Goal: Feedback & Contribution: Submit feedback/report problem

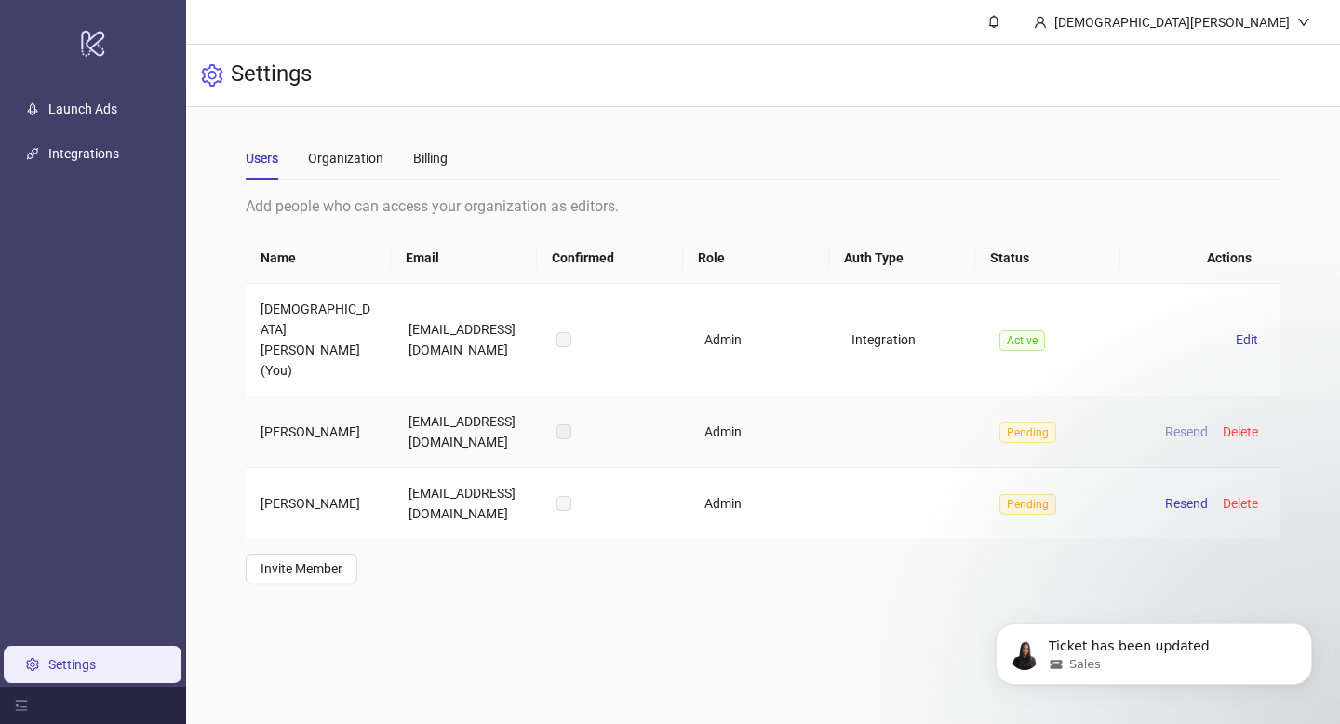
click at [1174, 424] on span "Resend" at bounding box center [1186, 431] width 43 height 15
click at [1169, 500] on span "Resend" at bounding box center [1186, 507] width 43 height 15
click at [65, 106] on link "Launch Ads" at bounding box center [82, 108] width 69 height 15
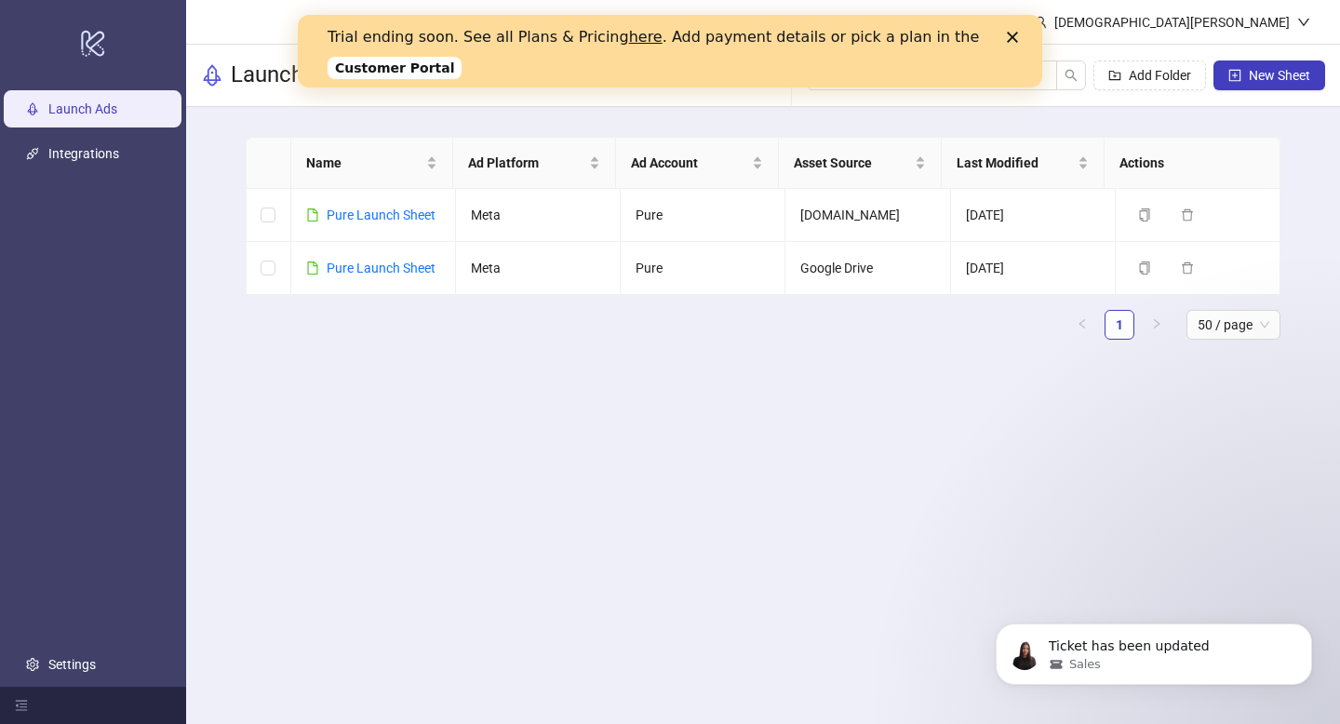
click at [1019, 40] on div "Close" at bounding box center [1016, 37] width 19 height 11
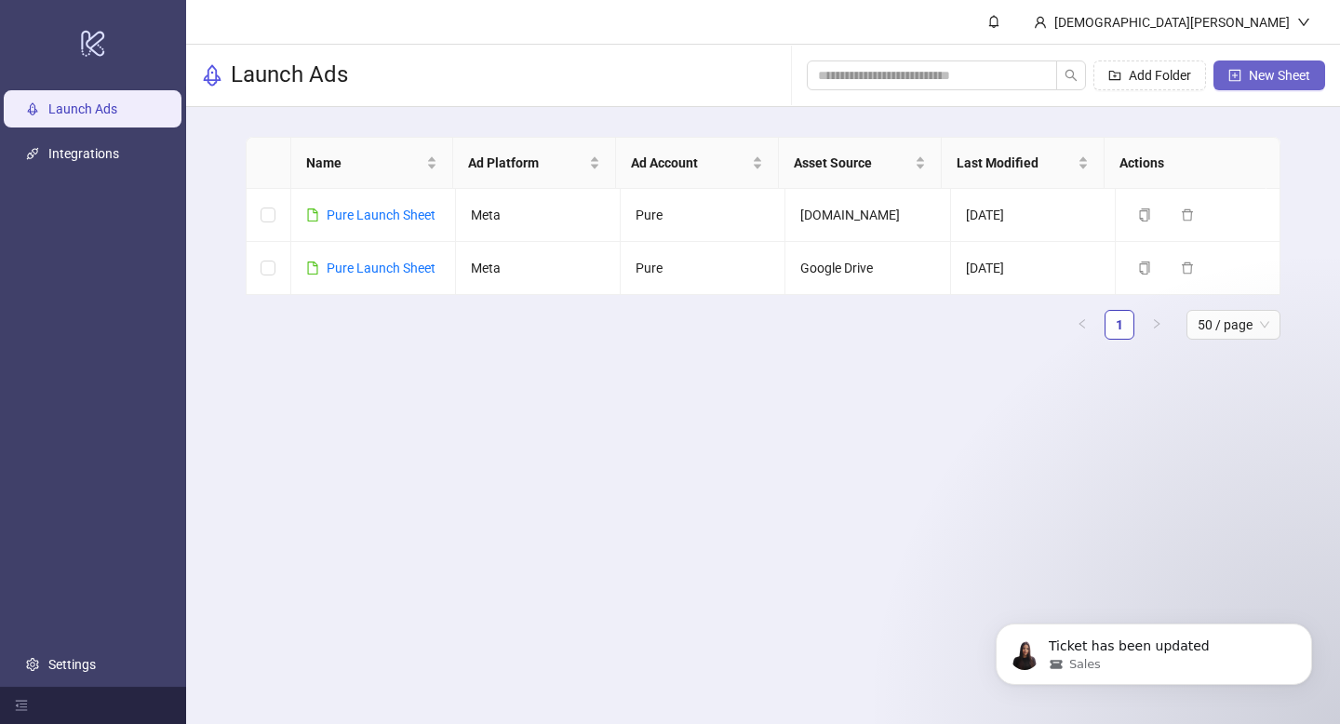
click at [1264, 72] on span "New Sheet" at bounding box center [1279, 75] width 61 height 15
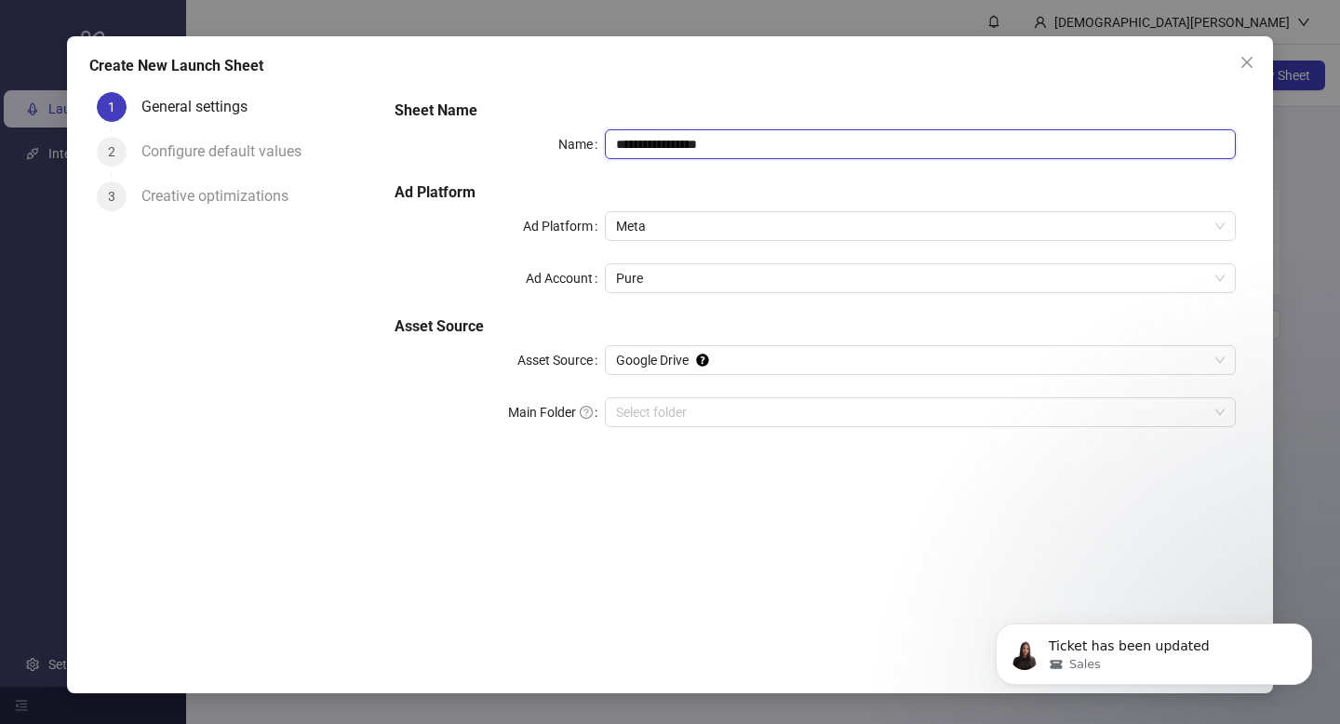
click at [702, 153] on input "**********" at bounding box center [920, 144] width 631 height 30
click at [682, 273] on span "Pure" at bounding box center [920, 278] width 608 height 28
type input "**********"
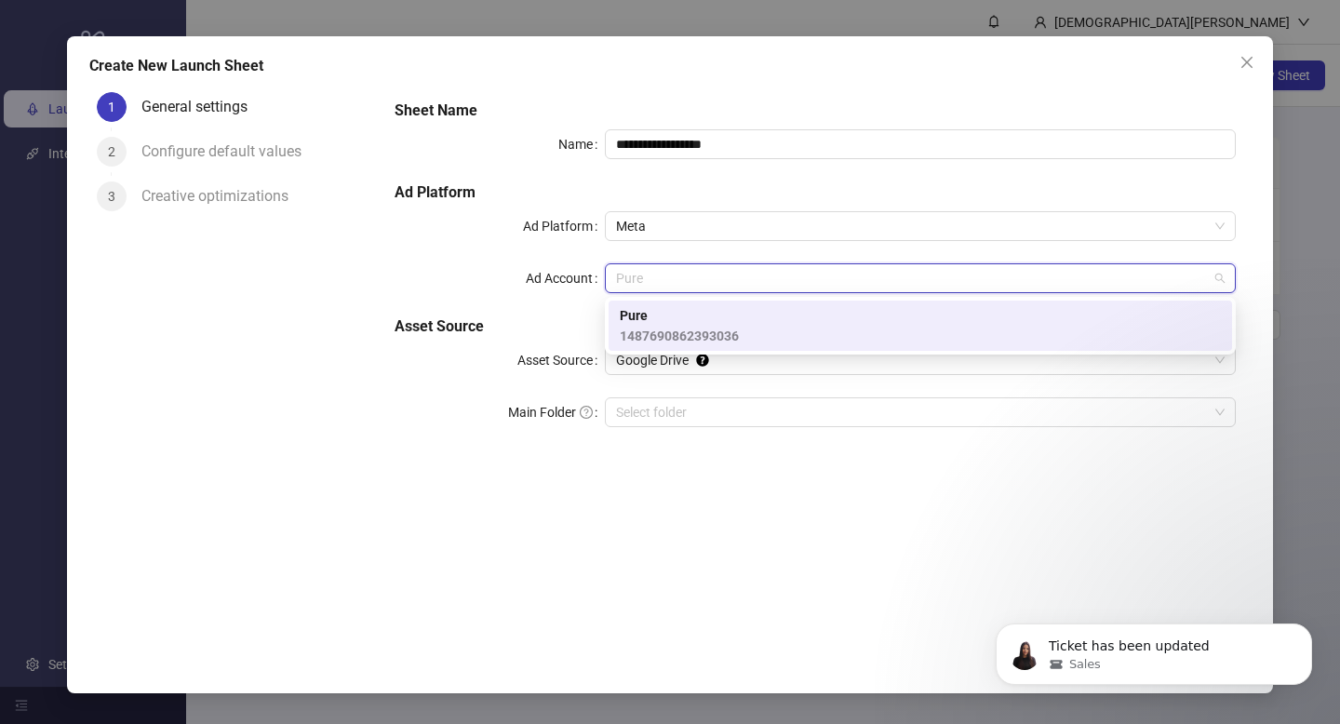
click at [540, 255] on div "**********" at bounding box center [815, 274] width 856 height 365
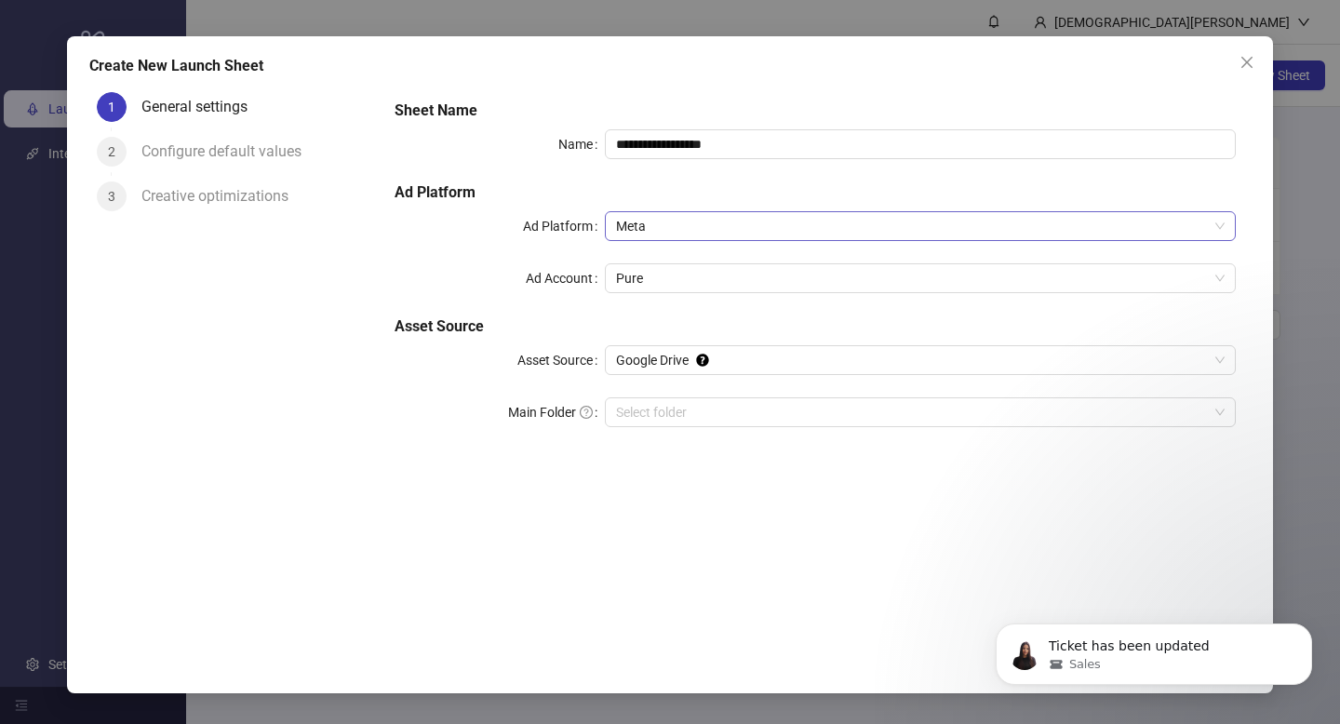
click at [688, 222] on span "Meta" at bounding box center [920, 226] width 608 height 28
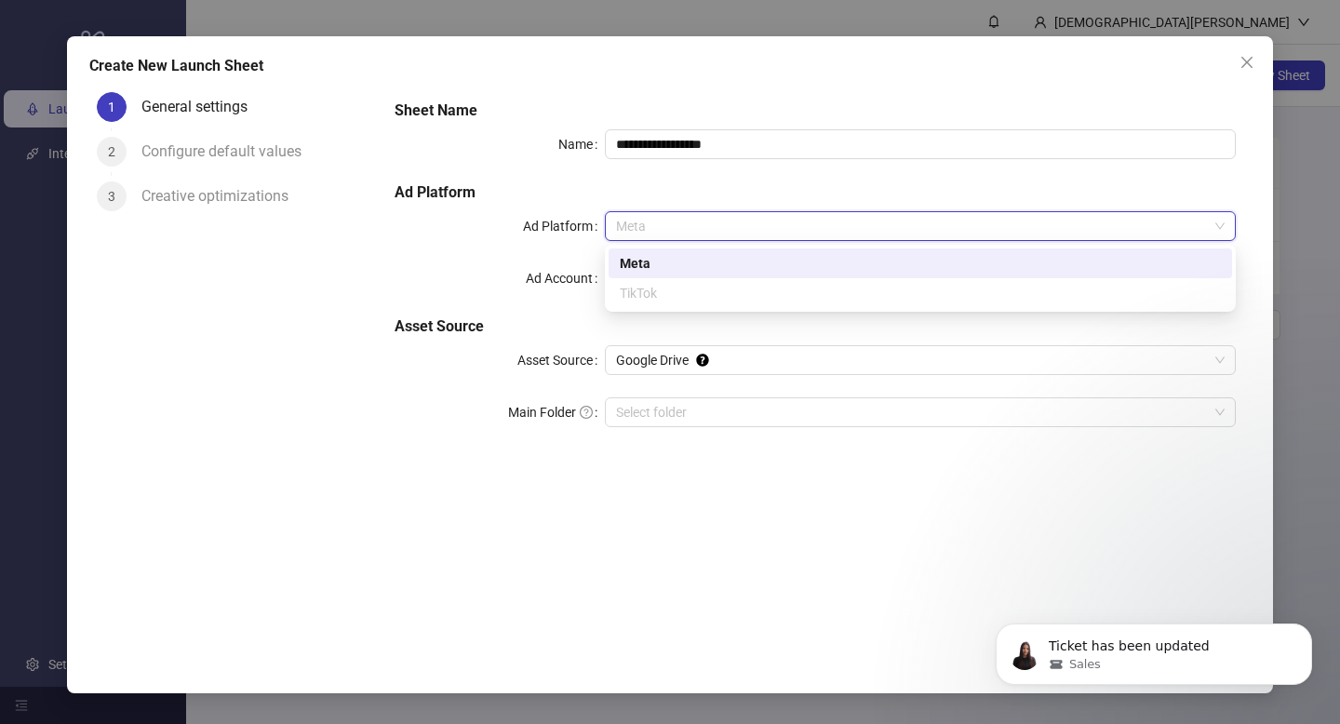
click at [453, 278] on div "Ad Account" at bounding box center [499, 278] width 210 height 30
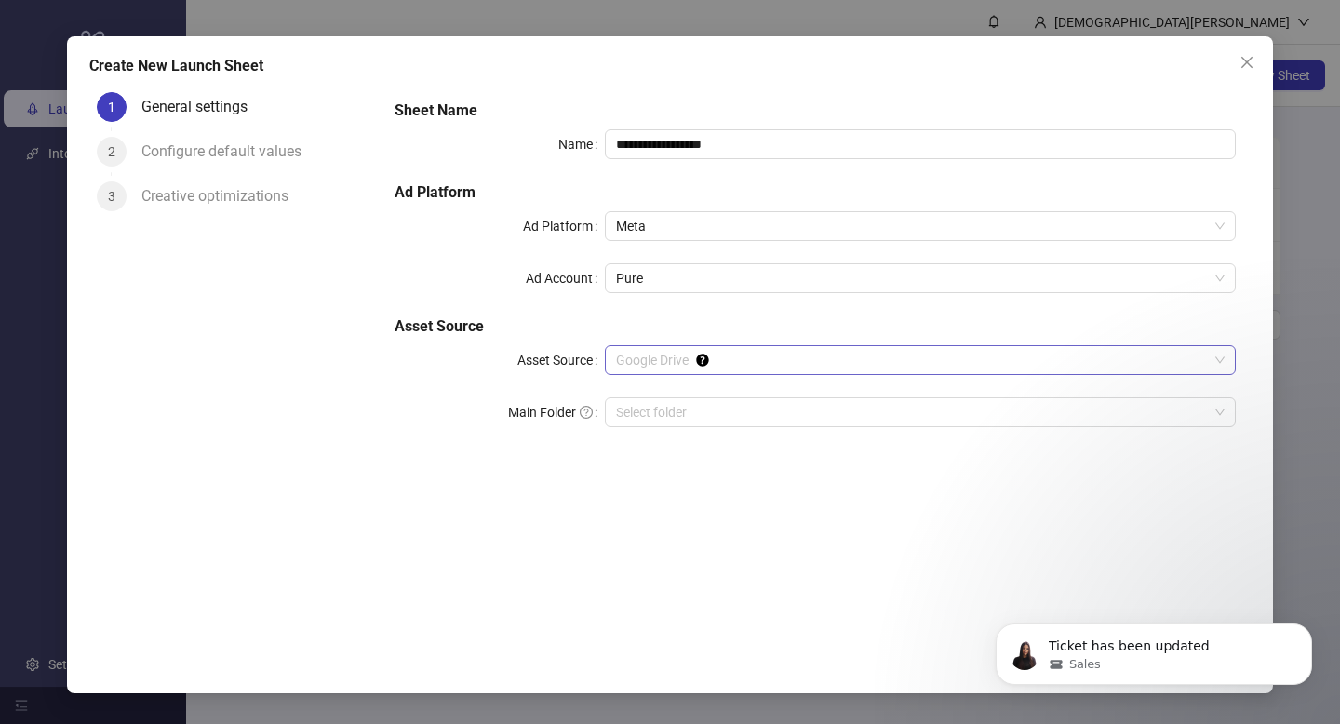
click at [662, 360] on span "Google Drive" at bounding box center [920, 360] width 608 height 28
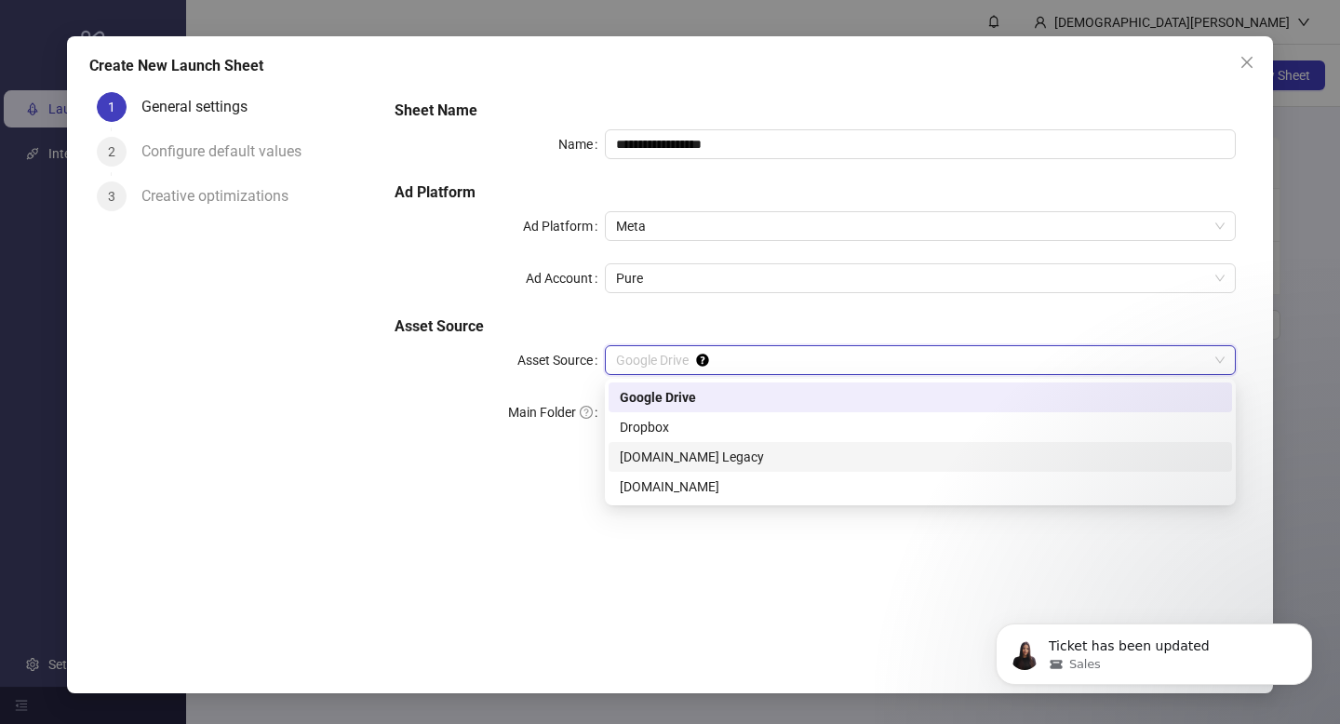
click at [652, 462] on div "[DOMAIN_NAME] Legacy" at bounding box center [920, 457] width 601 height 20
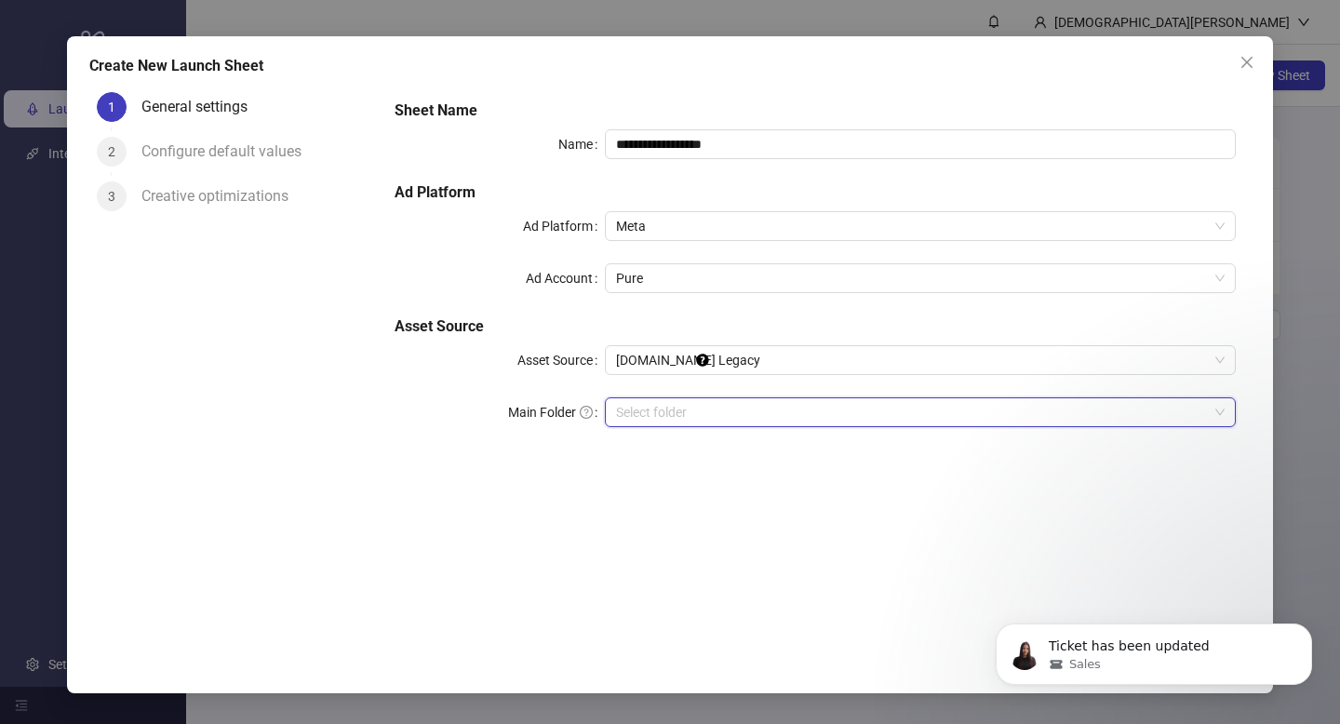
click at [658, 414] on input "search" at bounding box center [912, 412] width 592 height 28
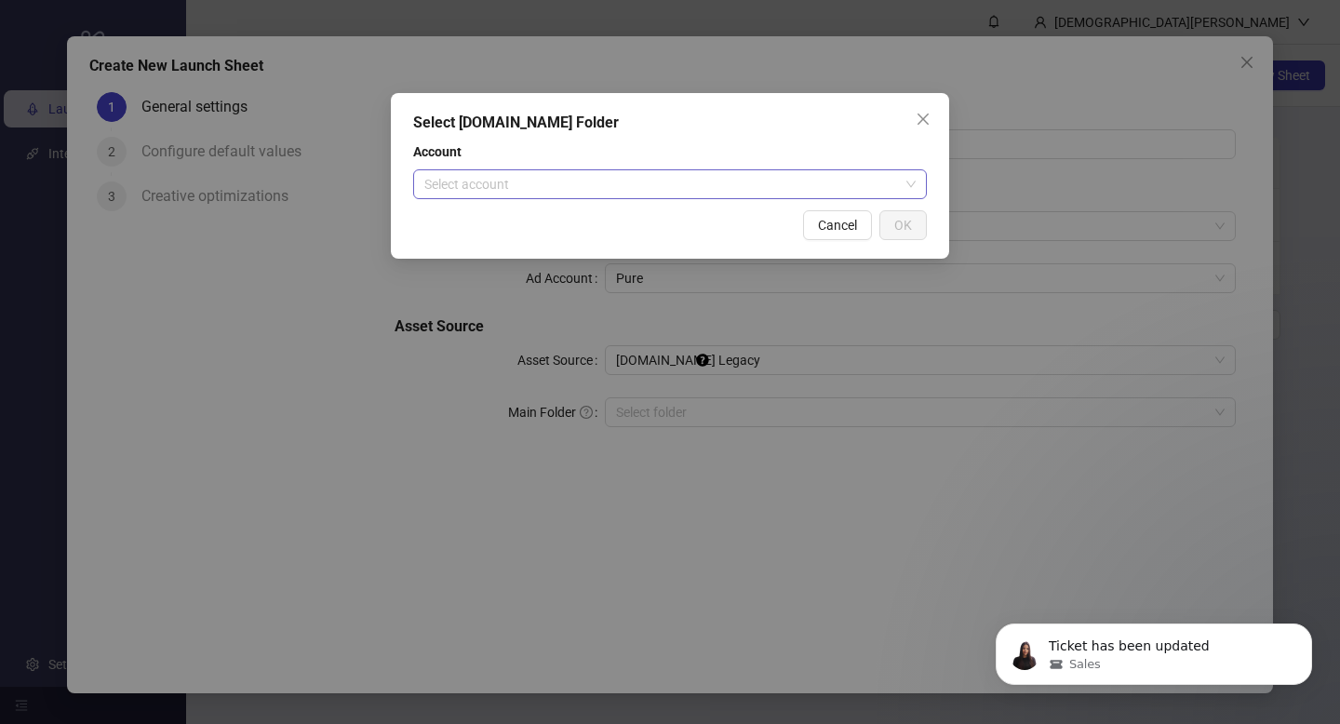
click at [699, 177] on input "search" at bounding box center [661, 184] width 475 height 28
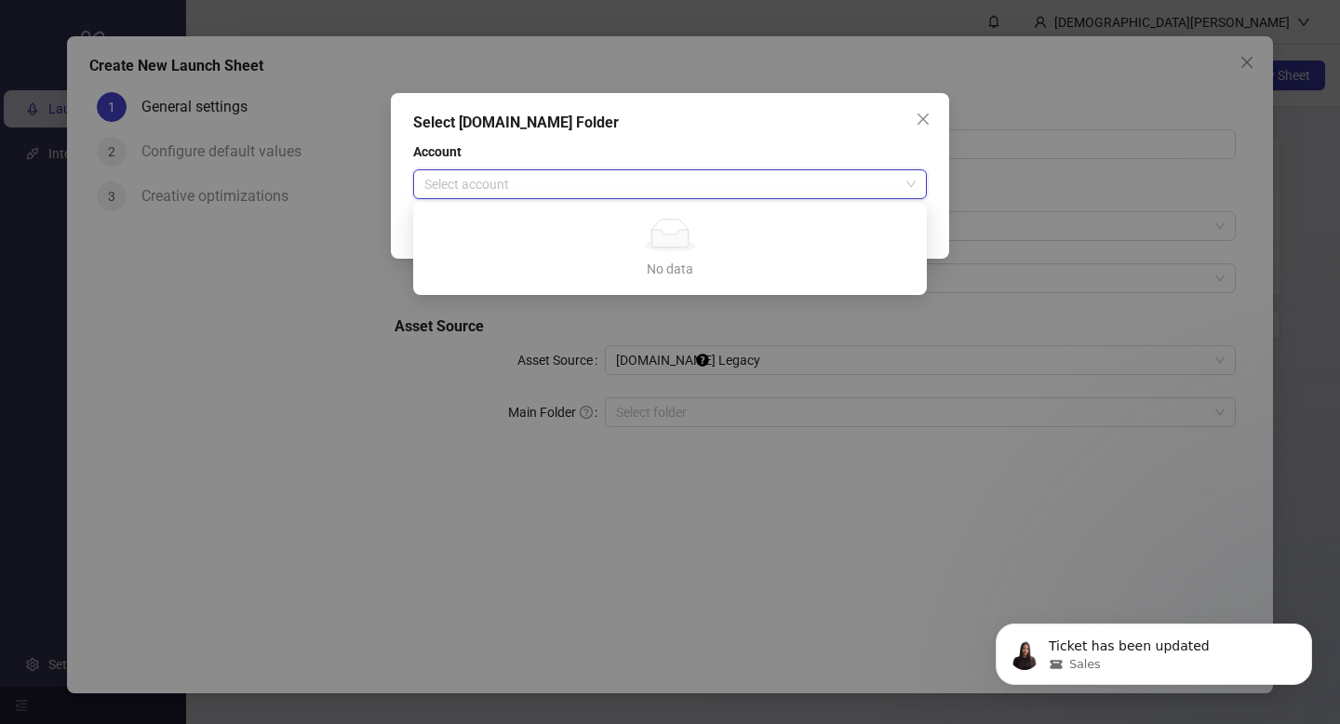
click at [387, 395] on div "Select [DOMAIN_NAME] Folder Account Select account Cancel OK" at bounding box center [670, 362] width 1340 height 724
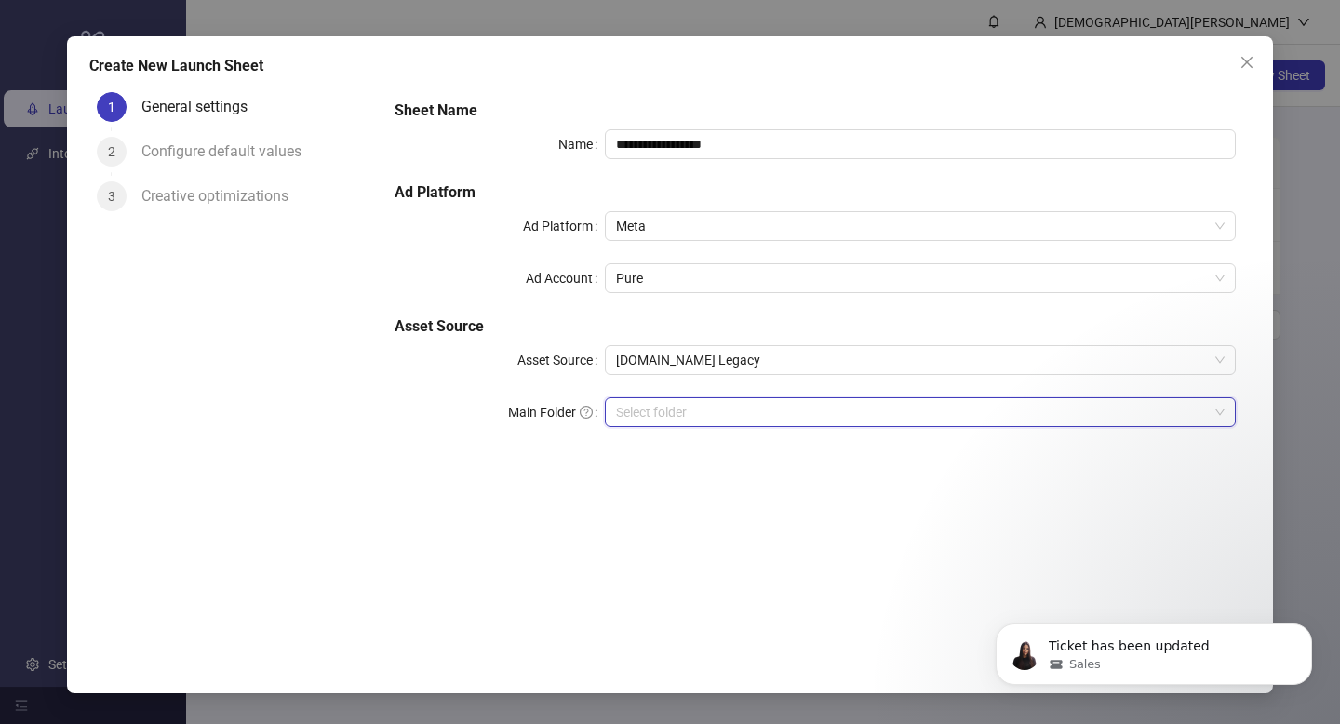
click at [940, 410] on input "search" at bounding box center [912, 412] width 592 height 28
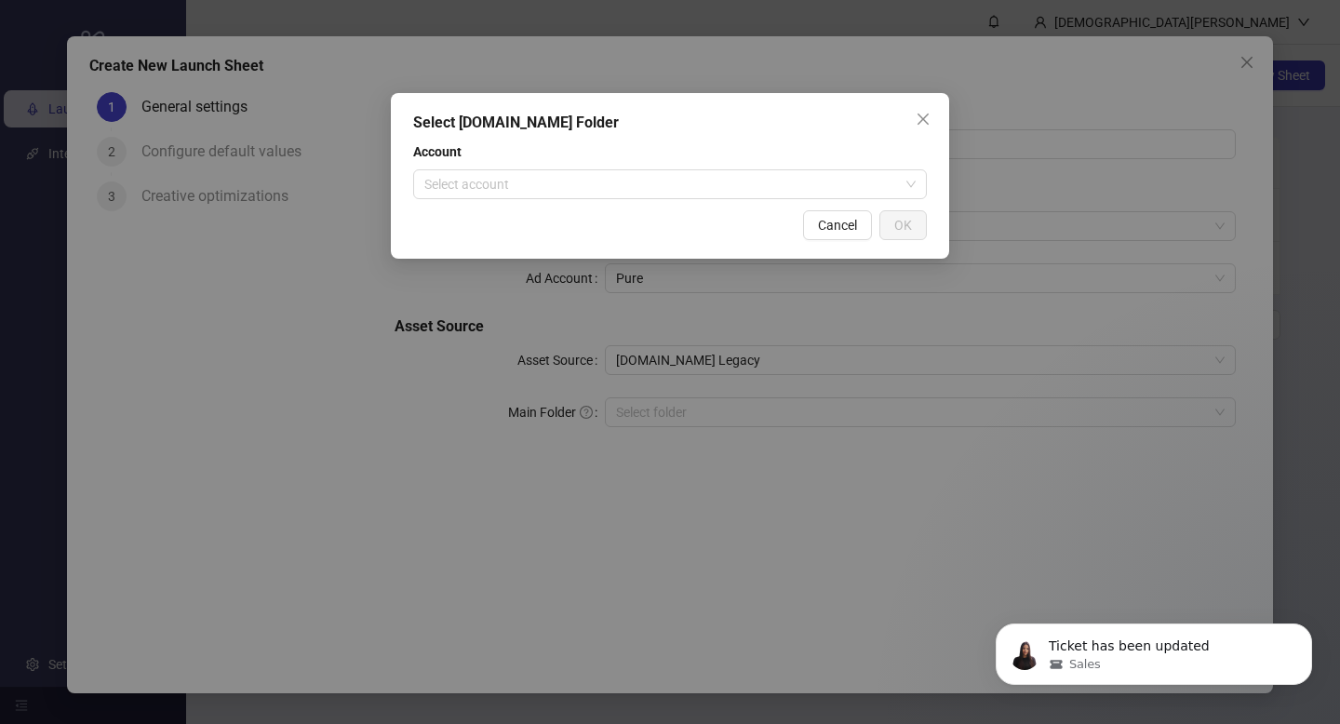
click at [1077, 556] on div "Select [DOMAIN_NAME] Folder Account Select account Cancel OK" at bounding box center [670, 362] width 1340 height 724
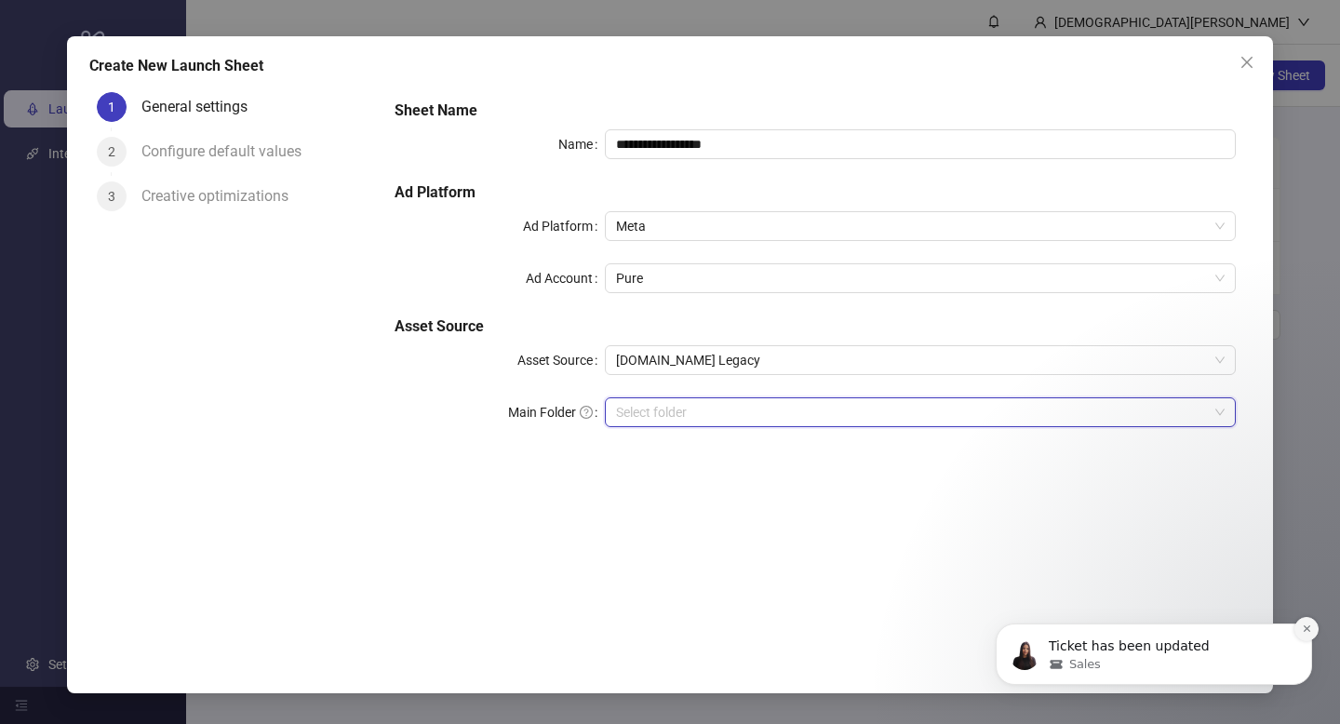
click at [1313, 628] on button "Dismiss notification" at bounding box center [1306, 629] width 24 height 24
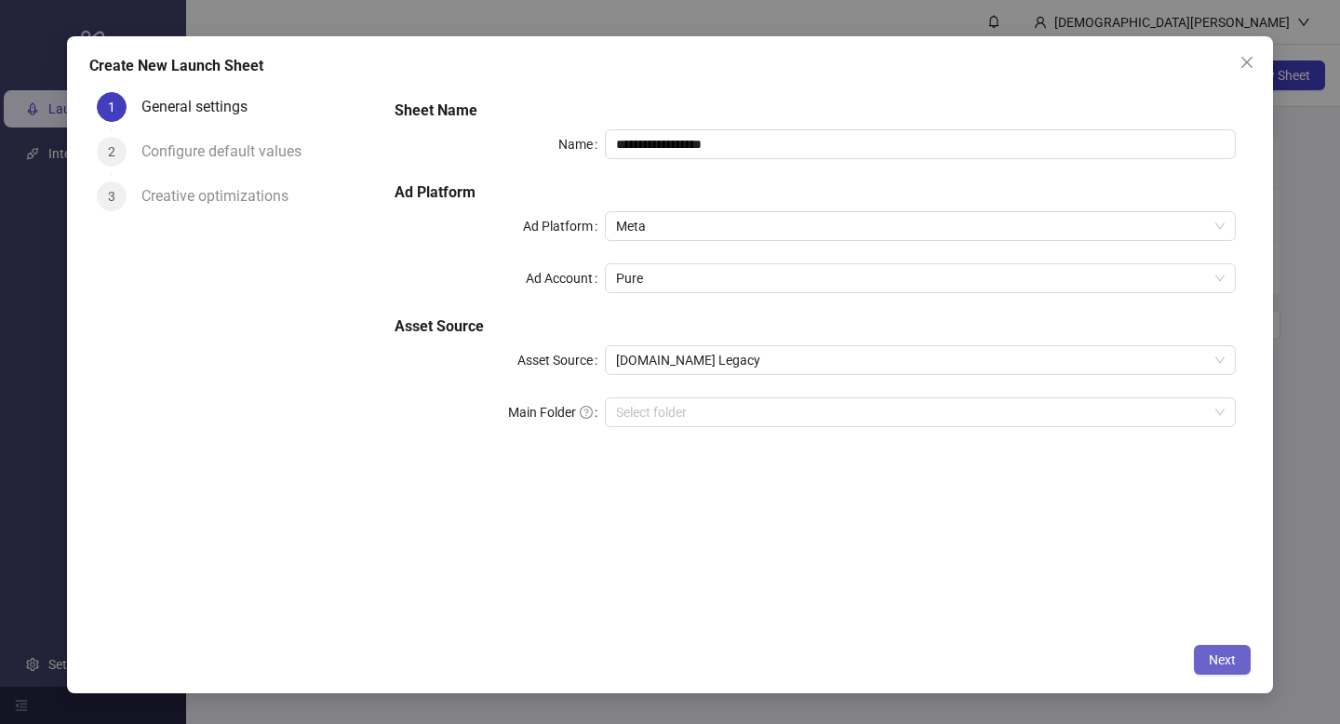
click at [1214, 656] on span "Next" at bounding box center [1222, 659] width 27 height 15
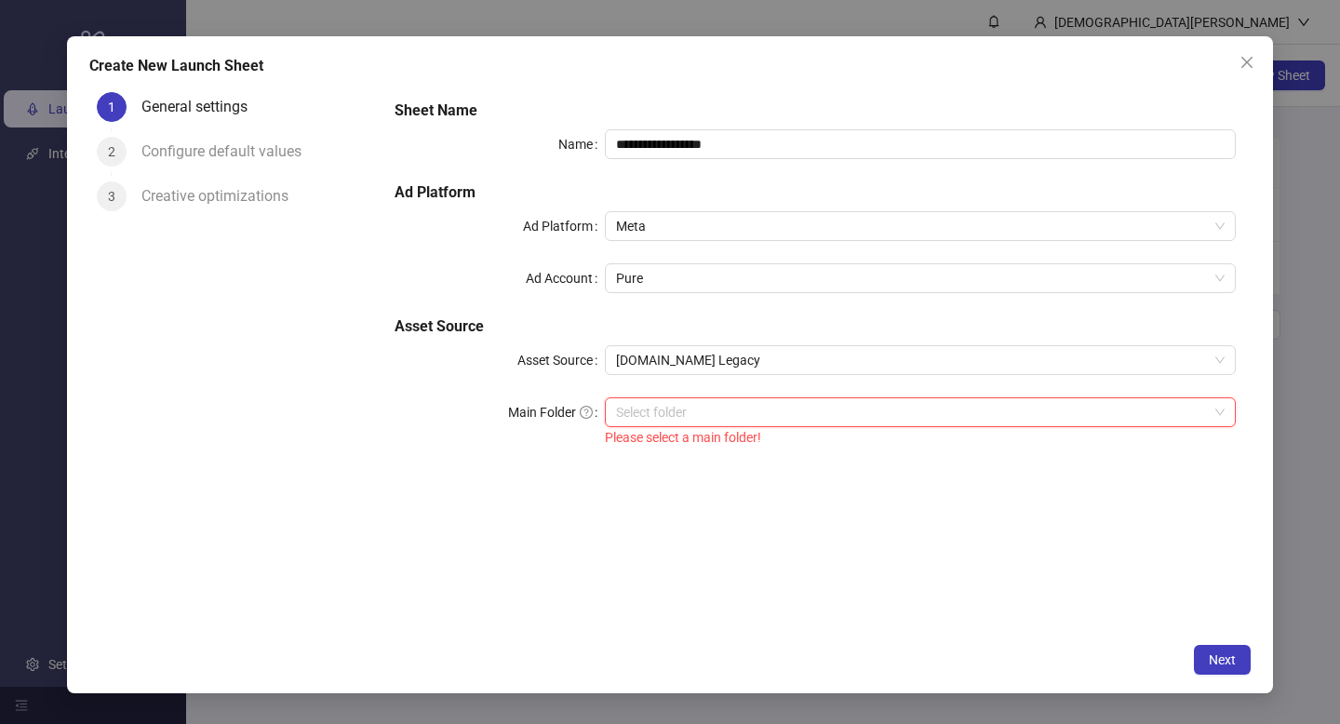
click at [1106, 408] on input "search" at bounding box center [912, 412] width 592 height 28
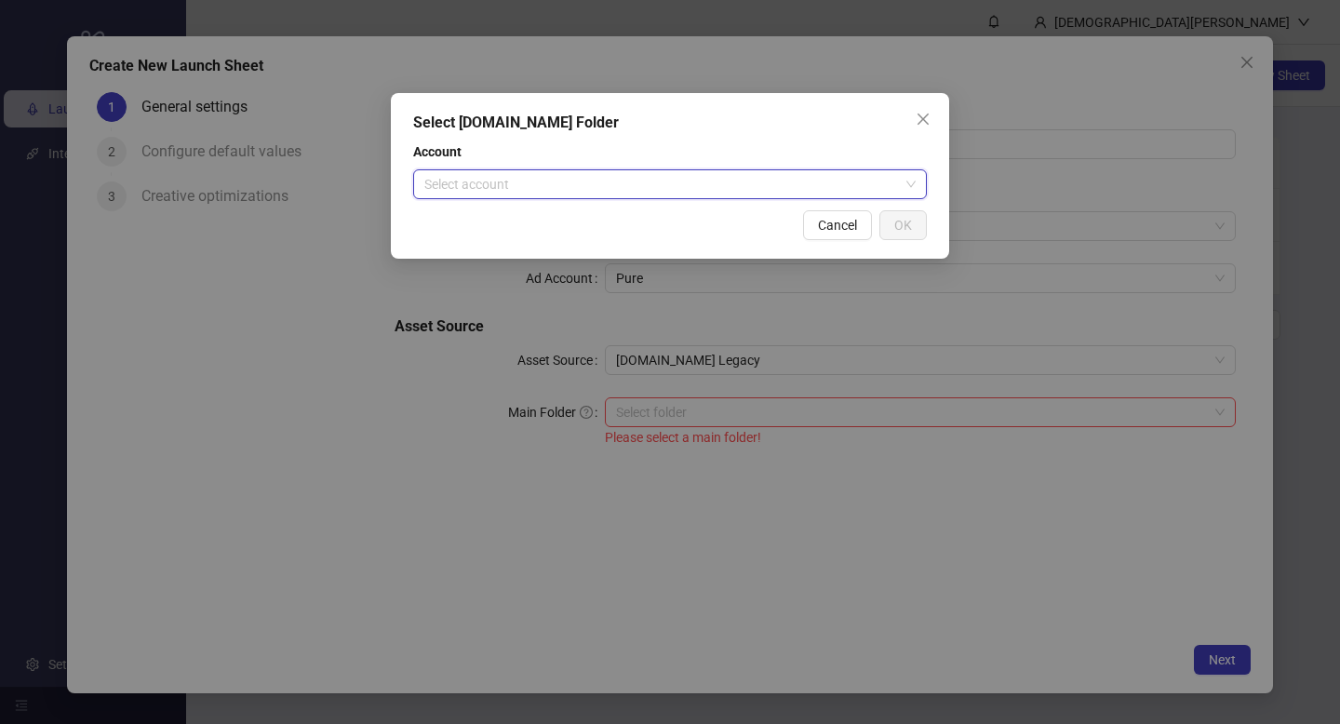
click at [832, 170] on input "search" at bounding box center [661, 184] width 475 height 28
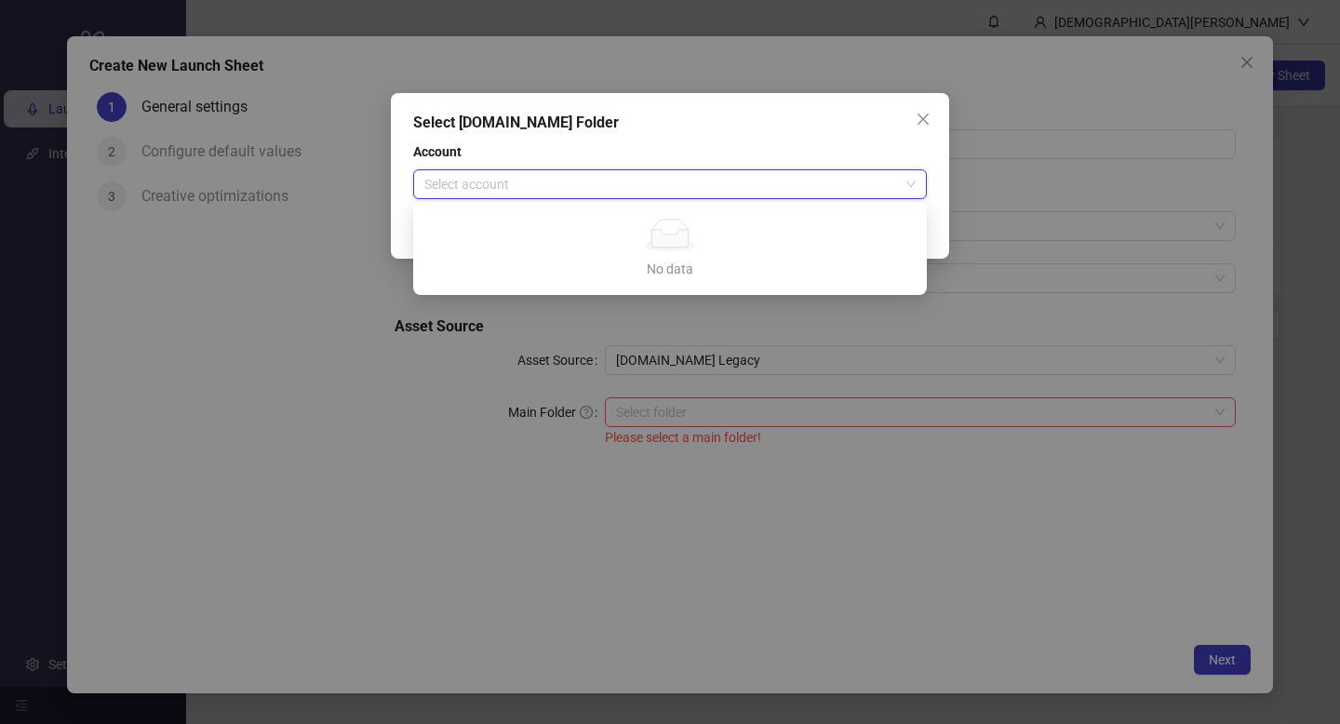
click at [478, 447] on div "Select [DOMAIN_NAME] Folder Account Select account Cancel OK" at bounding box center [670, 362] width 1340 height 724
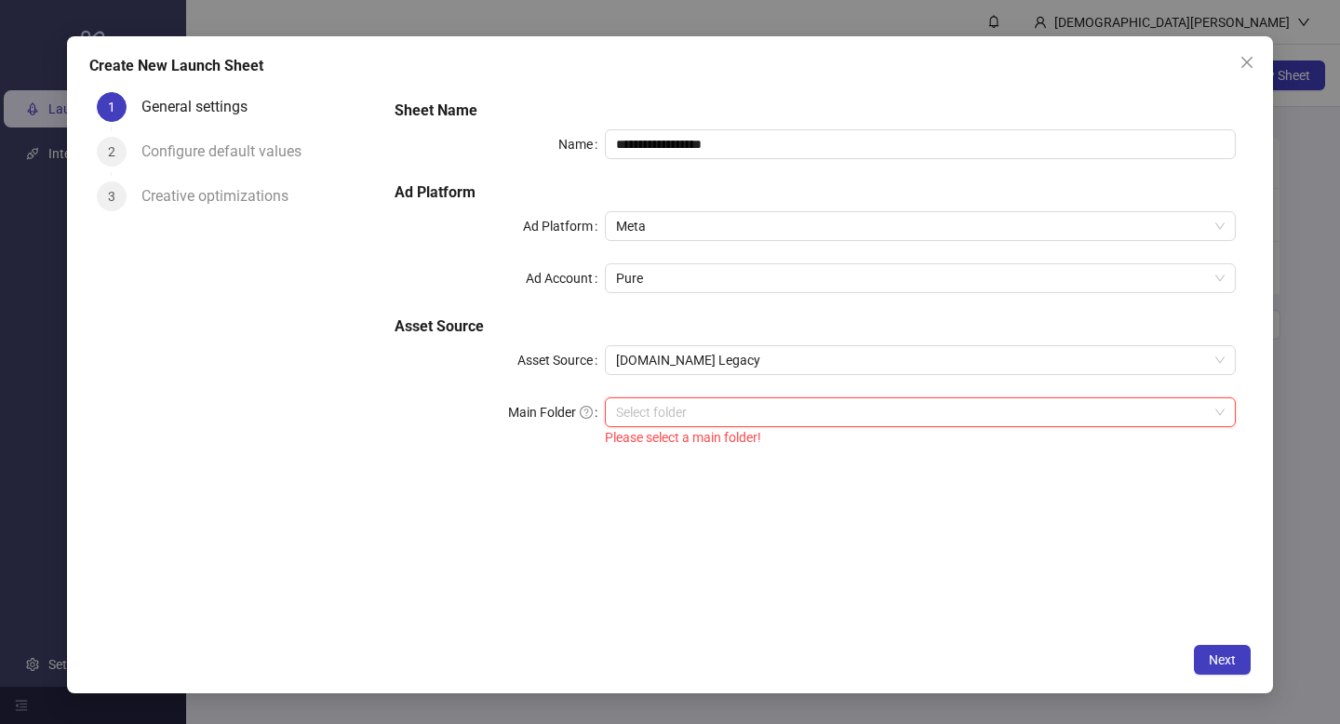
click at [733, 400] on input "search" at bounding box center [912, 412] width 592 height 28
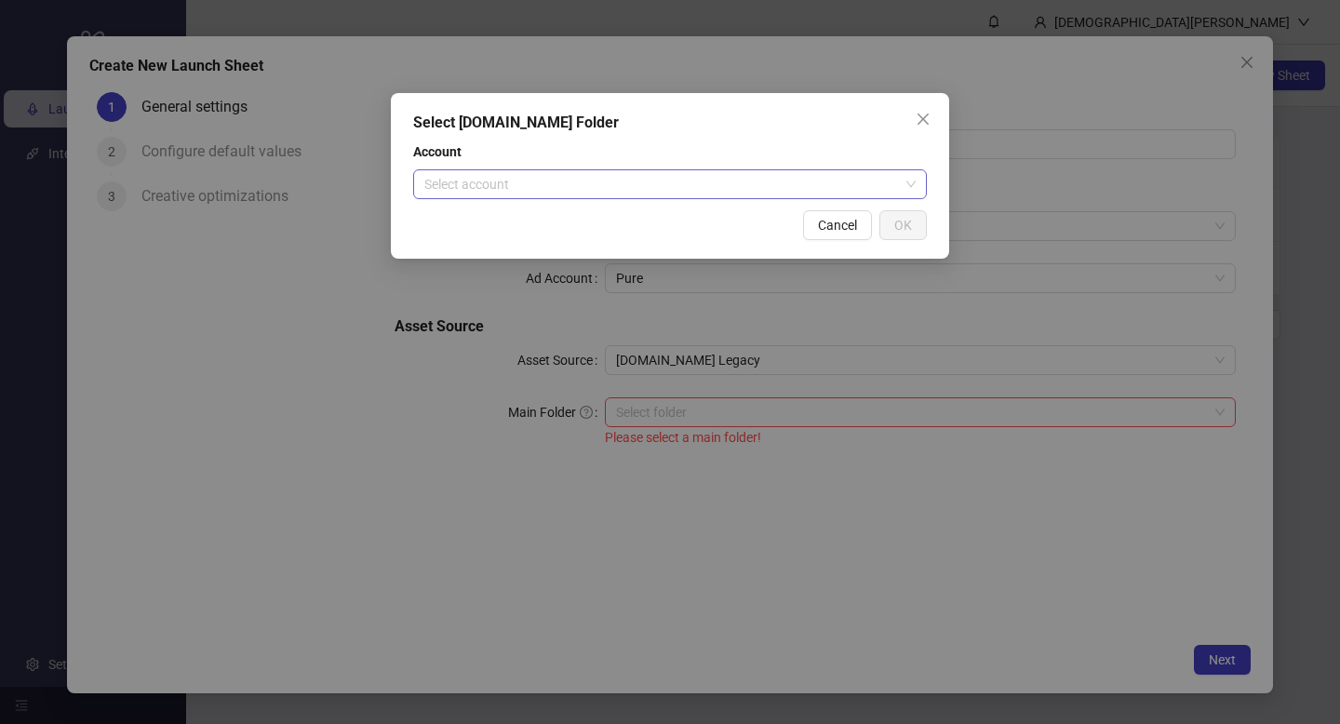
click at [814, 185] on input "search" at bounding box center [661, 184] width 475 height 28
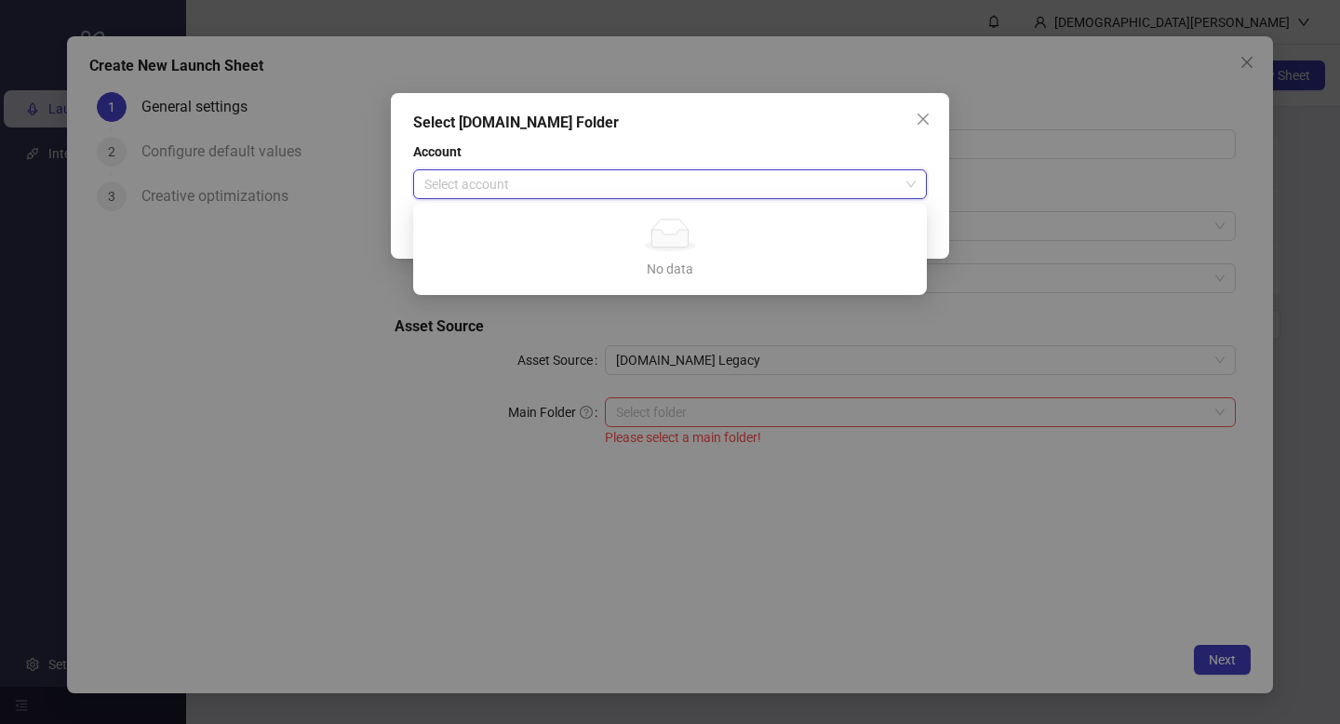
click at [728, 254] on div "No data No data" at bounding box center [669, 249] width 469 height 60
click at [482, 477] on div "Select [DOMAIN_NAME] Folder Account Select account Cancel OK" at bounding box center [670, 362] width 1340 height 724
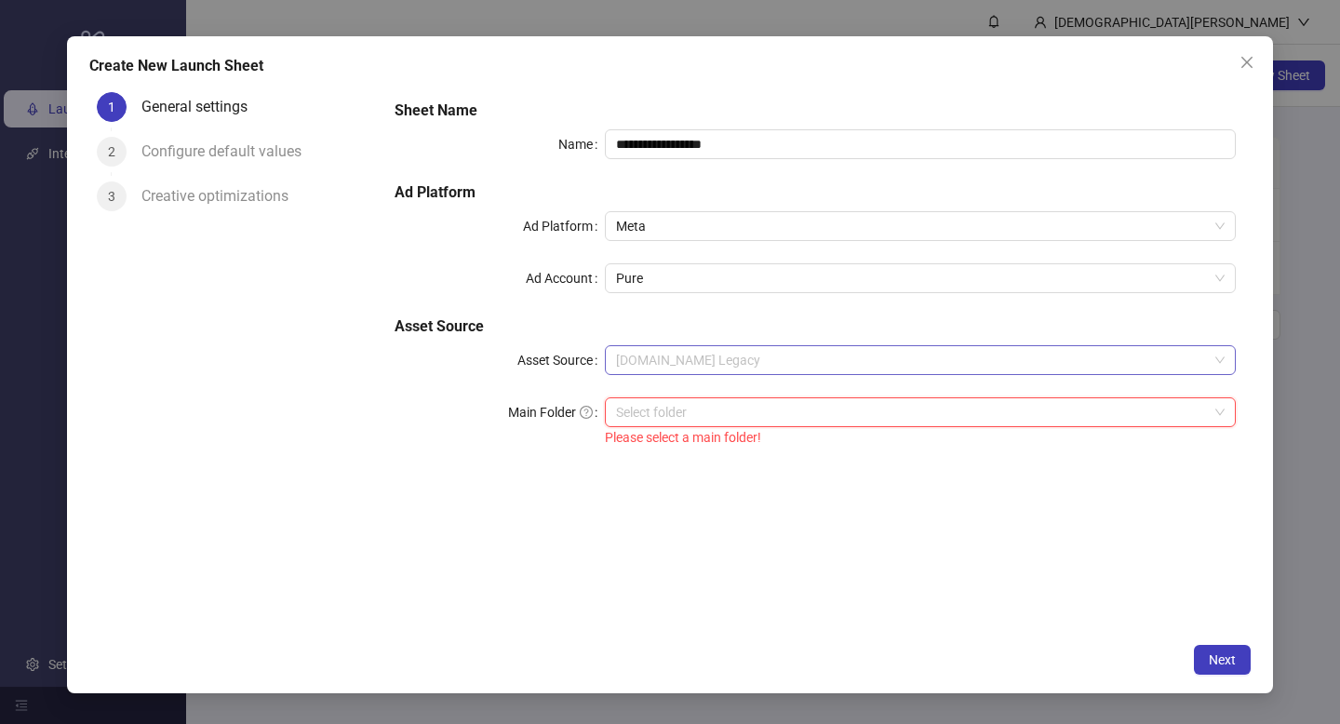
click at [700, 346] on span "[DOMAIN_NAME] Legacy" at bounding box center [920, 360] width 608 height 28
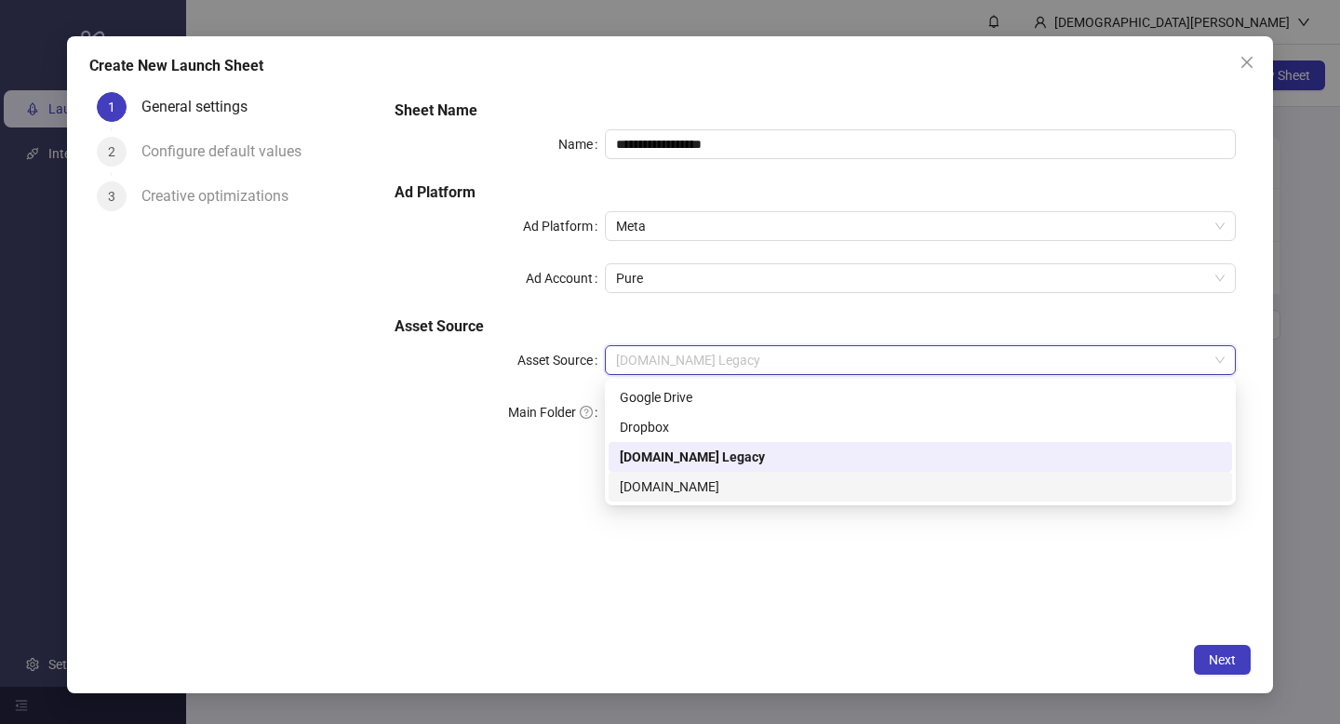
click at [636, 489] on div "[DOMAIN_NAME]" at bounding box center [920, 486] width 601 height 20
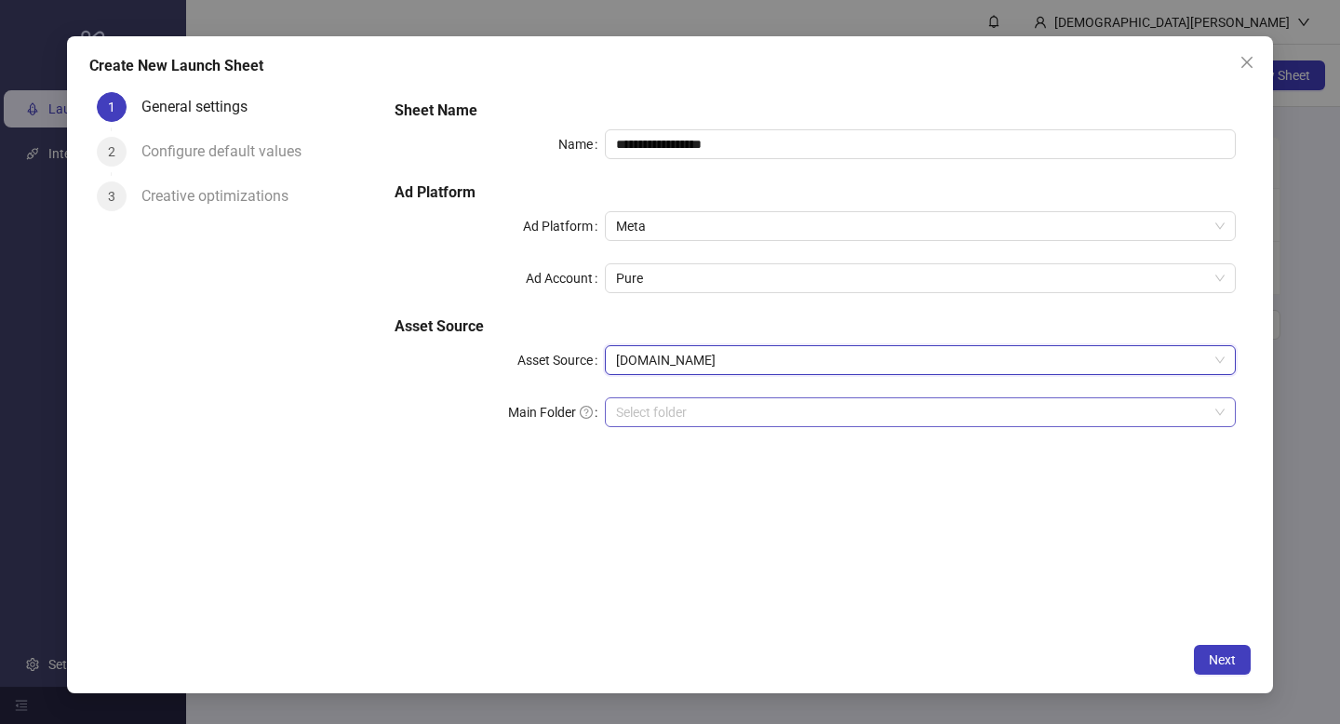
click at [655, 426] on div "Select folder" at bounding box center [920, 412] width 631 height 30
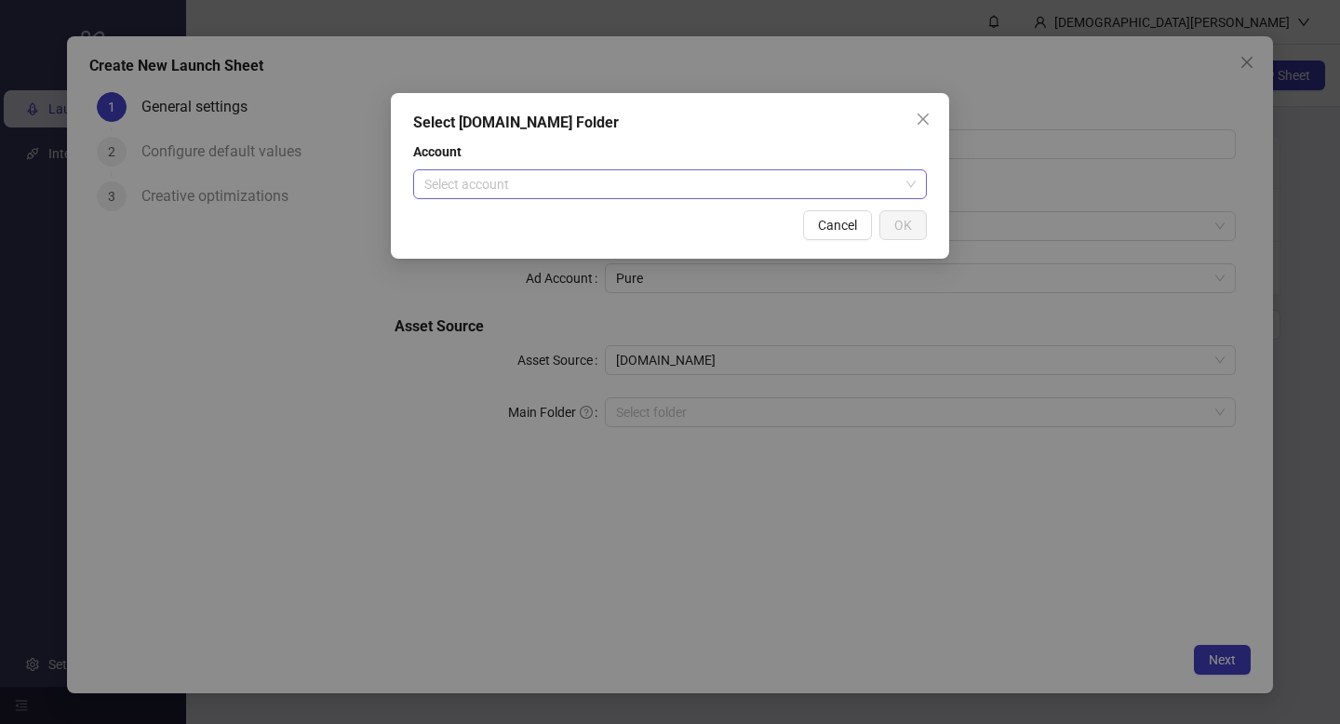
click at [698, 186] on input "search" at bounding box center [661, 184] width 475 height 28
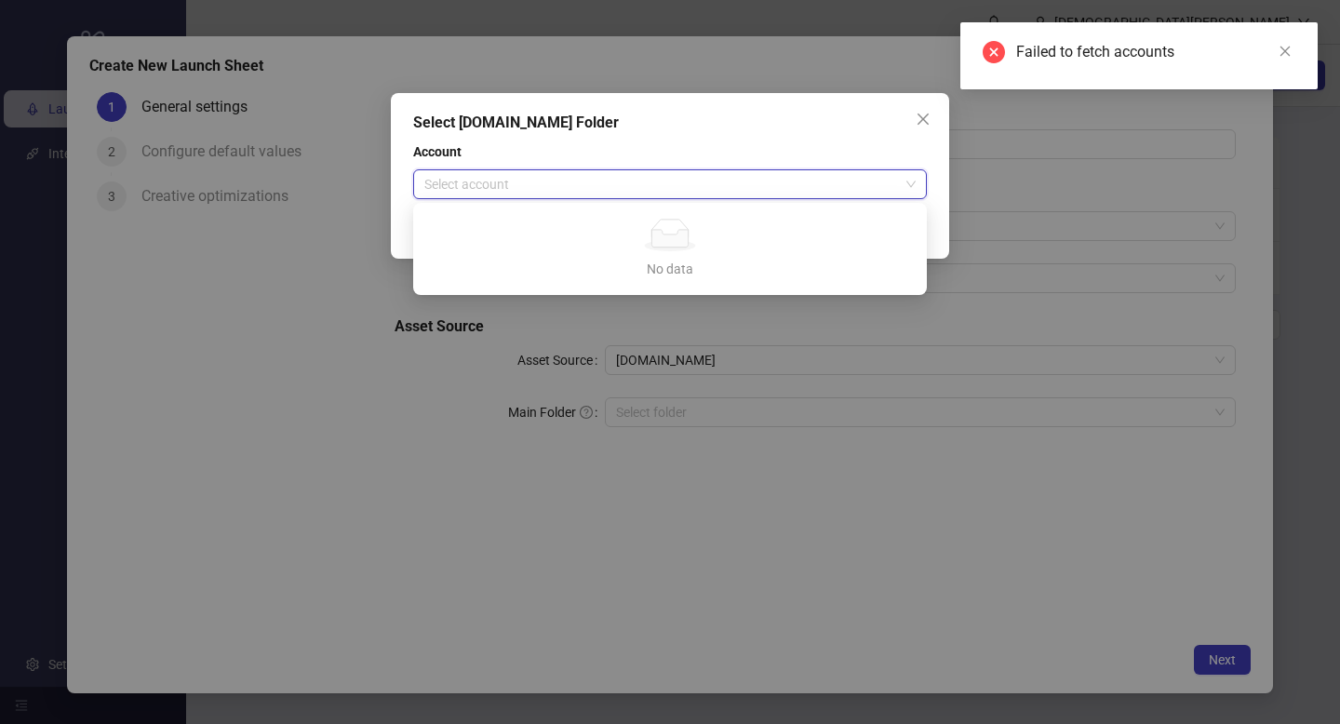
click at [679, 186] on input "search" at bounding box center [661, 184] width 475 height 28
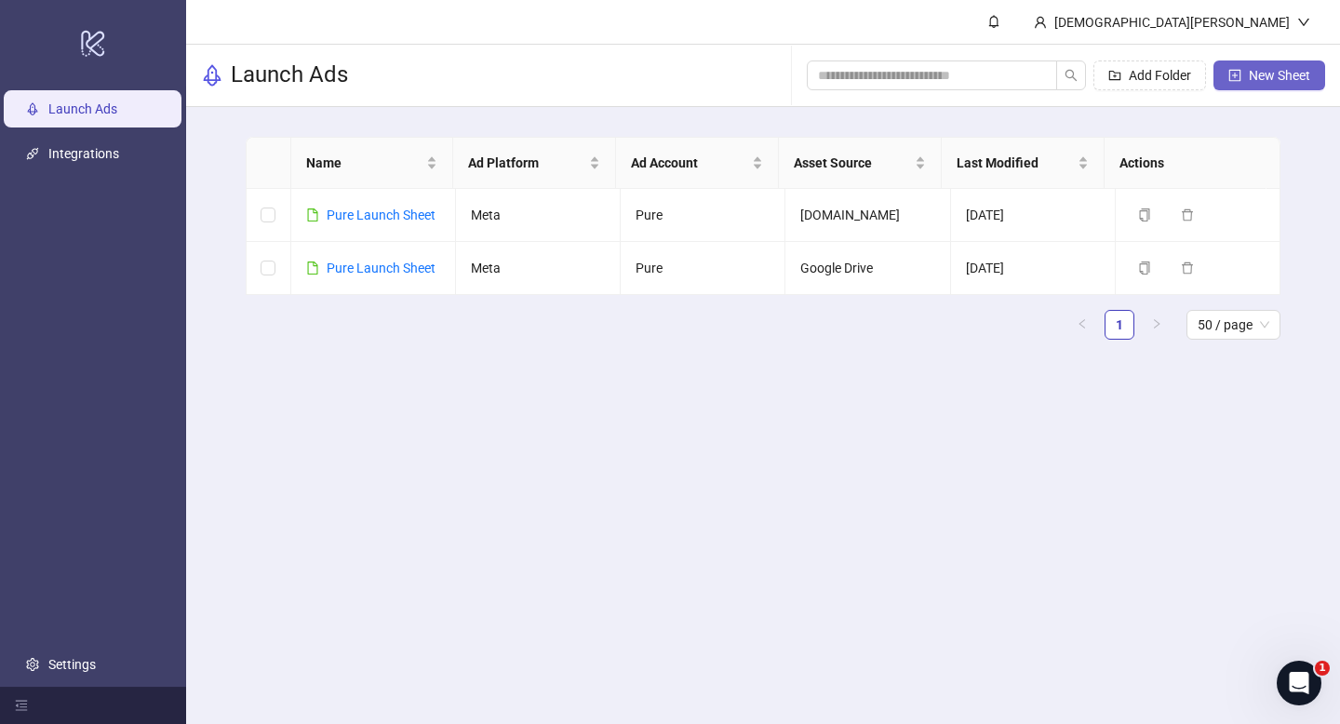
click at [1271, 73] on span "New Sheet" at bounding box center [1279, 75] width 61 height 15
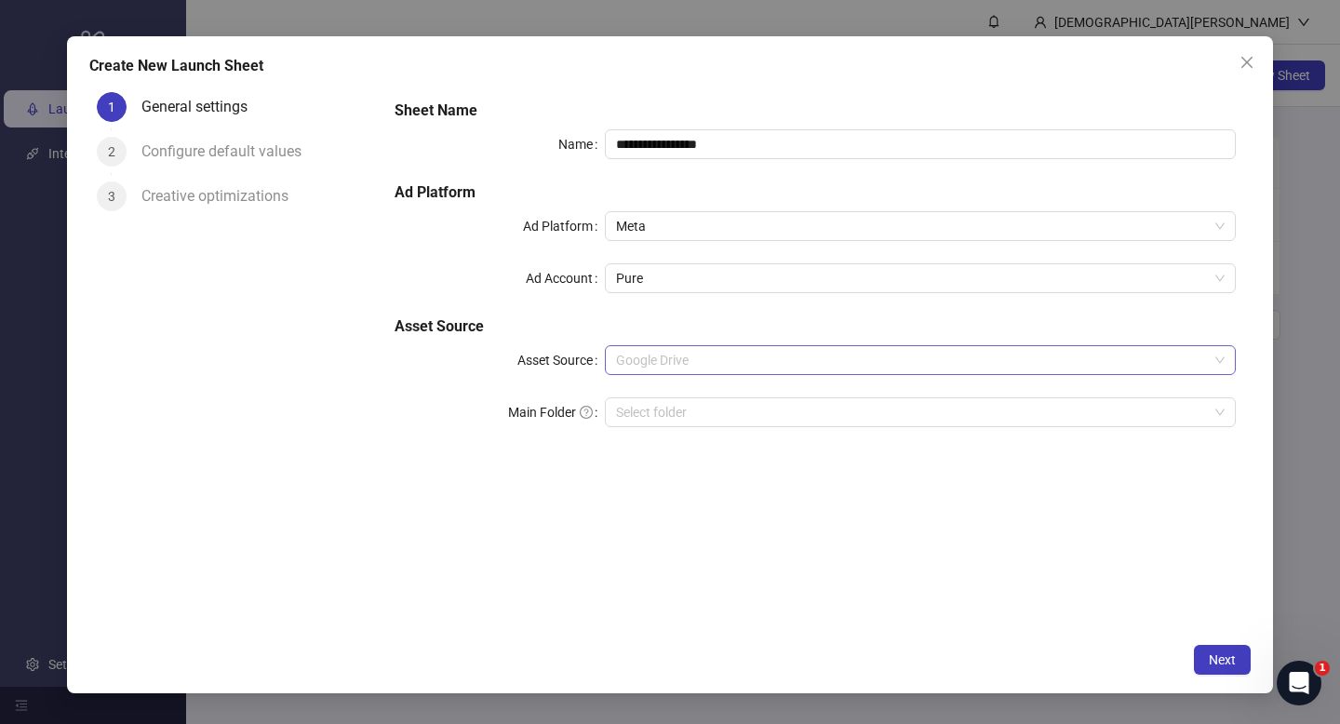
click at [684, 354] on span "Google Drive" at bounding box center [920, 360] width 608 height 28
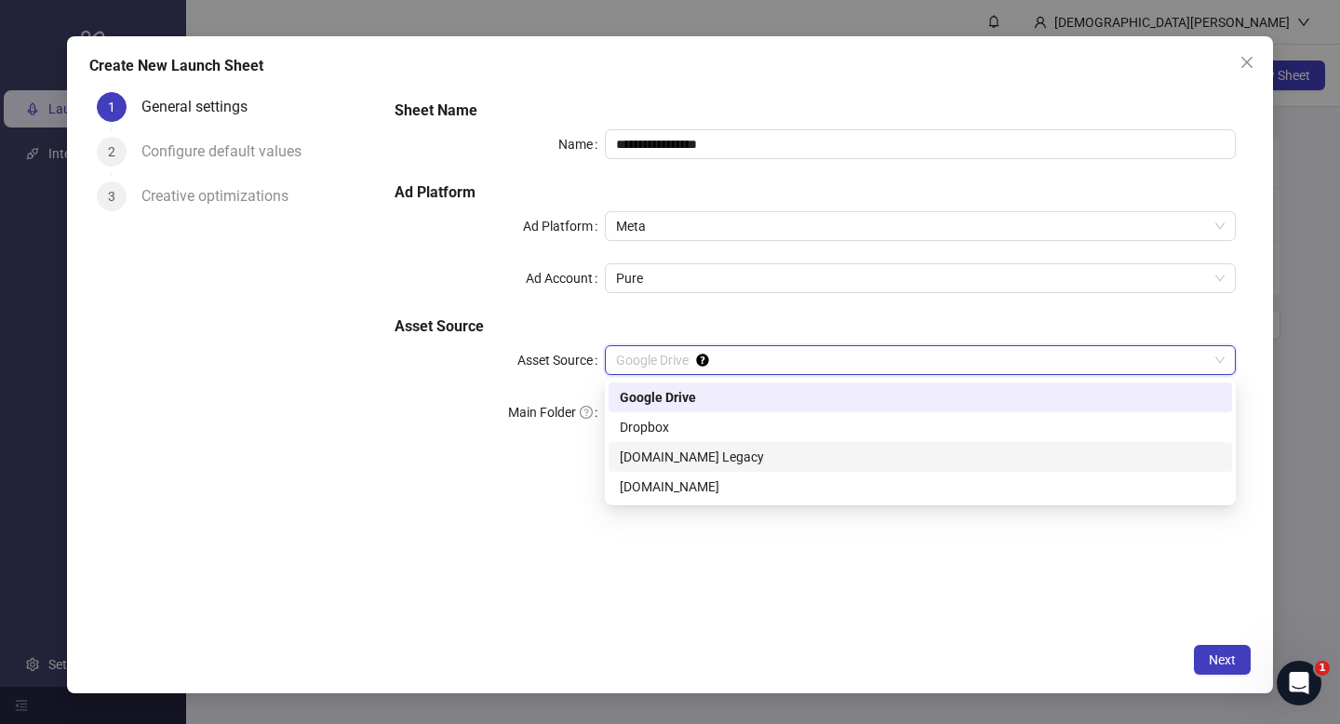
click at [642, 458] on div "Frame.io Legacy" at bounding box center [920, 457] width 601 height 20
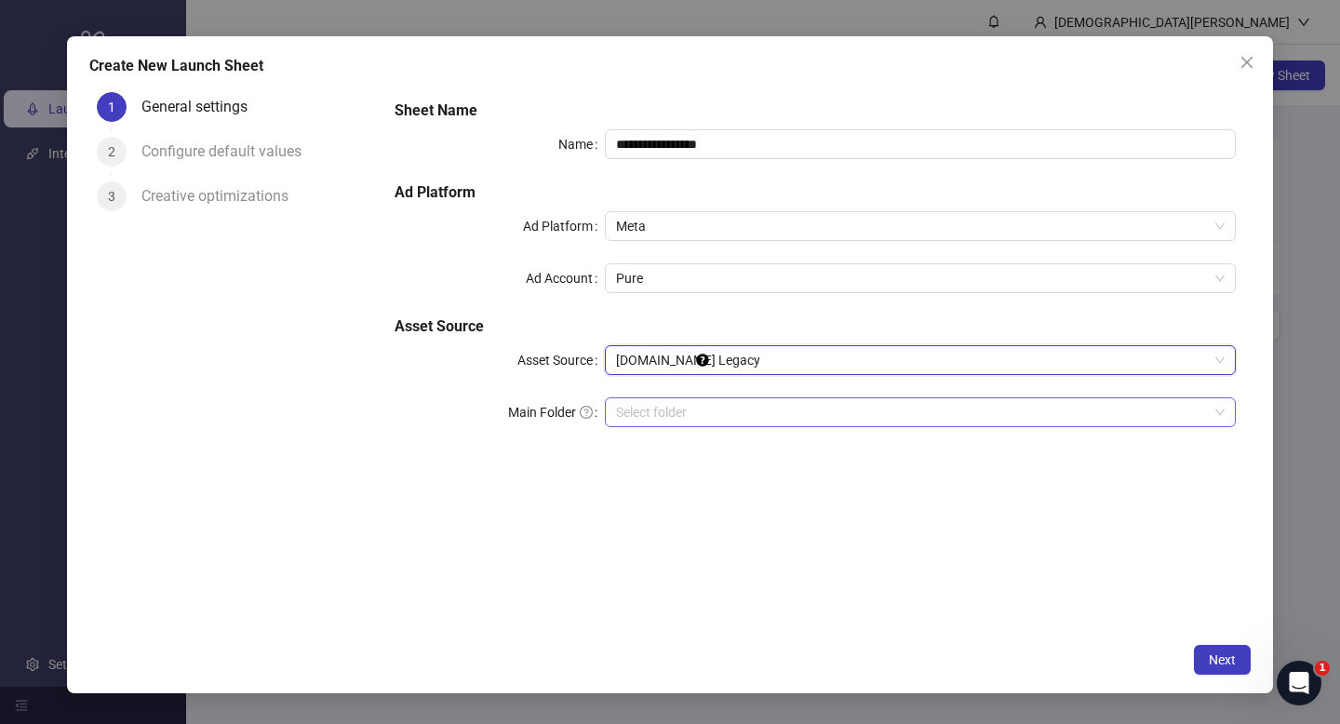
click at [654, 426] on div "Select folder" at bounding box center [920, 412] width 631 height 30
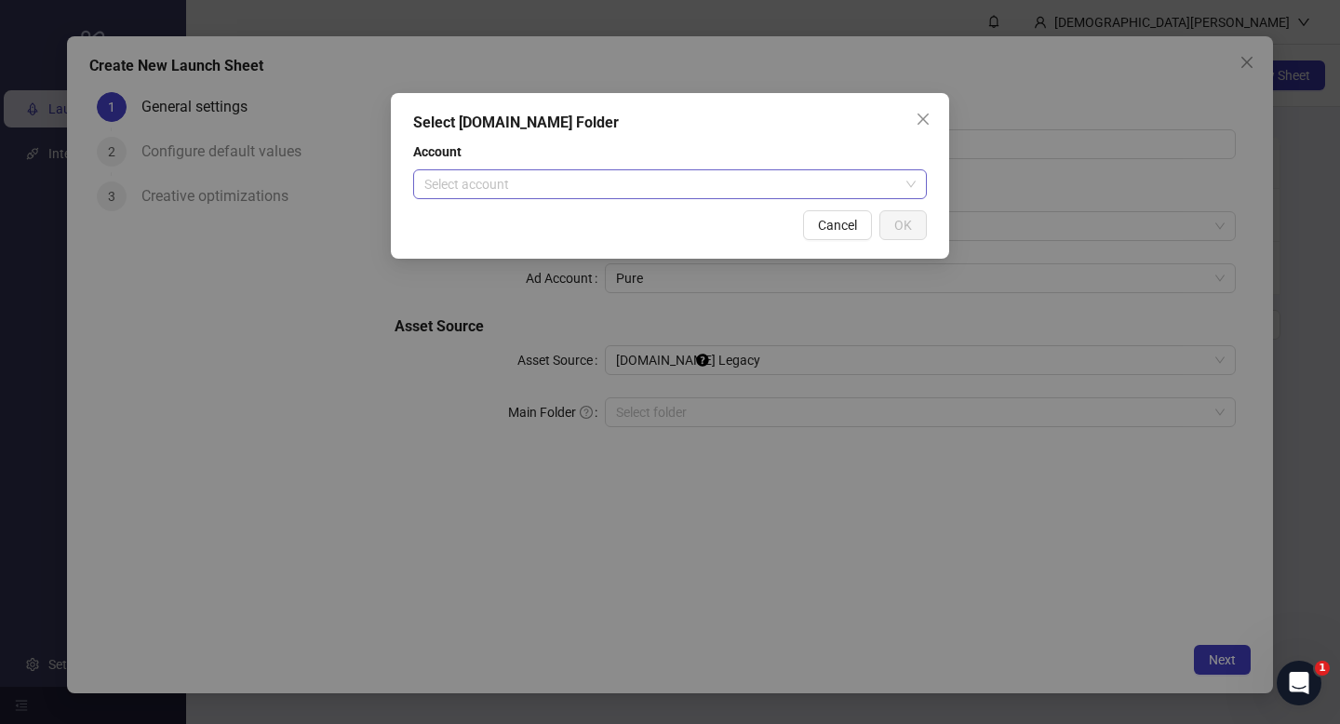
click at [752, 194] on input "search" at bounding box center [661, 184] width 475 height 28
click at [448, 506] on div "Select Frame.io Folder Account Select account Cancel OK" at bounding box center [670, 362] width 1340 height 724
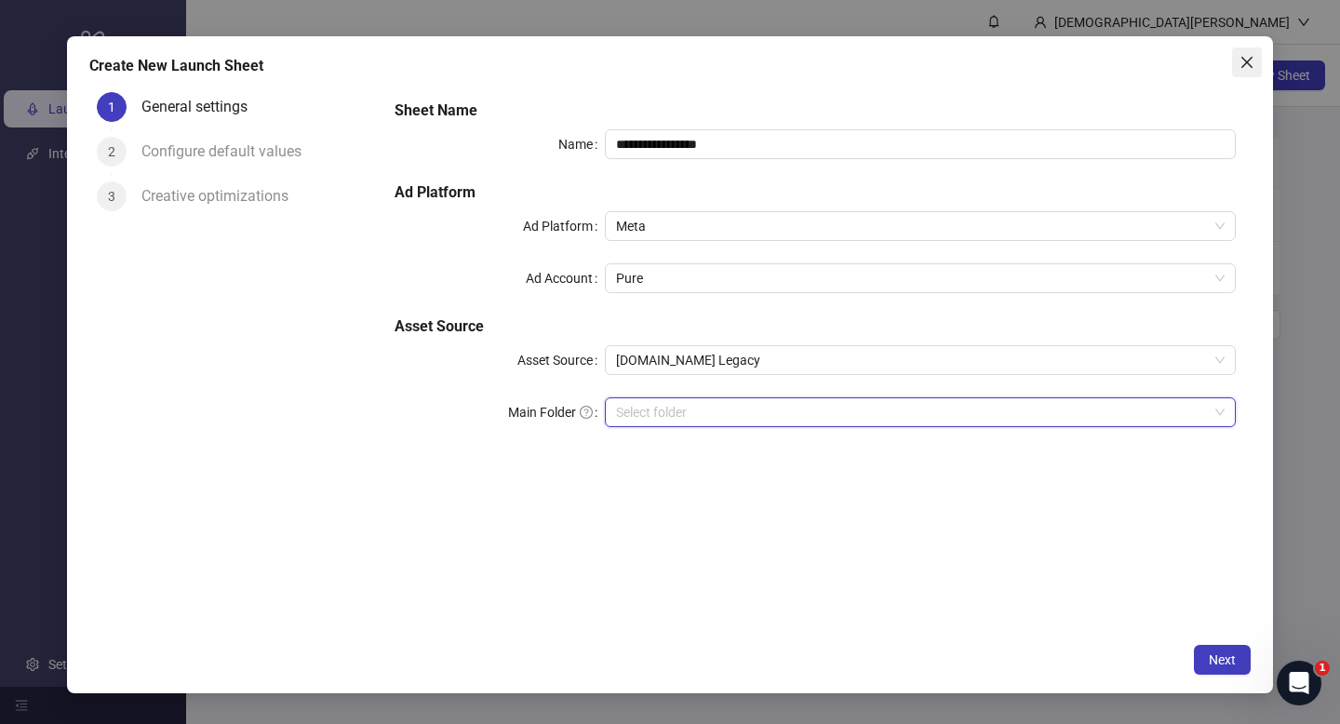
click at [1250, 61] on icon "close" at bounding box center [1246, 62] width 15 height 15
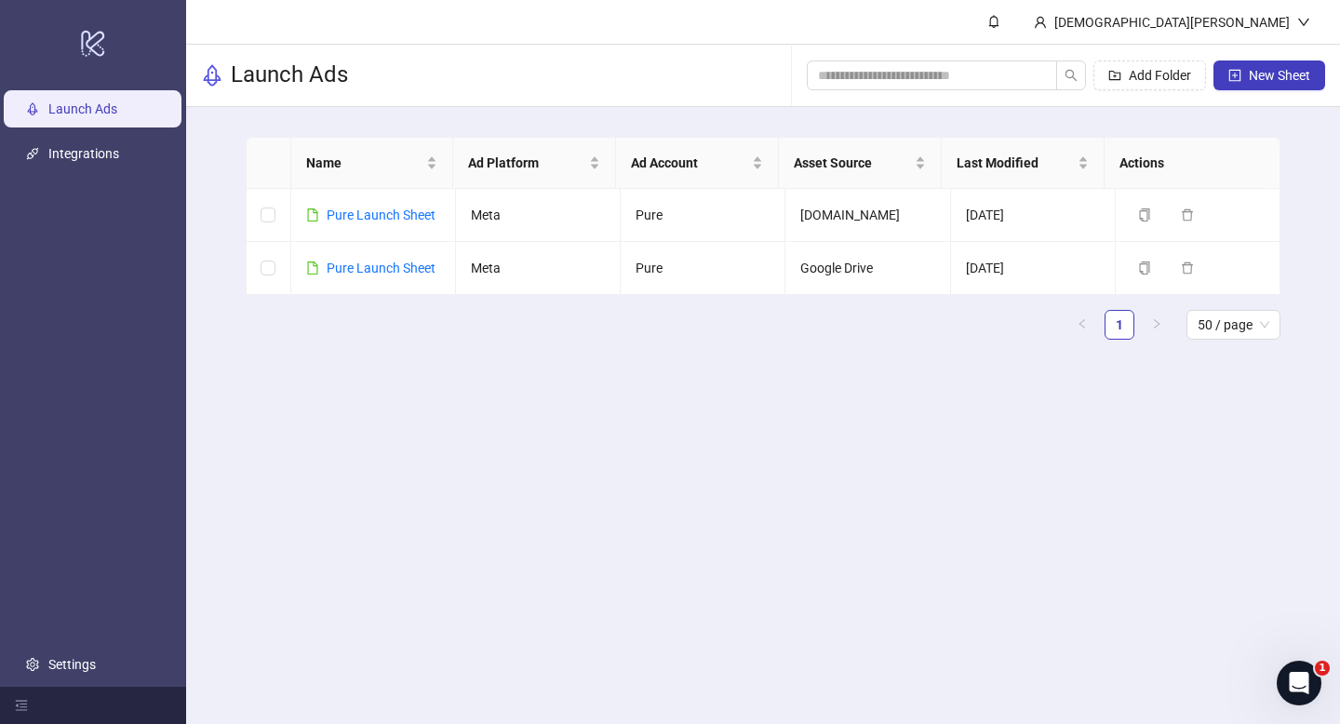
click at [132, 131] on ul "Launch Ads Integrations Settings" at bounding box center [93, 387] width 186 height 600
click at [119, 150] on link "Integrations" at bounding box center [83, 153] width 71 height 15
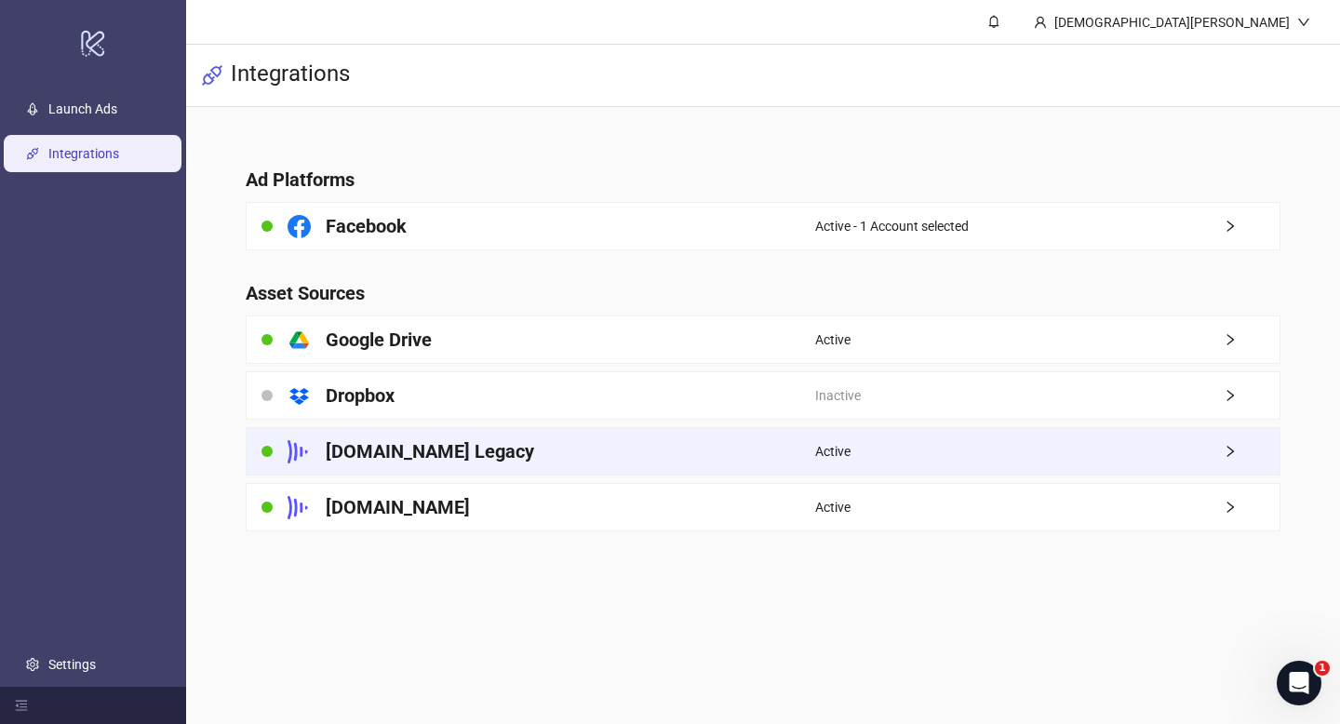
click at [649, 452] on div "Frame.io Legacy" at bounding box center [531, 451] width 568 height 47
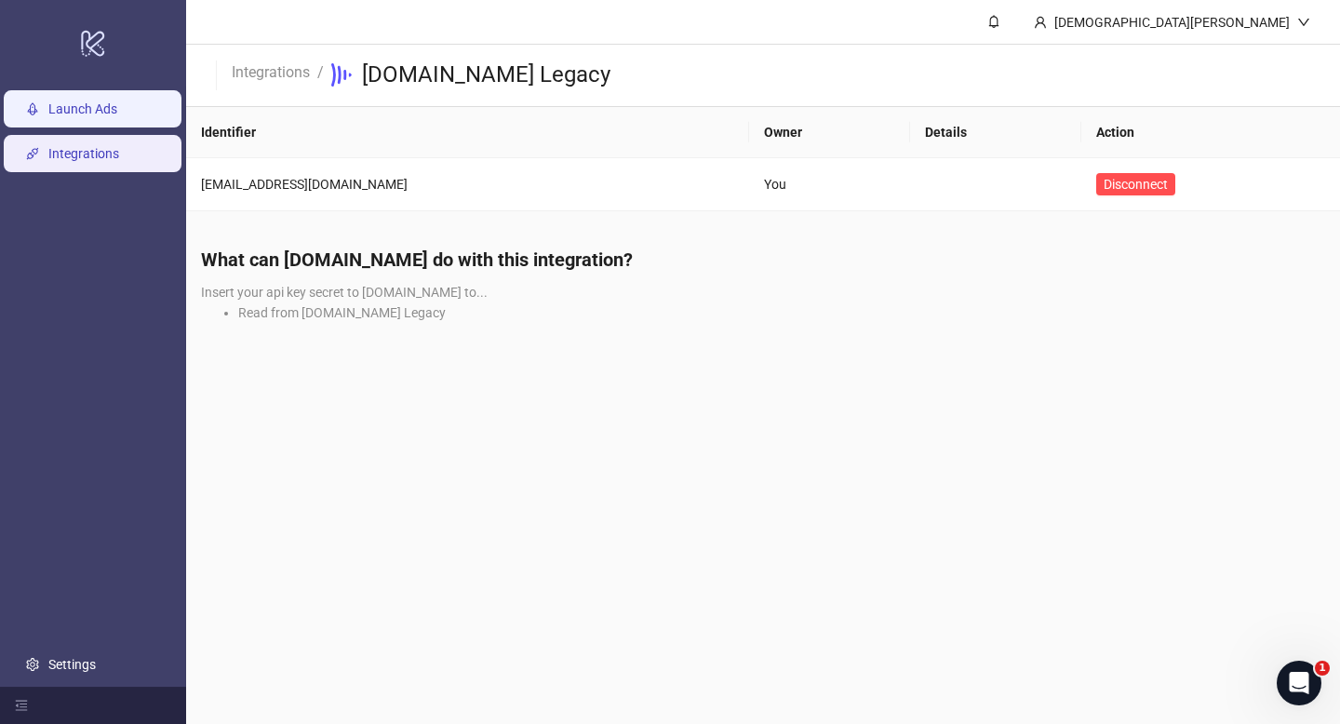
click at [78, 101] on link "Launch Ads" at bounding box center [82, 108] width 69 height 15
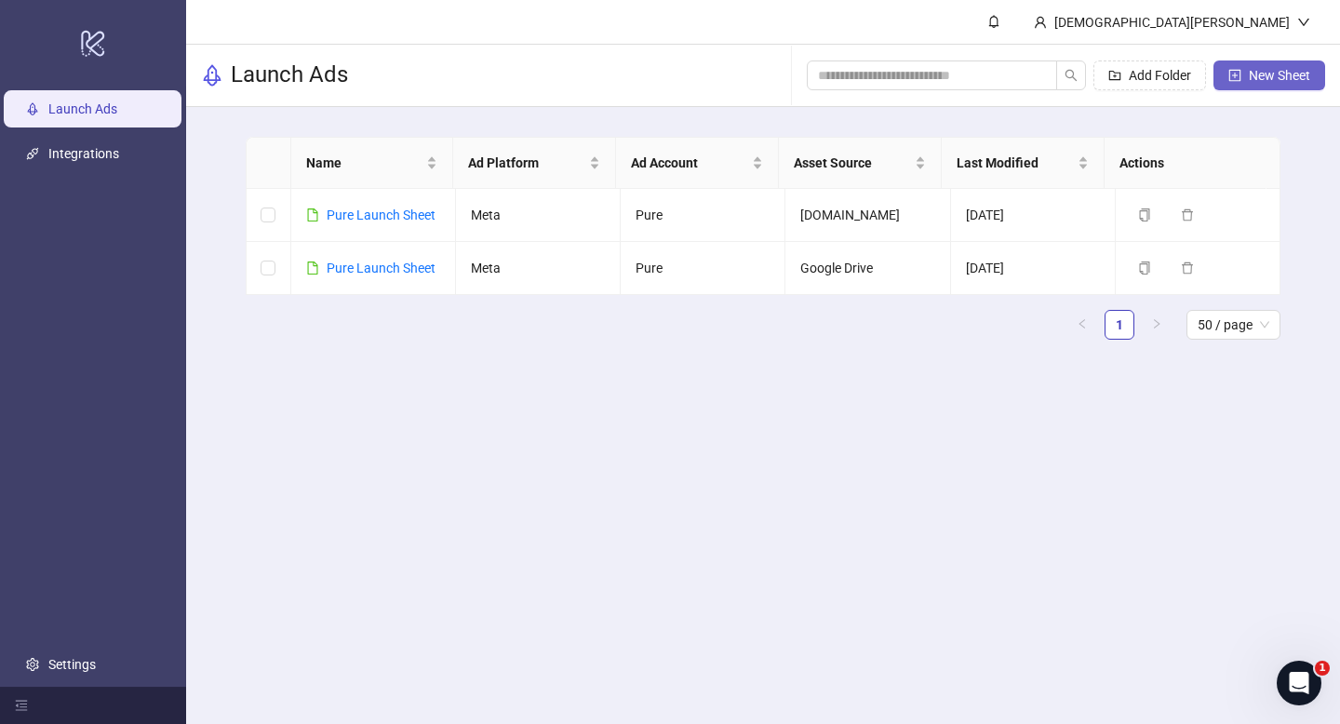
click at [1322, 74] on button "New Sheet" at bounding box center [1269, 75] width 112 height 30
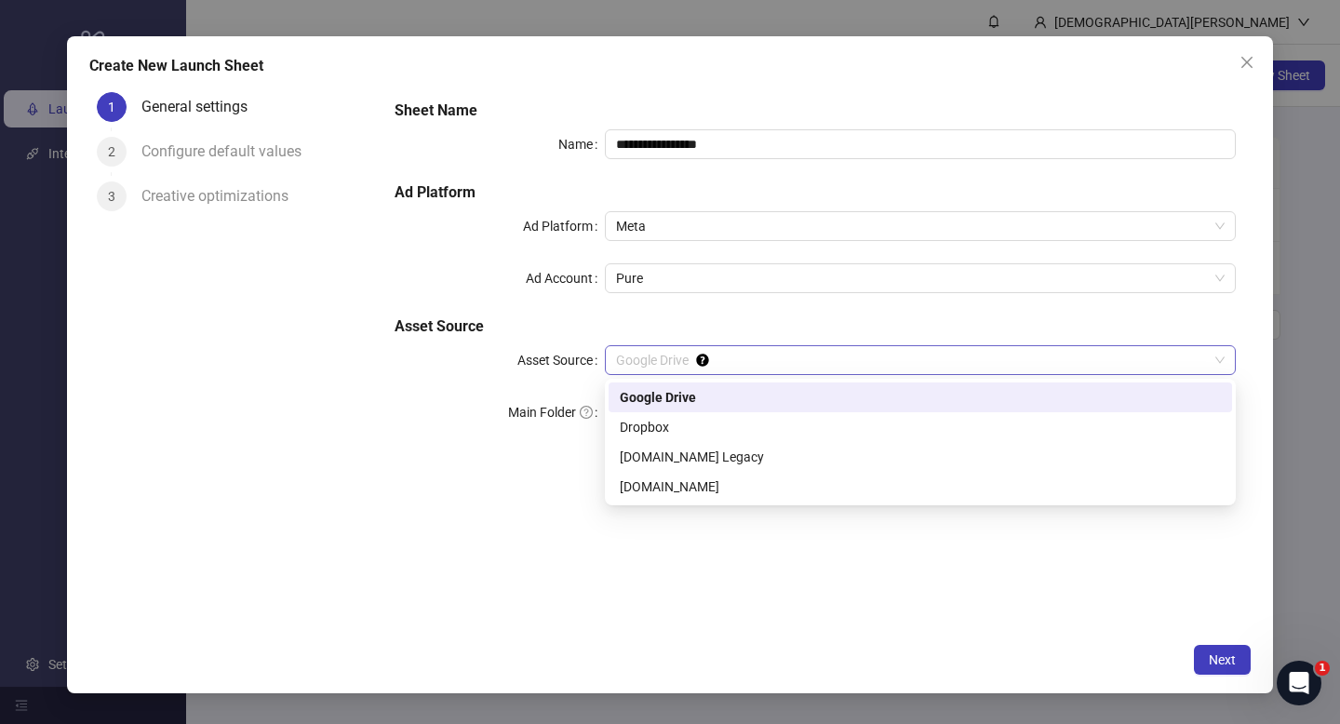
click at [661, 358] on span "Google Drive" at bounding box center [920, 360] width 608 height 28
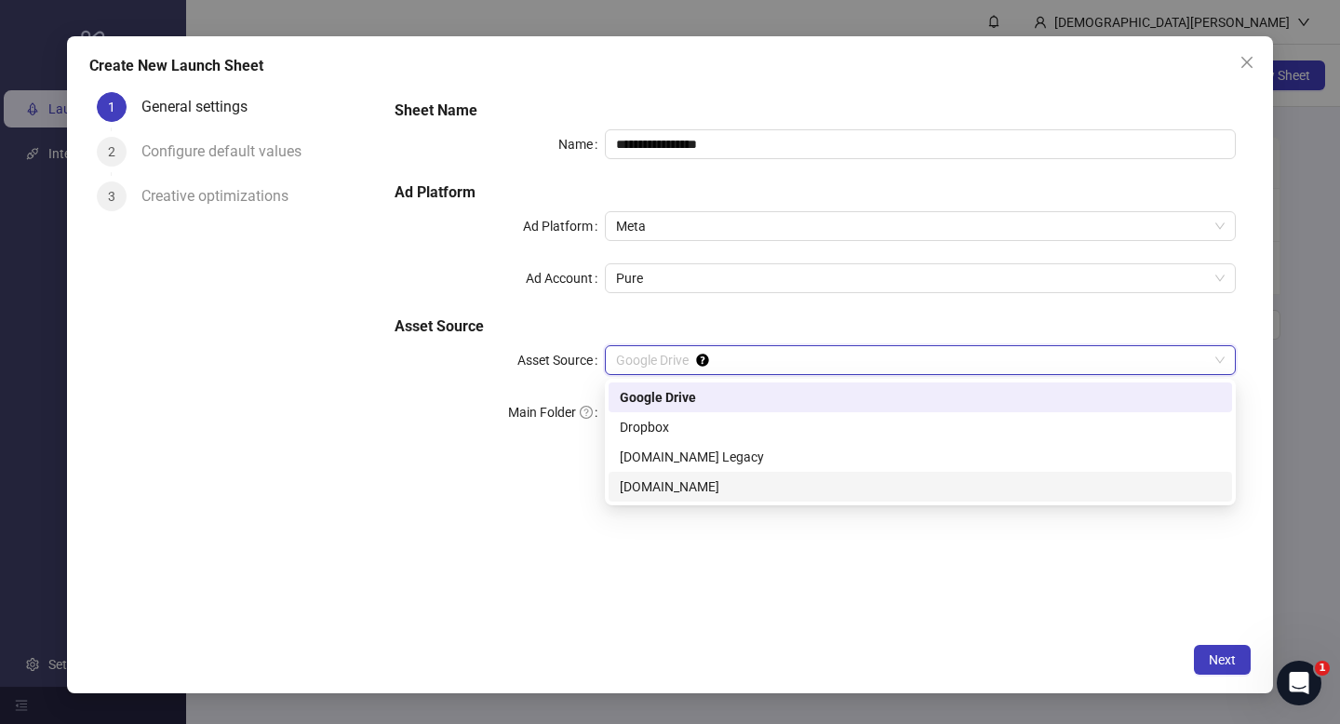
click at [633, 488] on div "[DOMAIN_NAME]" at bounding box center [920, 486] width 601 height 20
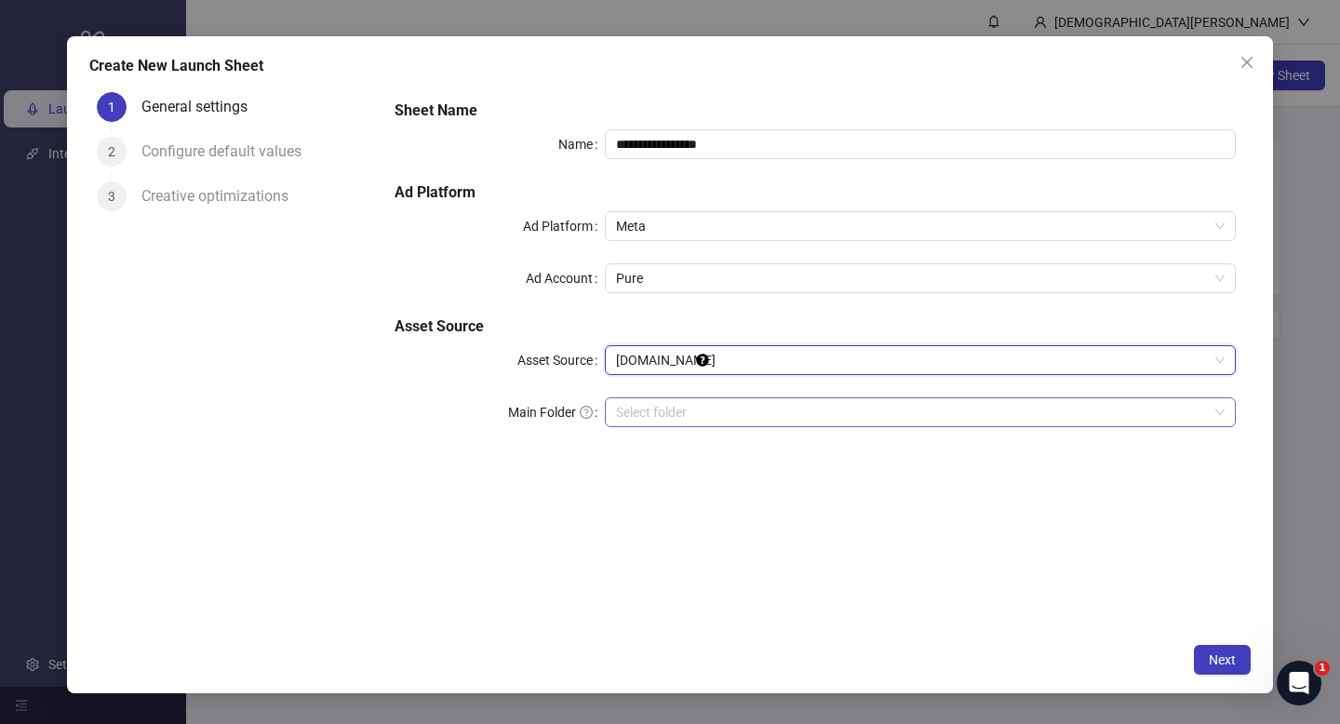
click at [635, 425] on input "search" at bounding box center [912, 412] width 592 height 28
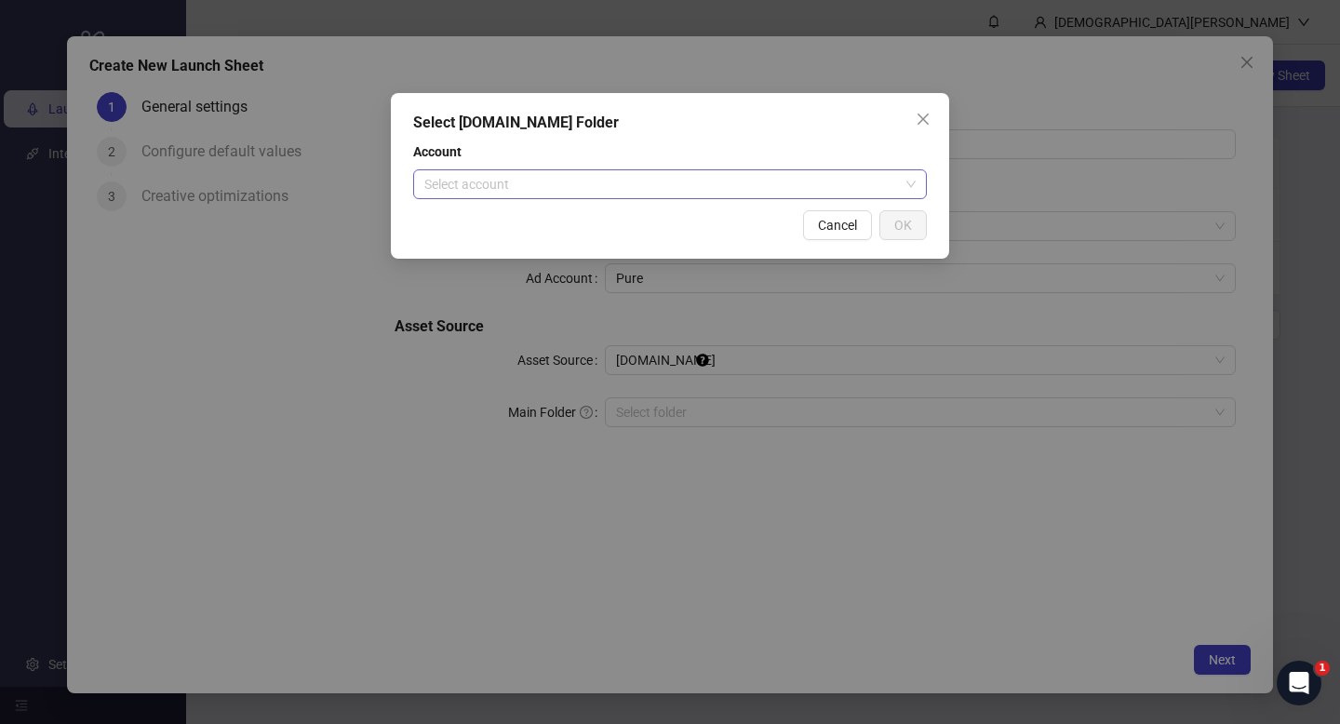
click at [722, 180] on input "search" at bounding box center [661, 184] width 475 height 28
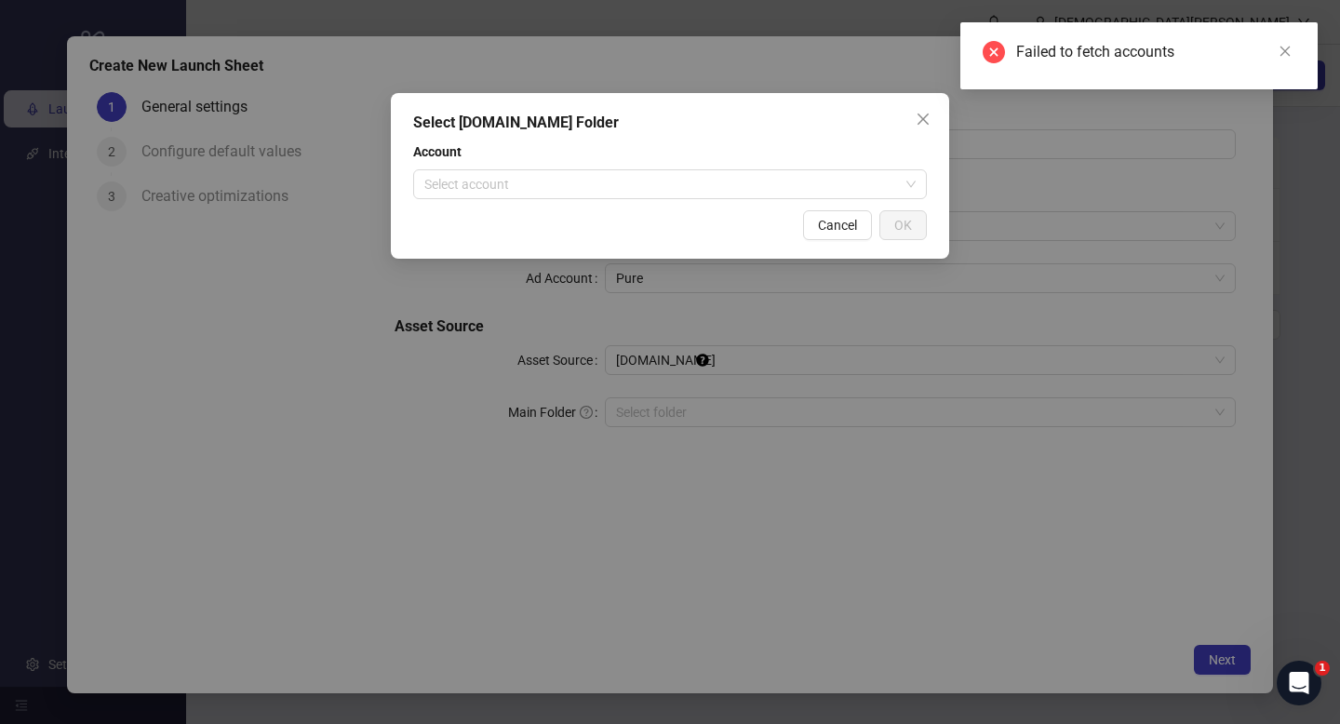
click at [410, 479] on div "Select Frame.io Folder Account Select account Cancel OK" at bounding box center [670, 362] width 1340 height 724
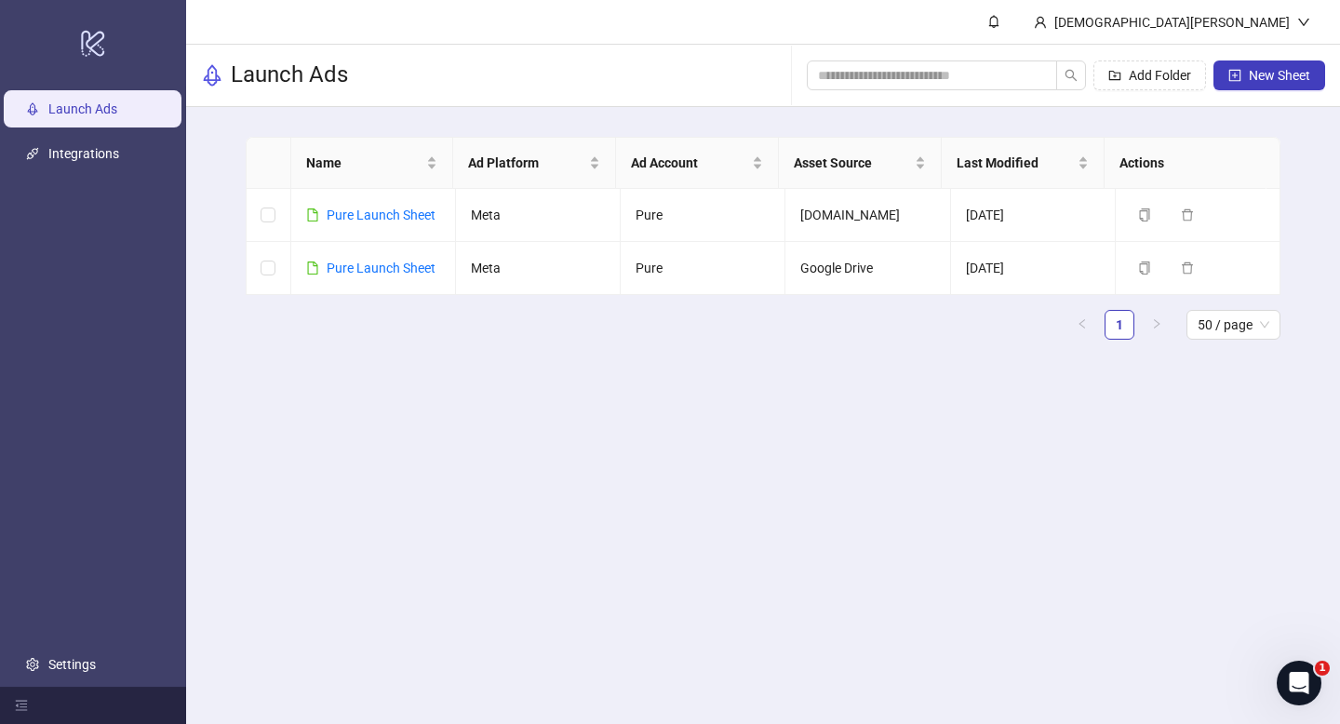
click at [242, 432] on main "[PERSON_NAME] Launch Ads Add Folder New Sheet Name Ad Platform Ad Account Asset…" at bounding box center [763, 362] width 1154 height 724
click at [852, 218] on td "[DOMAIN_NAME]" at bounding box center [867, 215] width 165 height 53
click at [412, 214] on link "Pure Launch Sheet" at bounding box center [381, 214] width 109 height 15
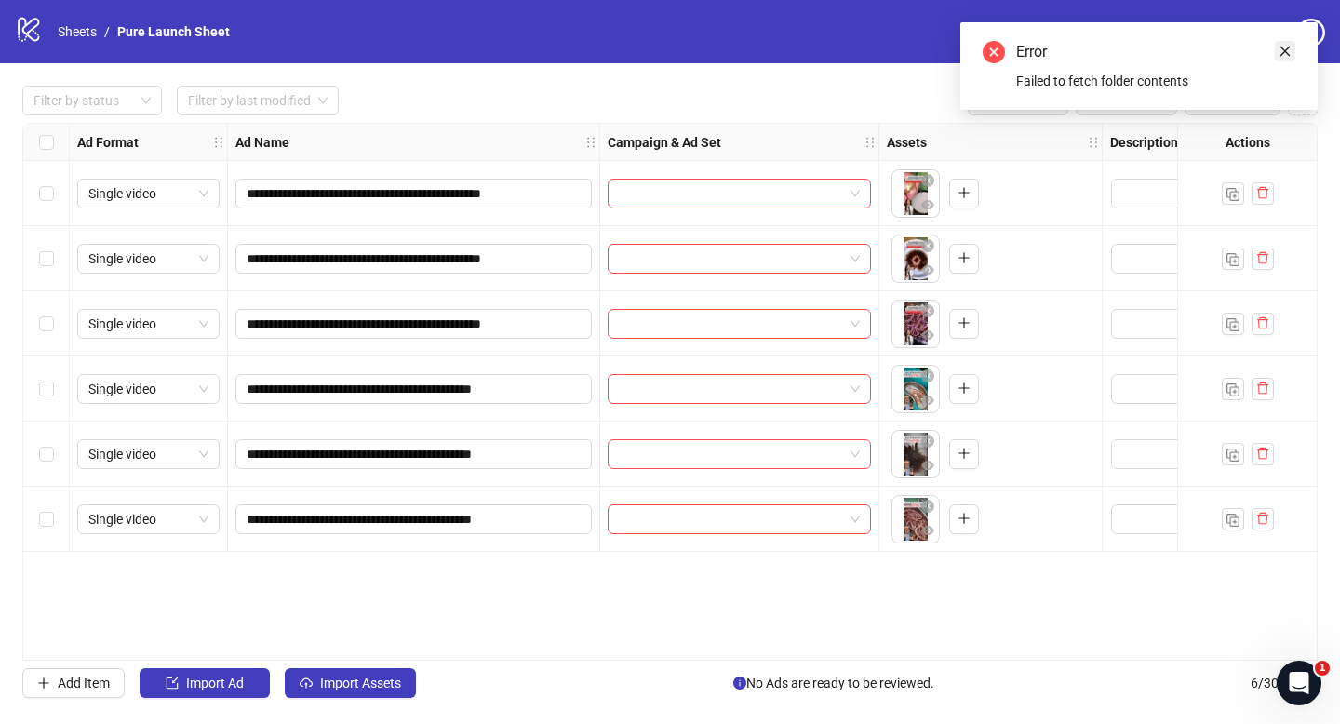
click at [1285, 45] on icon "close" at bounding box center [1284, 51] width 13 height 13
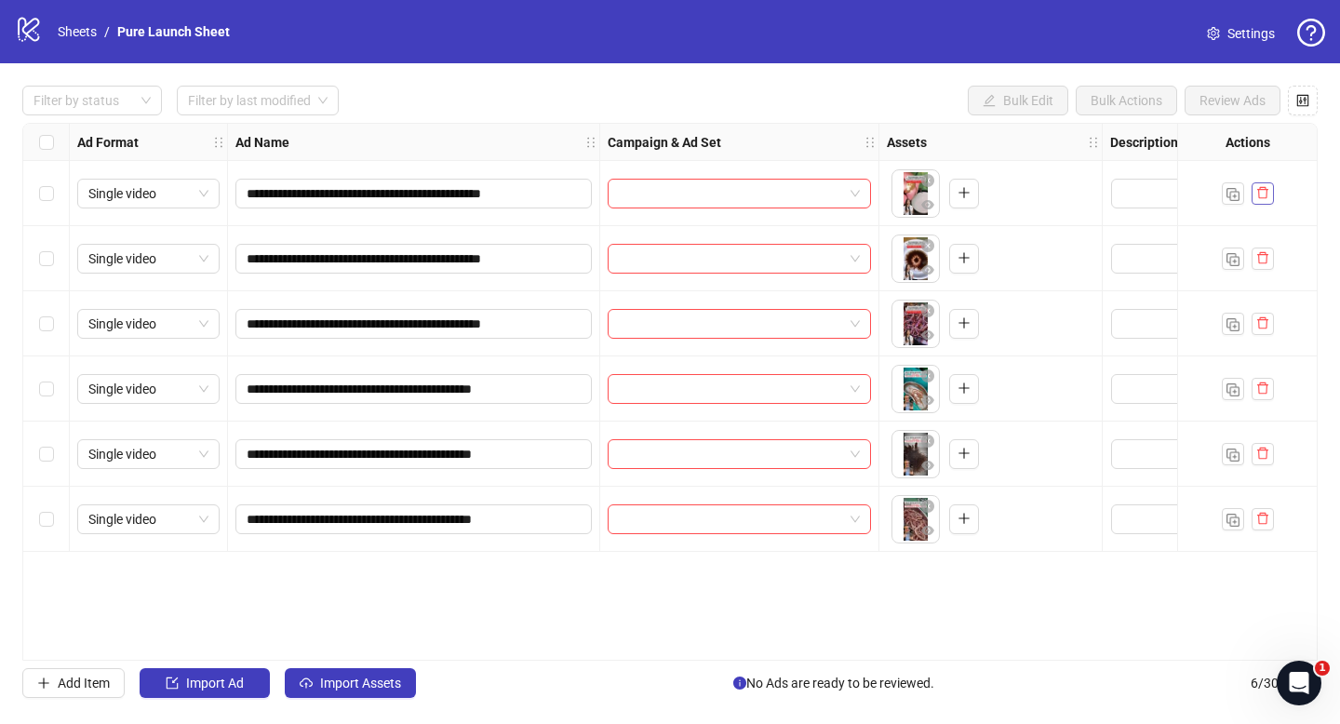
click at [1260, 201] on button "button" at bounding box center [1262, 193] width 22 height 22
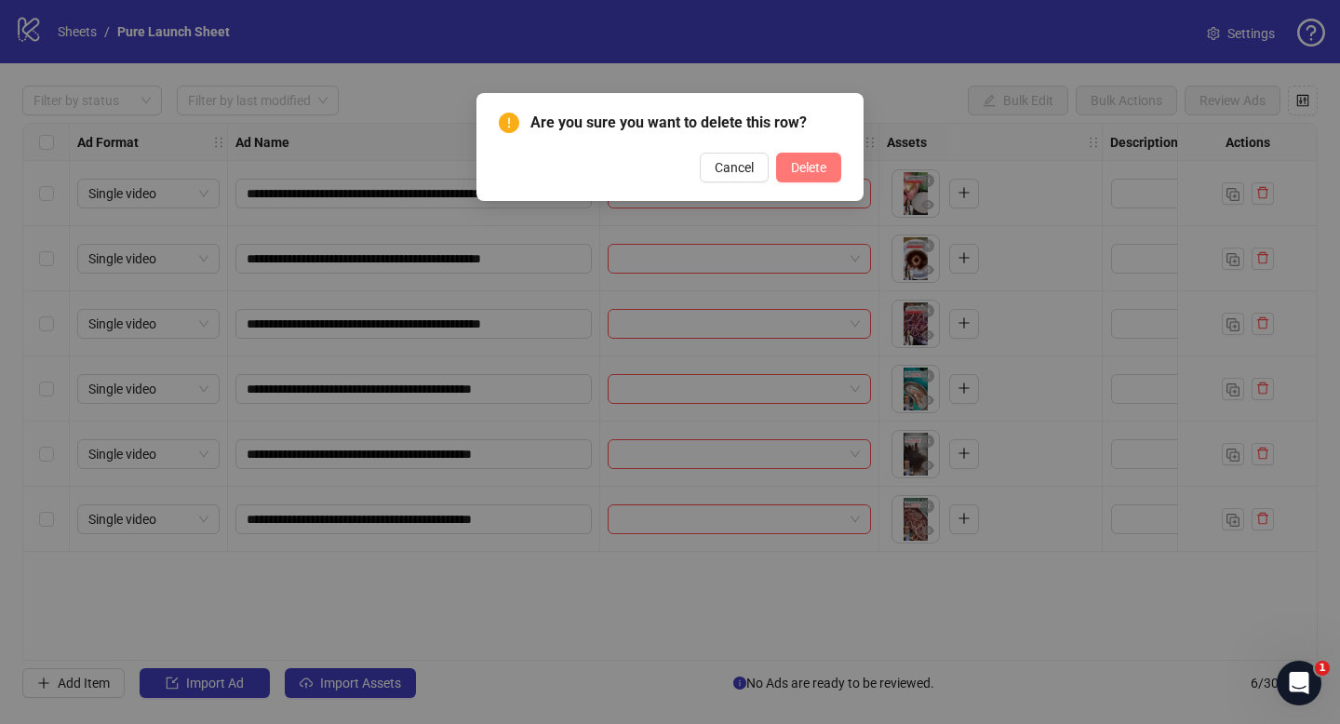
click at [816, 171] on span "Delete" at bounding box center [808, 167] width 35 height 15
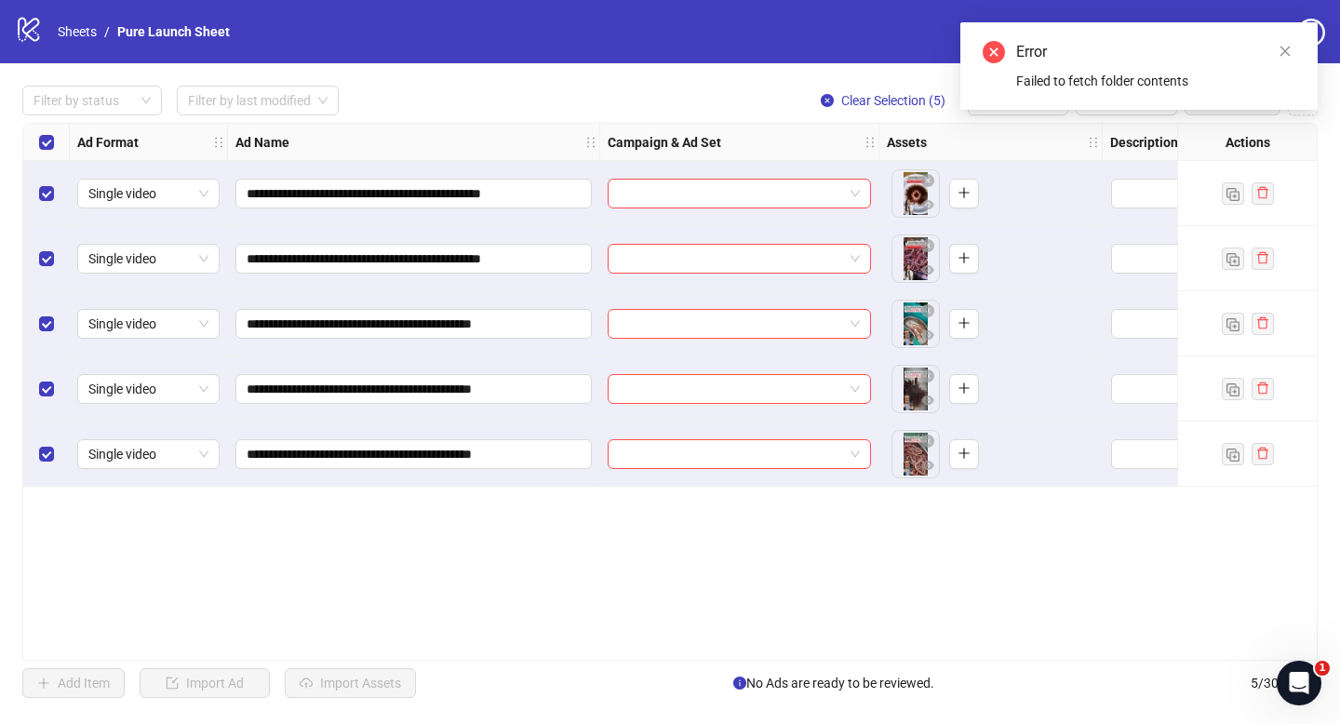
click at [1299, 44] on div "Error Failed to fetch folder contents" at bounding box center [1138, 65] width 357 height 87
click at [1290, 49] on icon "close" at bounding box center [1284, 51] width 13 height 13
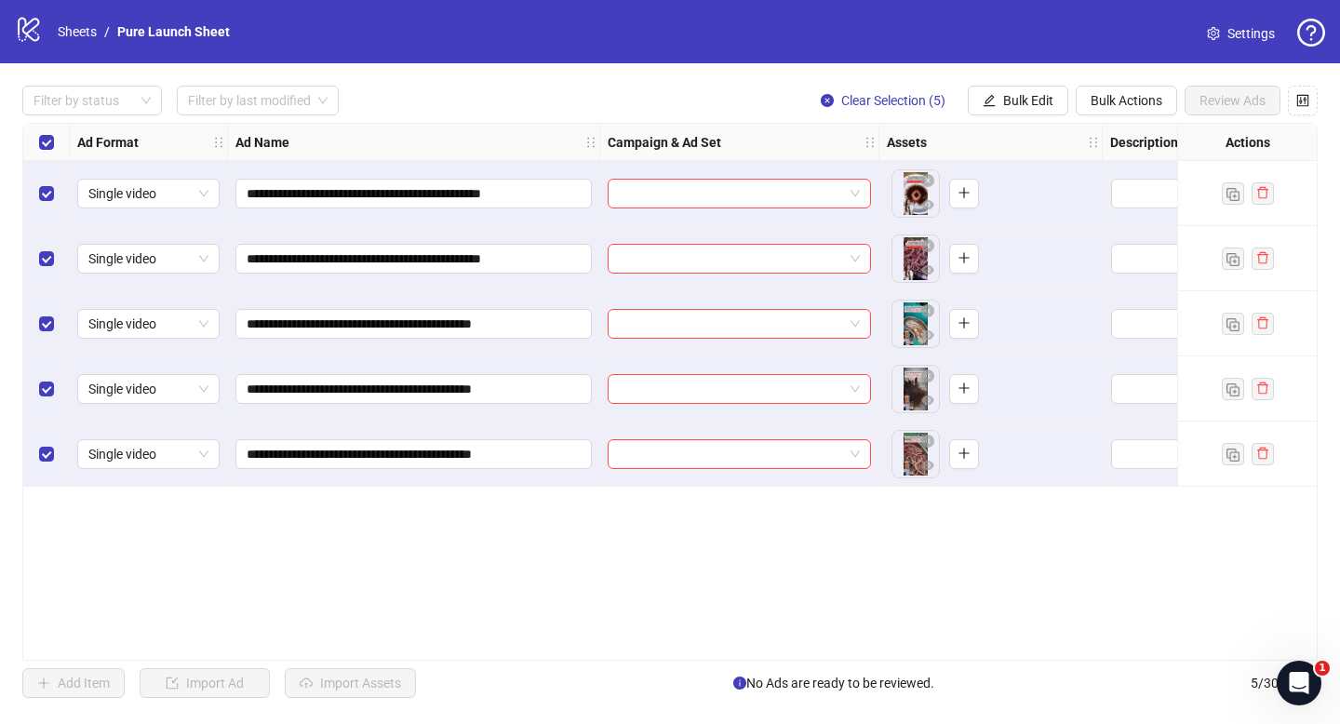
click at [1260, 37] on span "Settings" at bounding box center [1250, 33] width 47 height 20
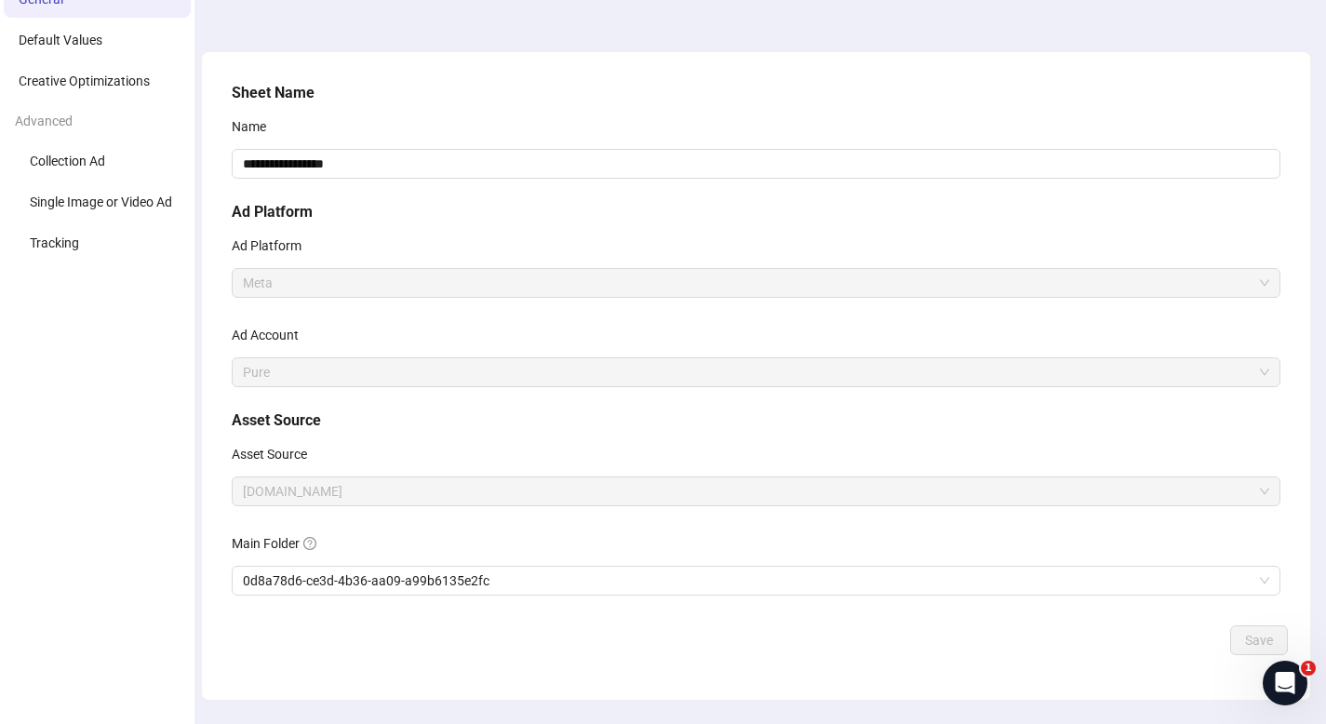
scroll to position [138, 0]
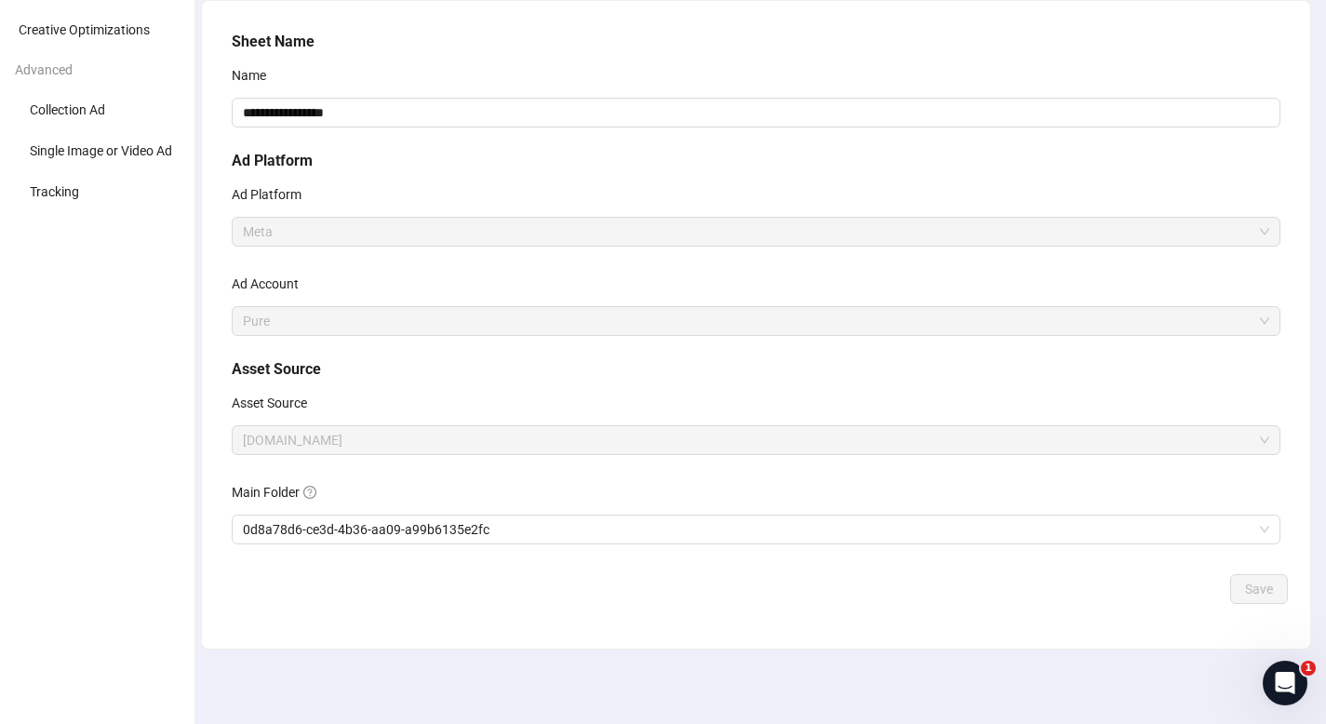
click at [325, 443] on span "[DOMAIN_NAME]" at bounding box center [756, 440] width 1026 height 28
click at [381, 539] on span "0d8a78d6-ce3d-4b36-aa09-a99b6135e2fc" at bounding box center [756, 529] width 1026 height 28
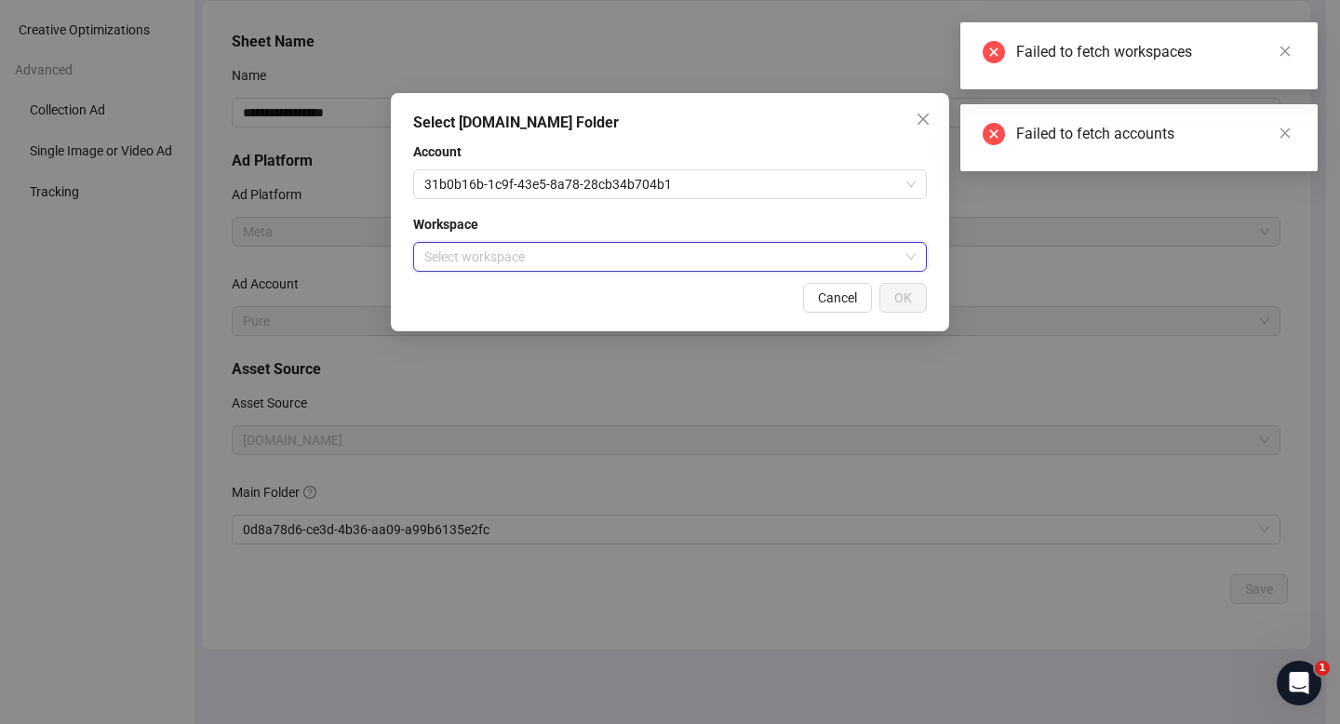
click at [566, 261] on input "search" at bounding box center [661, 257] width 475 height 28
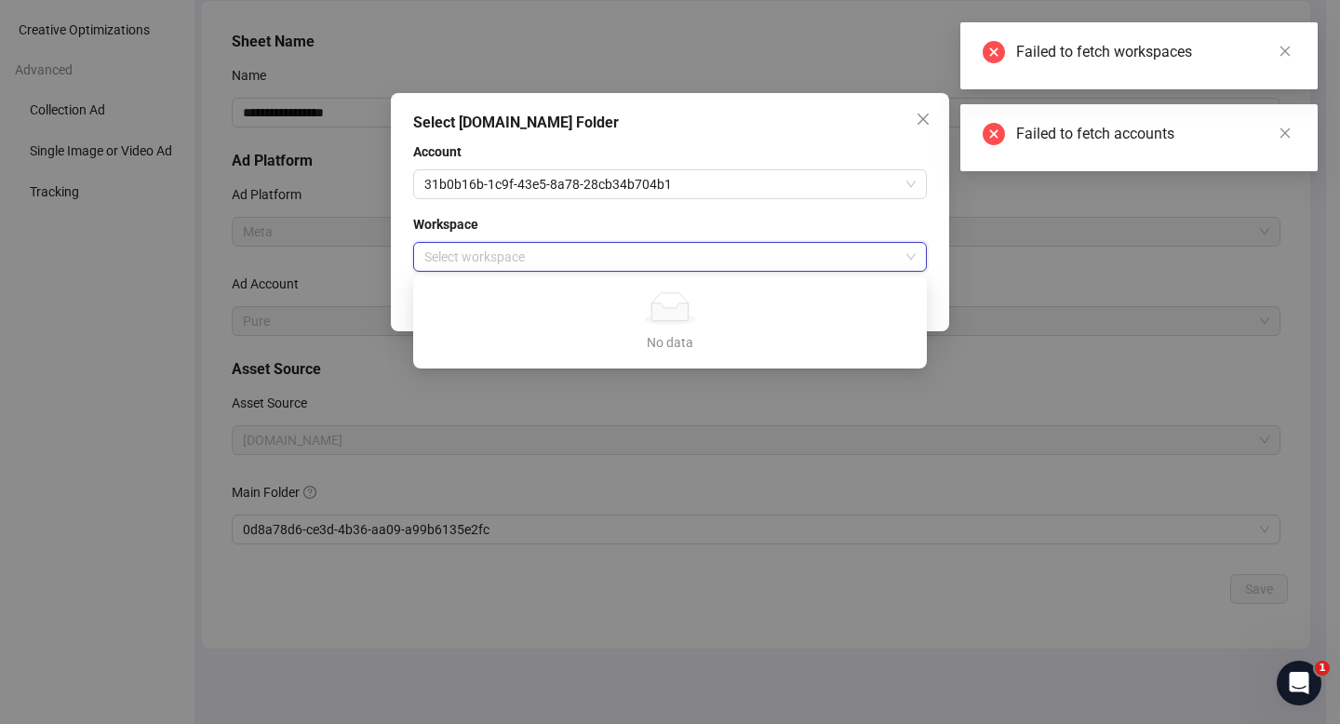
click at [270, 407] on div "Select Frame.io Folder Account 31b0b16b-1c9f-43e5-8a78-28cb34b704b1 Workspace S…" at bounding box center [670, 362] width 1340 height 724
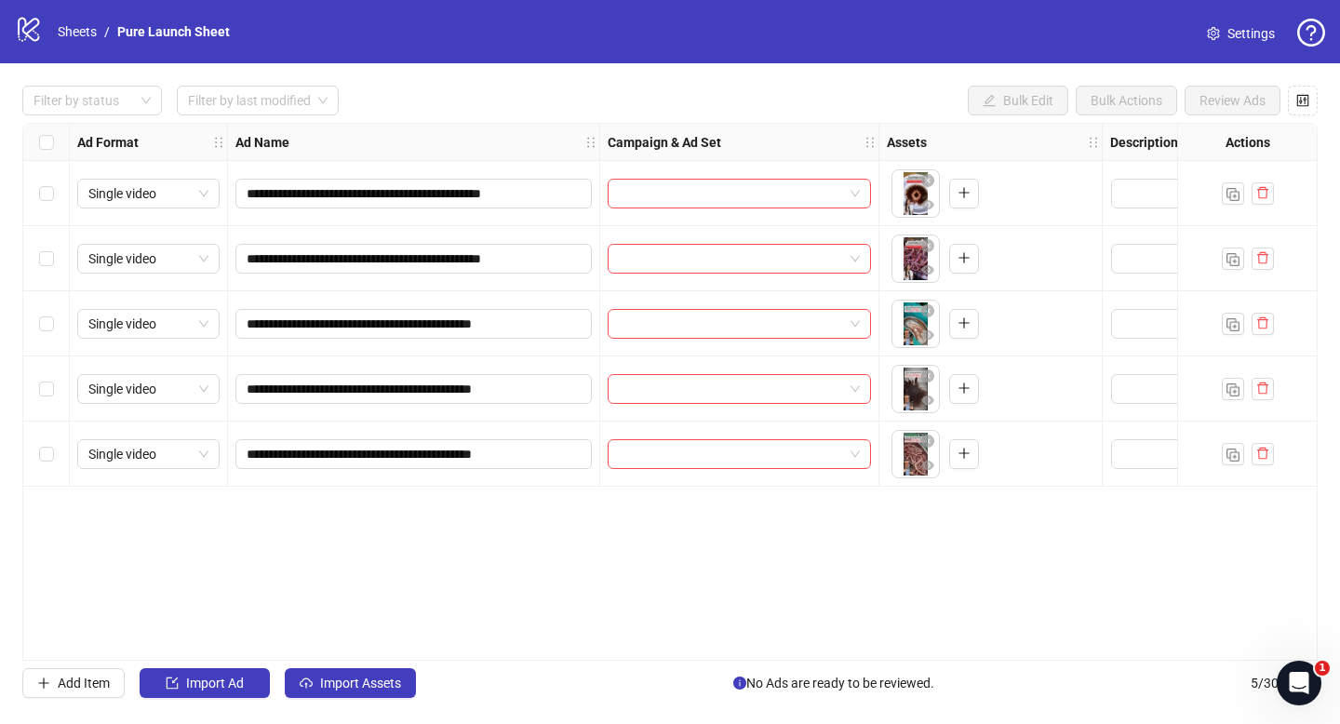
click at [29, 24] on icon "logo/logo-mobile" at bounding box center [29, 29] width 28 height 28
click at [166, 42] on link "Pure Launch Sheet" at bounding box center [174, 31] width 120 height 20
click at [77, 29] on link "Sheets" at bounding box center [77, 31] width 47 height 20
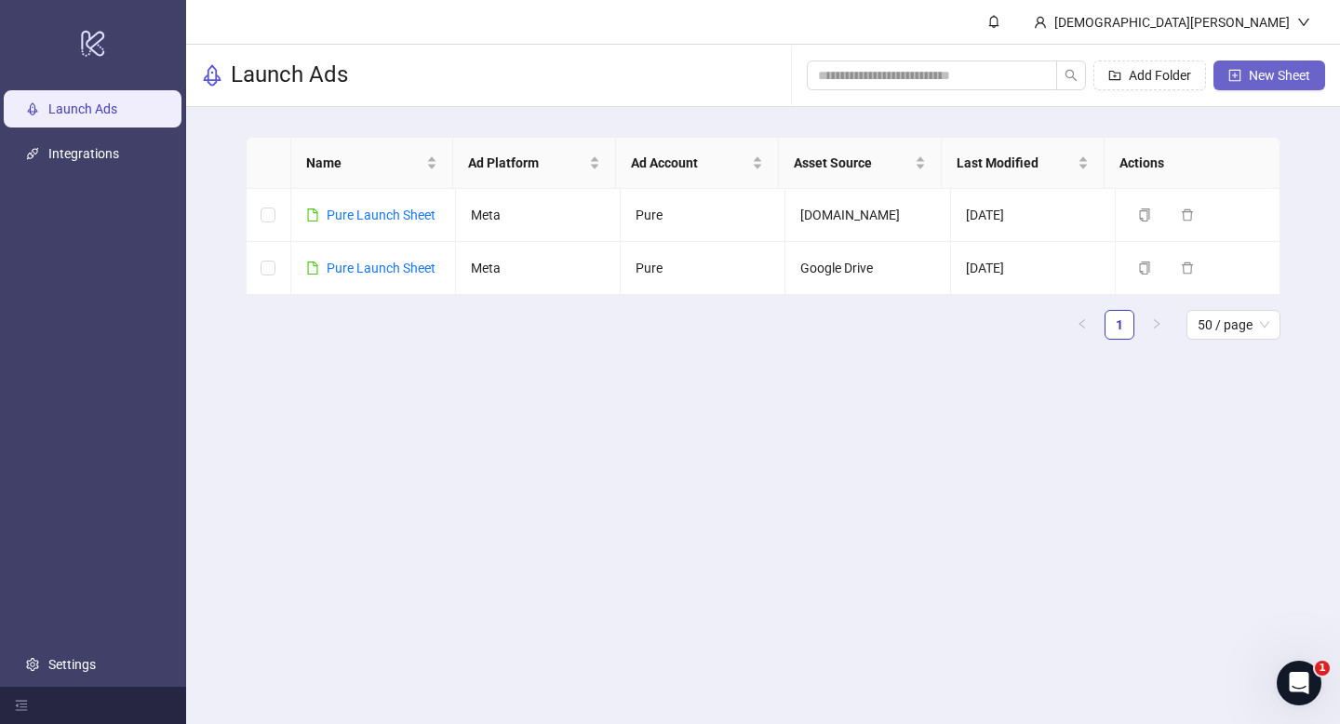
click at [1280, 68] on span "New Sheet" at bounding box center [1279, 75] width 61 height 15
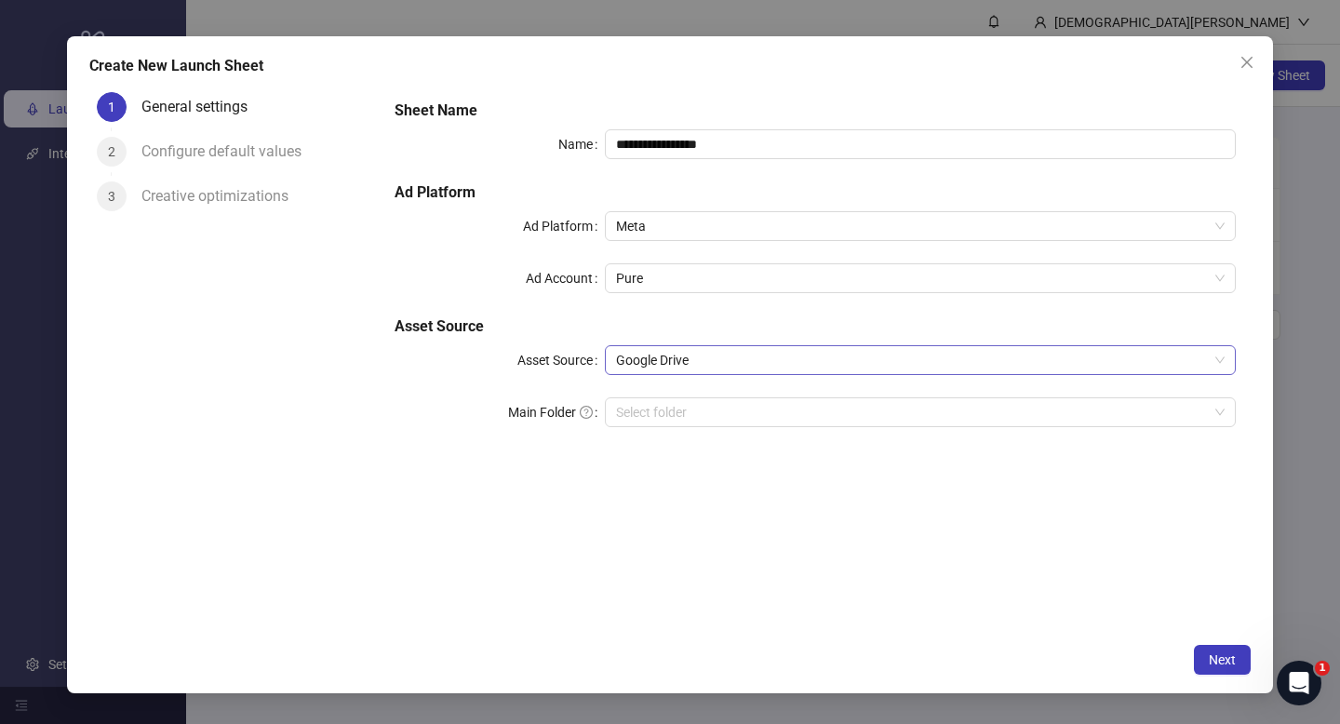
click at [686, 361] on span "Google Drive" at bounding box center [920, 360] width 608 height 28
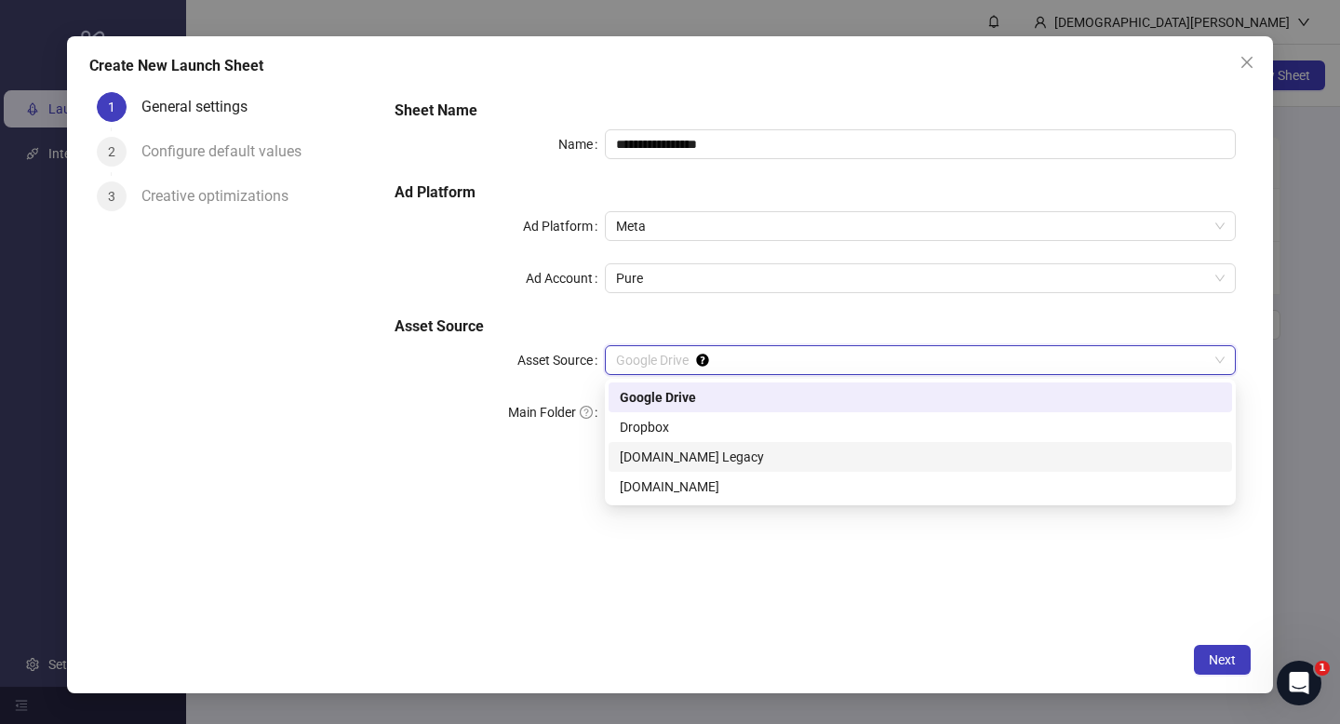
click at [641, 459] on div "[DOMAIN_NAME] Legacy" at bounding box center [920, 457] width 601 height 20
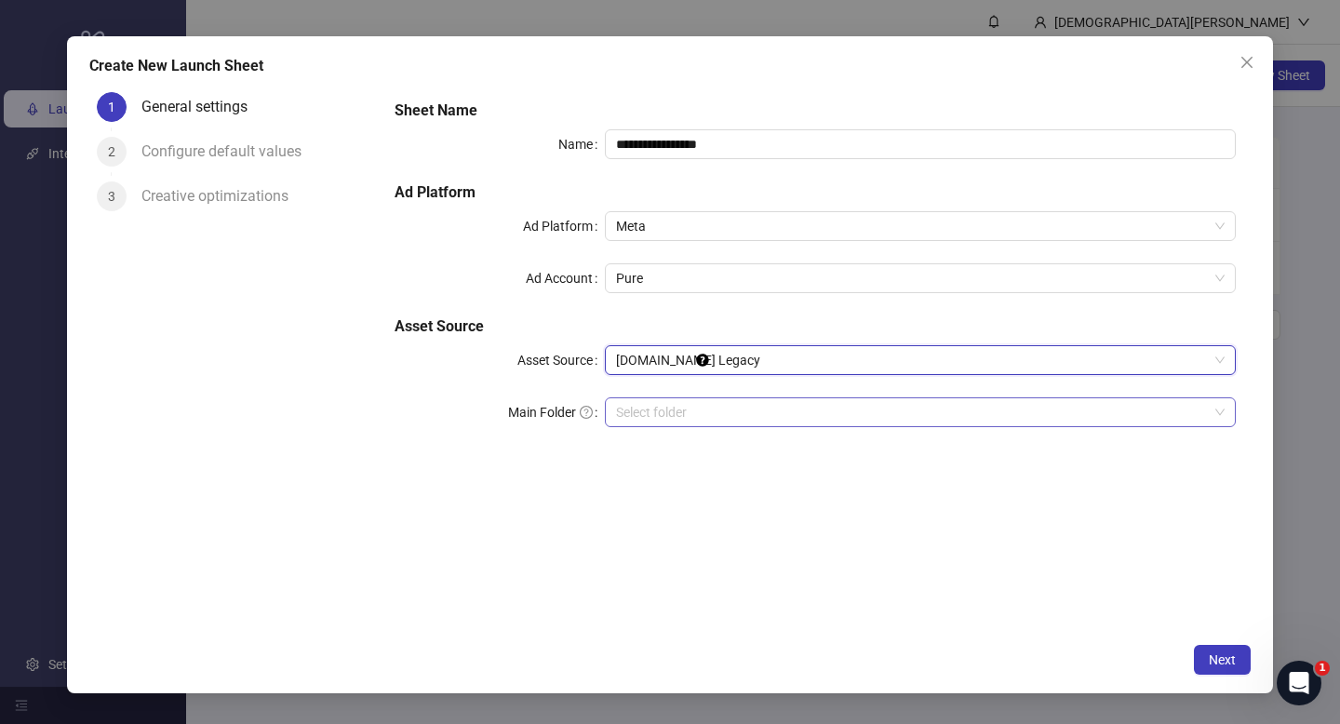
click at [666, 412] on input "search" at bounding box center [912, 412] width 592 height 28
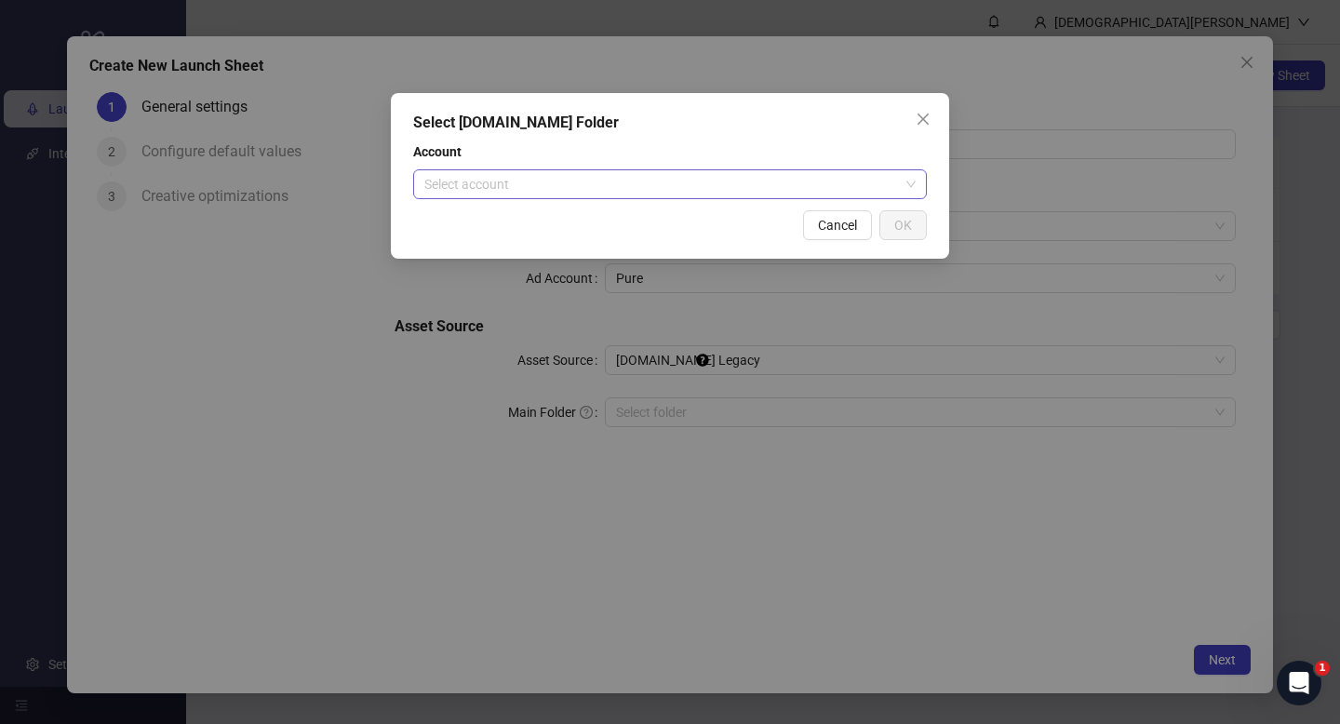
click at [795, 197] on input "search" at bounding box center [661, 184] width 475 height 28
click at [938, 115] on div "Select Frame.io Folder Account Select account Cancel OK" at bounding box center [670, 176] width 558 height 166
click at [924, 115] on icon "close" at bounding box center [923, 119] width 15 height 15
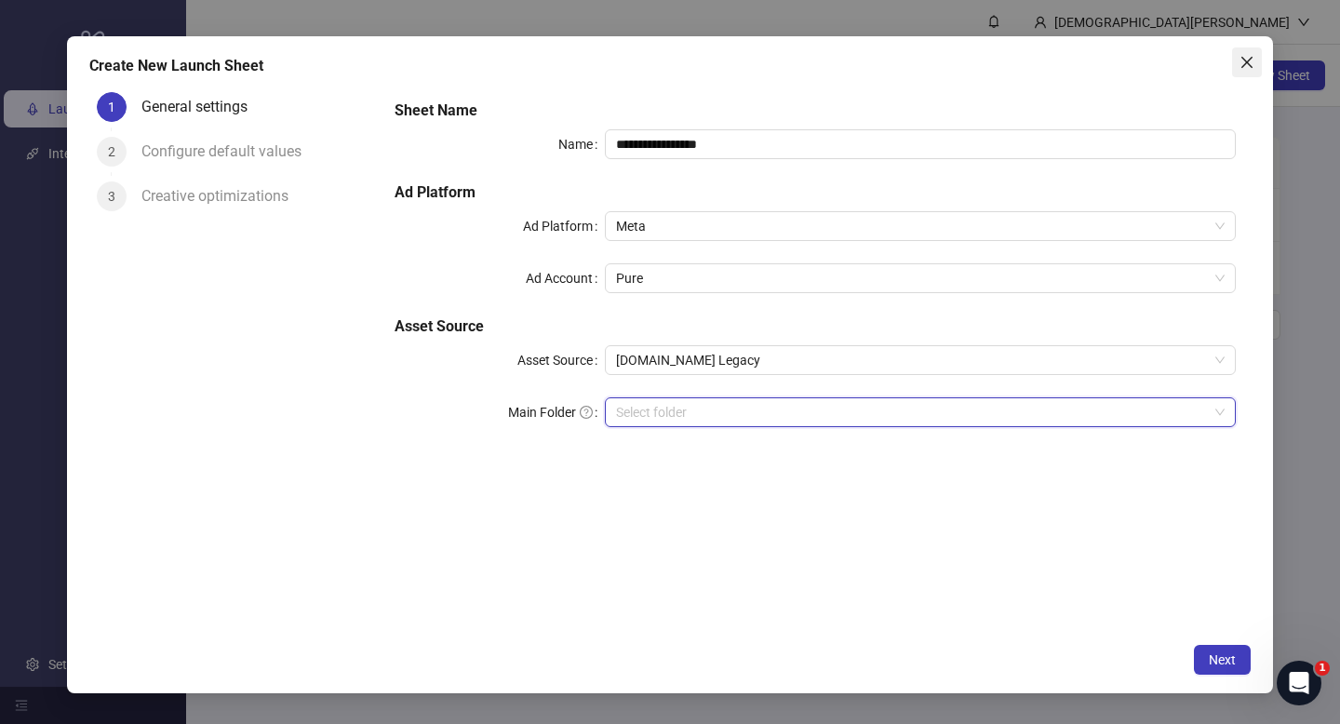
click at [1249, 53] on button "Close" at bounding box center [1247, 62] width 30 height 30
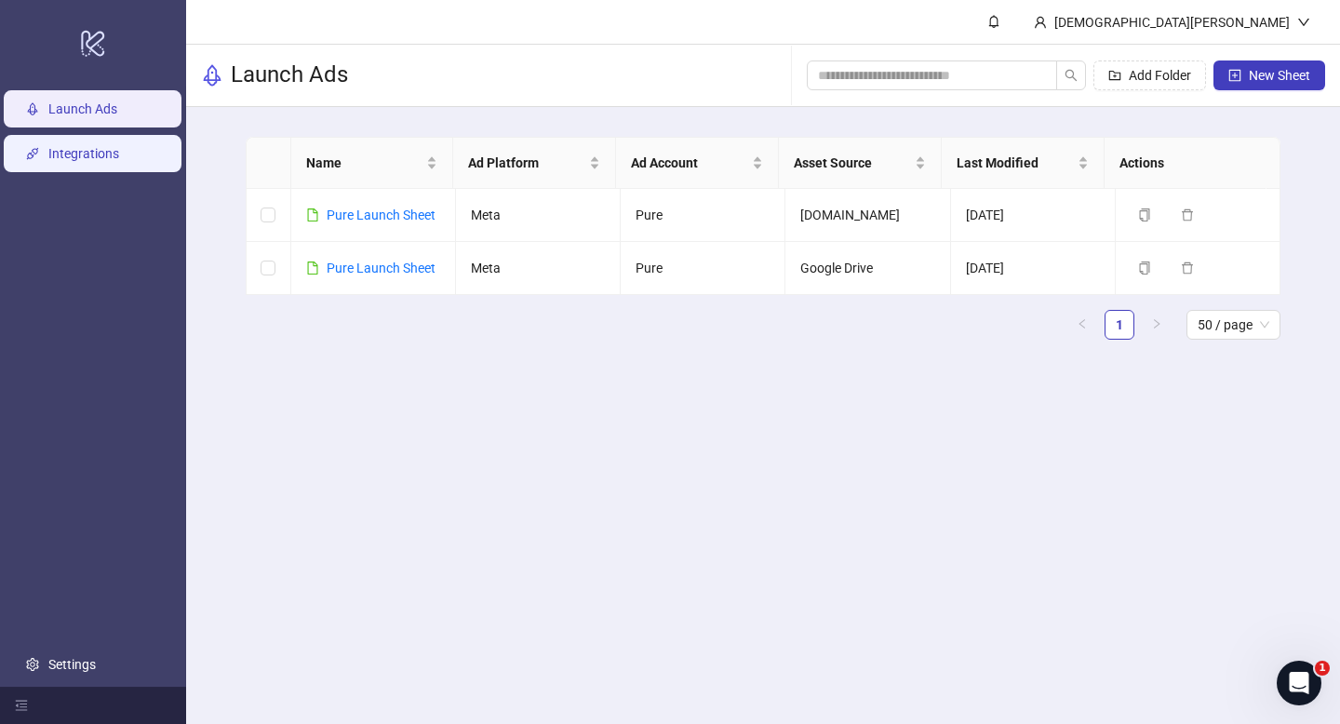
click at [101, 158] on link "Integrations" at bounding box center [83, 153] width 71 height 15
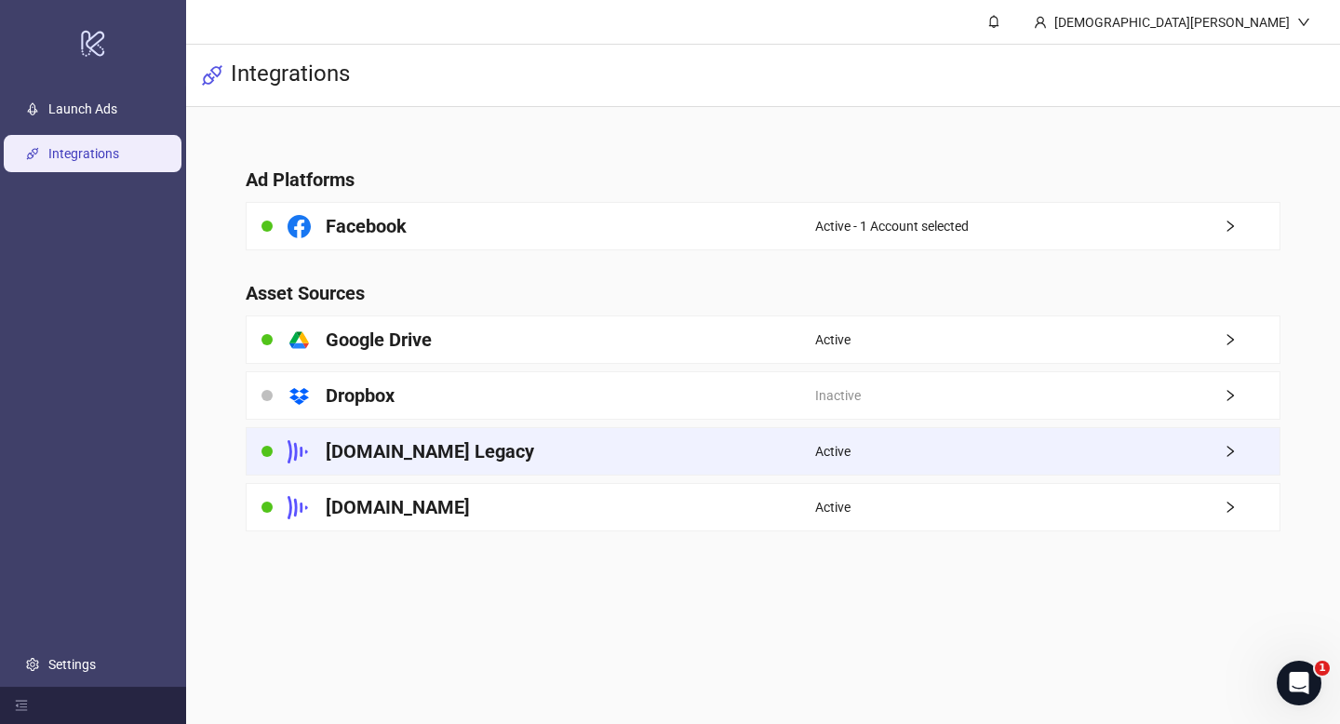
click at [728, 439] on div "Frame.io Legacy" at bounding box center [531, 451] width 568 height 47
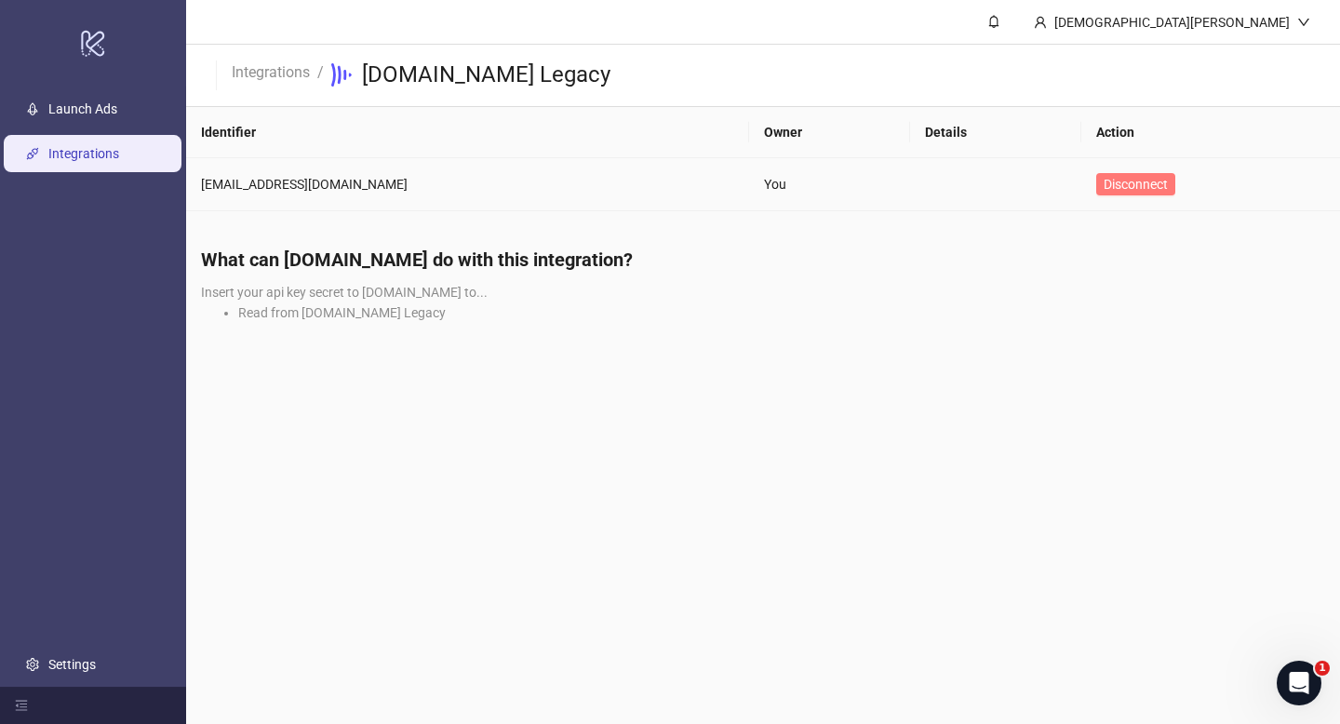
click at [1103, 191] on span "Disconnect" at bounding box center [1135, 184] width 64 height 15
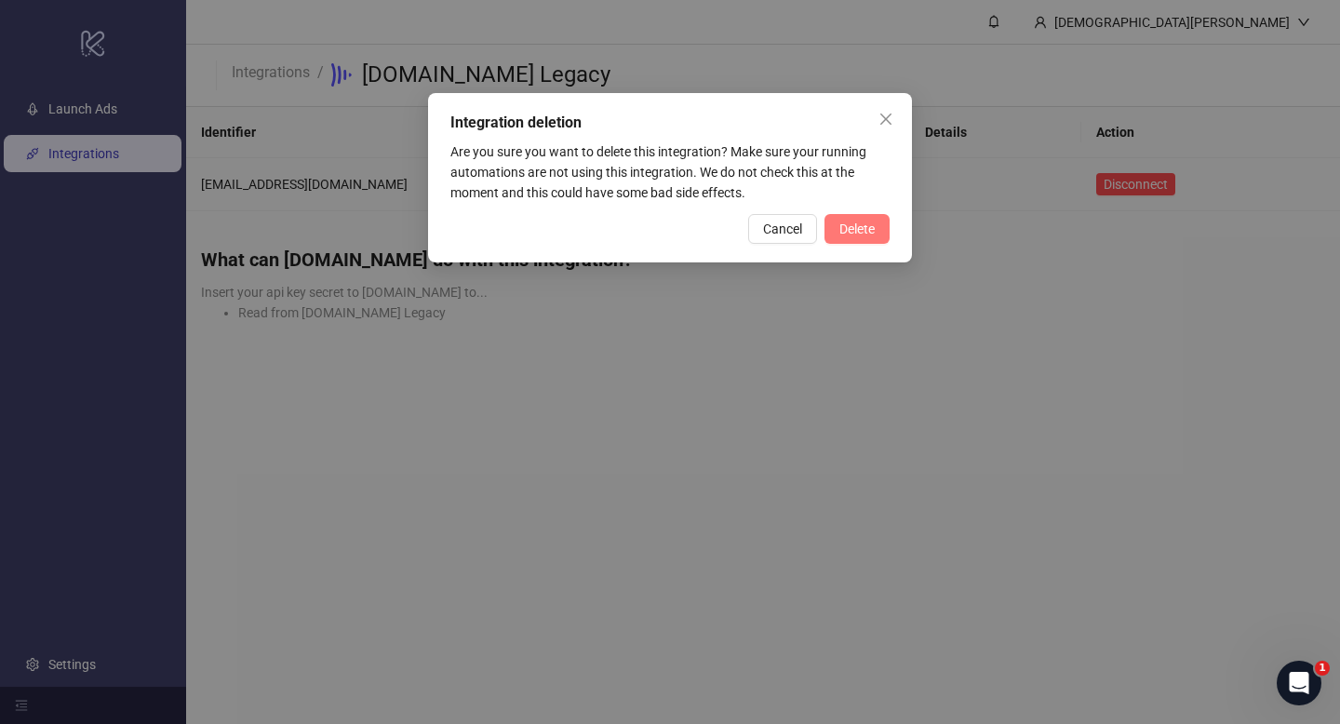
click at [845, 234] on span "Delete" at bounding box center [856, 228] width 35 height 15
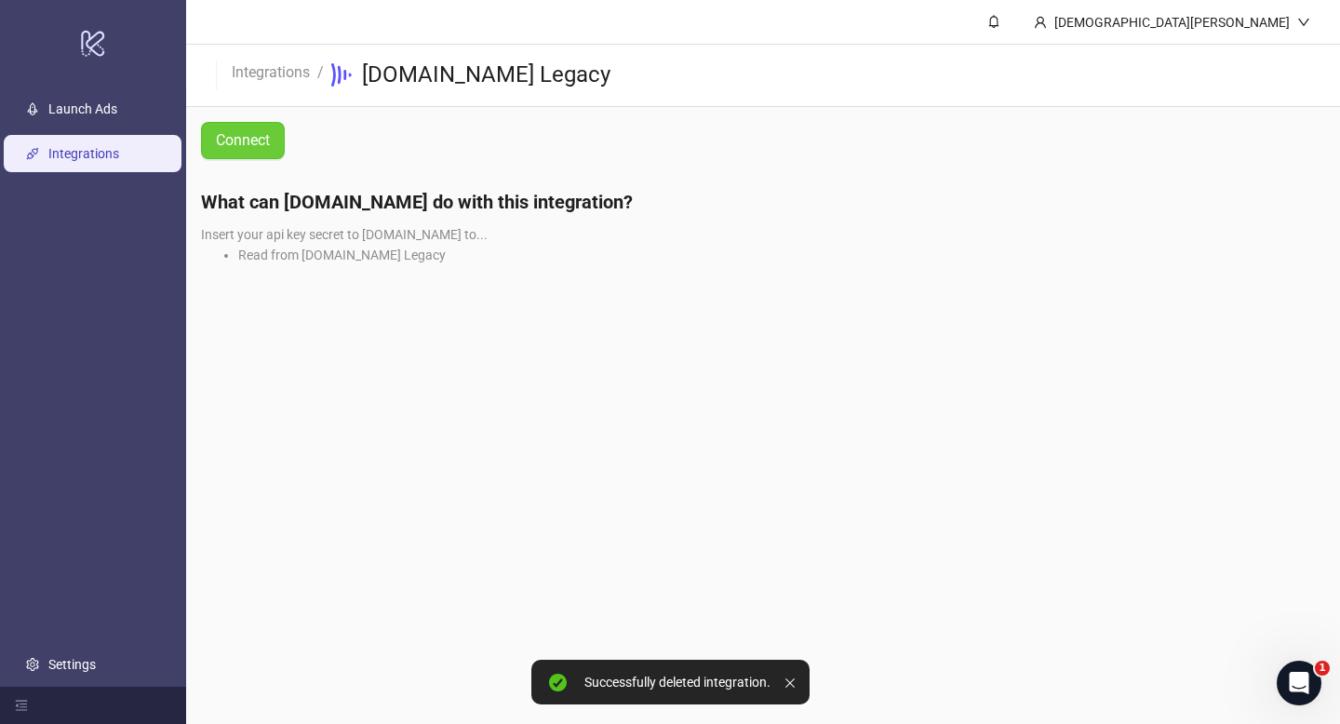
click at [270, 143] on span "Connect" at bounding box center [243, 140] width 54 height 17
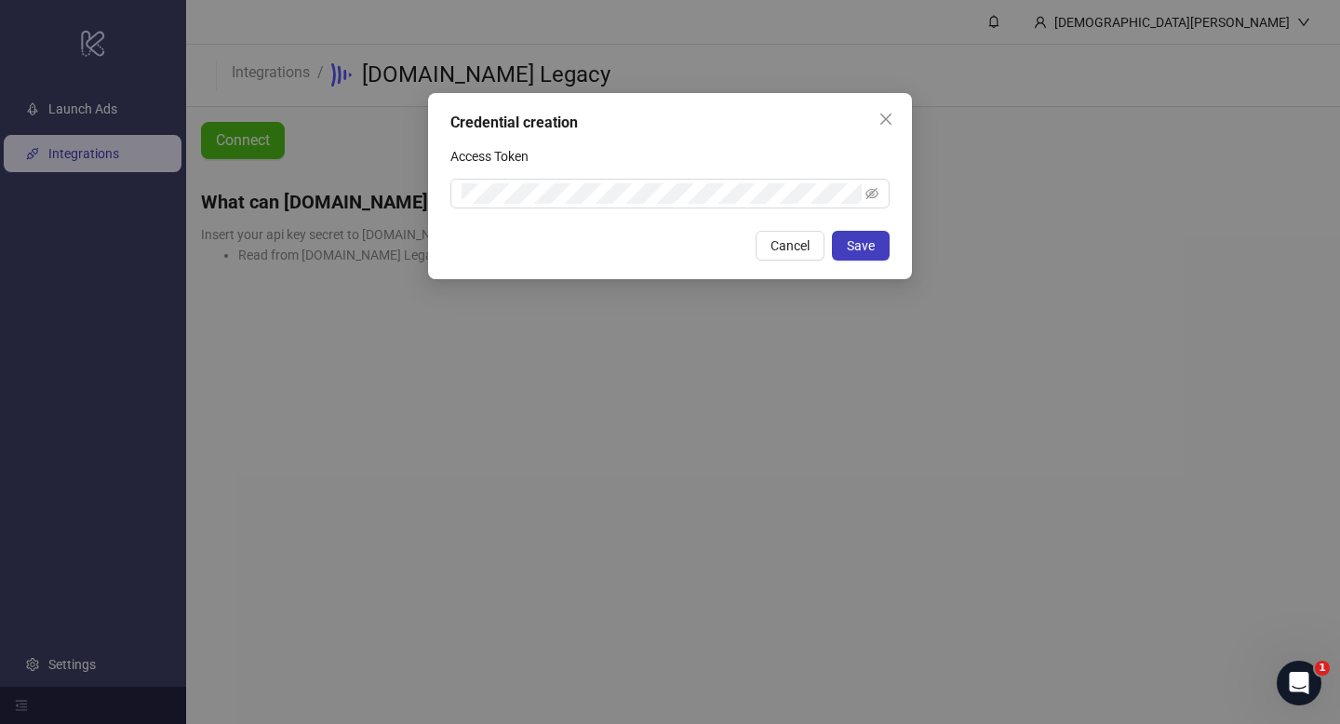
click at [382, 312] on div "Credential creation Access Token Cancel Save" at bounding box center [670, 362] width 1340 height 724
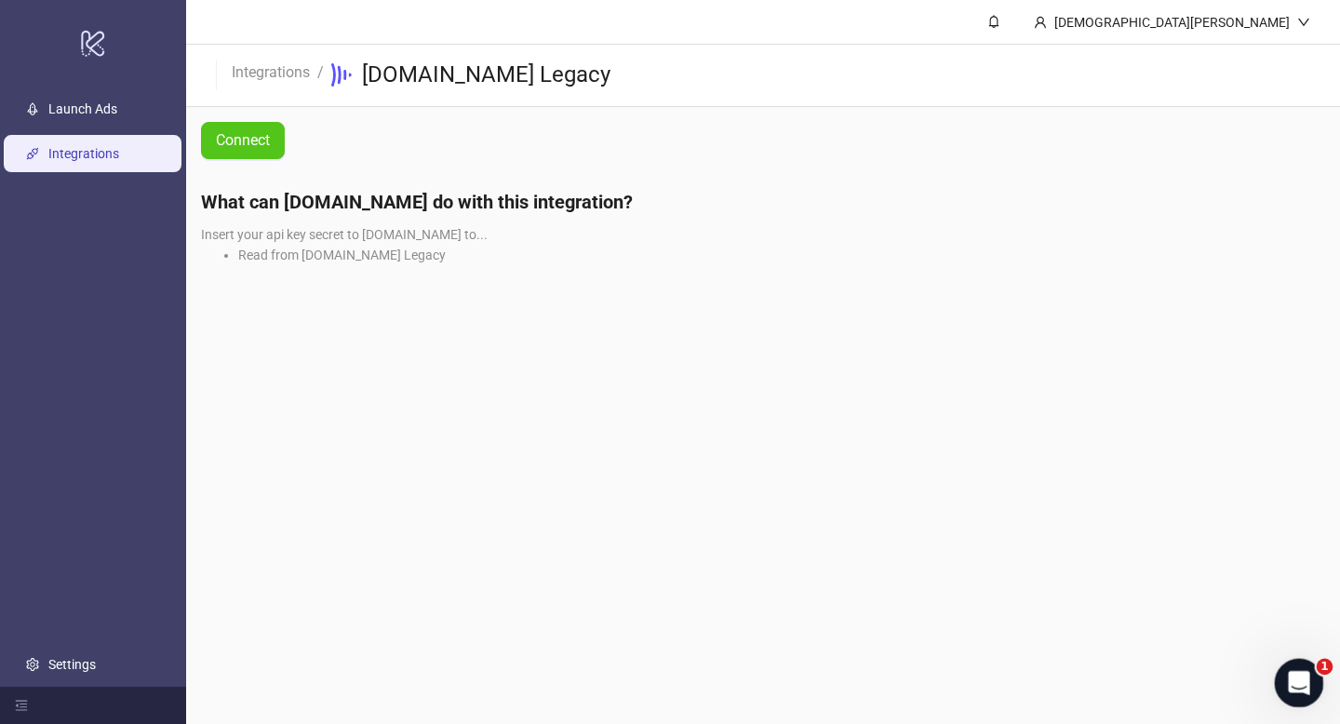
click at [1298, 676] on icon "Open Intercom Messenger" at bounding box center [1296, 680] width 31 height 31
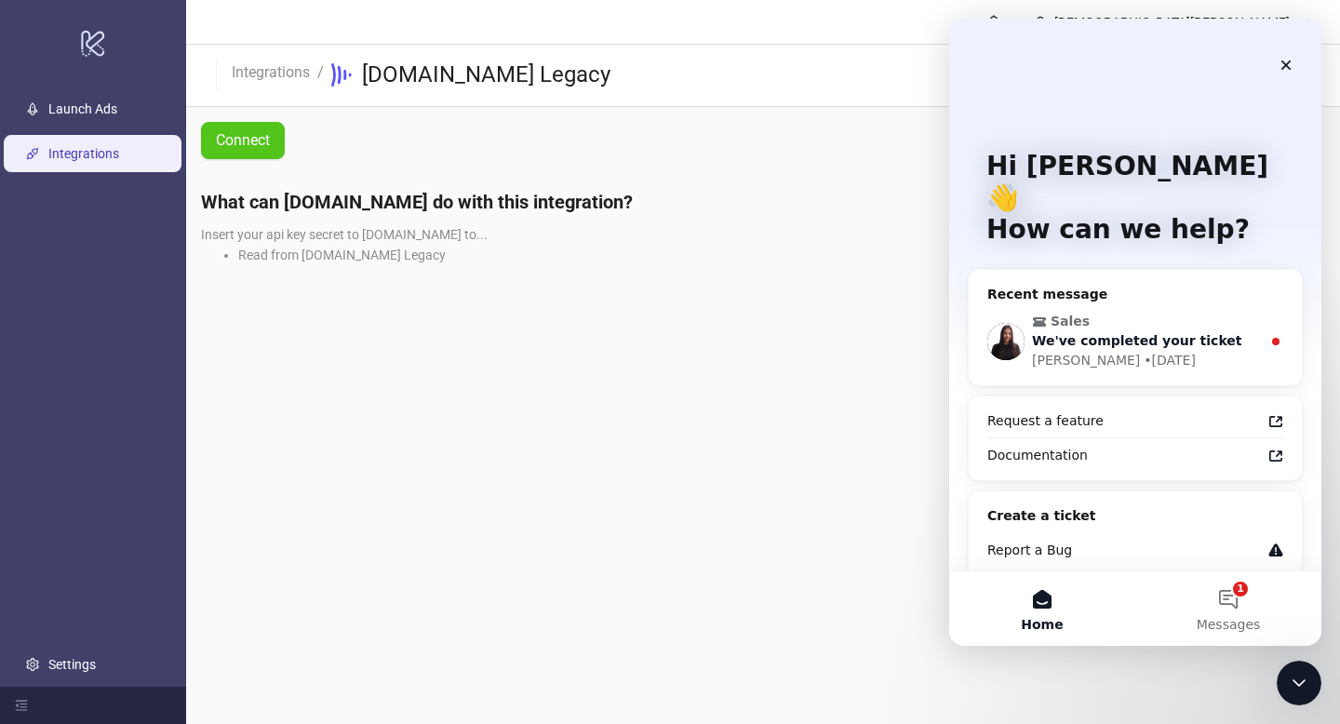
click at [1189, 312] on span "Sales" at bounding box center [1137, 322] width 210 height 20
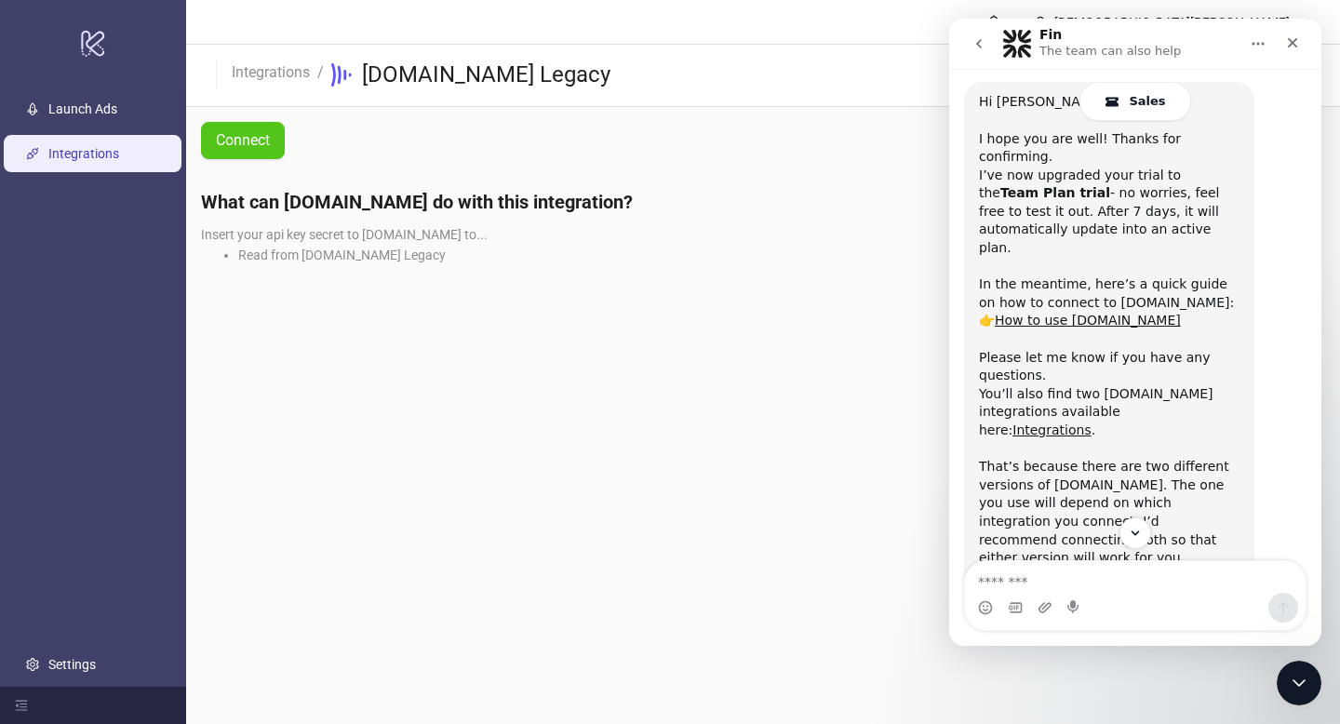
scroll to position [1302, 0]
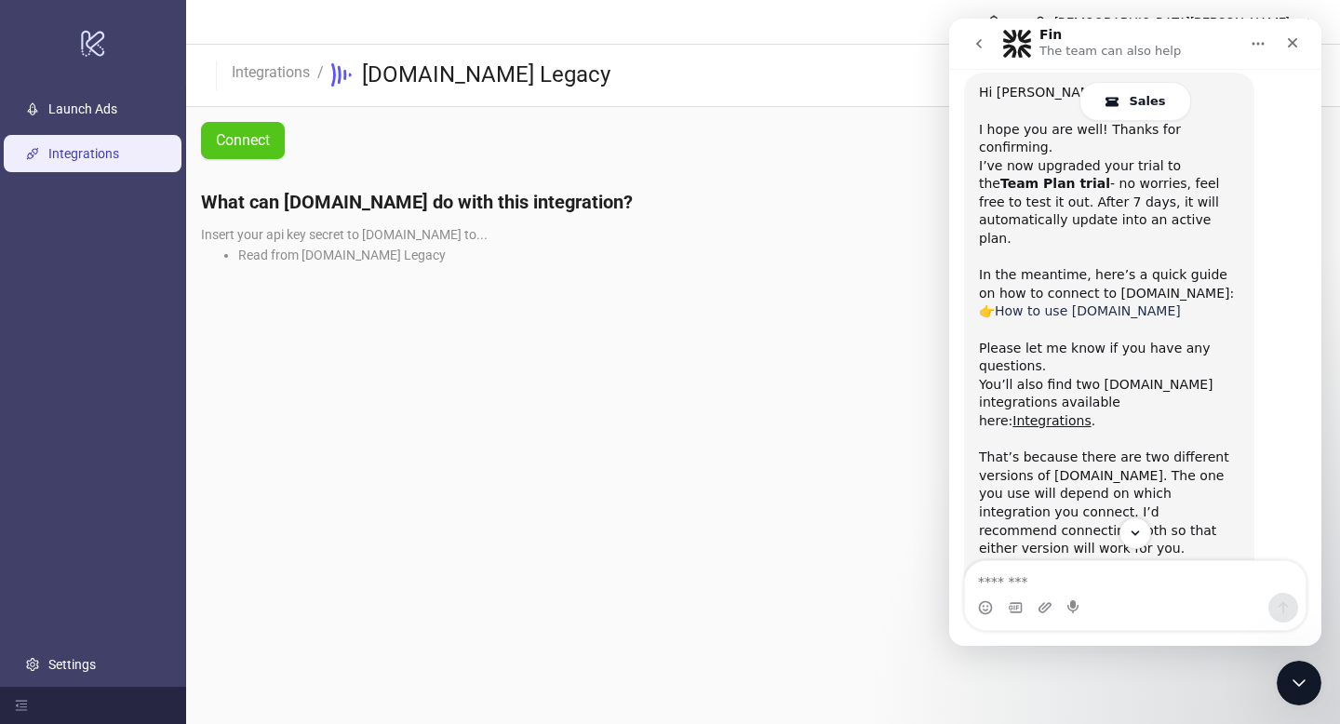
click at [1086, 303] on link "How to use Frame.io" at bounding box center [1088, 310] width 186 height 15
click at [255, 140] on span "Connect" at bounding box center [243, 140] width 54 height 17
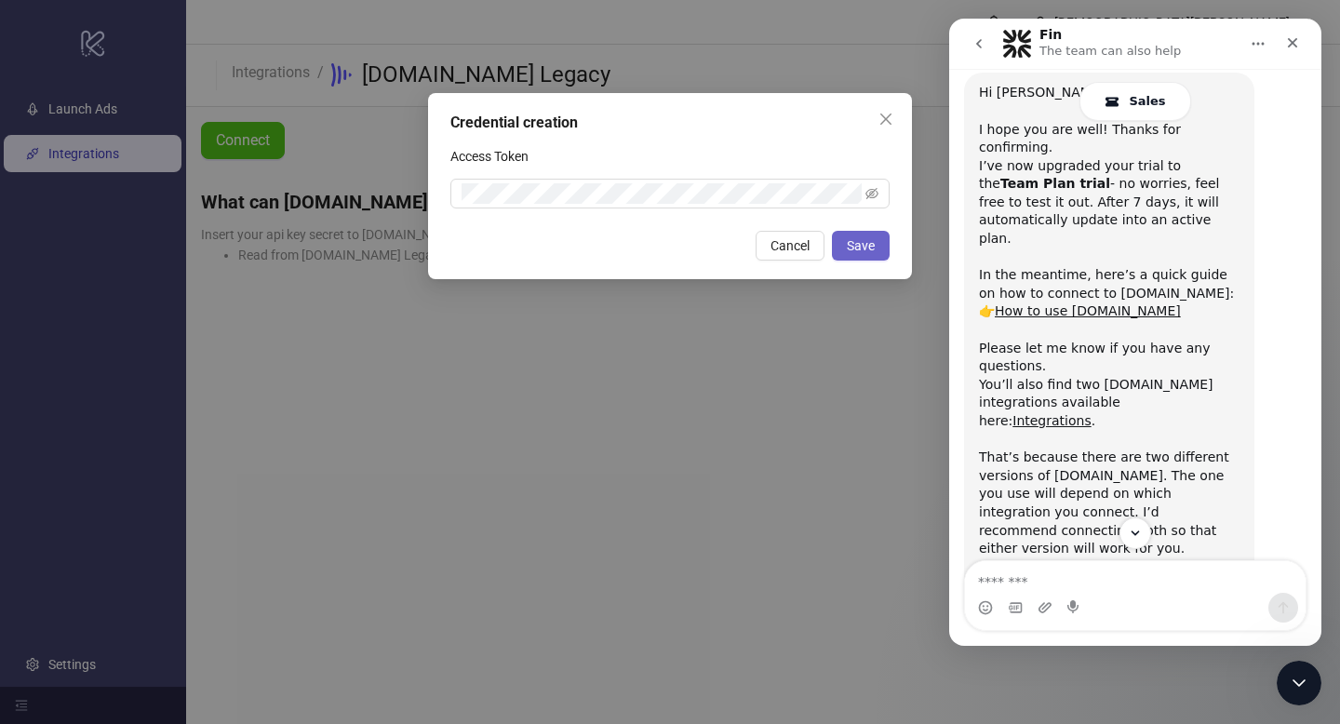
click at [874, 242] on span "Save" at bounding box center [861, 245] width 28 height 15
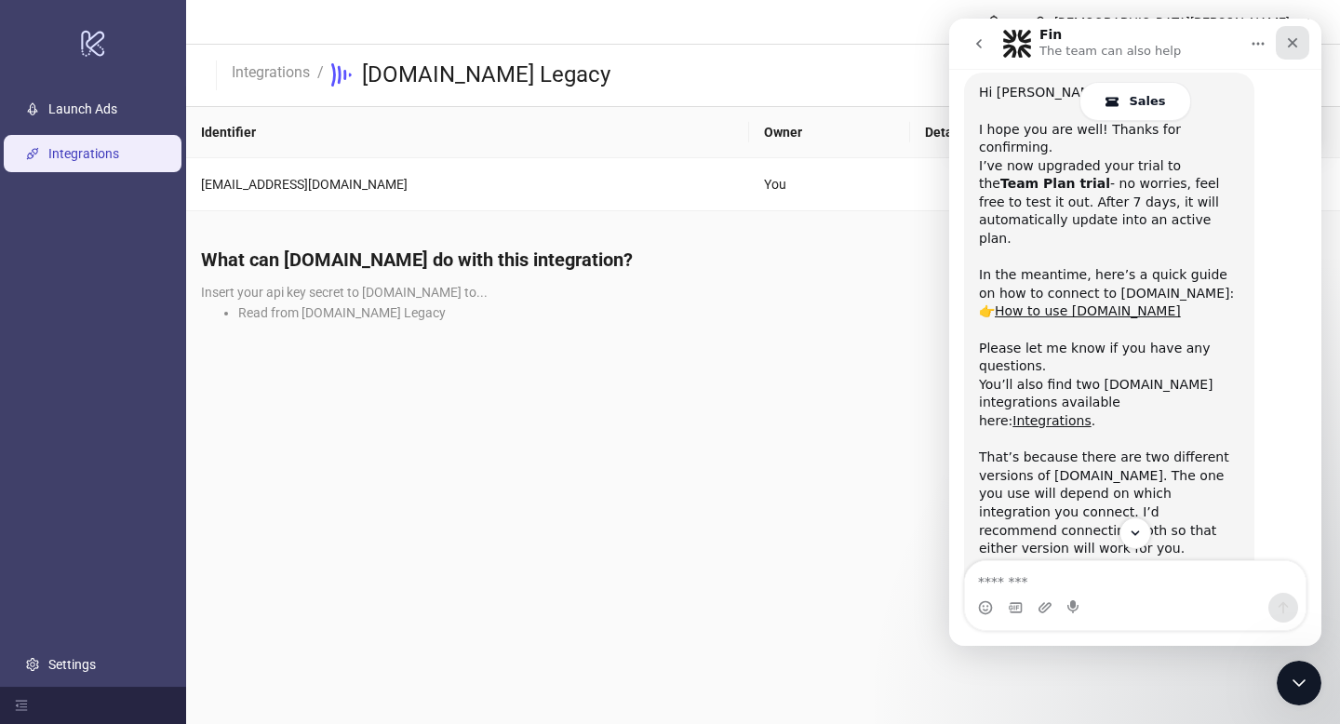
click at [1293, 47] on icon "Close" at bounding box center [1292, 42] width 15 height 15
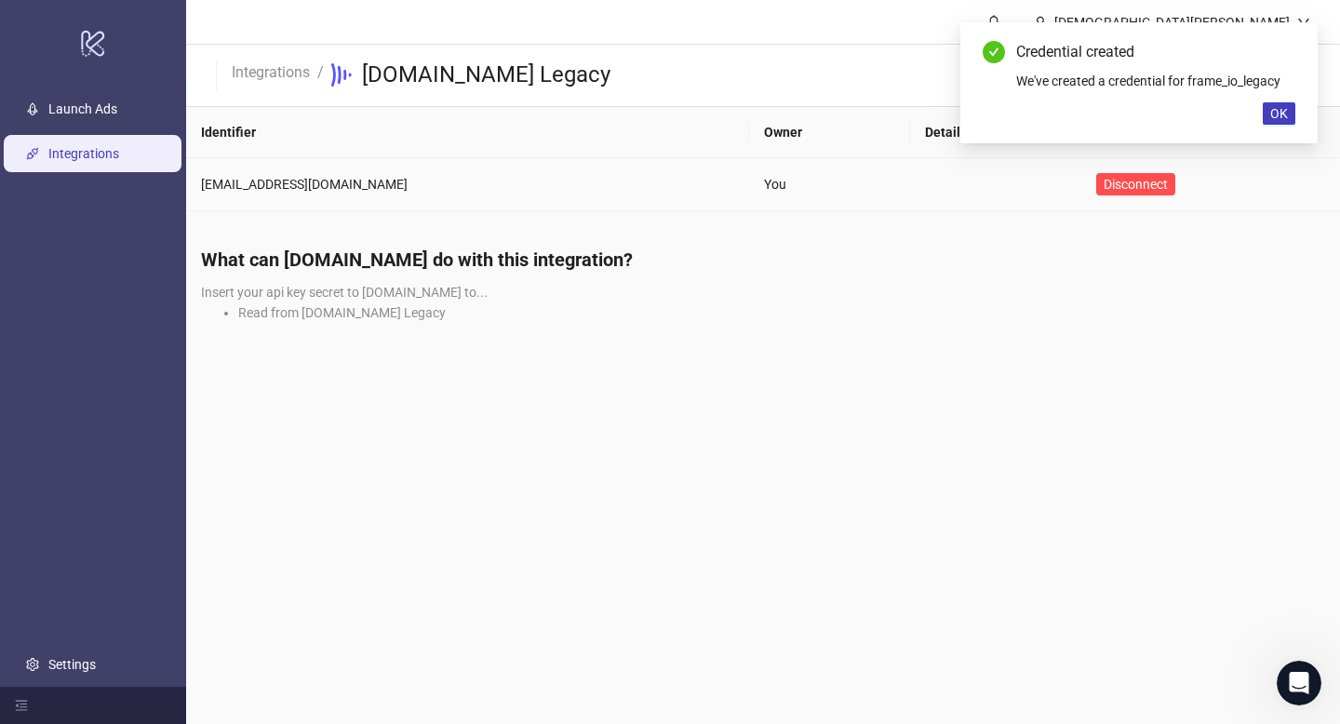
scroll to position [1488, 0]
click at [956, 298] on div "What can Kitchn.io do with this integration? Insert your api key secret to Kitc…" at bounding box center [763, 291] width 1154 height 119
click at [274, 64] on link "Integrations" at bounding box center [271, 70] width 86 height 20
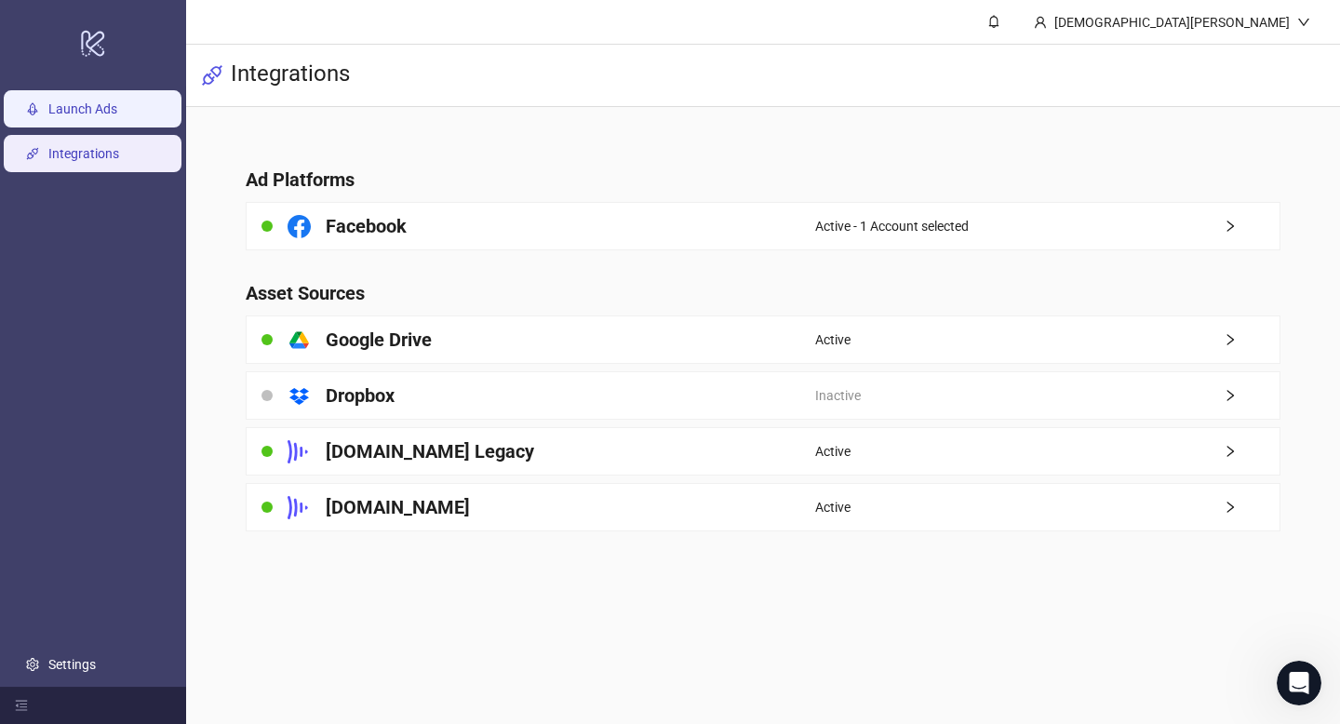
click at [111, 102] on link "Launch Ads" at bounding box center [82, 108] width 69 height 15
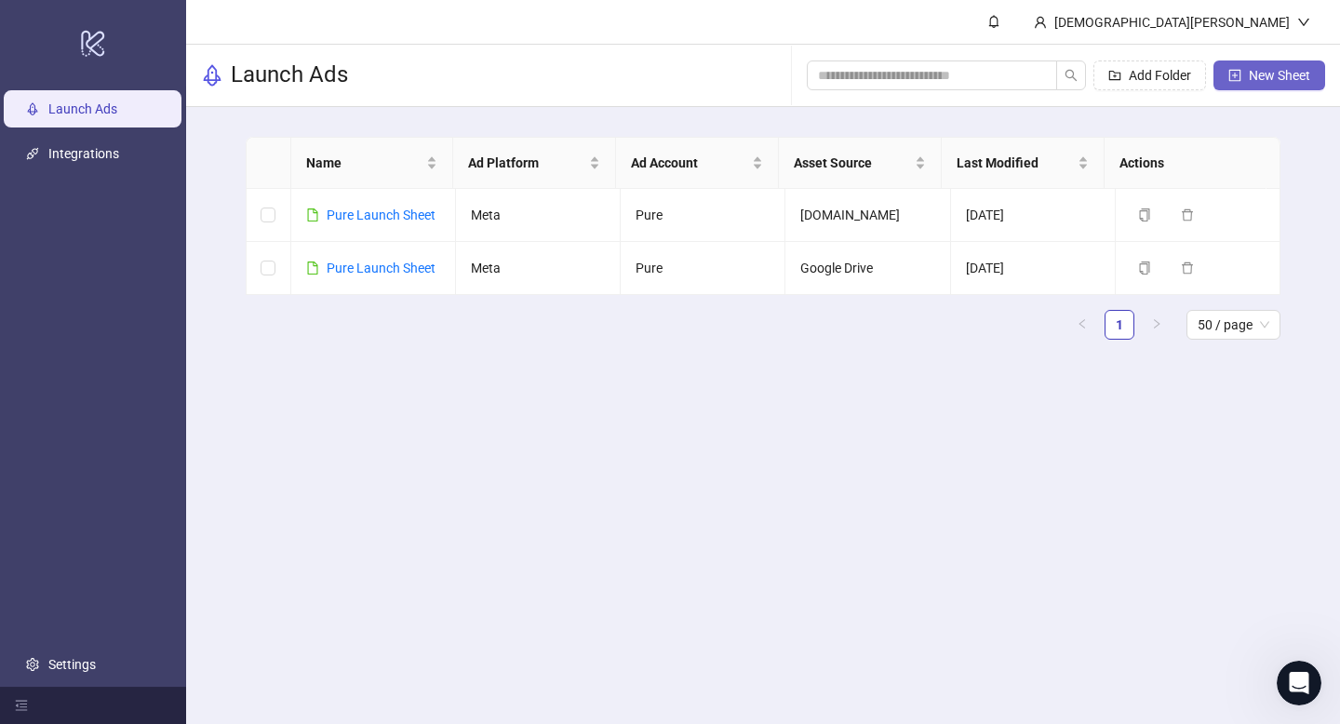
click at [1267, 72] on span "New Sheet" at bounding box center [1279, 75] width 61 height 15
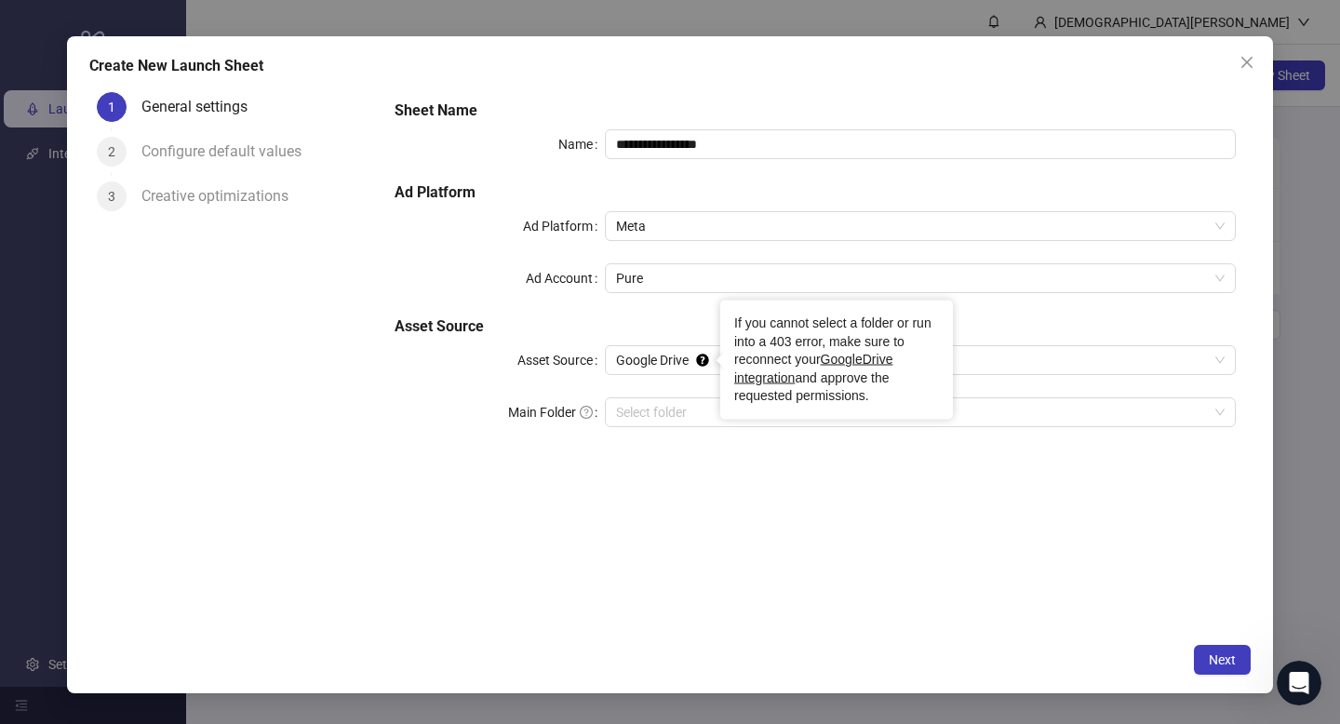
click at [756, 354] on div "If you cannot select a folder or run into a 403 error, make sure to reconnect y…" at bounding box center [836, 359] width 205 height 91
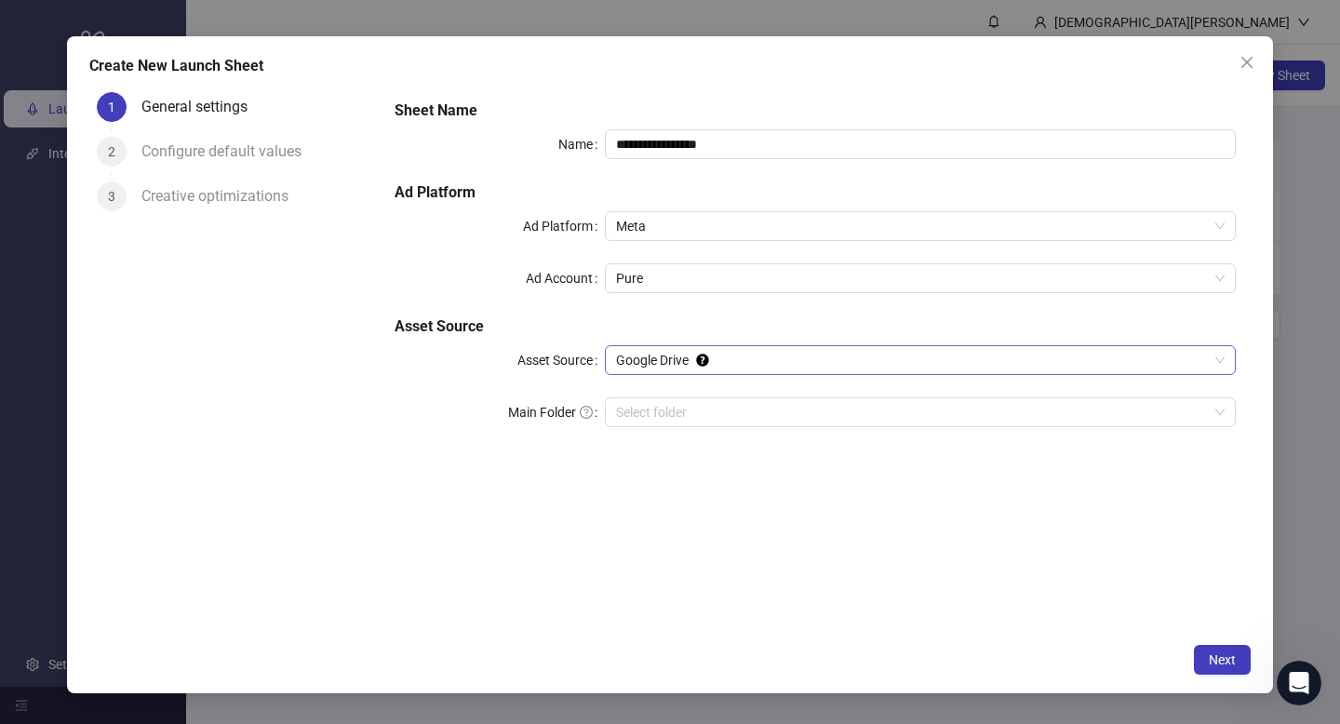
click at [1023, 365] on span "Google Drive" at bounding box center [920, 360] width 608 height 28
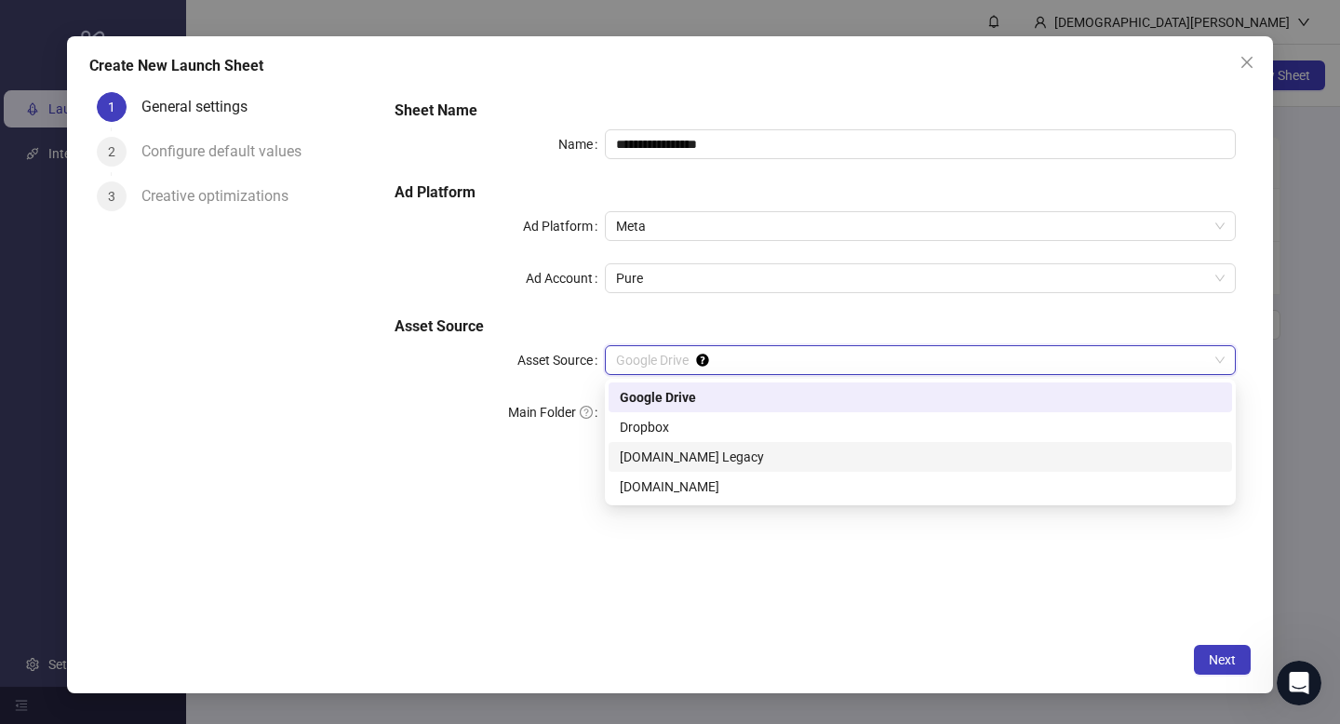
click at [739, 461] on div "Frame.io Legacy" at bounding box center [920, 457] width 601 height 20
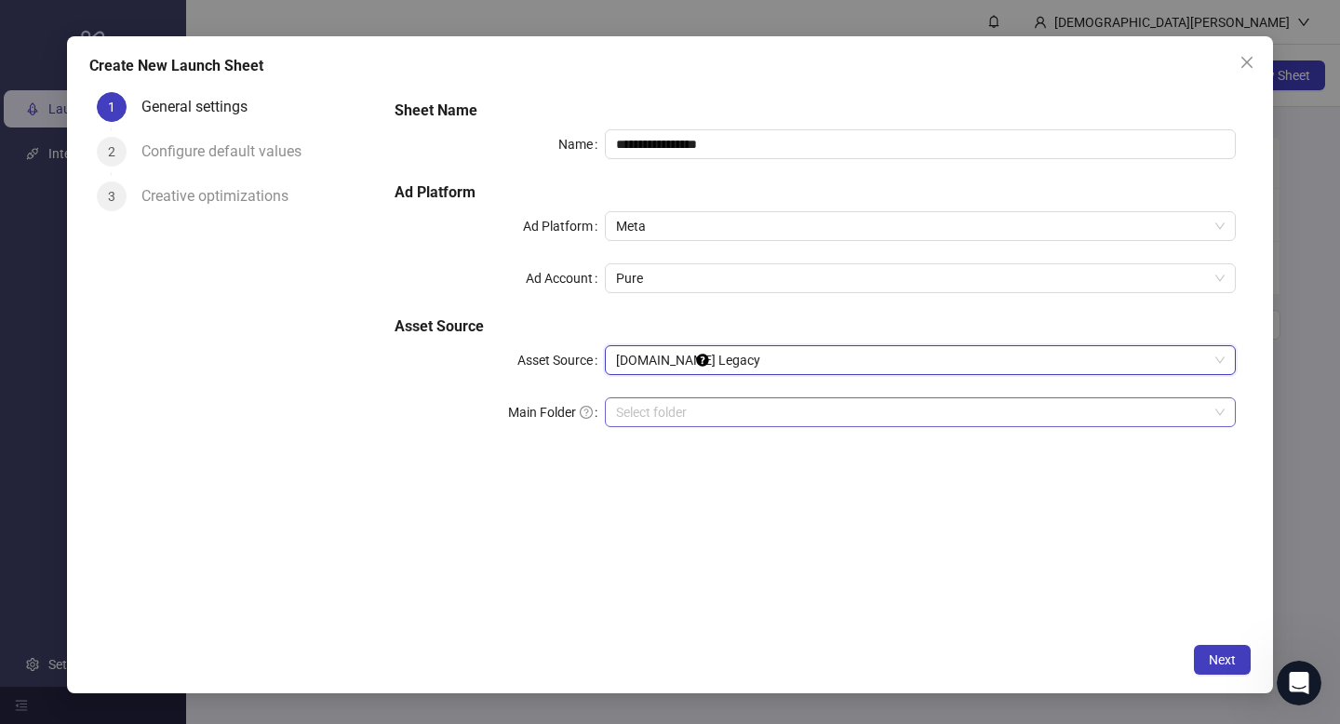
click at [694, 404] on input "search" at bounding box center [912, 412] width 592 height 28
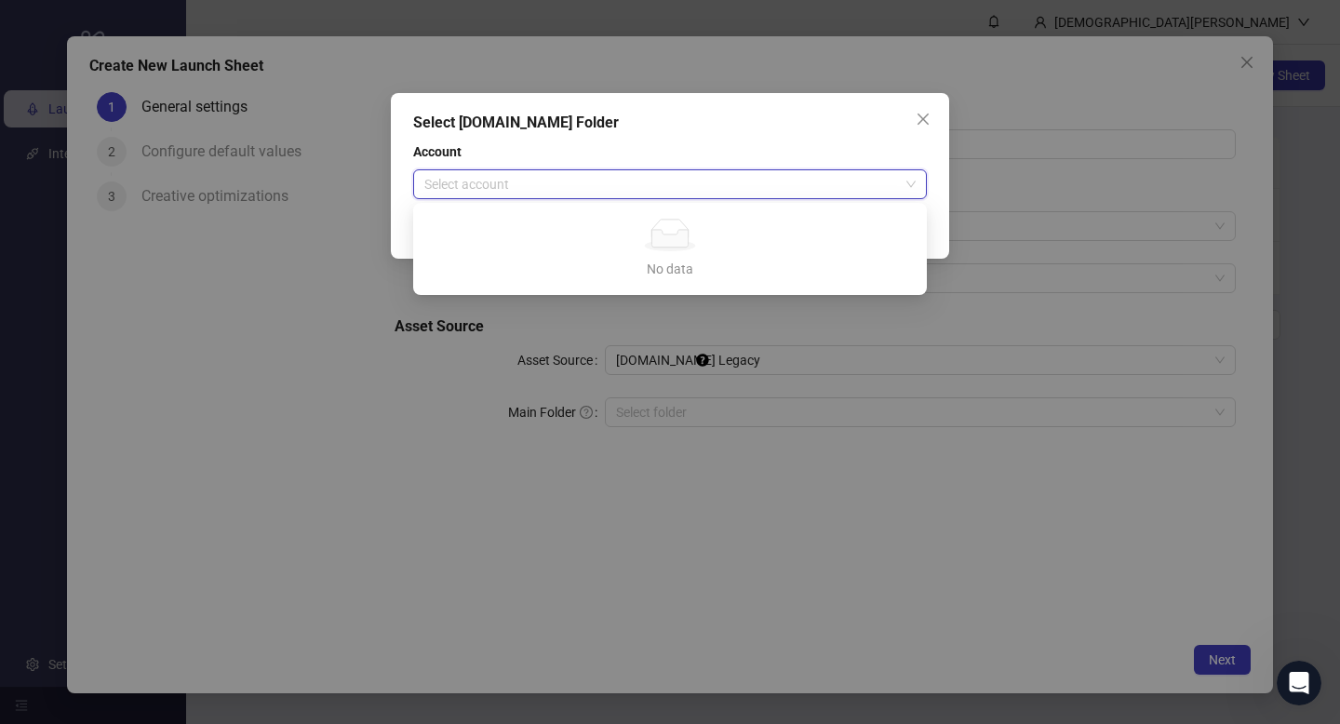
click at [746, 184] on input "search" at bounding box center [661, 184] width 475 height 28
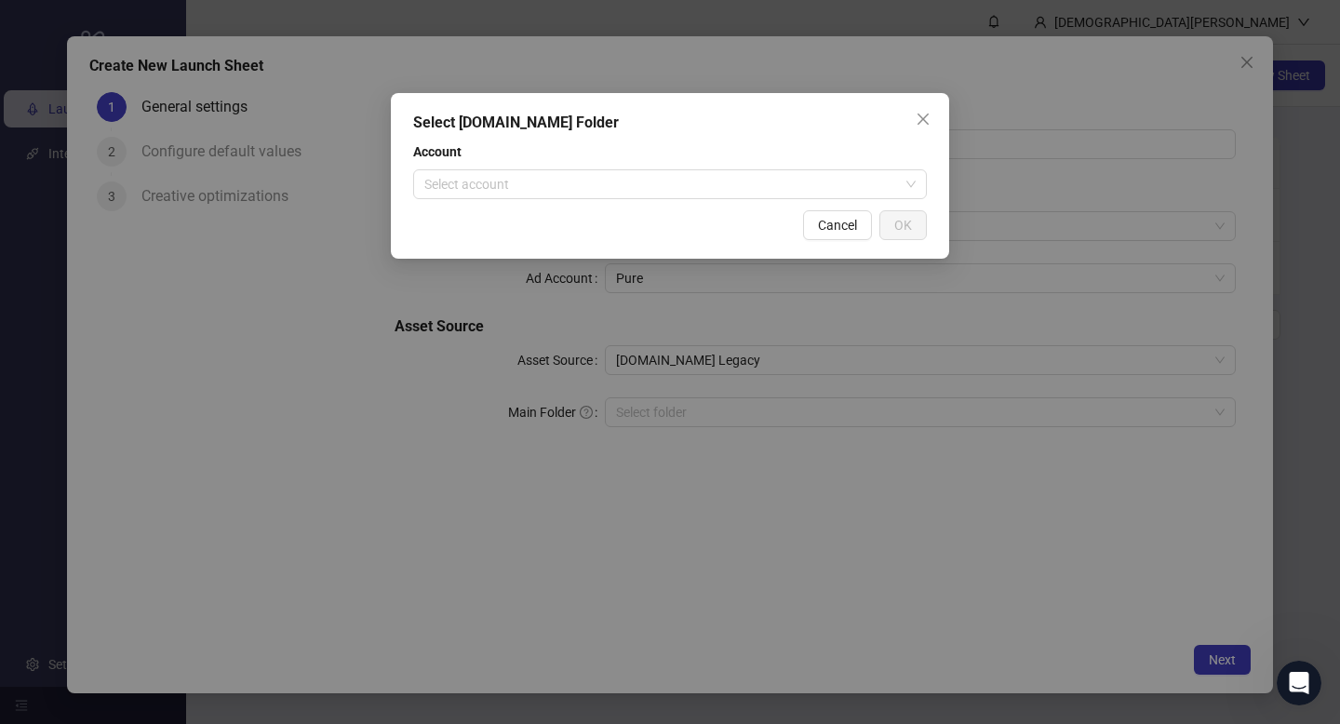
click at [453, 513] on div "Select Frame.io Folder Account Select account Cancel OK" at bounding box center [670, 362] width 1340 height 724
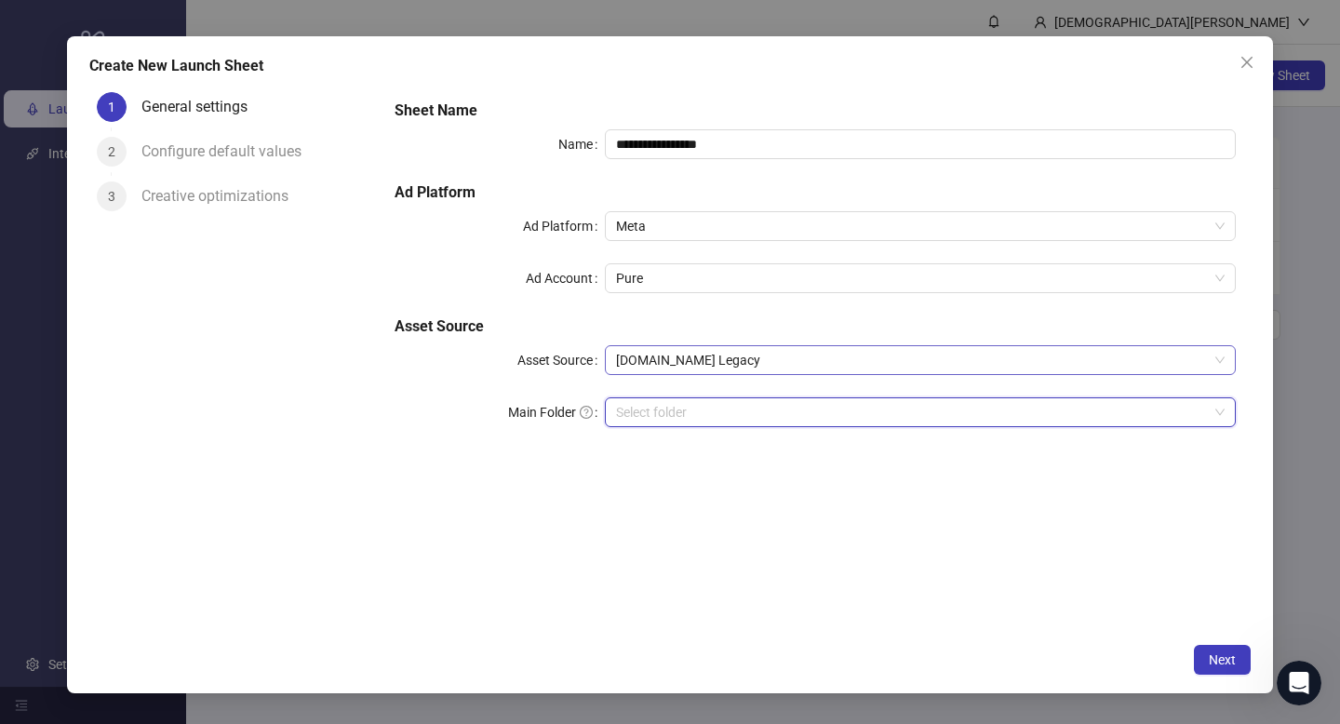
click at [718, 365] on span "Frame.io Legacy" at bounding box center [920, 360] width 608 height 28
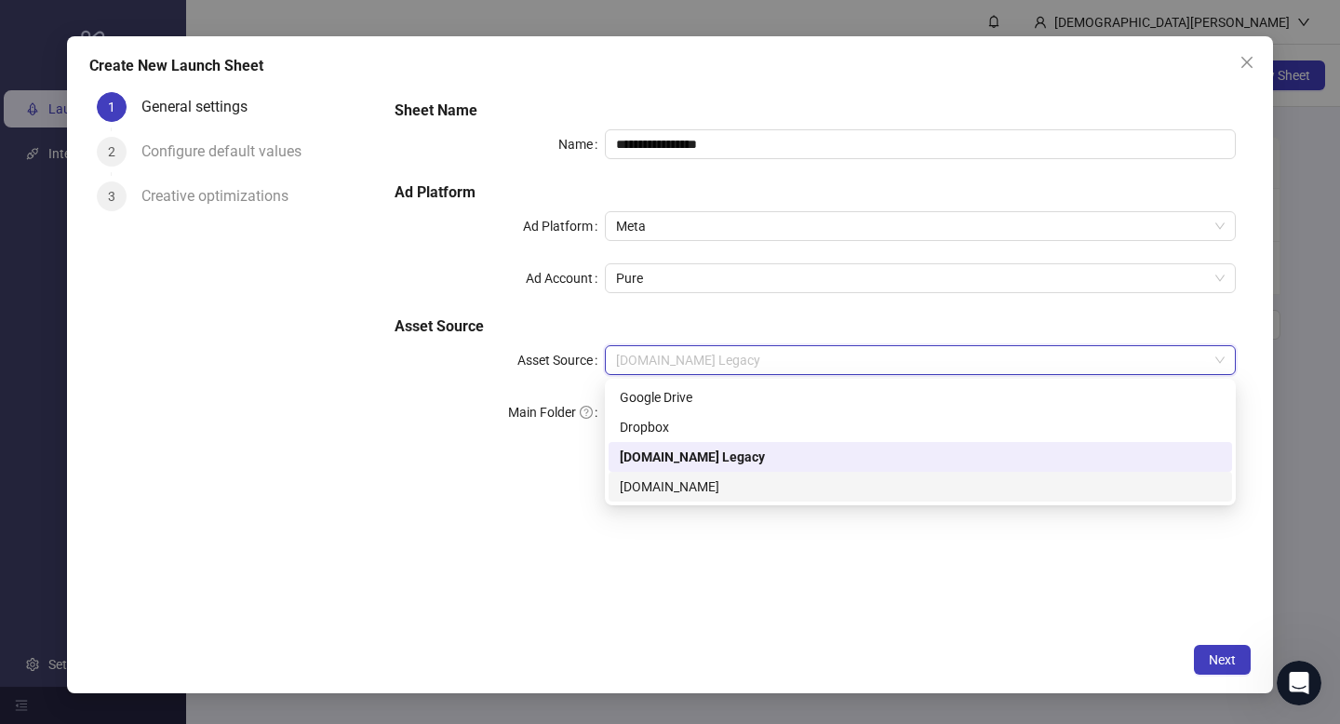
click at [655, 483] on div "Frame.io" at bounding box center [920, 486] width 601 height 20
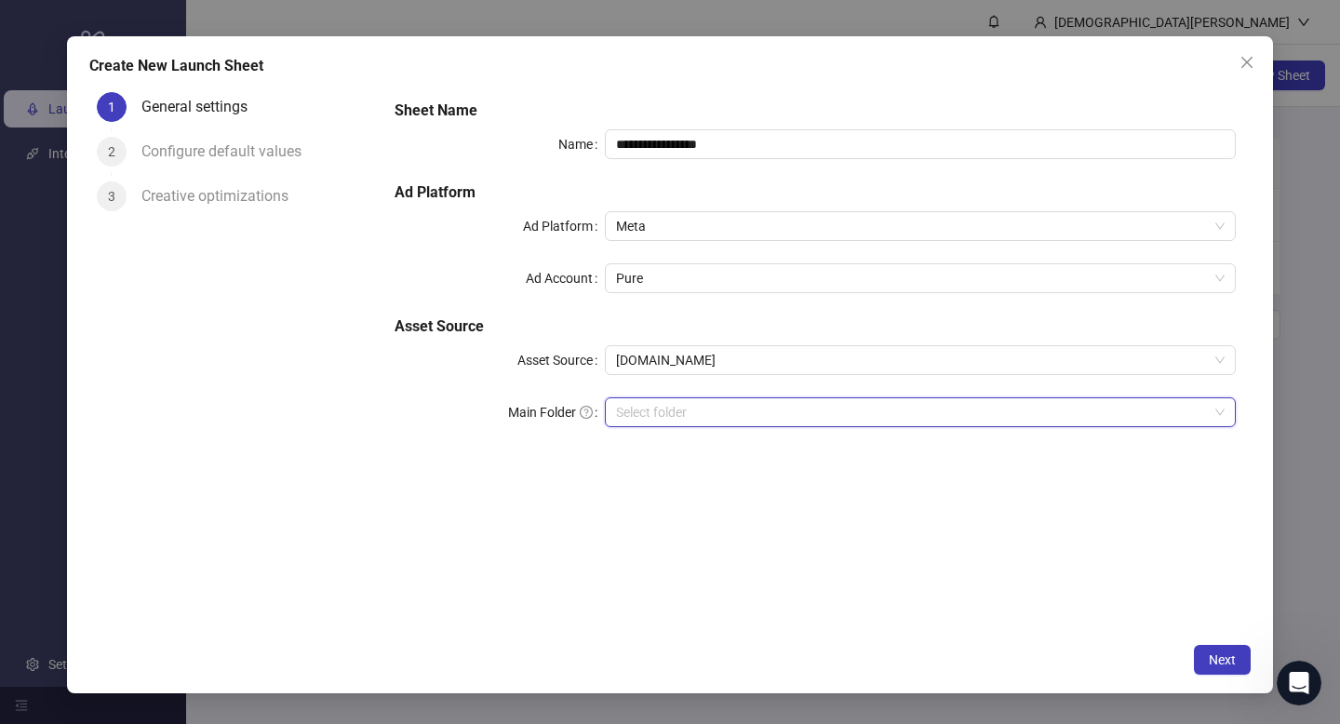
click at [667, 399] on input "search" at bounding box center [912, 412] width 592 height 28
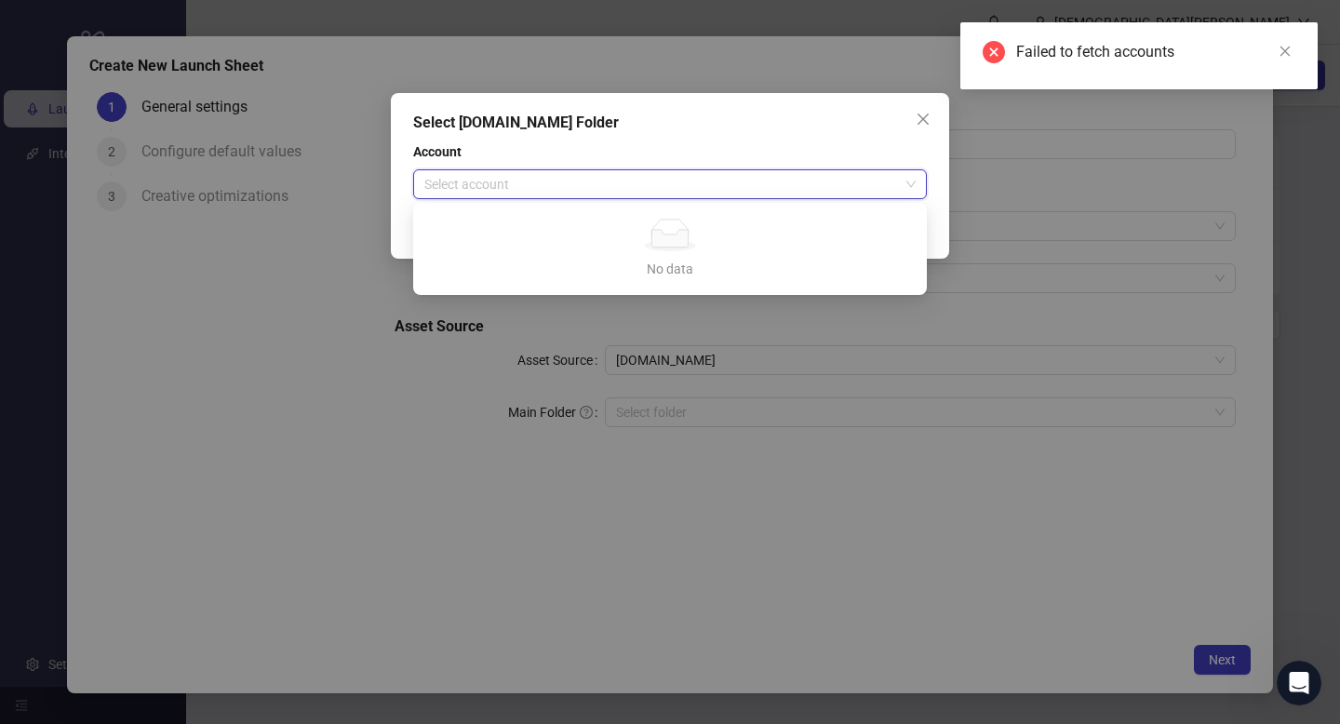
click at [704, 170] on input "search" at bounding box center [661, 184] width 475 height 28
click at [436, 539] on div "Select Frame.io Folder Account Select account Cancel OK" at bounding box center [670, 362] width 1340 height 724
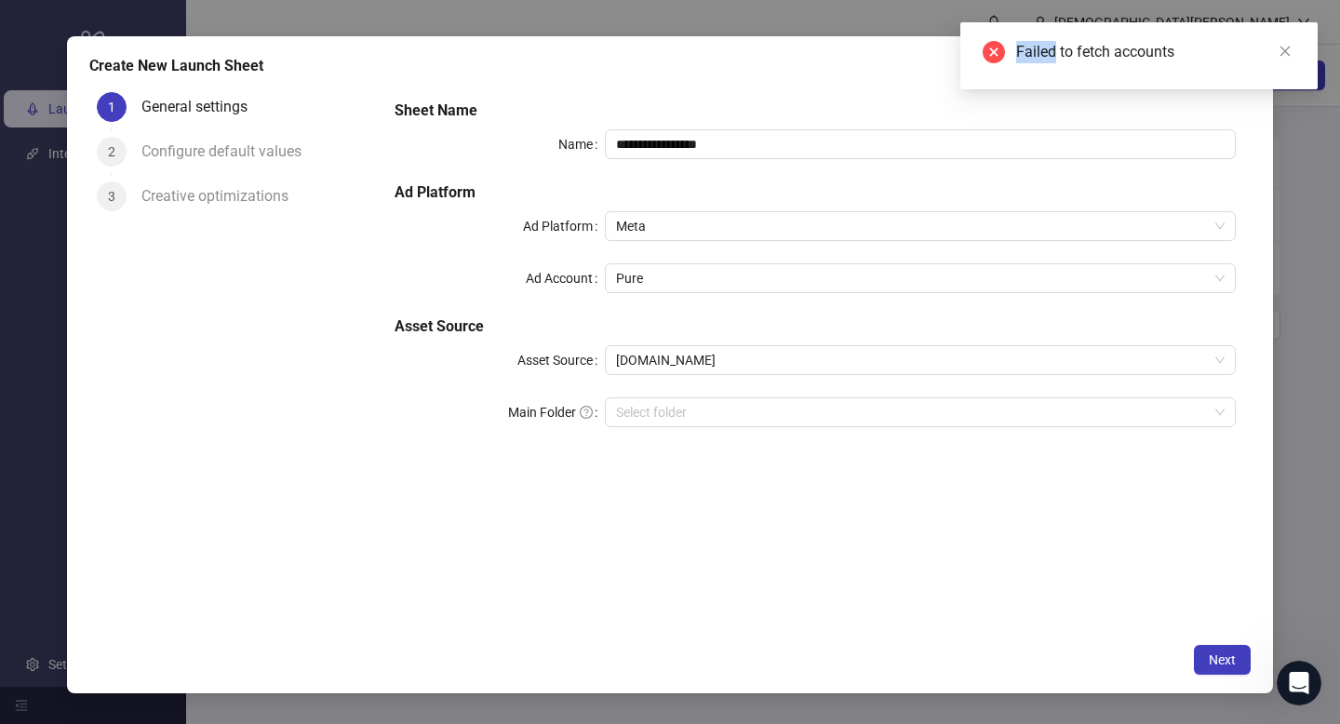
click at [436, 539] on body "**********" at bounding box center [670, 362] width 1340 height 724
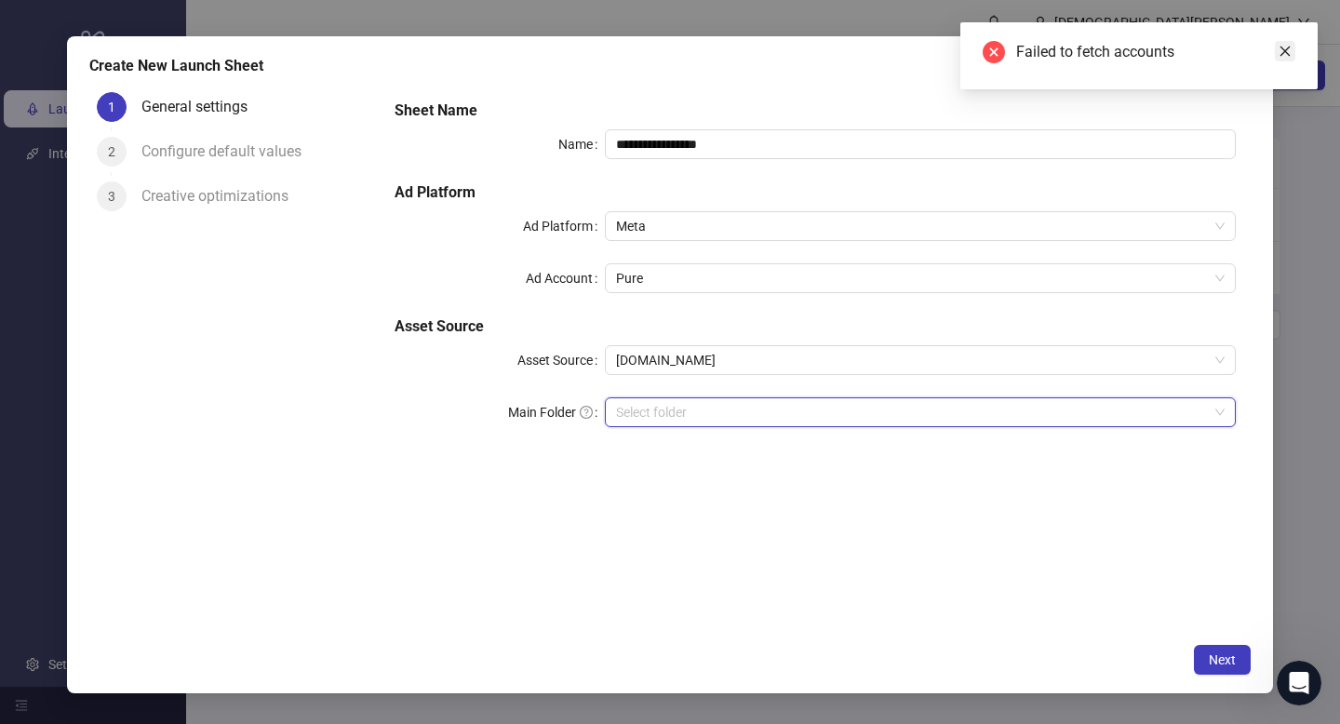
click at [1285, 48] on icon "close" at bounding box center [1284, 51] width 13 height 13
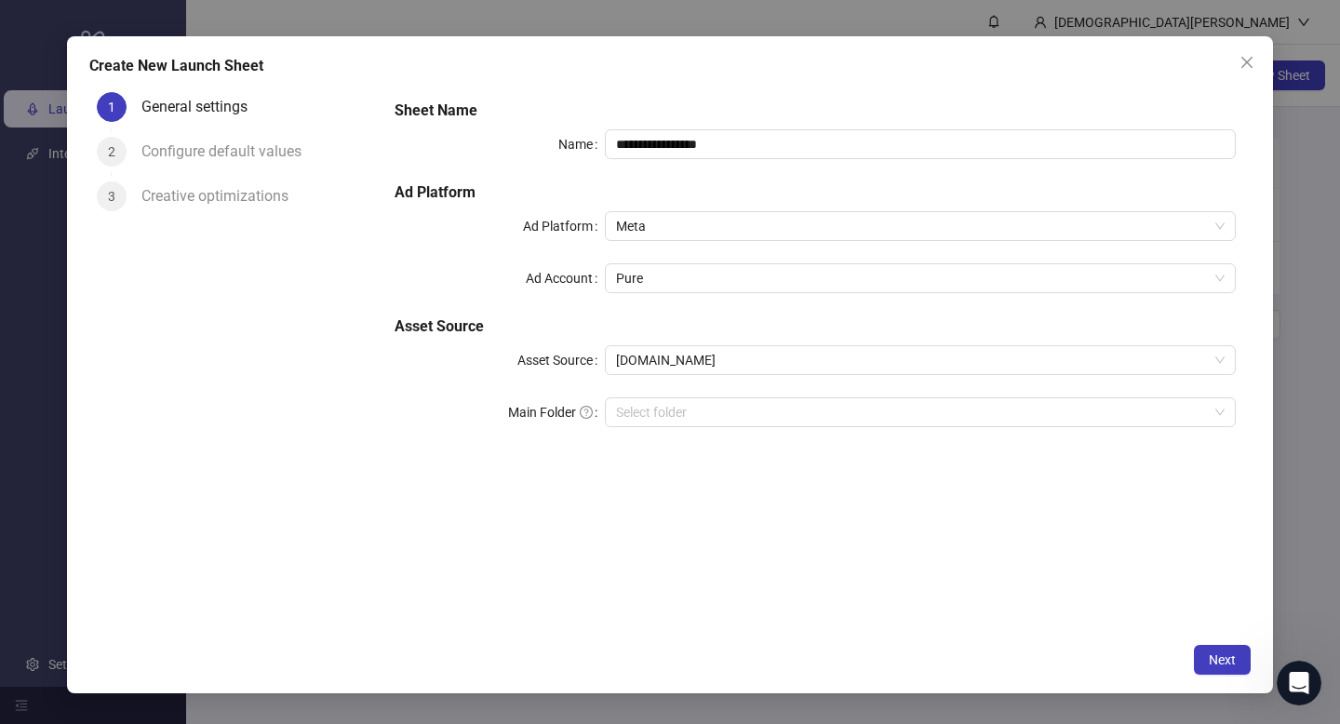
click at [1243, 60] on icon "close" at bounding box center [1246, 62] width 11 height 11
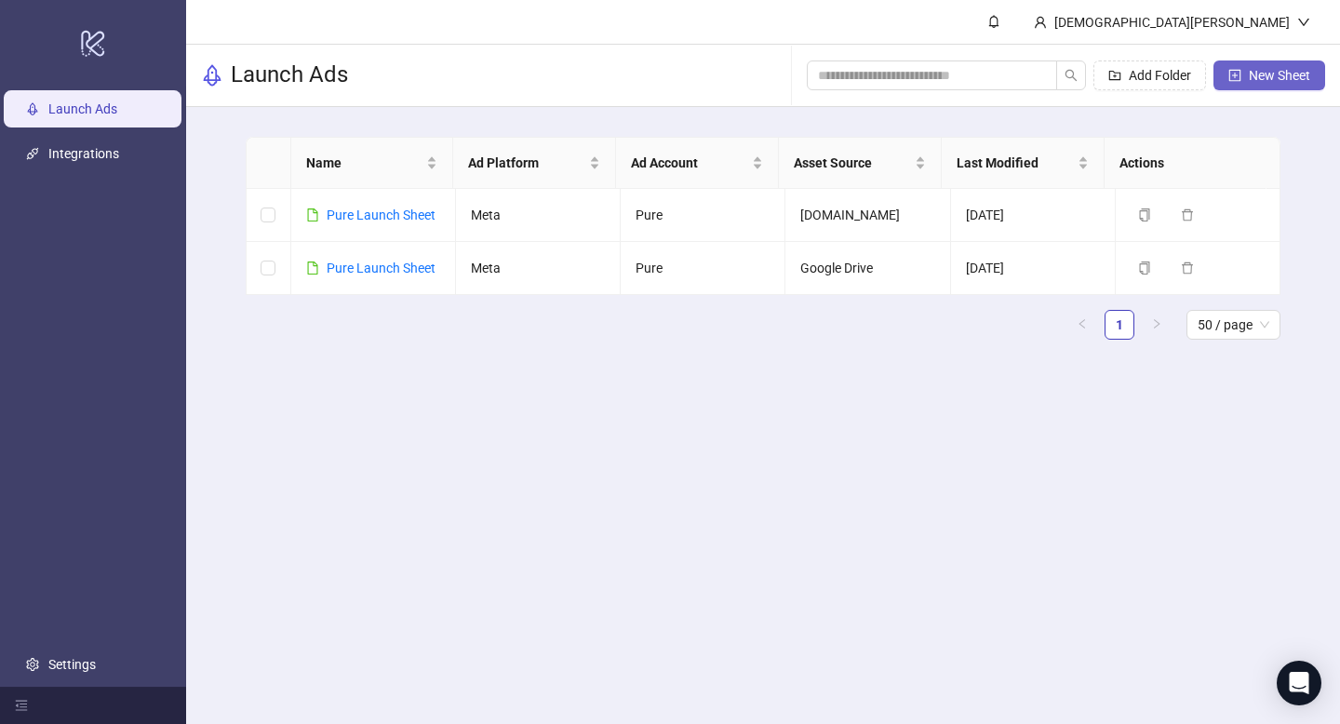
click at [1250, 77] on span "New Sheet" at bounding box center [1279, 75] width 61 height 15
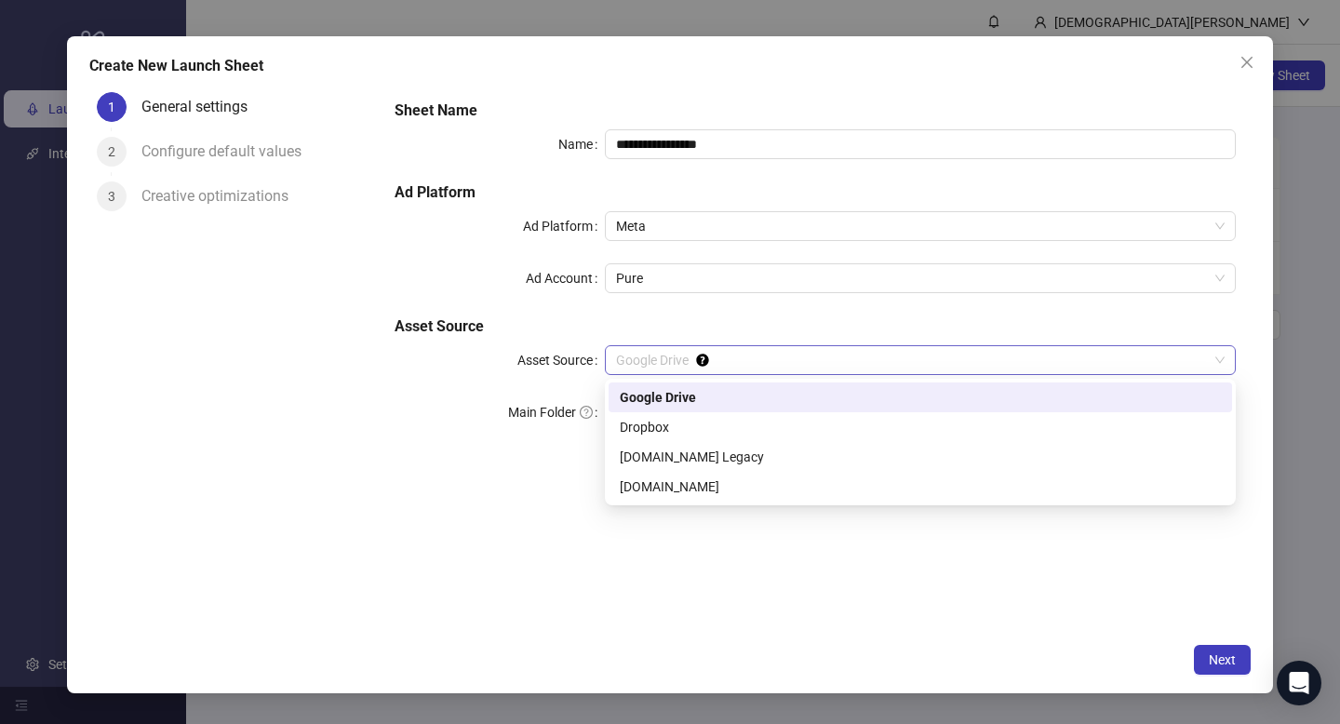
click at [834, 364] on span "Google Drive" at bounding box center [920, 360] width 608 height 28
click at [690, 458] on div "Frame.io Legacy" at bounding box center [920, 457] width 601 height 20
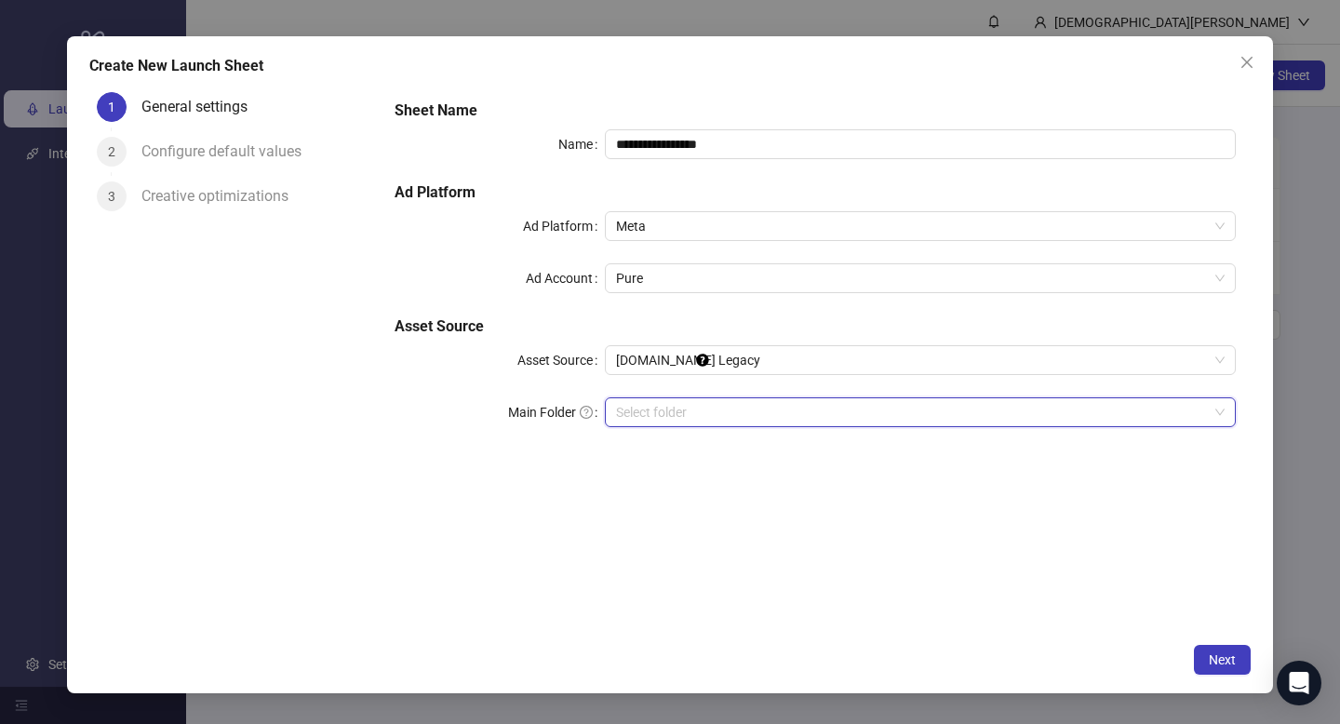
click at [687, 408] on input "search" at bounding box center [912, 412] width 592 height 28
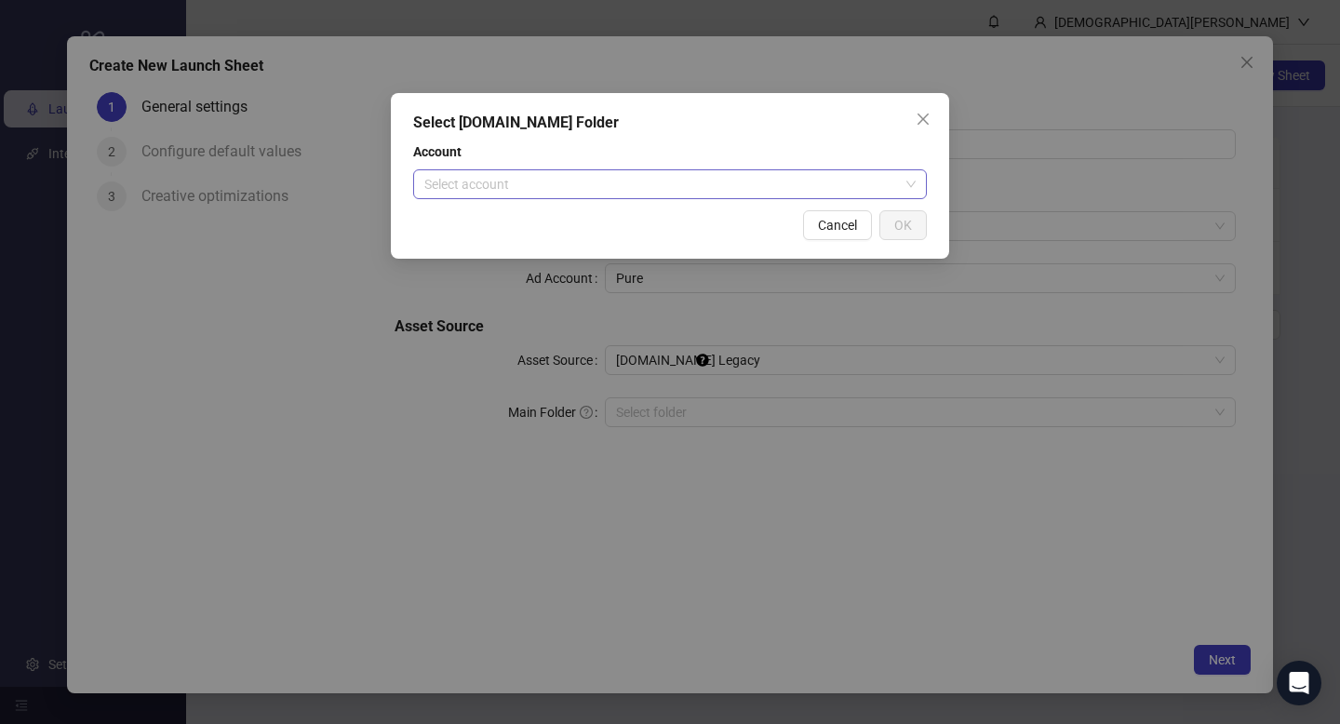
click at [719, 182] on input "search" at bounding box center [661, 184] width 475 height 28
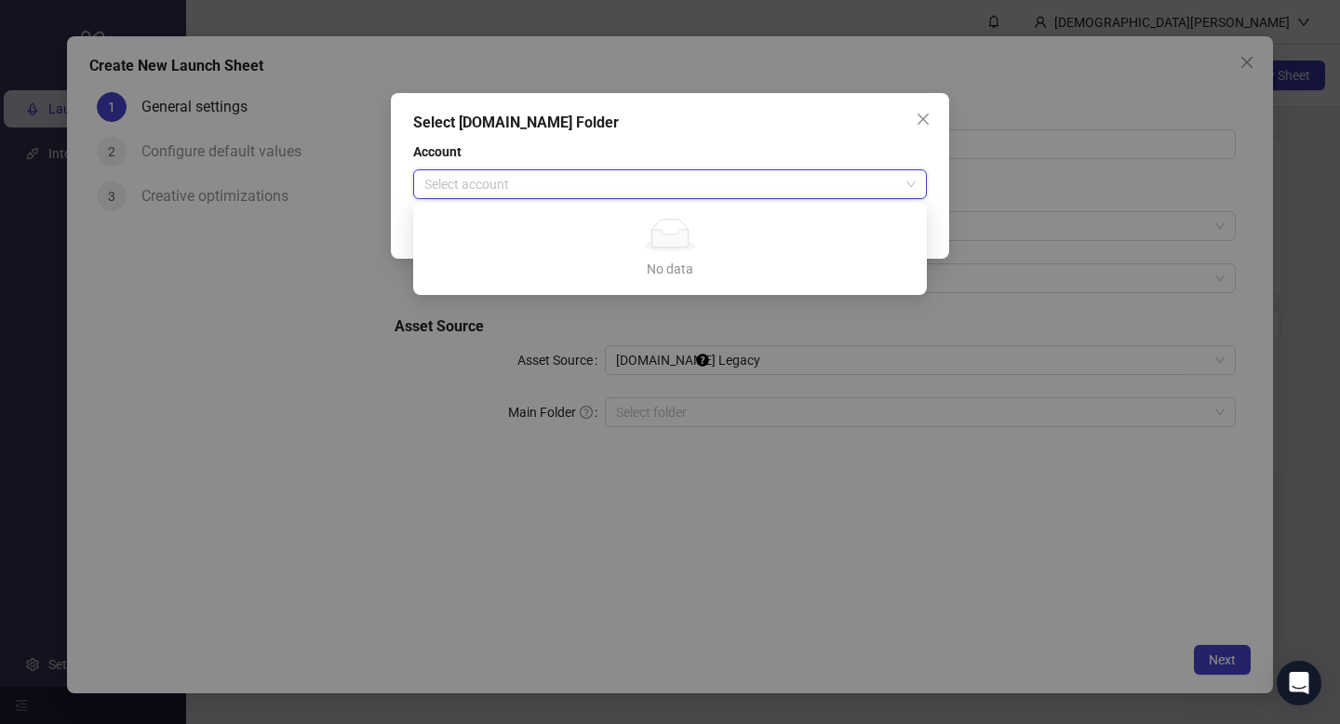
click at [438, 586] on div "Select [DOMAIN_NAME] Folder Account Select account Cancel OK" at bounding box center [670, 362] width 1340 height 724
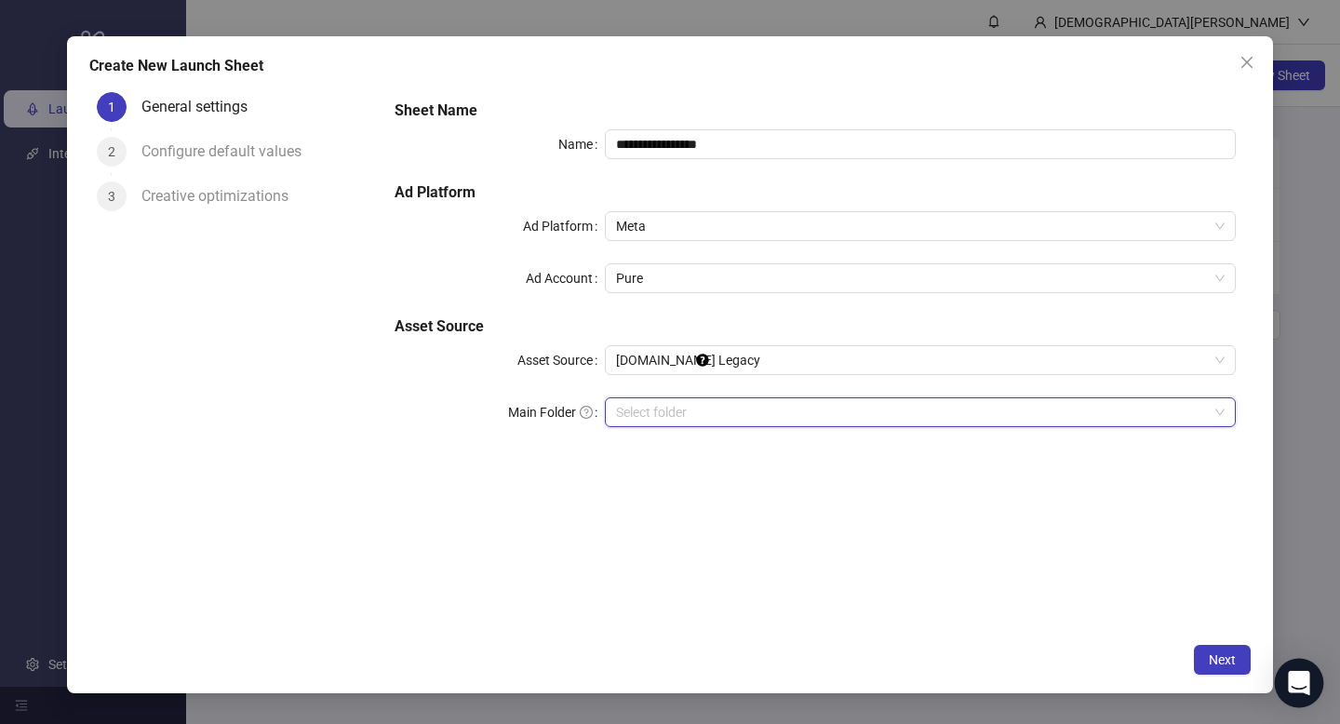
click at [1307, 672] on div "Open Intercom Messenger" at bounding box center [1299, 683] width 49 height 49
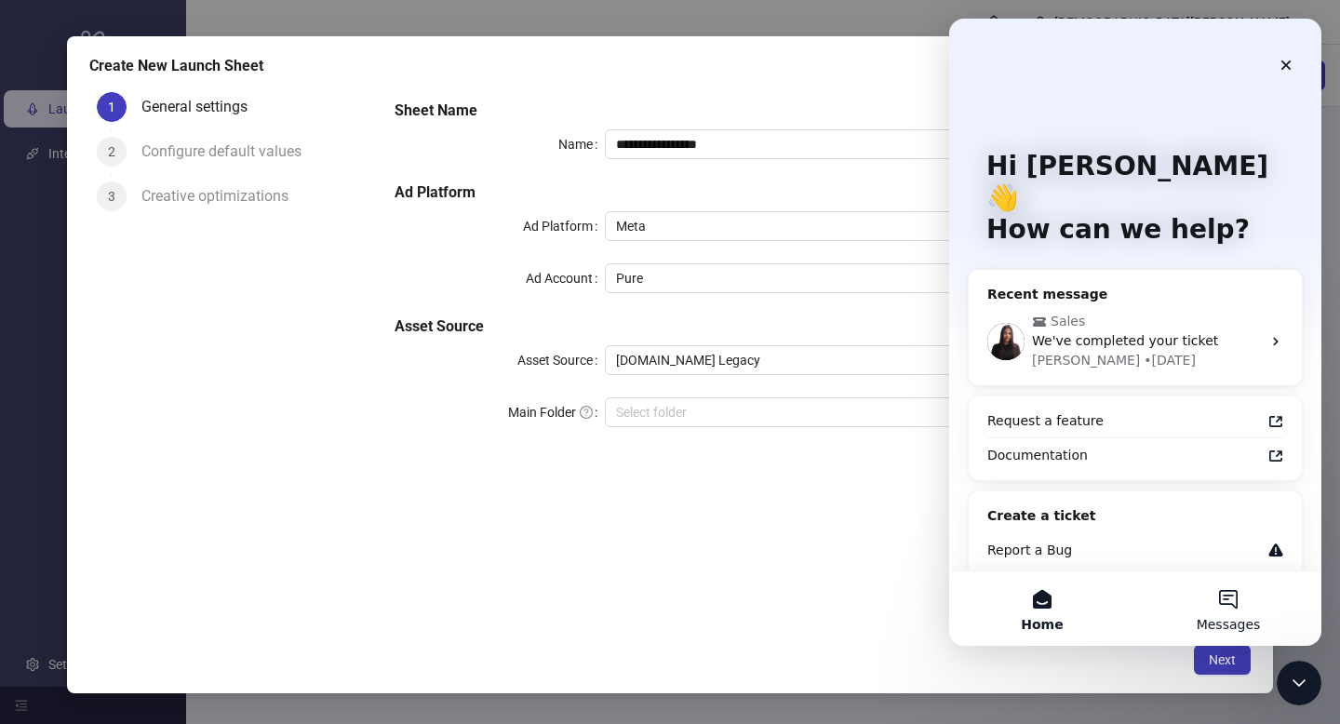
click at [1214, 612] on button "Messages" at bounding box center [1228, 608] width 186 height 74
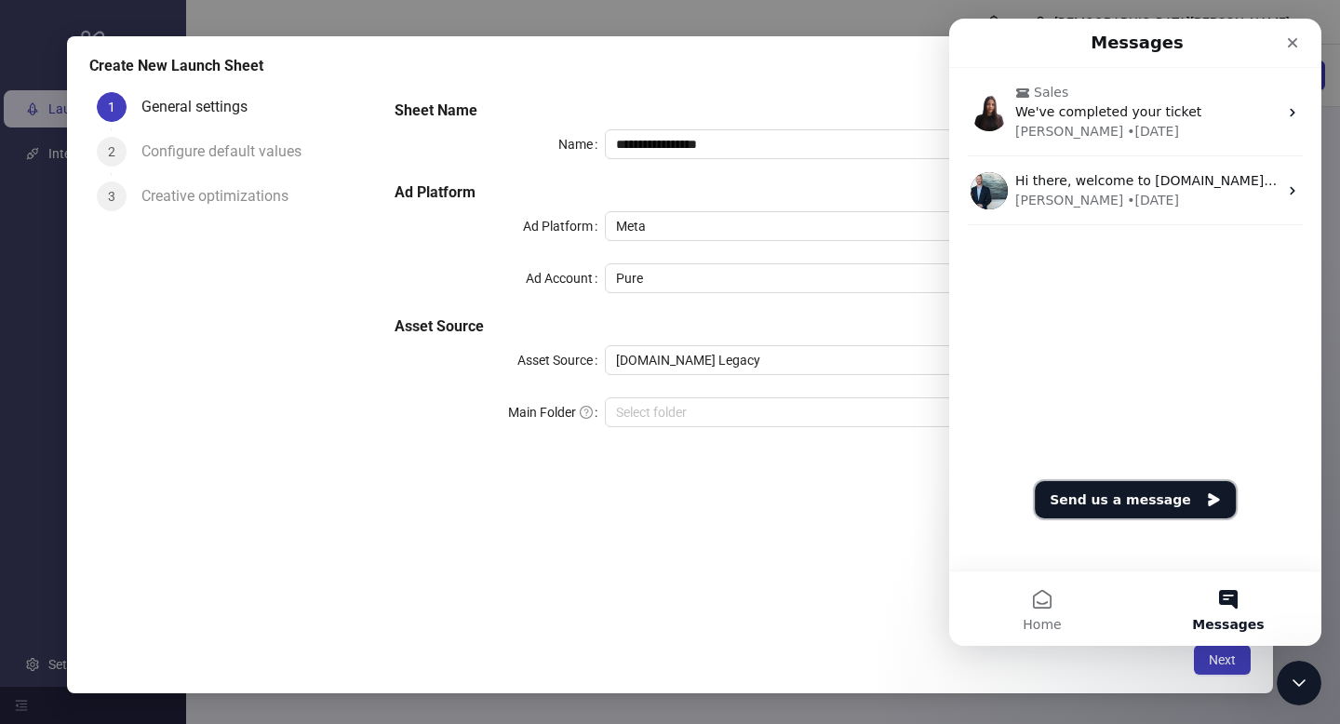
click at [1113, 507] on button "Send us a message" at bounding box center [1135, 499] width 201 height 37
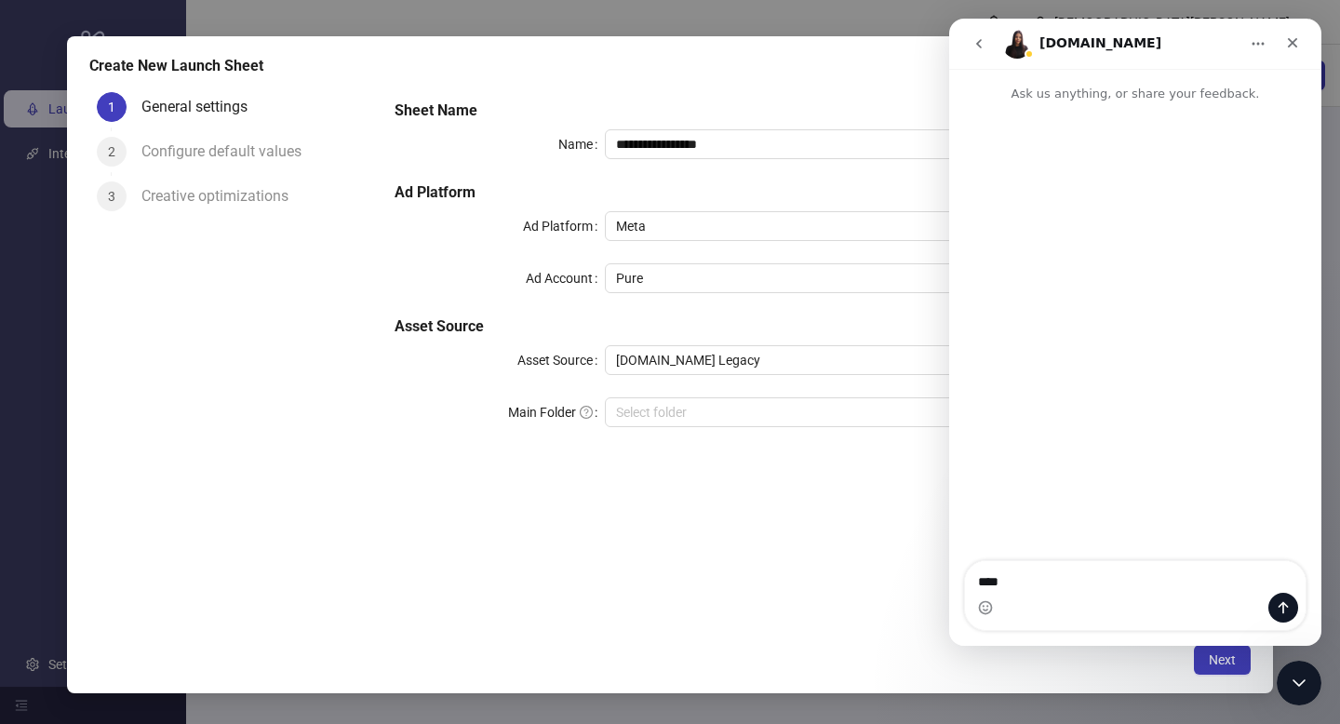
type textarea "*****"
type textarea "**"
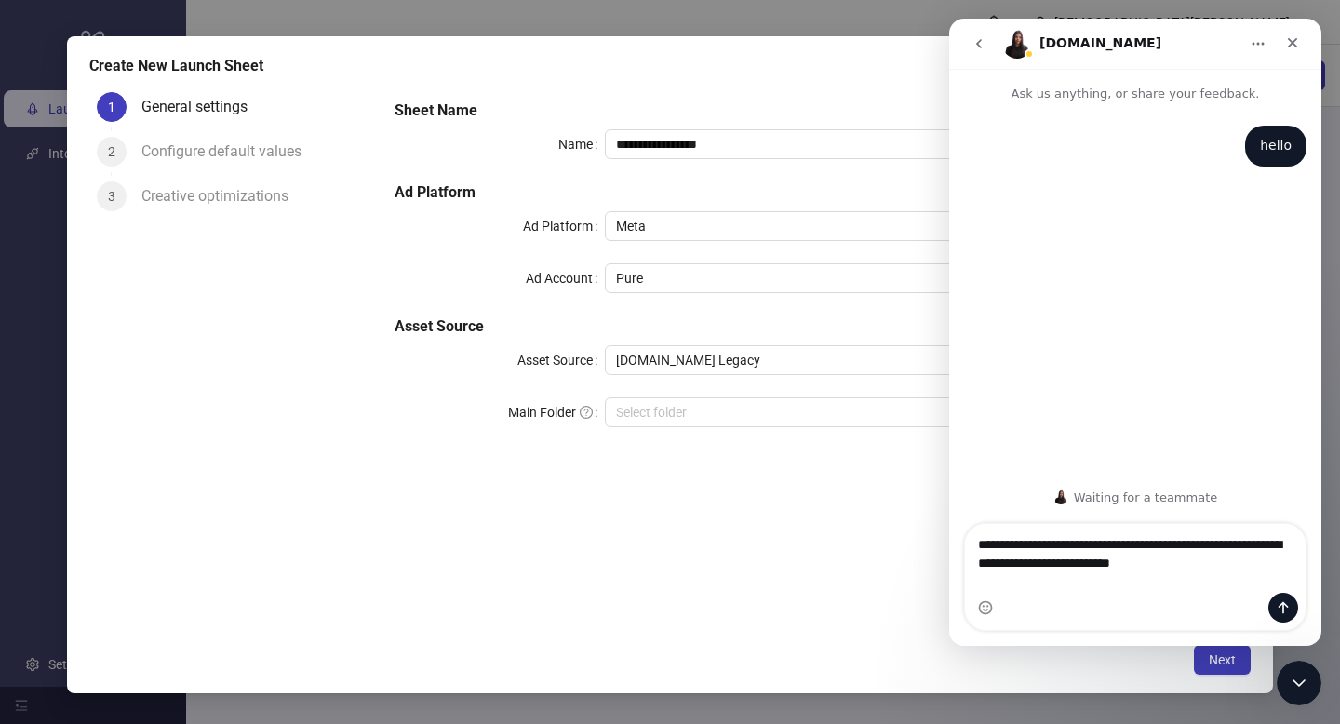
type textarea "**********"
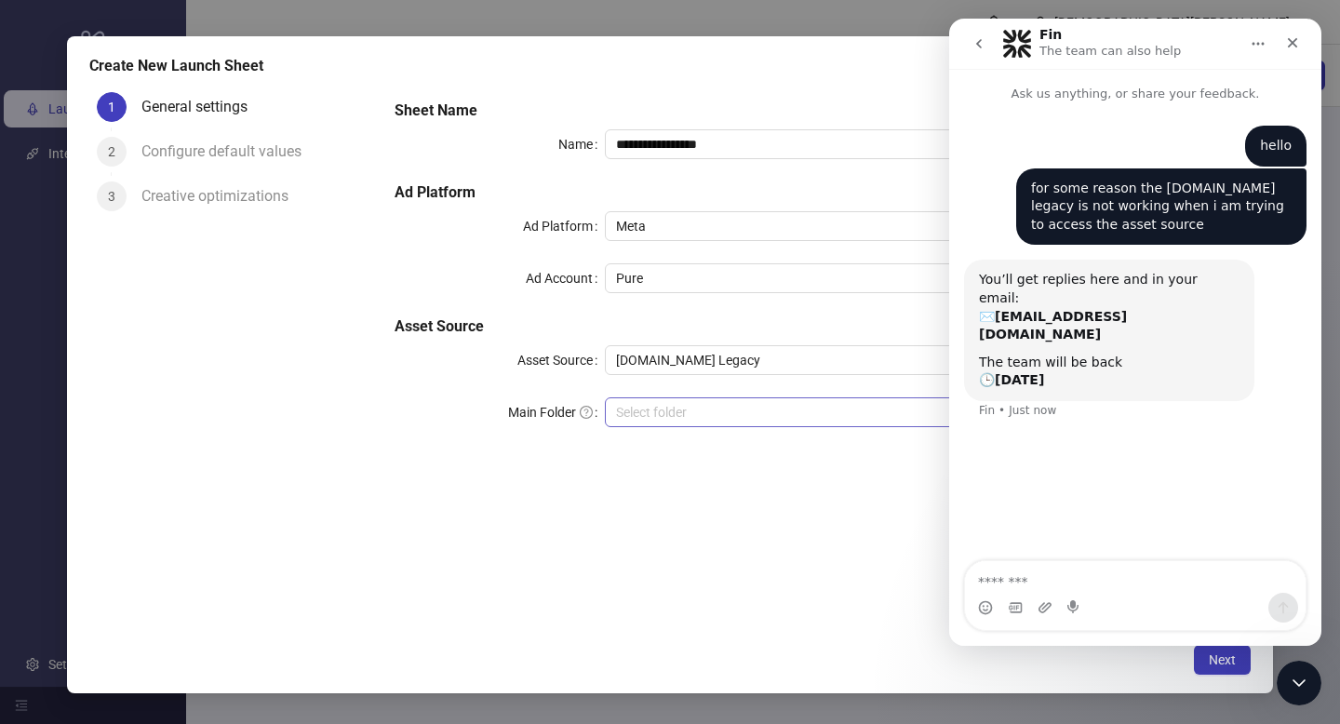
click at [698, 410] on input "search" at bounding box center [912, 412] width 592 height 28
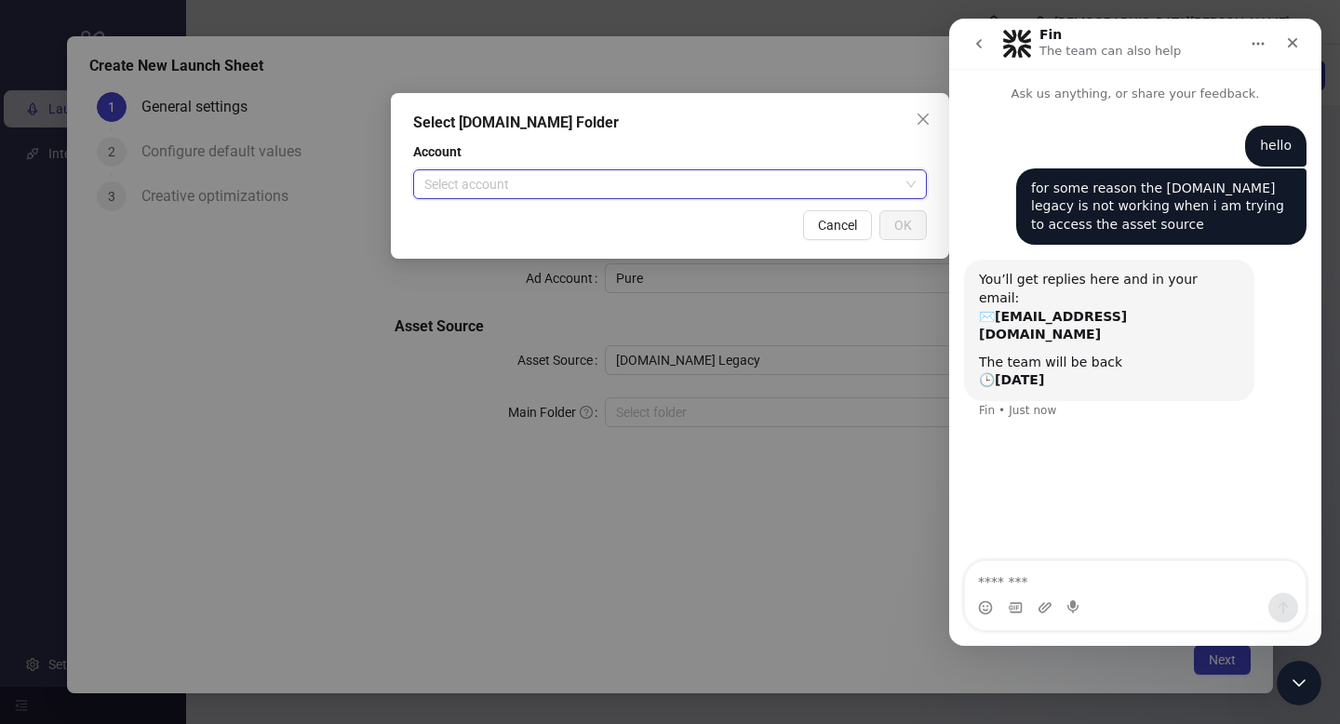
click at [749, 185] on input "search" at bounding box center [661, 184] width 475 height 28
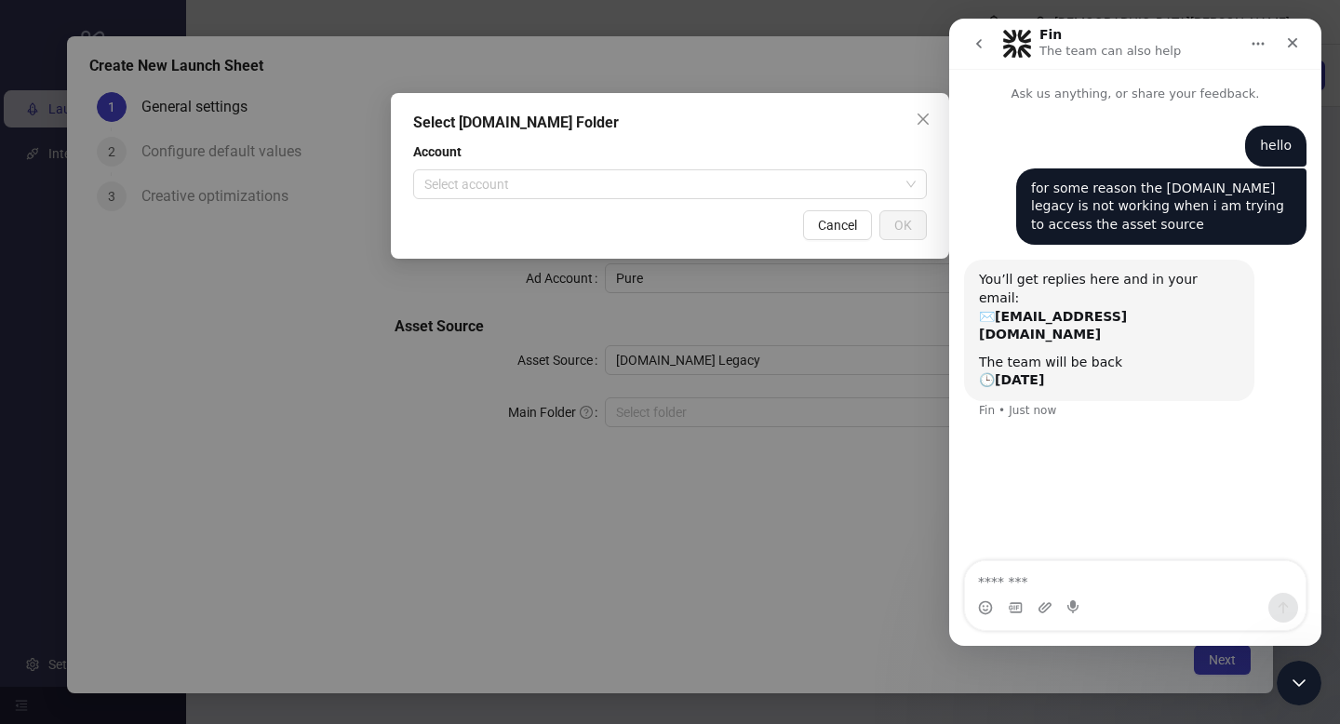
click at [516, 410] on div "Select Frame.io Folder Account Select account Cancel OK" at bounding box center [670, 362] width 1340 height 724
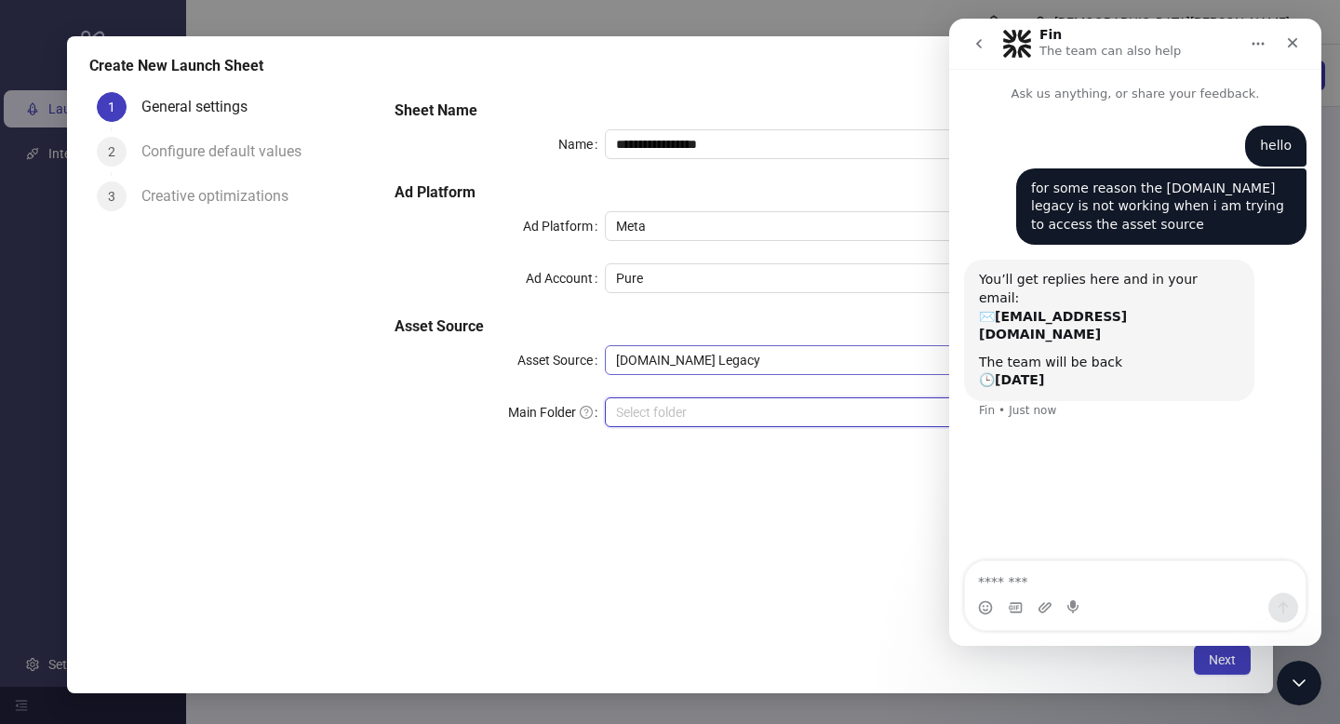
click at [689, 368] on span "Frame.io Legacy" at bounding box center [920, 360] width 608 height 28
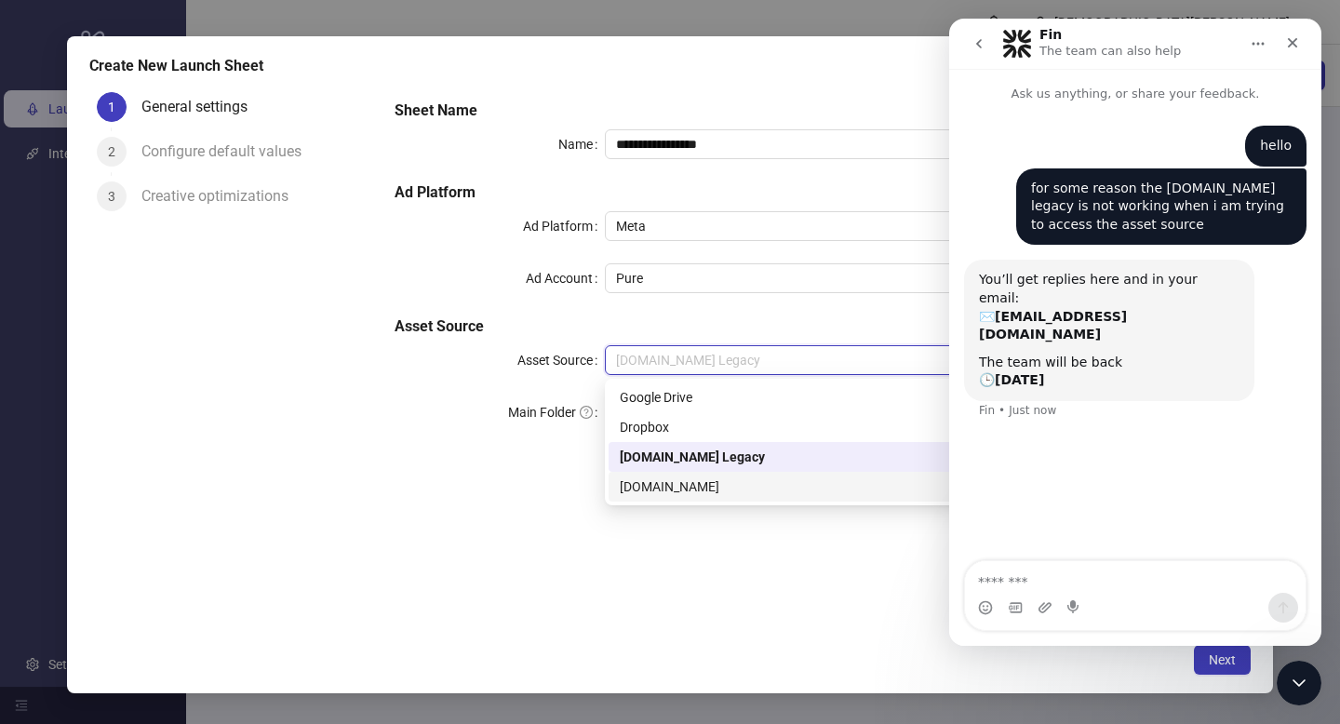
click at [651, 482] on div "Frame.io" at bounding box center [920, 486] width 601 height 20
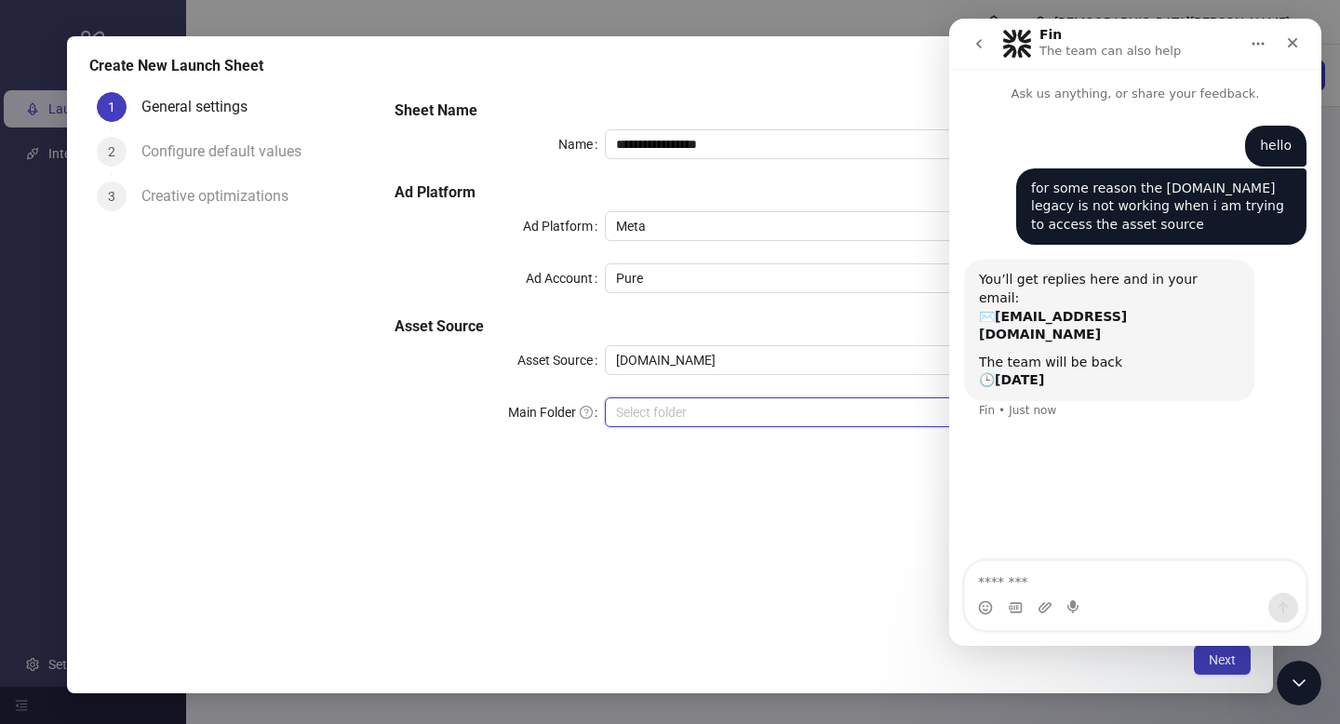
click at [680, 409] on input "search" at bounding box center [912, 412] width 592 height 28
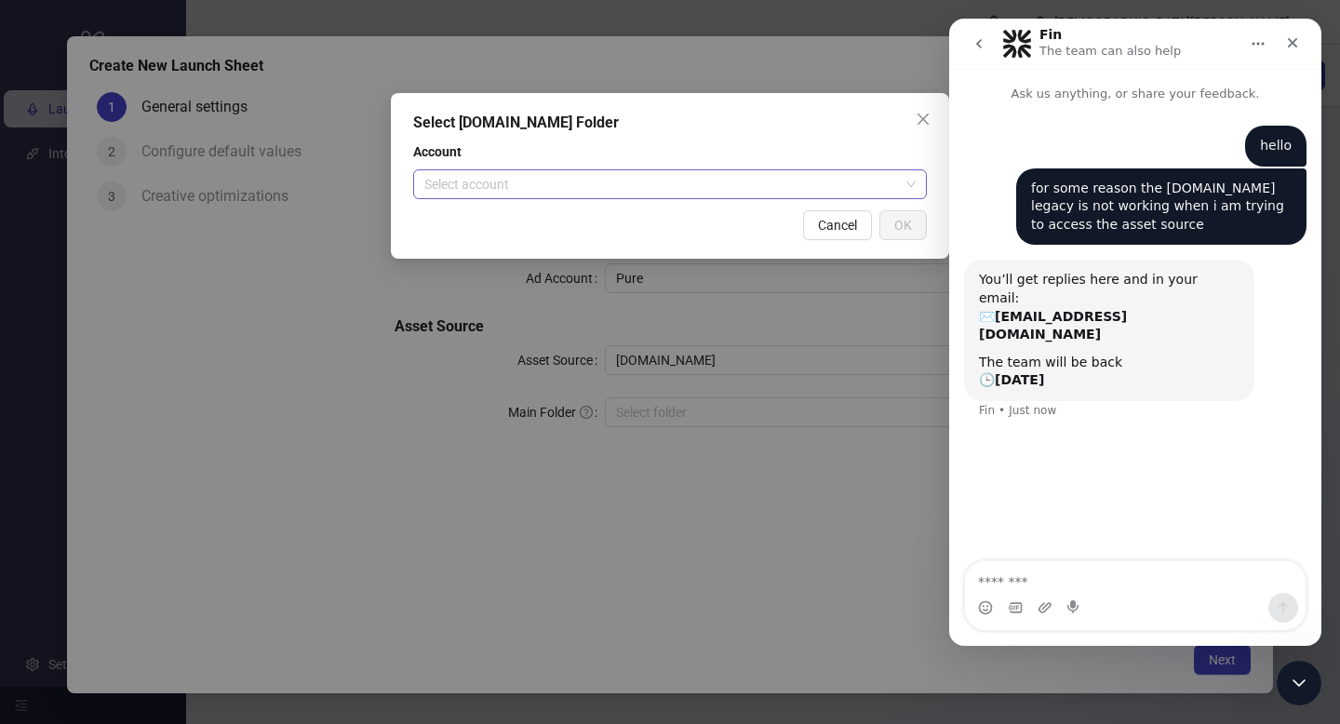
click at [673, 192] on input "search" at bounding box center [661, 184] width 475 height 28
click at [396, 514] on div "Select Frame.io Folder Account Select account Cancel OK" at bounding box center [670, 362] width 1340 height 724
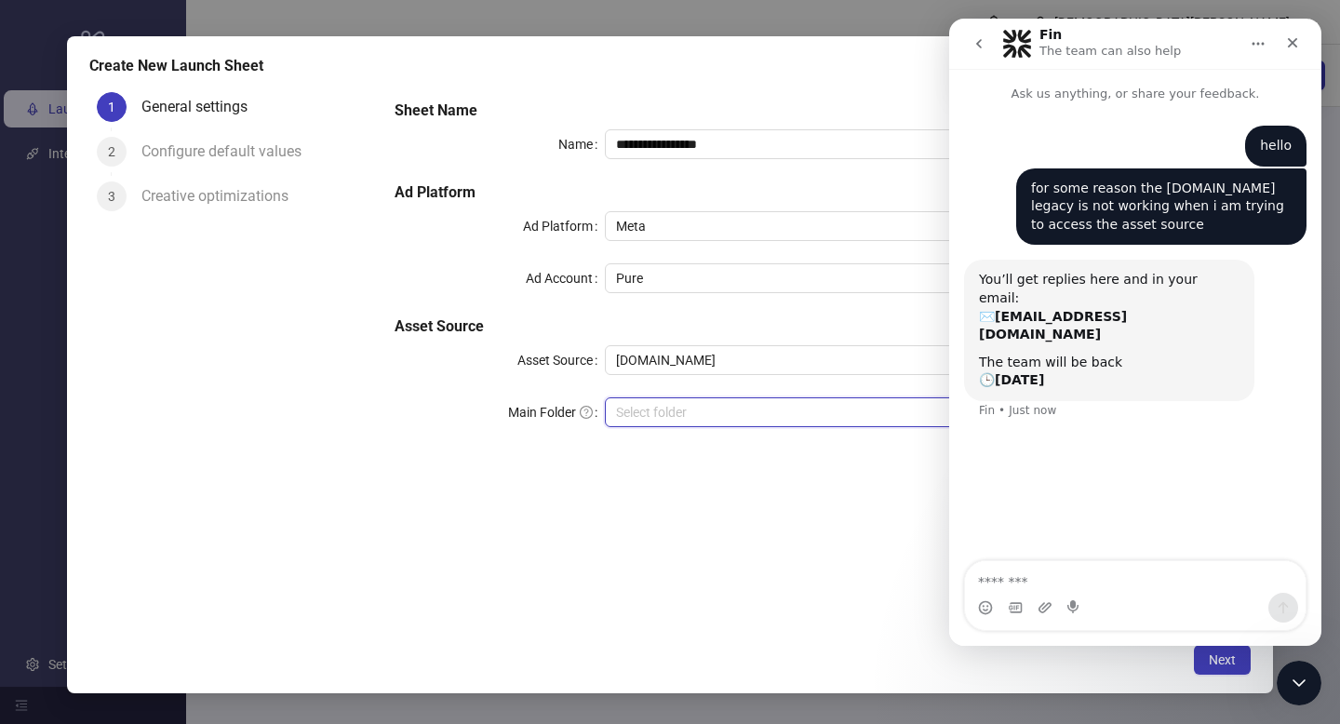
click at [681, 341] on div "**********" at bounding box center [815, 274] width 856 height 365
click at [680, 356] on span "Frame.io" at bounding box center [920, 360] width 608 height 28
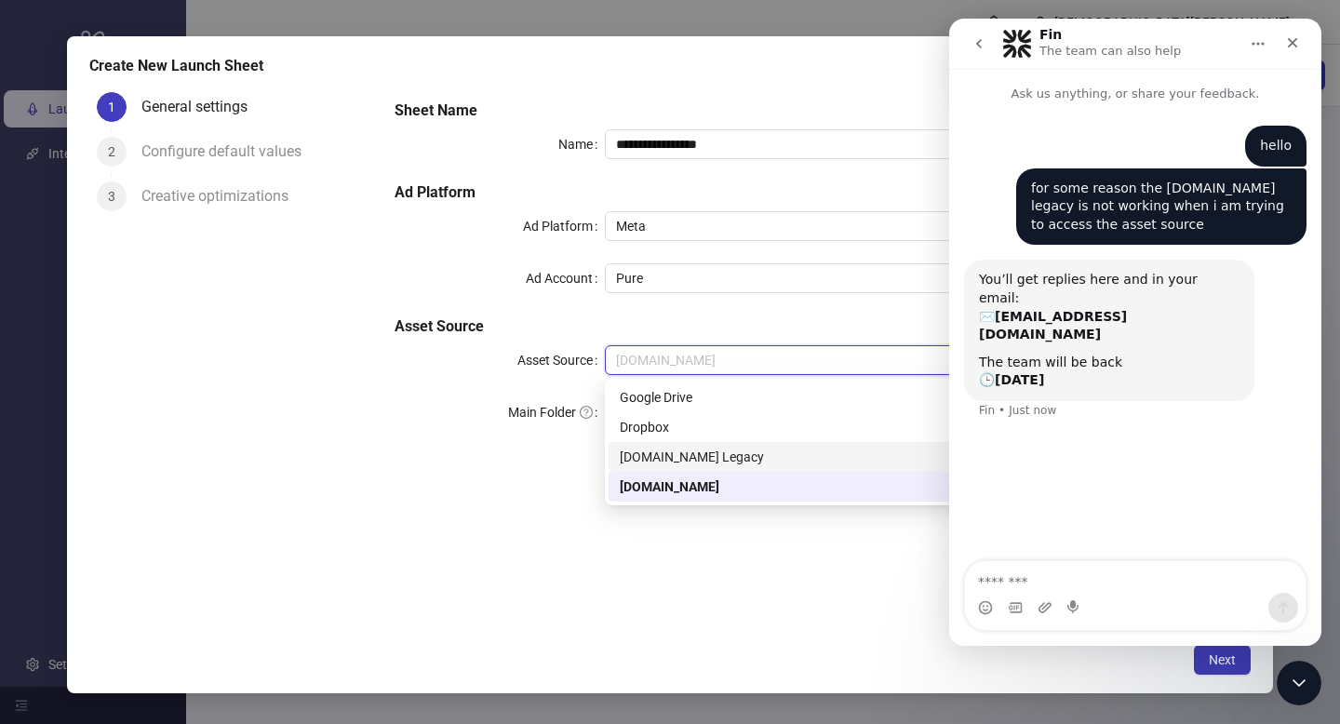
click at [662, 461] on div "Frame.io Legacy" at bounding box center [920, 457] width 601 height 20
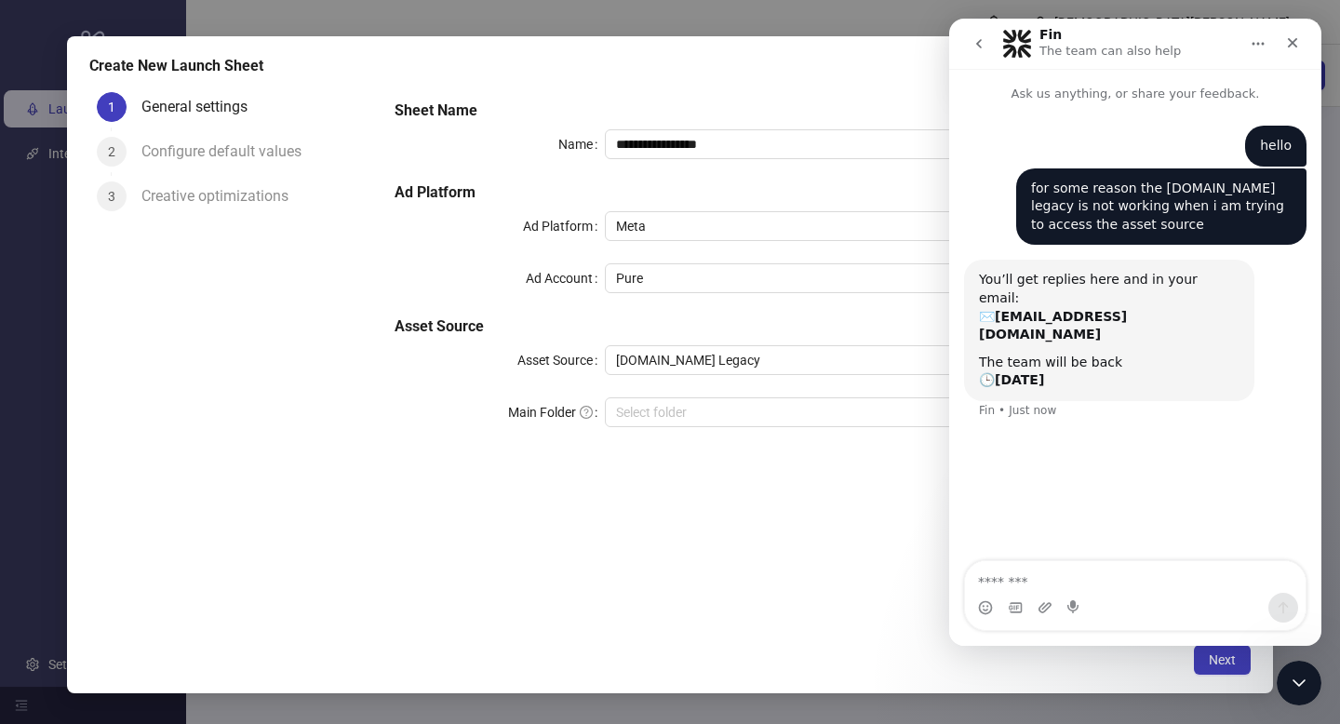
click at [501, 500] on div "**********" at bounding box center [815, 359] width 871 height 549
click at [972, 45] on icon "go back" at bounding box center [978, 43] width 15 height 15
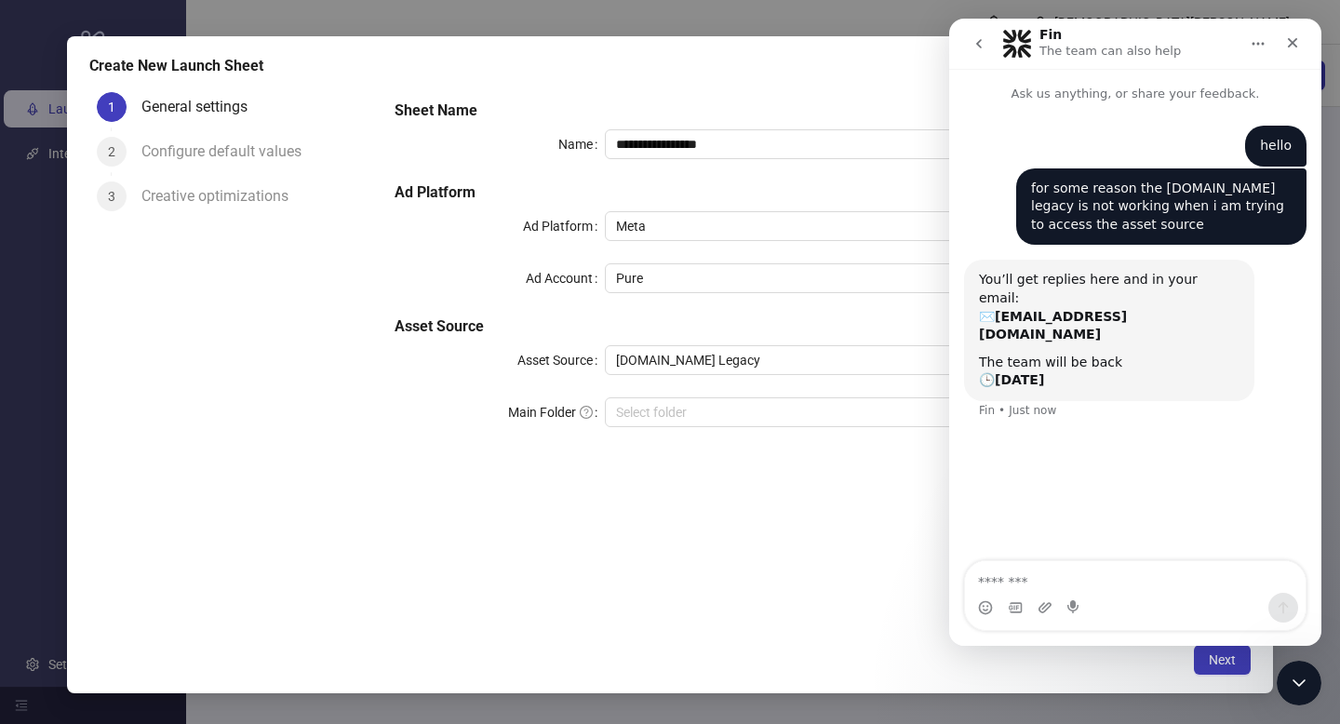
click at [972, 54] on button "go back" at bounding box center [978, 43] width 35 height 35
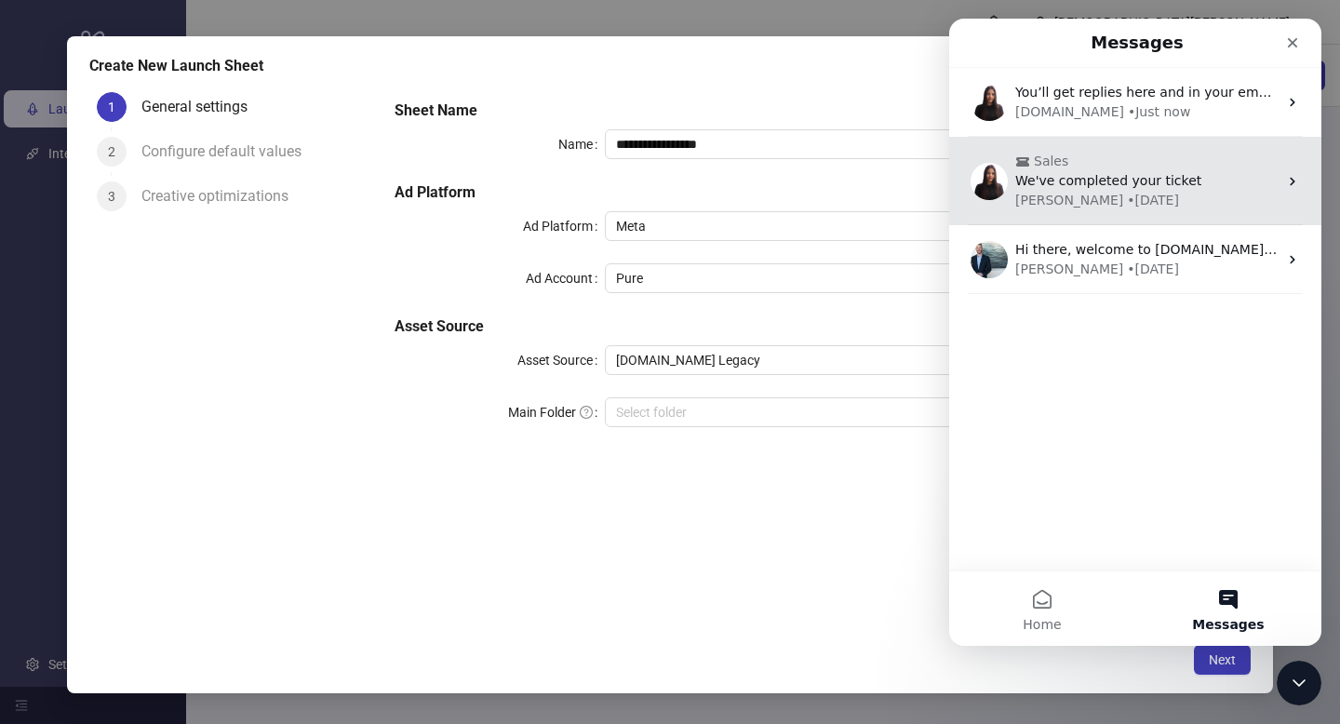
click at [1043, 182] on span "We've completed your ticket" at bounding box center [1108, 180] width 186 height 15
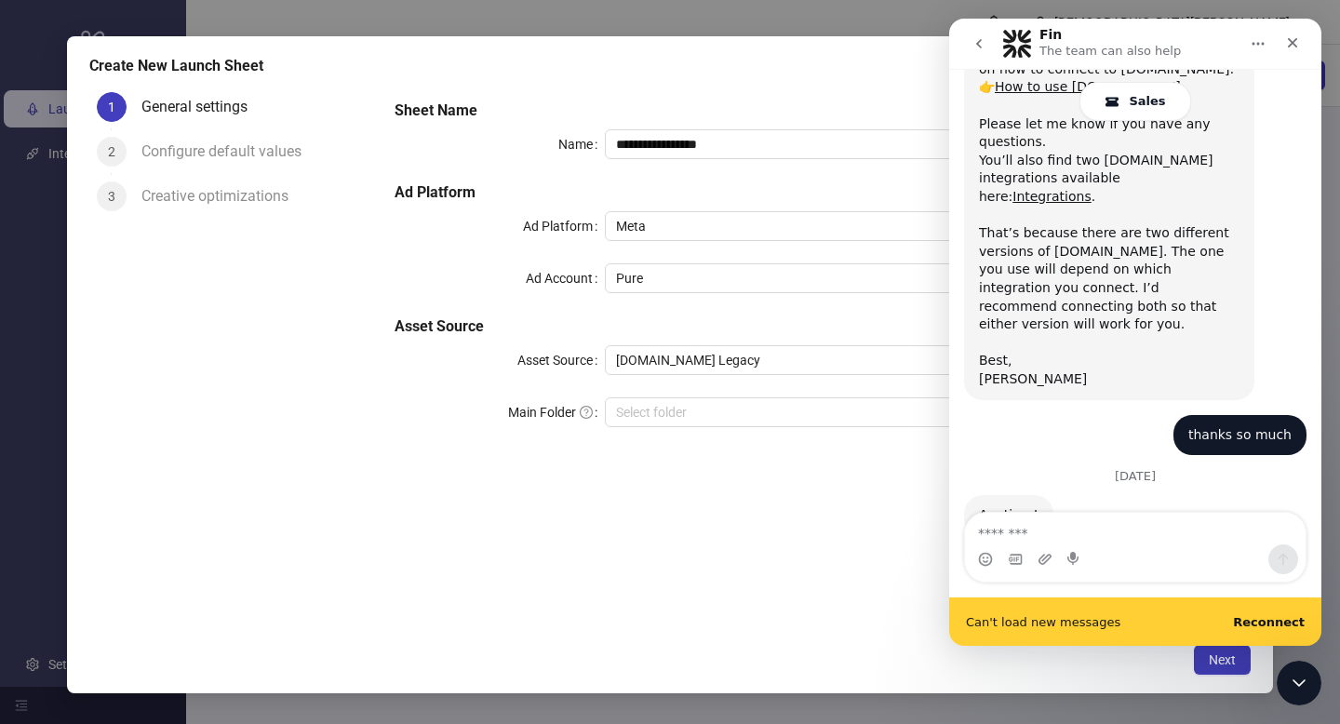
scroll to position [1536, 0]
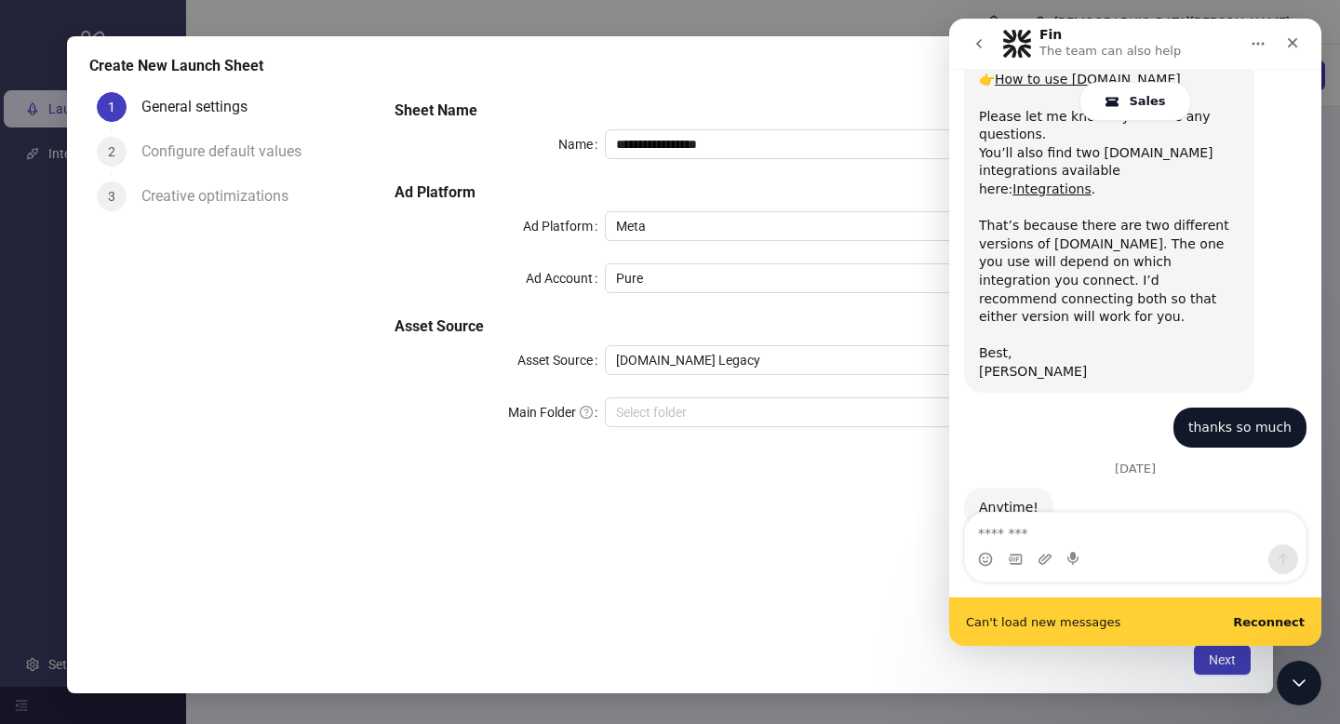
click at [981, 47] on icon "go back" at bounding box center [979, 43] width 6 height 9
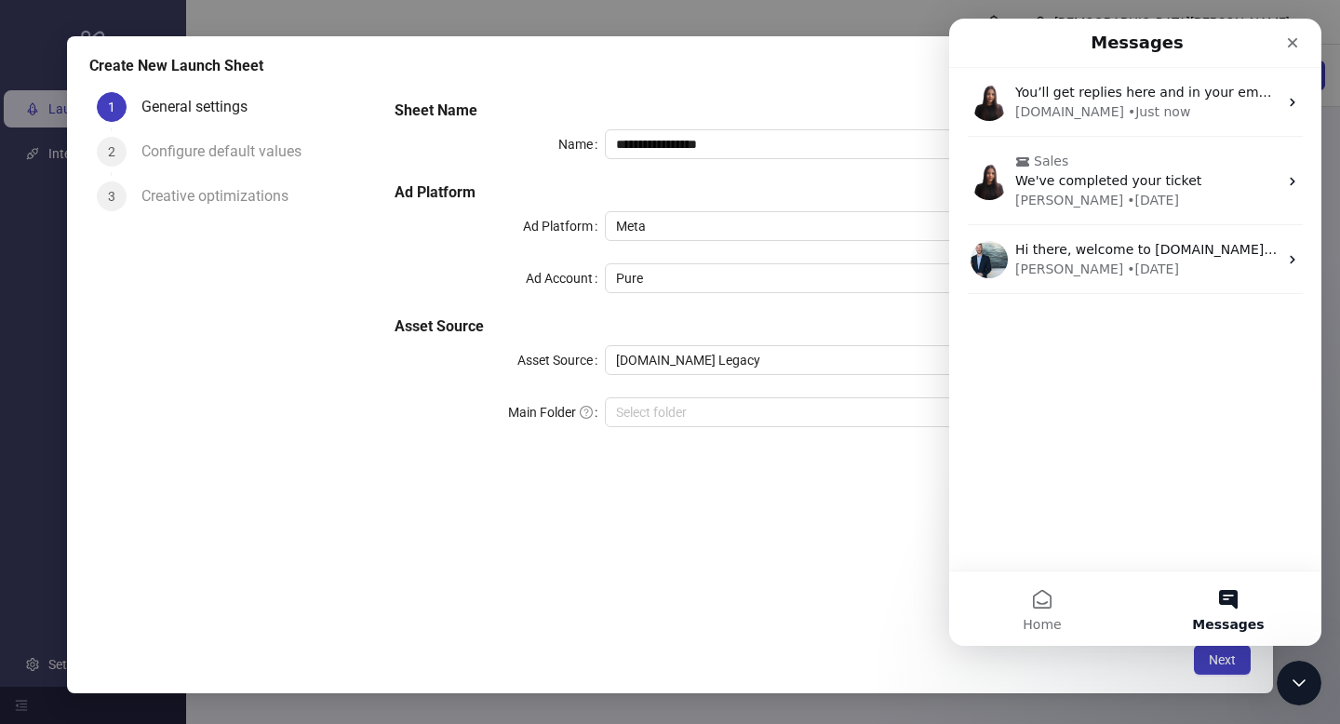
click at [67, 203] on div "**********" at bounding box center [670, 364] width 1206 height 657
click at [1302, 37] on div "Close" at bounding box center [1292, 42] width 33 height 33
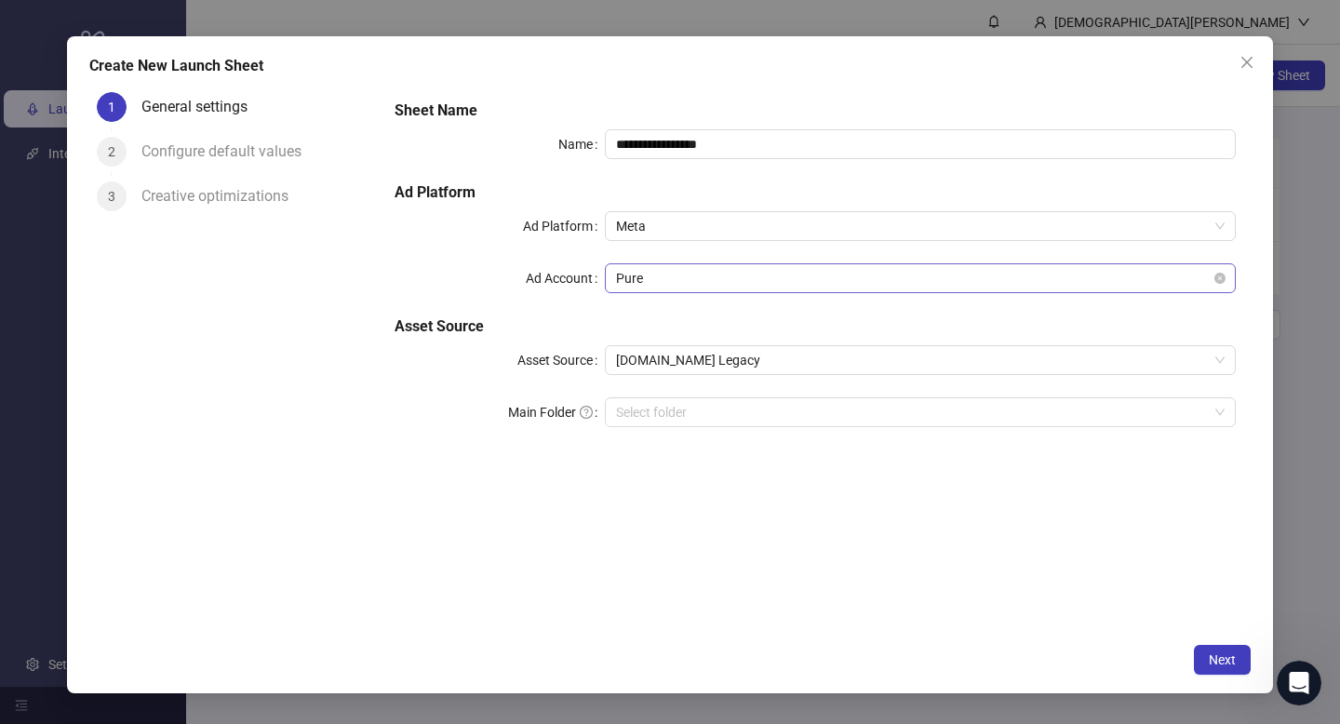
click at [782, 276] on span "Pure" at bounding box center [920, 278] width 608 height 28
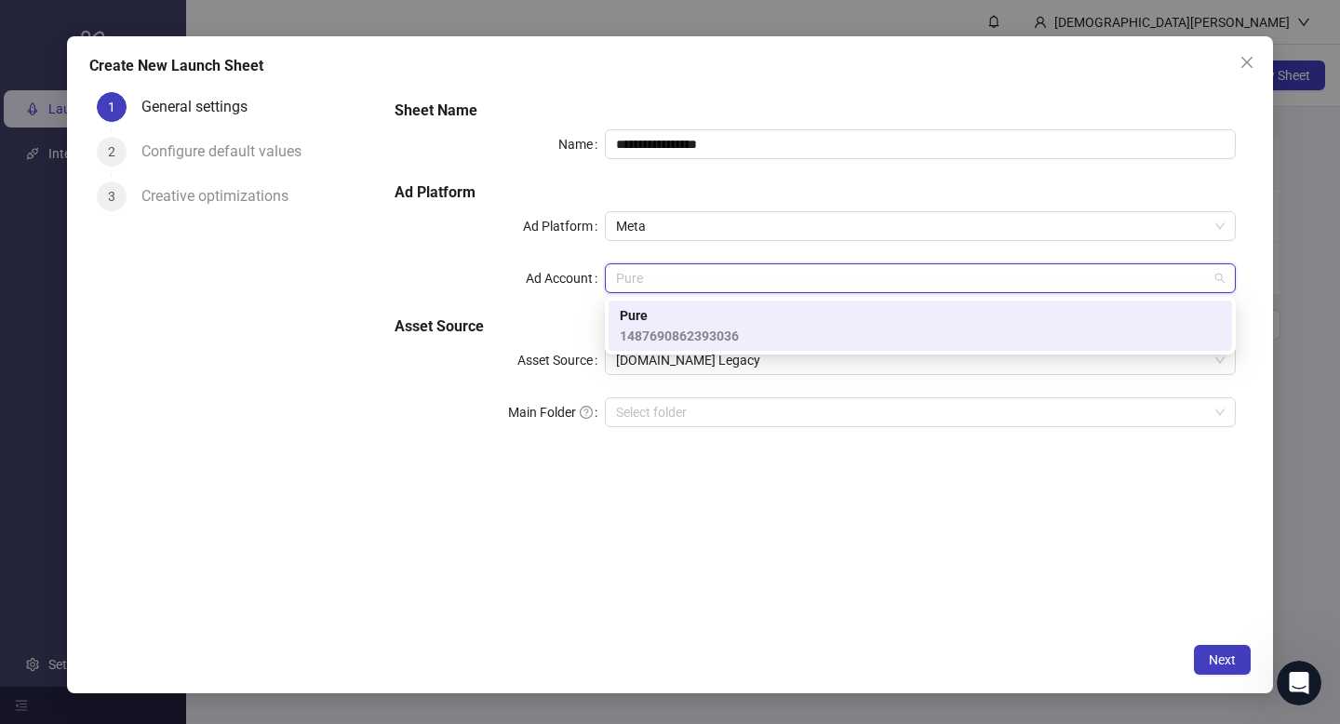
click at [504, 447] on div "**********" at bounding box center [815, 274] width 856 height 365
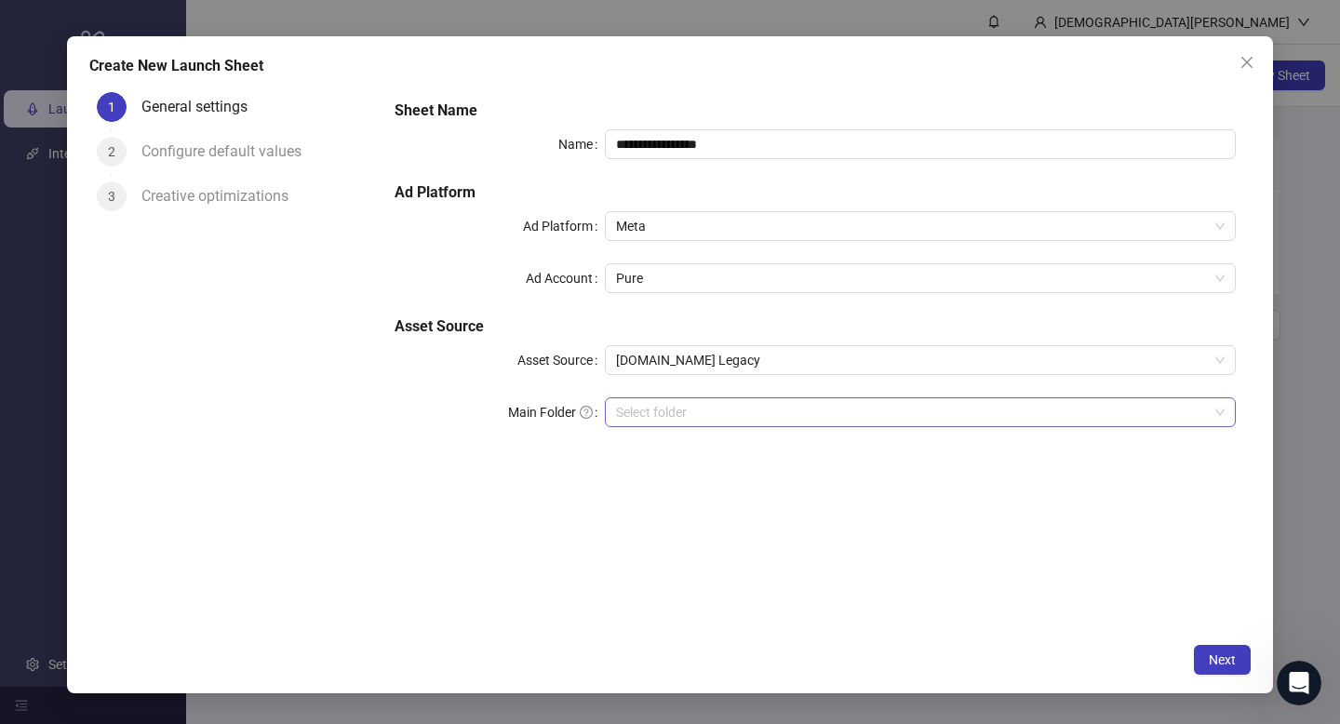
click at [680, 408] on input "search" at bounding box center [912, 412] width 592 height 28
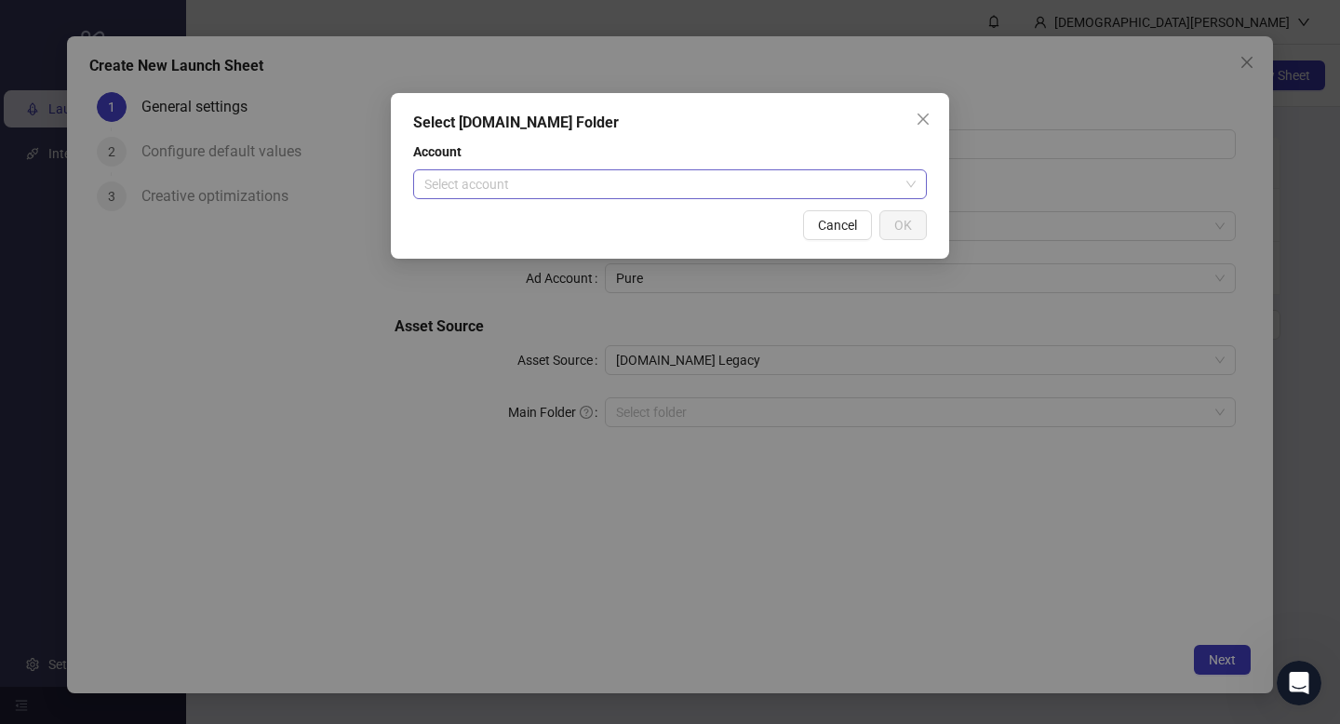
click at [748, 193] on input "search" at bounding box center [661, 184] width 475 height 28
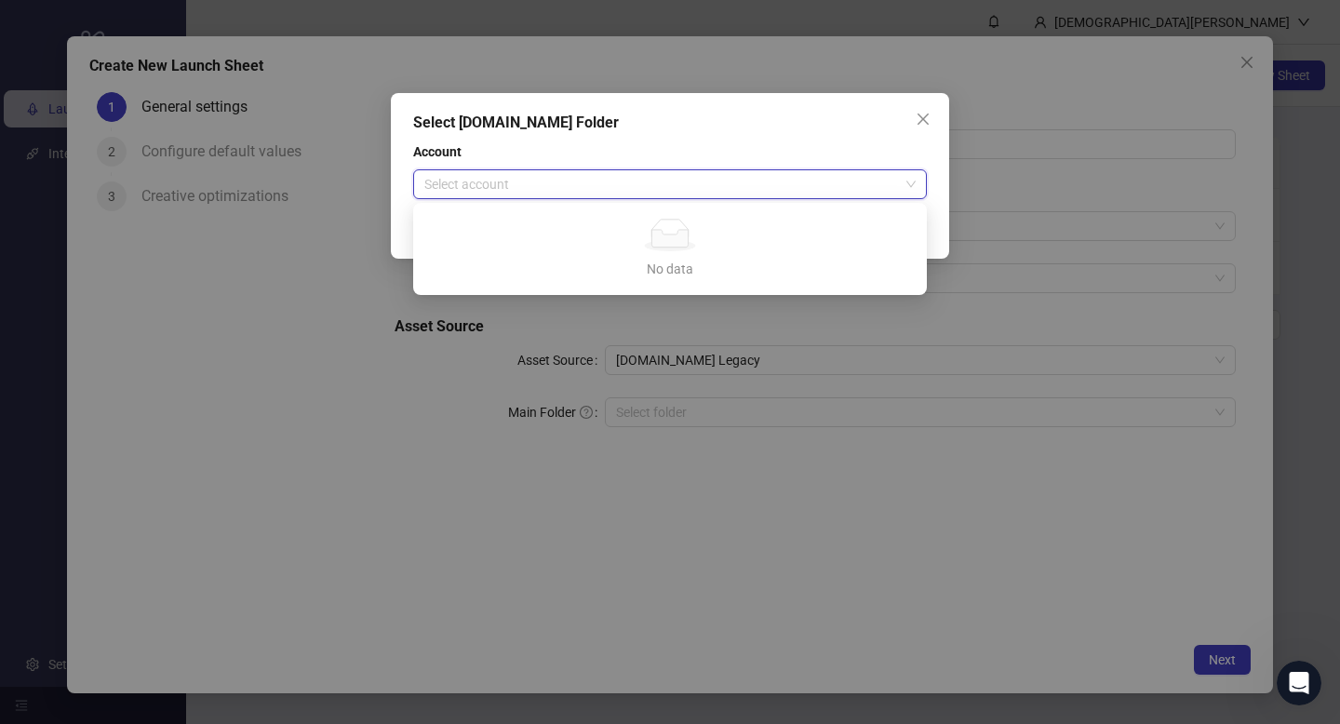
click at [429, 538] on div "Select Frame.io Folder Account Select account Cancel OK" at bounding box center [670, 362] width 1340 height 724
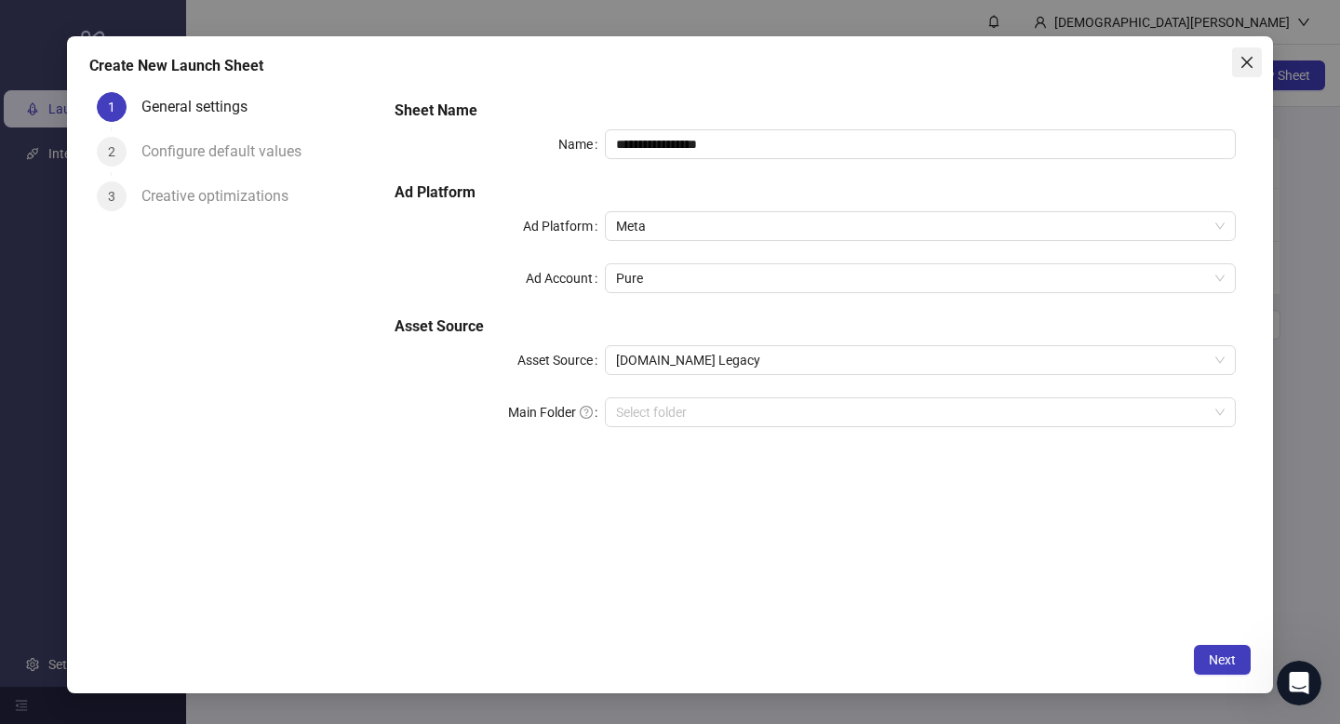
click at [1234, 59] on span "Close" at bounding box center [1247, 62] width 30 height 15
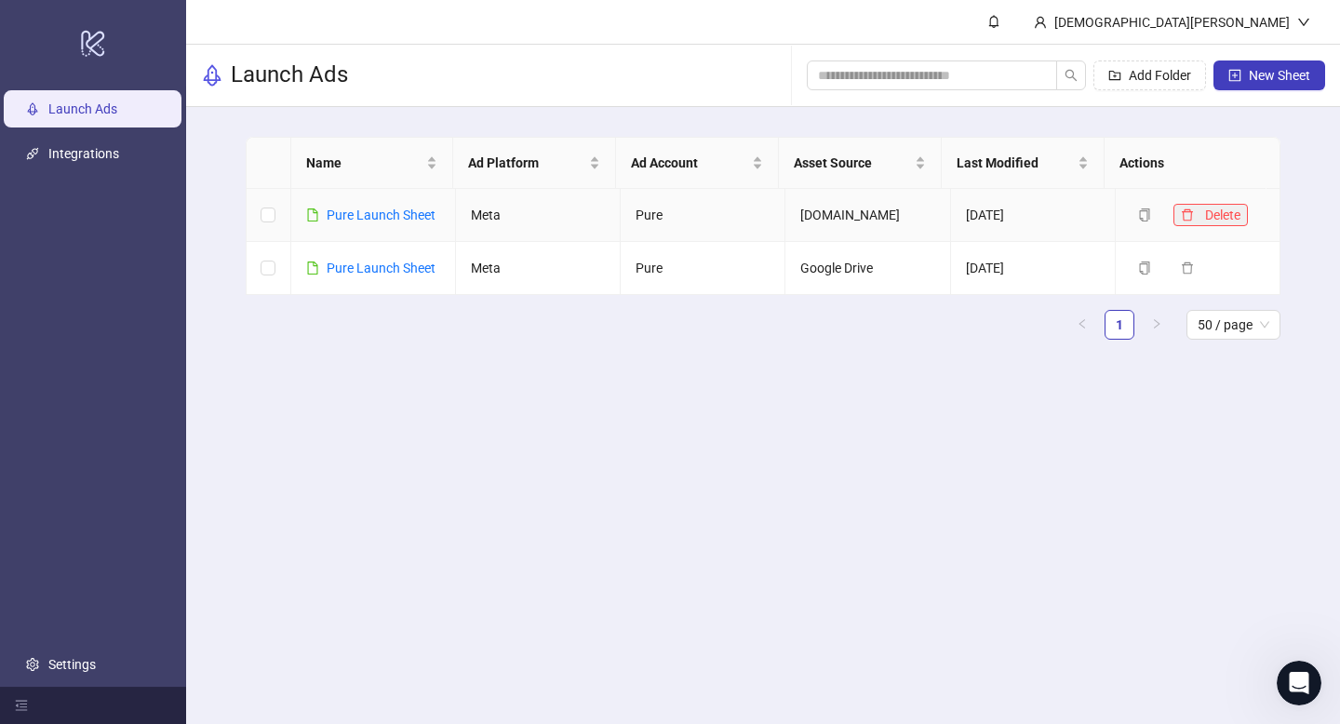
click at [1182, 210] on icon "delete" at bounding box center [1187, 214] width 11 height 12
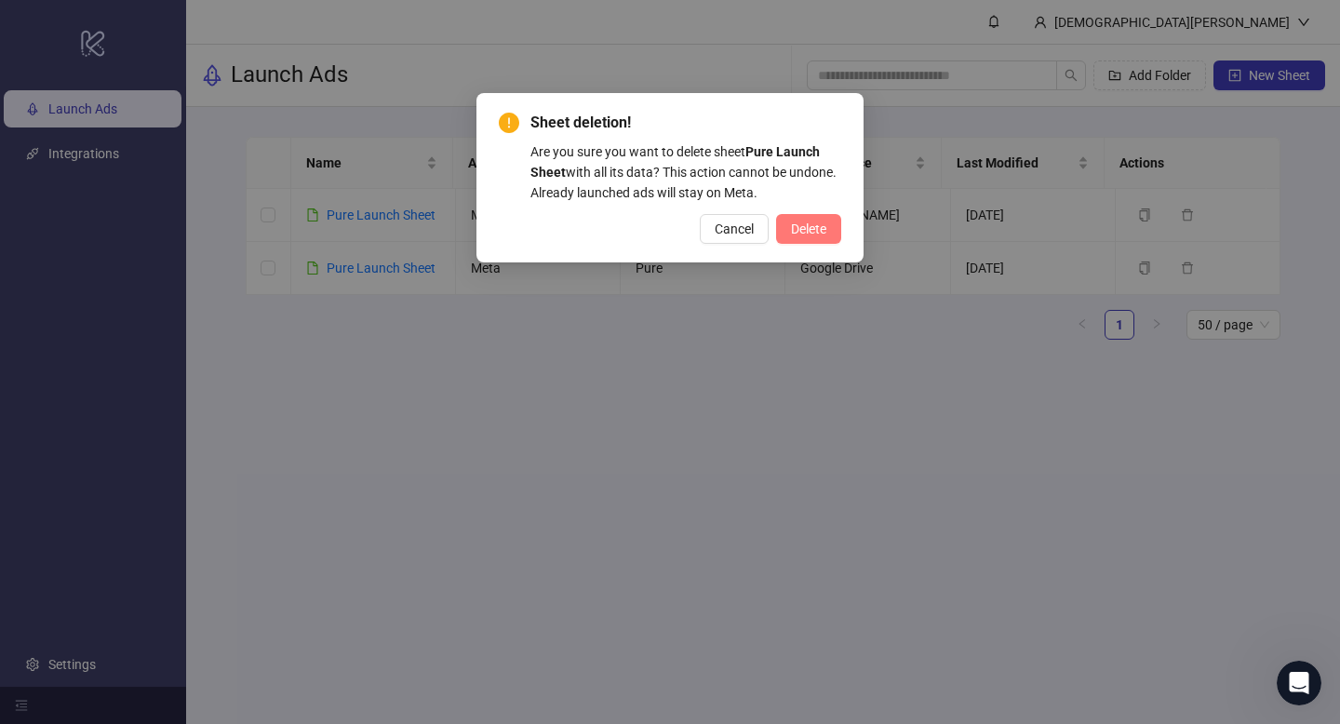
click at [806, 226] on span "Delete" at bounding box center [808, 228] width 35 height 15
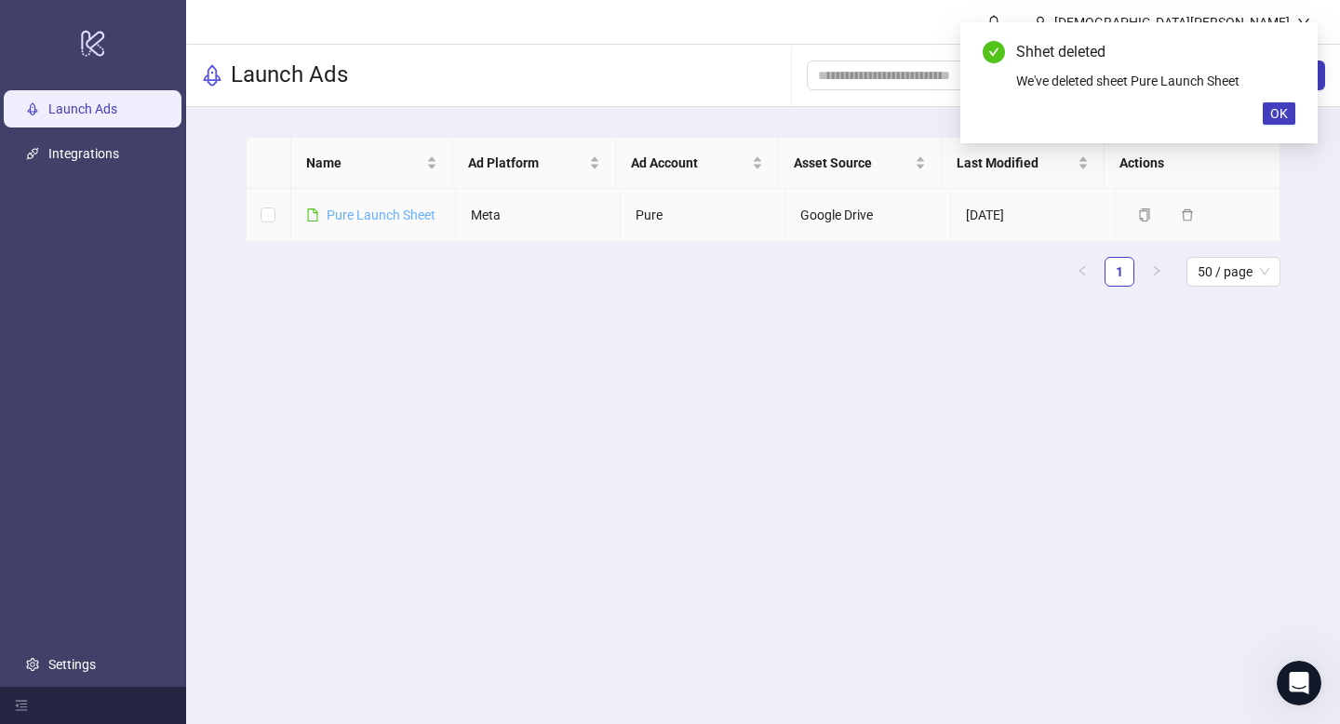
click at [420, 217] on link "Pure Launch Sheet" at bounding box center [381, 214] width 109 height 15
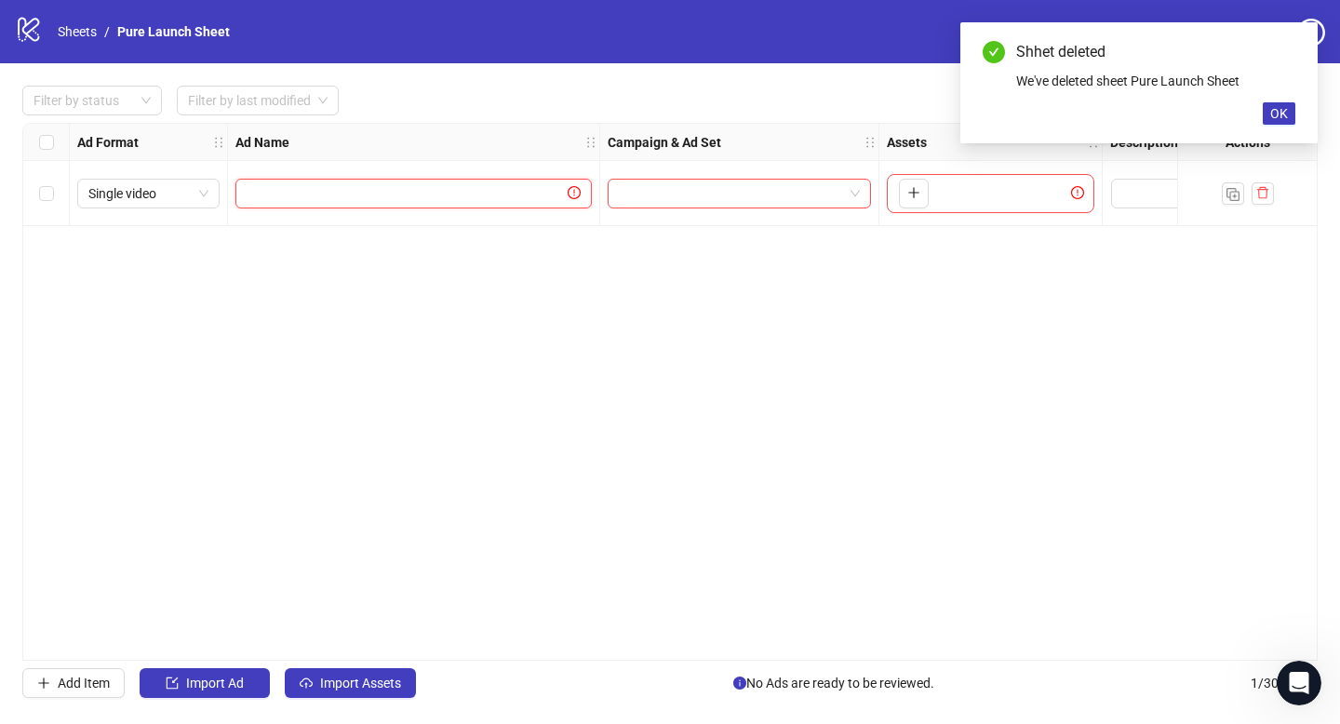
click at [287, 187] on input "text" at bounding box center [405, 193] width 317 height 20
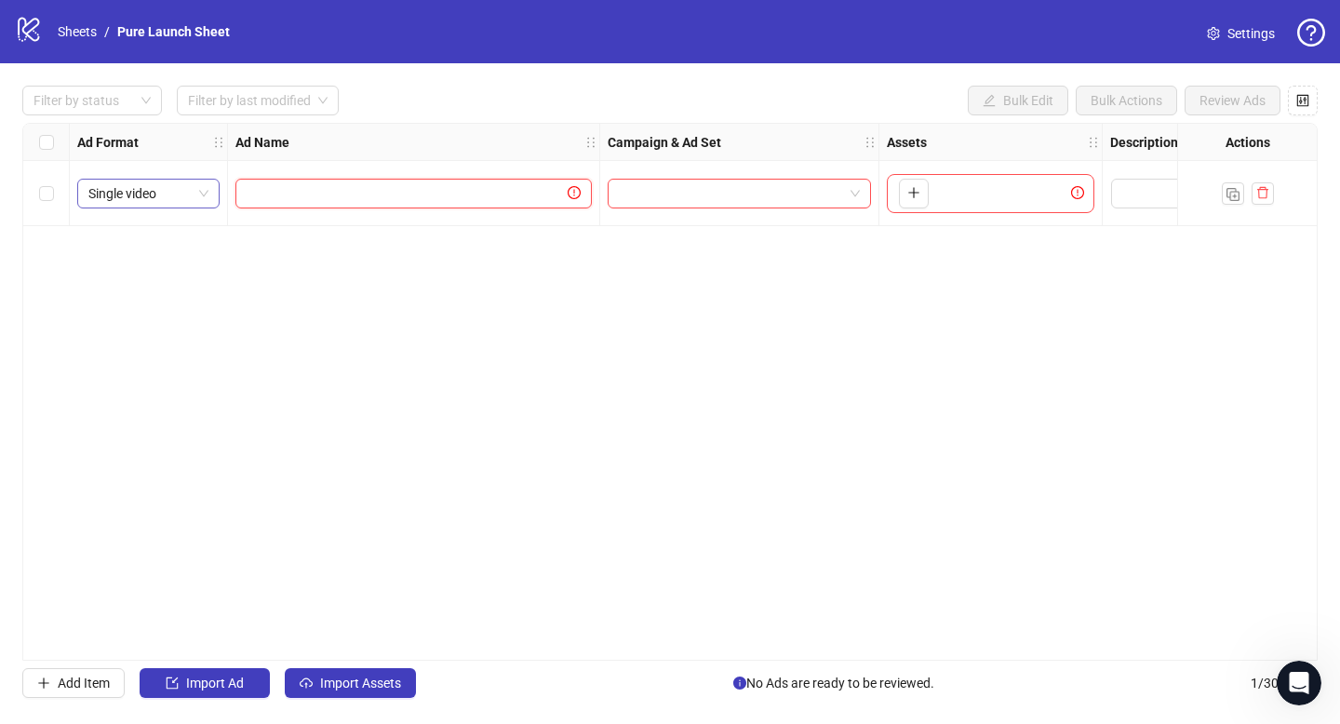
click at [184, 197] on span "Single video" at bounding box center [148, 194] width 120 height 28
click at [314, 254] on div "Ad Format Ad Name Campaign & Ad Set Assets Descriptions Headlines Primary Texts…" at bounding box center [669, 392] width 1295 height 538
click at [920, 190] on button "button" at bounding box center [914, 194] width 30 height 30
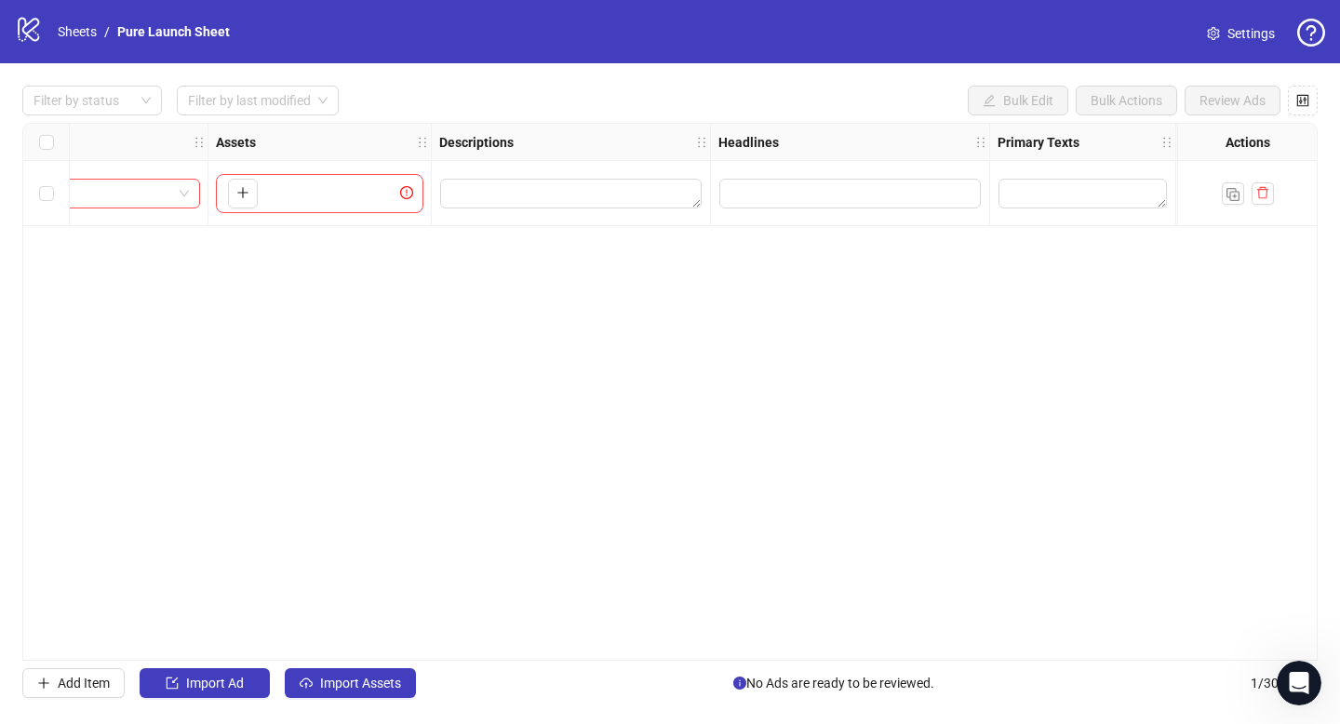
scroll to position [0, 672]
click at [361, 692] on button "Import Assets" at bounding box center [350, 683] width 131 height 30
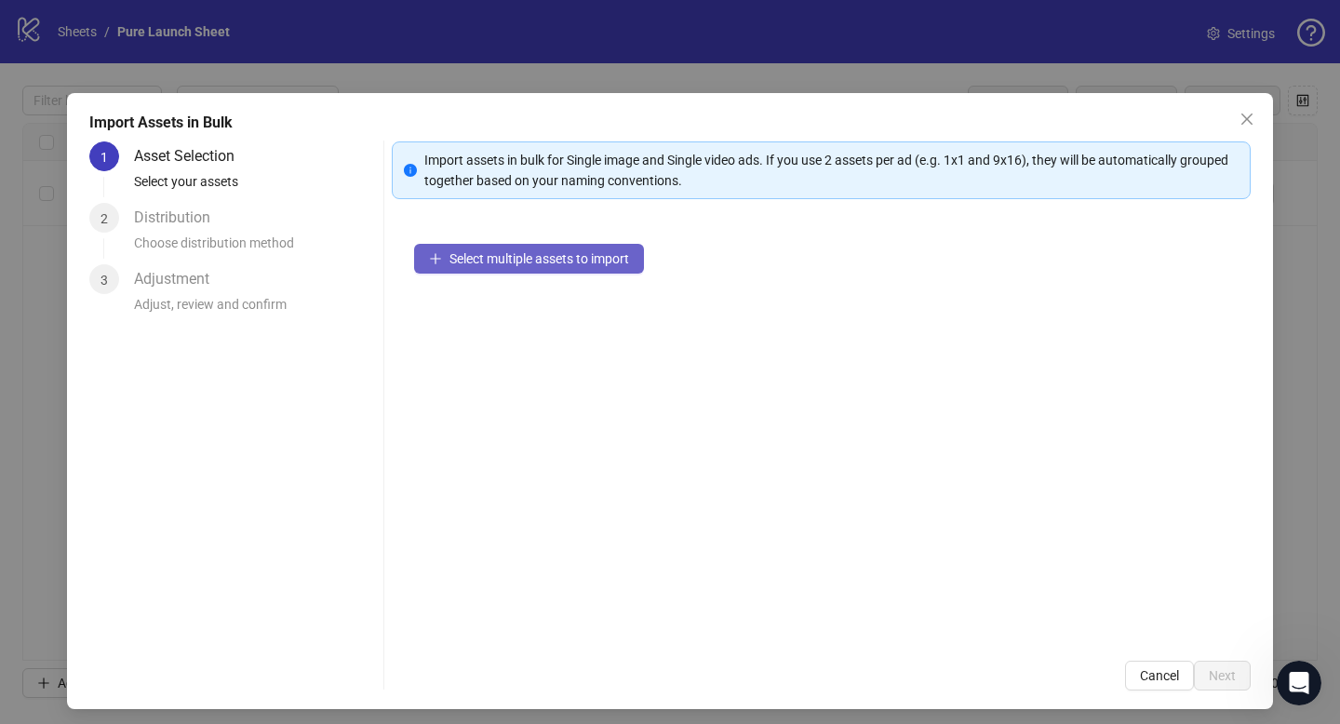
click at [467, 263] on span "Select multiple assets to import" at bounding box center [539, 258] width 180 height 15
click at [1239, 118] on icon "close" at bounding box center [1246, 119] width 15 height 15
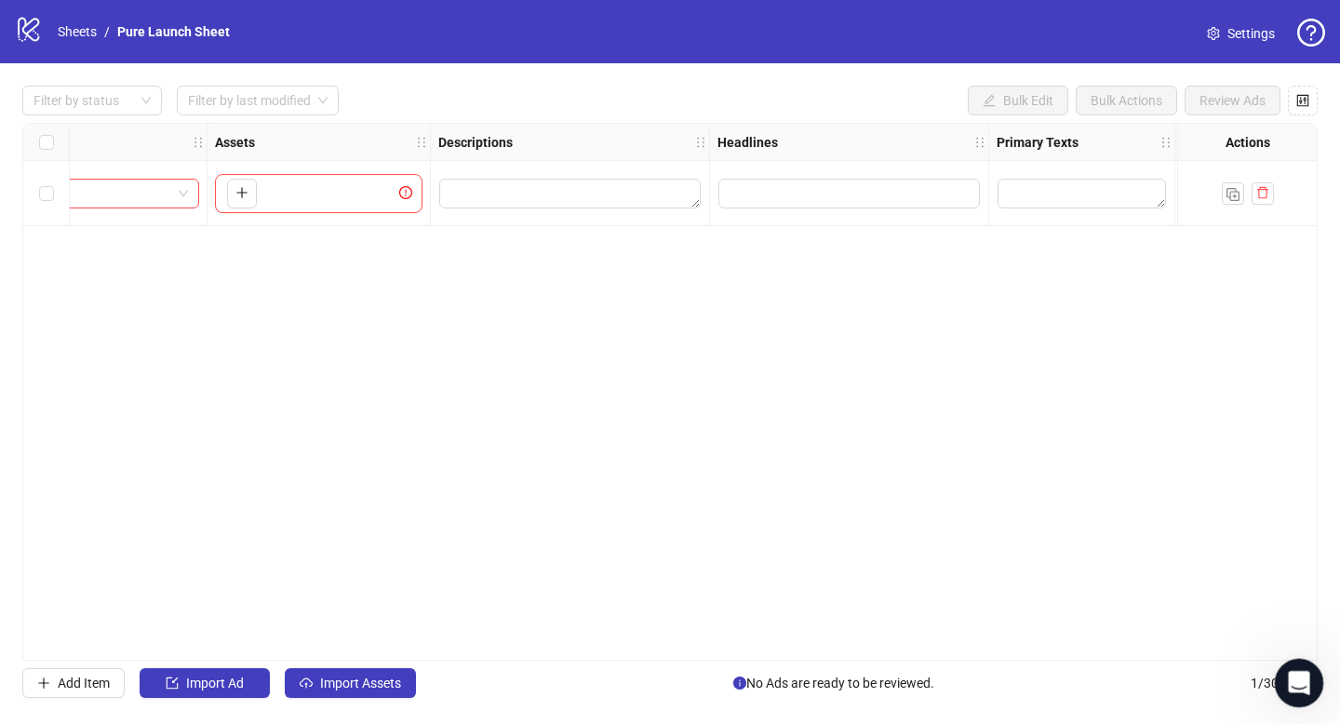
click at [1290, 670] on icon "Open Intercom Messenger" at bounding box center [1296, 680] width 31 height 31
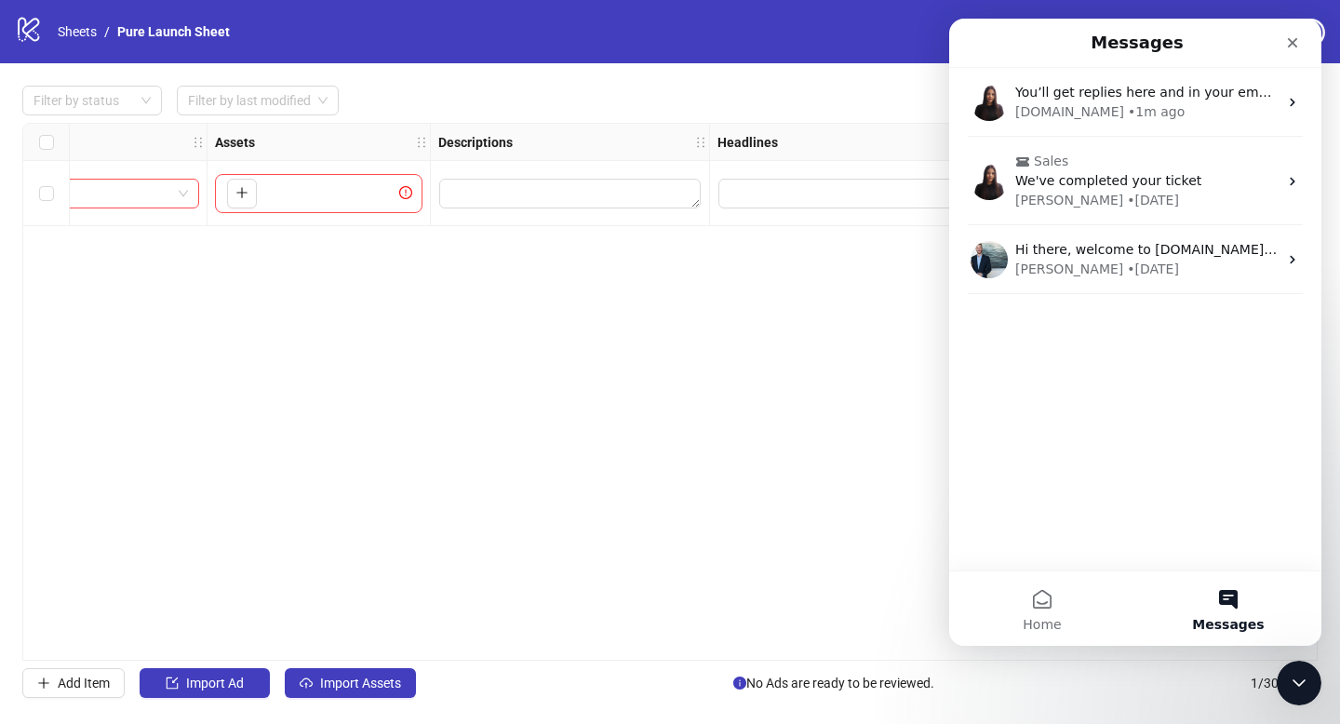
click at [851, 524] on div "Ad Format Ad Name Campaign & Ad Set Assets Descriptions Headlines Primary Texts…" at bounding box center [669, 392] width 1295 height 538
click at [247, 190] on icon "plus" at bounding box center [241, 192] width 13 height 13
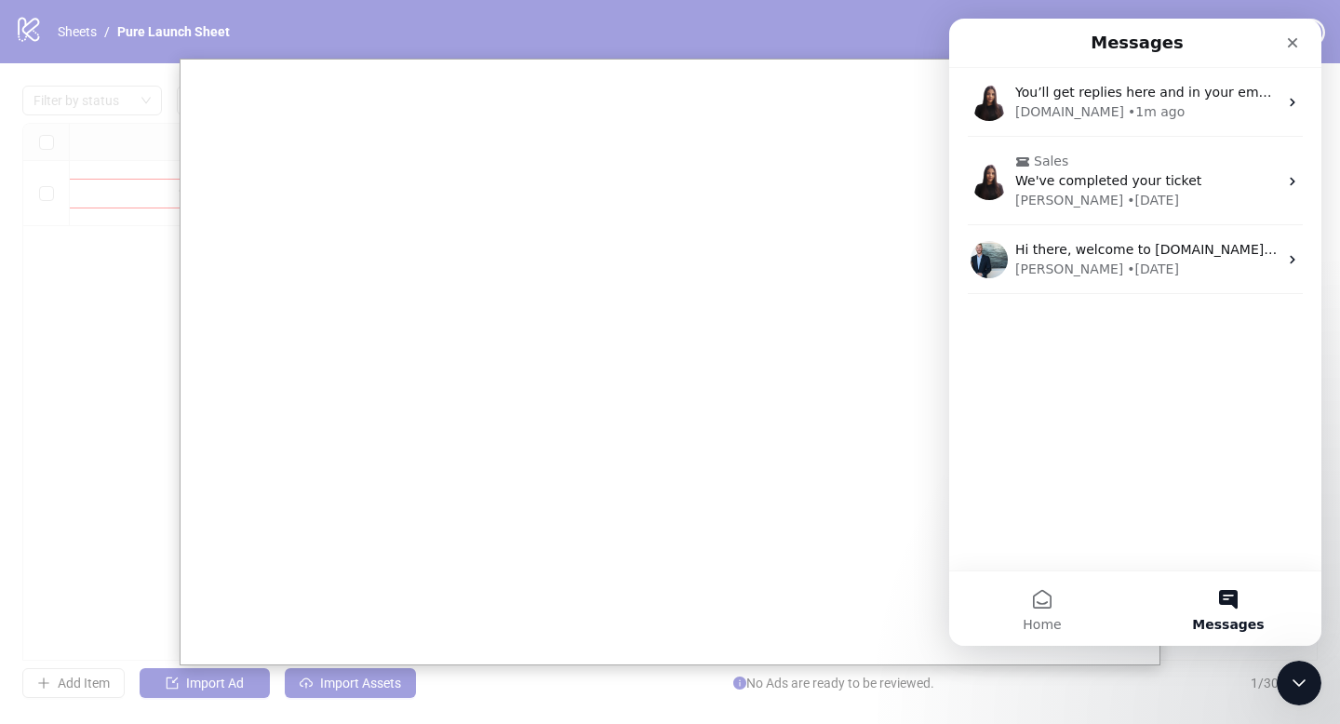
click at [111, 270] on div at bounding box center [670, 362] width 1340 height 724
drag, startPoint x: 1296, startPoint y: 39, endPoint x: 2245, endPoint y: 59, distance: 949.2
click at [1296, 39] on icon "Close" at bounding box center [1292, 42] width 15 height 15
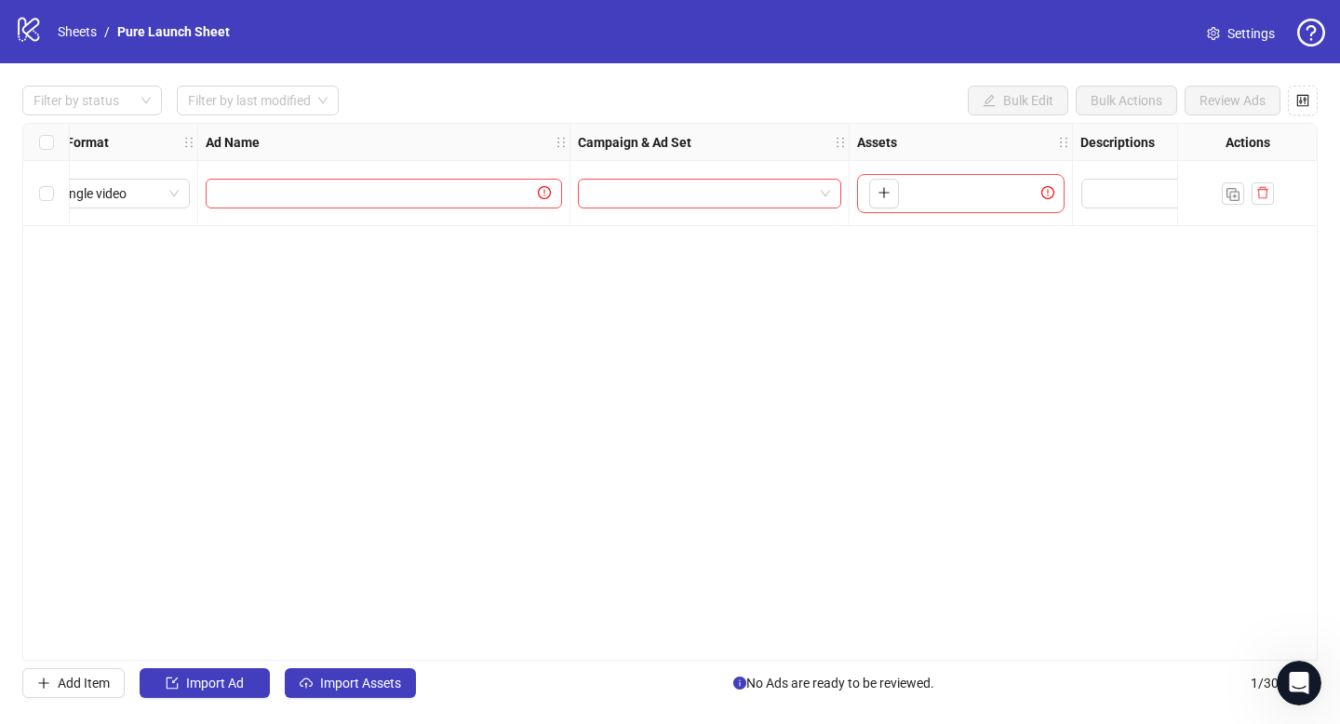
scroll to position [0, 0]
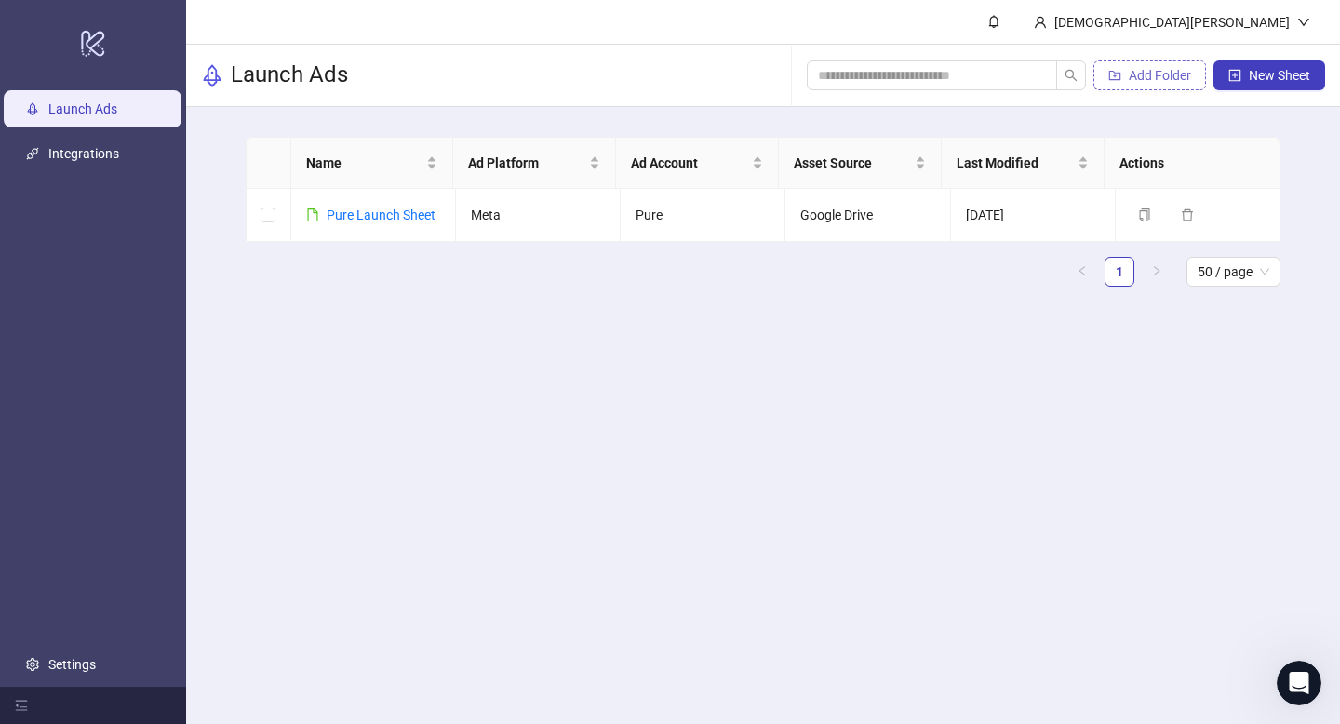
click at [1182, 64] on button "Add Folder" at bounding box center [1149, 75] width 113 height 30
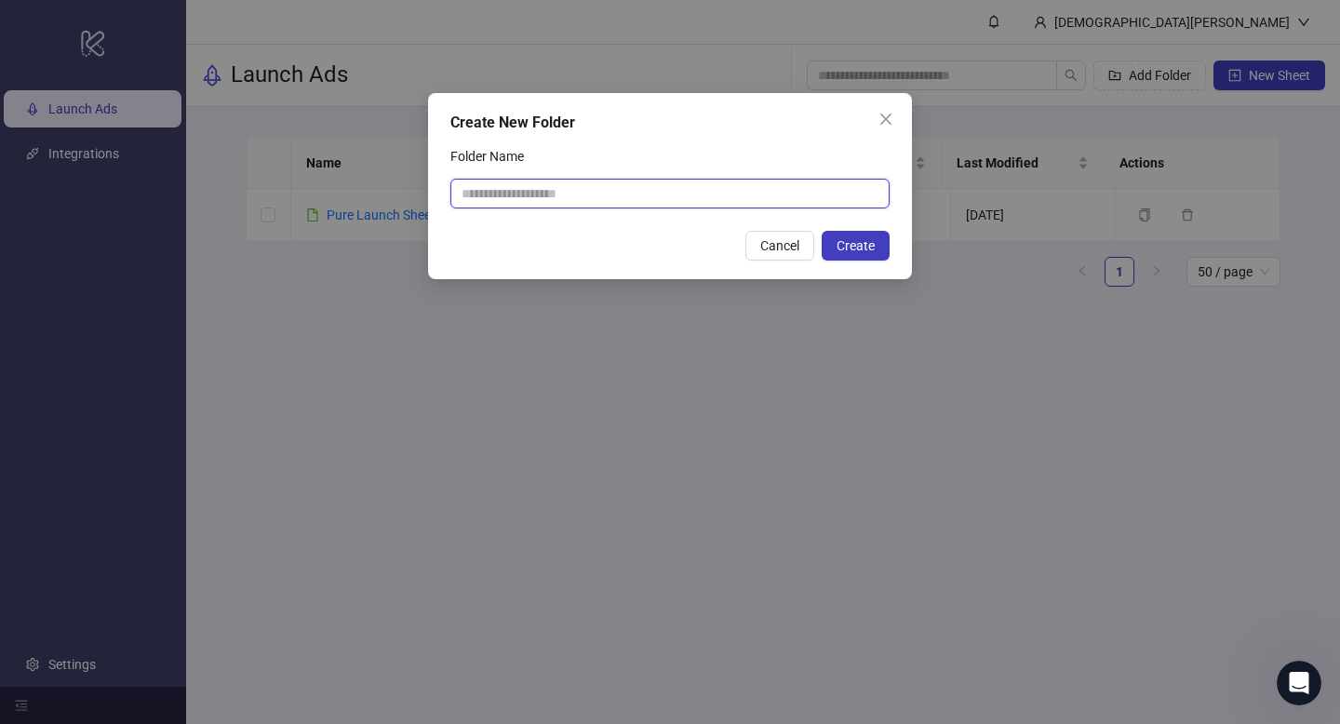
click at [778, 180] on input "Folder Name" at bounding box center [669, 194] width 439 height 30
click at [879, 126] on icon "close" at bounding box center [885, 119] width 15 height 15
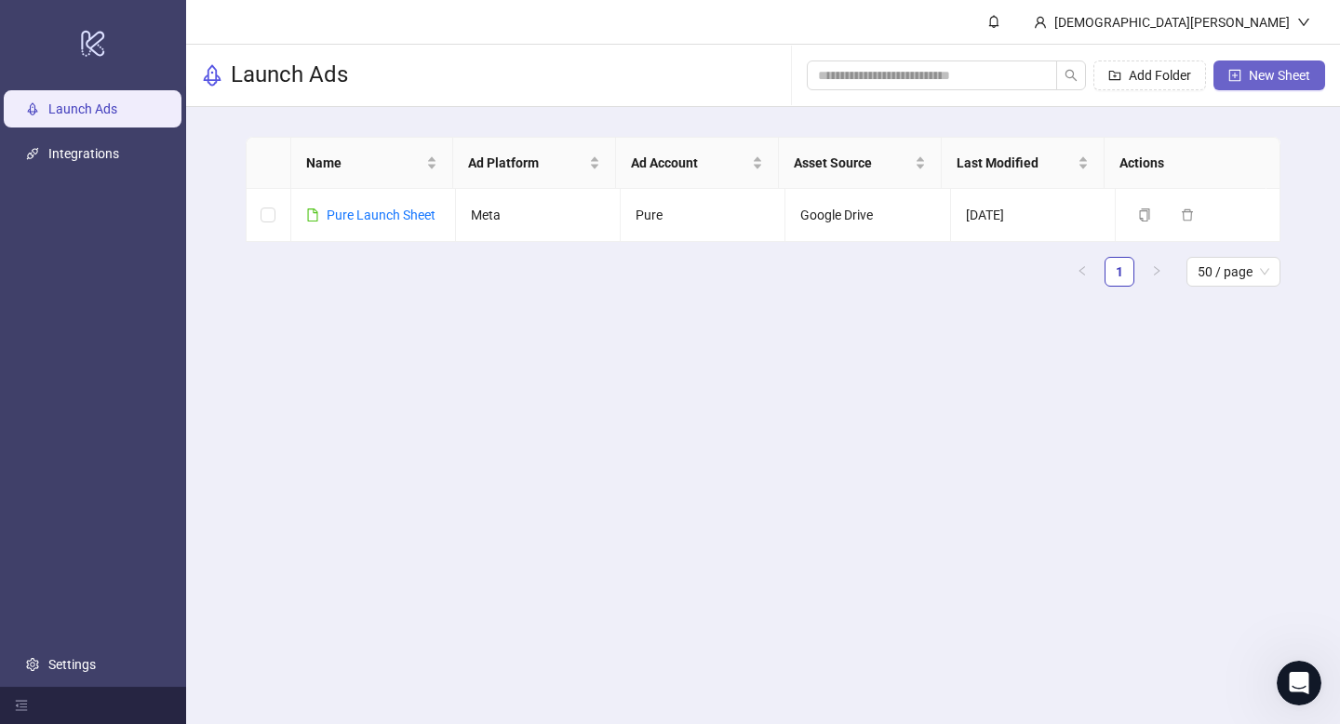
click at [1292, 86] on button "New Sheet" at bounding box center [1269, 75] width 112 height 30
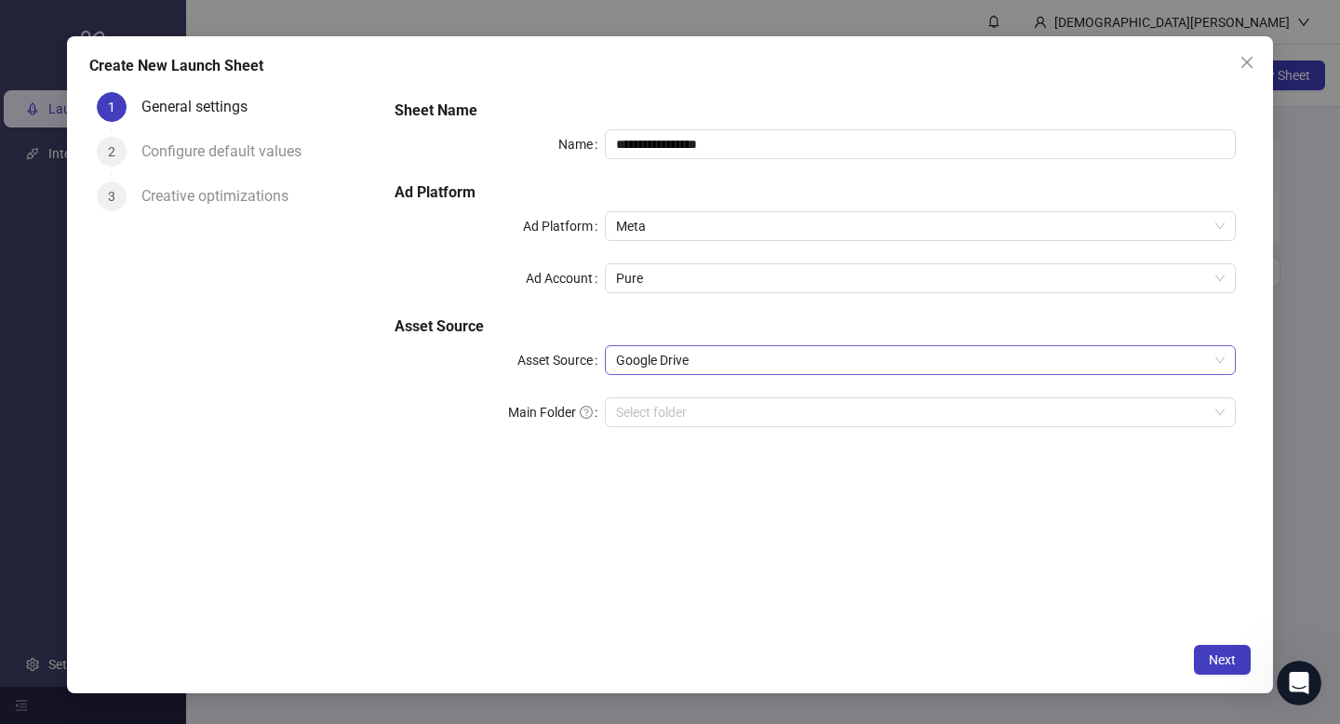
click at [714, 355] on span "Google Drive" at bounding box center [920, 360] width 608 height 28
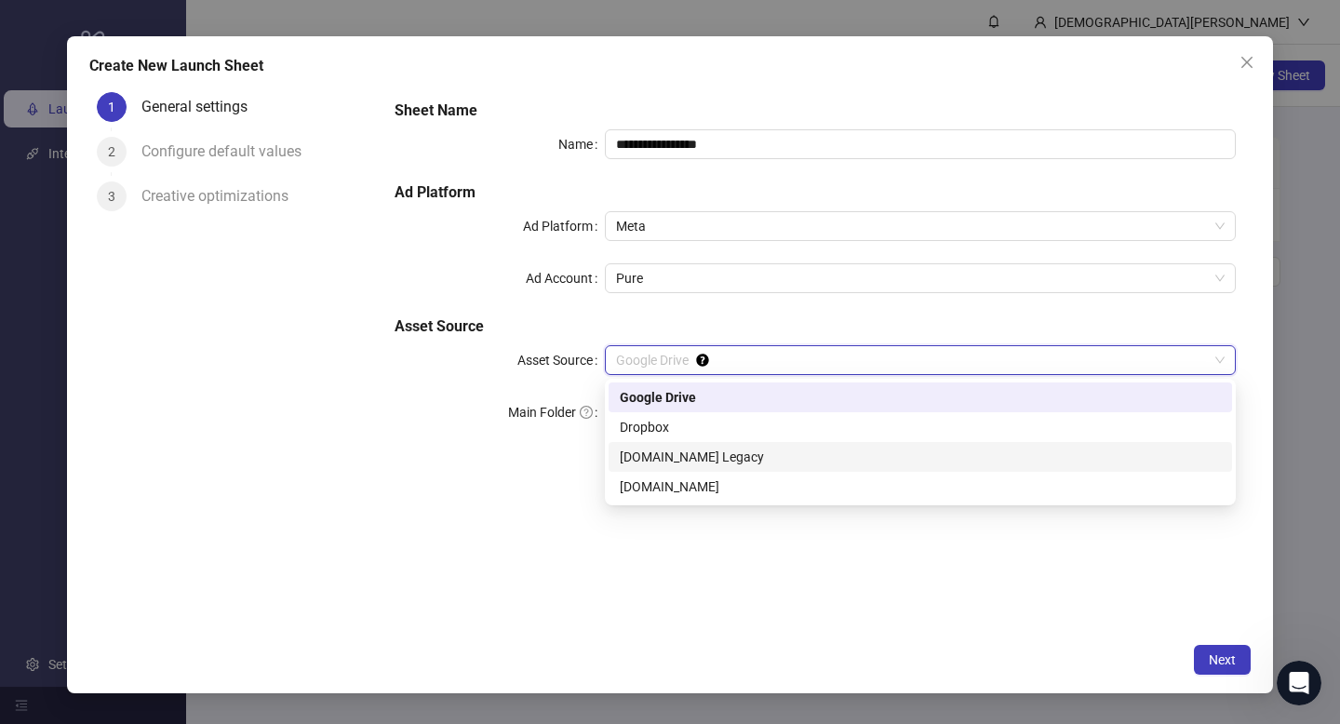
click at [651, 451] on div "Frame.io Legacy" at bounding box center [920, 457] width 601 height 20
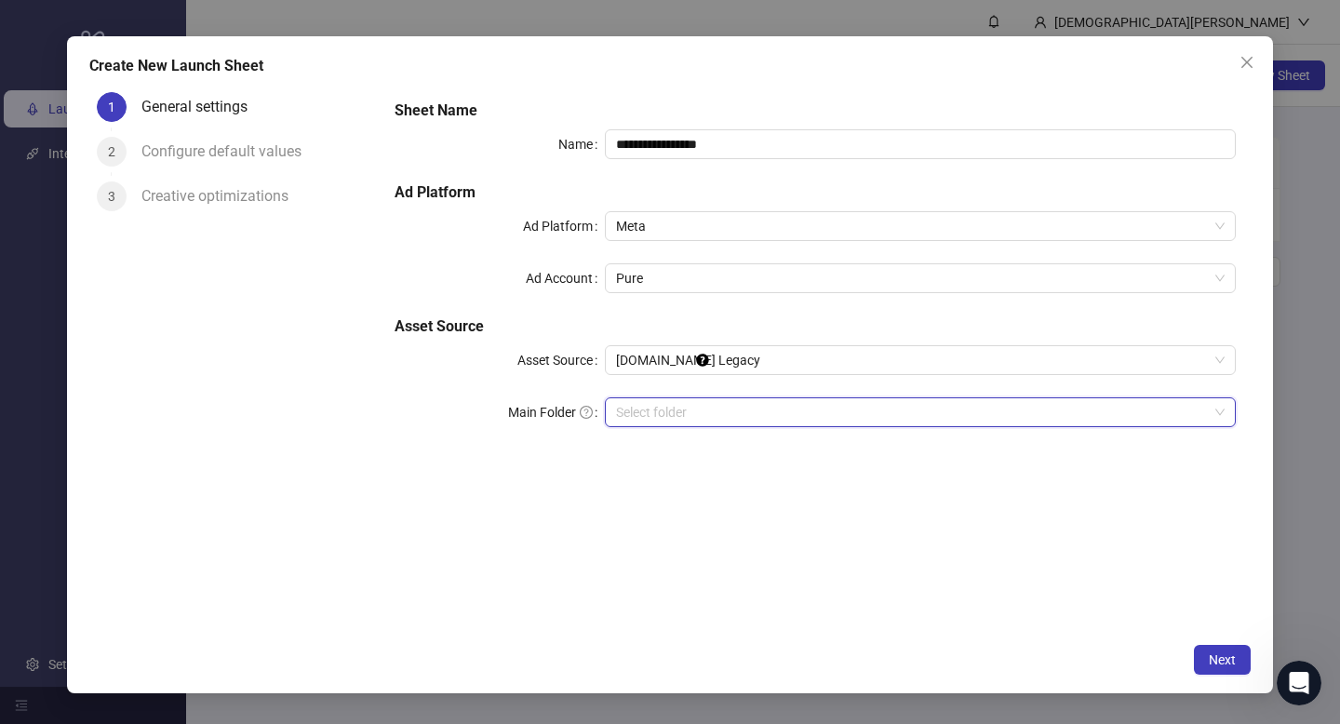
click at [648, 406] on input "search" at bounding box center [912, 412] width 592 height 28
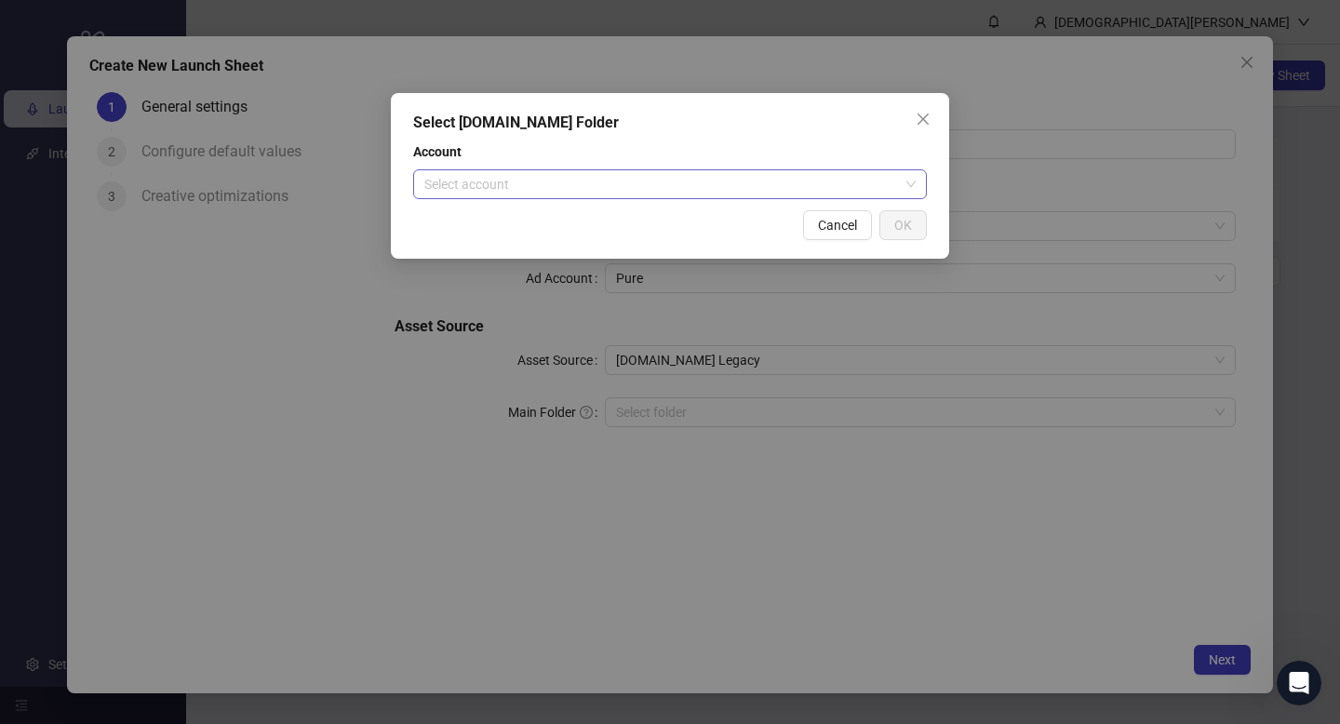
click at [779, 187] on input "search" at bounding box center [661, 184] width 475 height 28
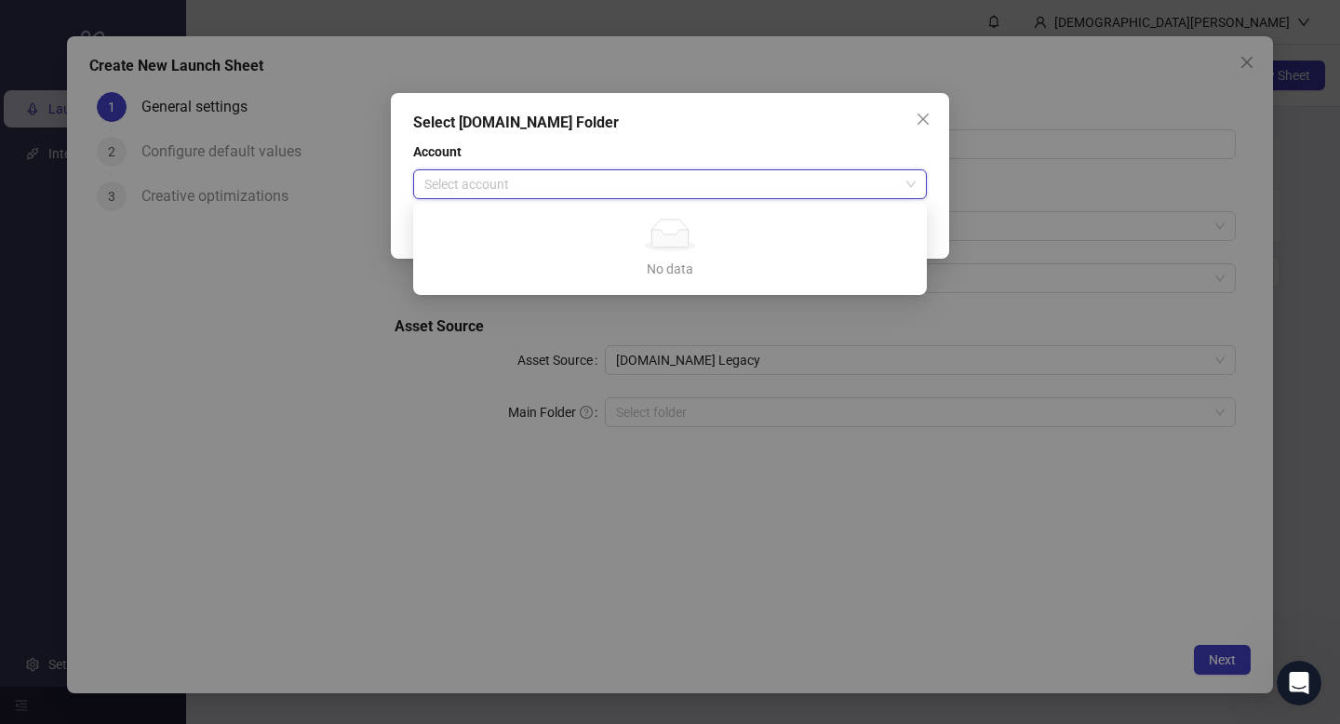
click at [475, 451] on div "Select Frame.io Folder Account Select account Cancel OK" at bounding box center [670, 362] width 1340 height 724
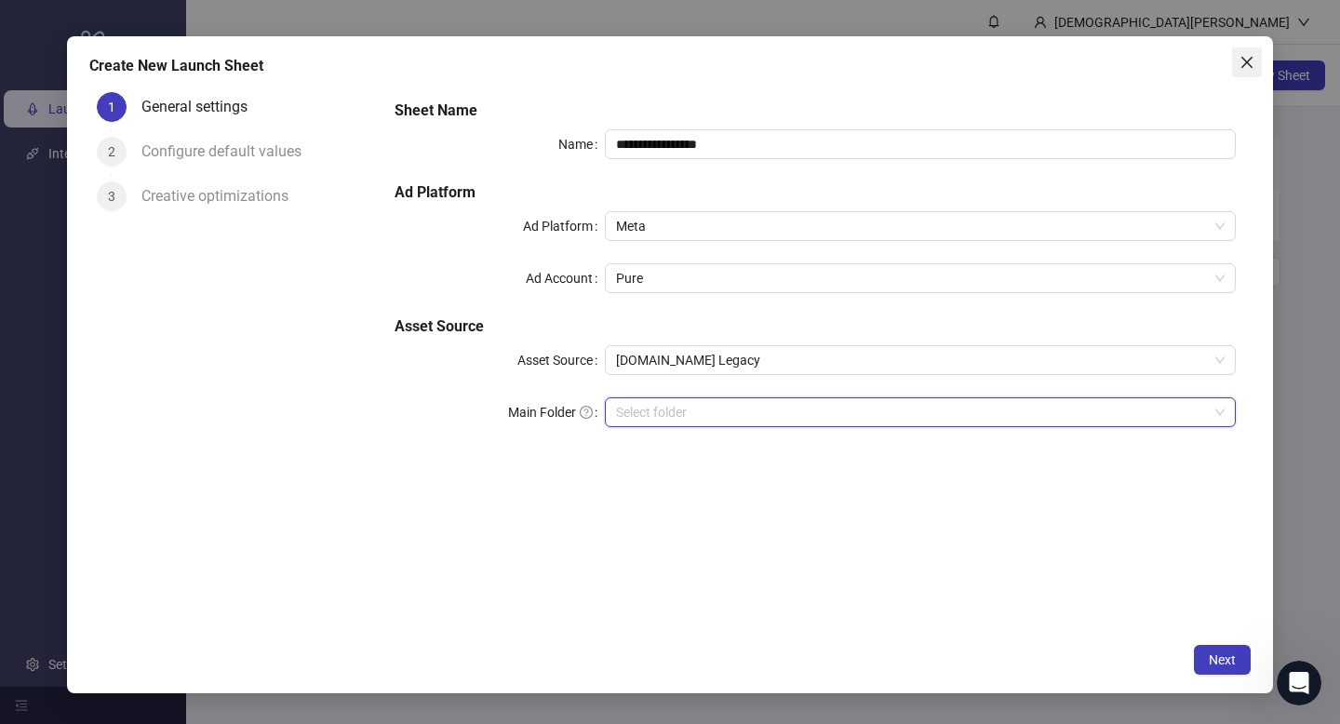
click at [1246, 65] on icon "close" at bounding box center [1246, 62] width 15 height 15
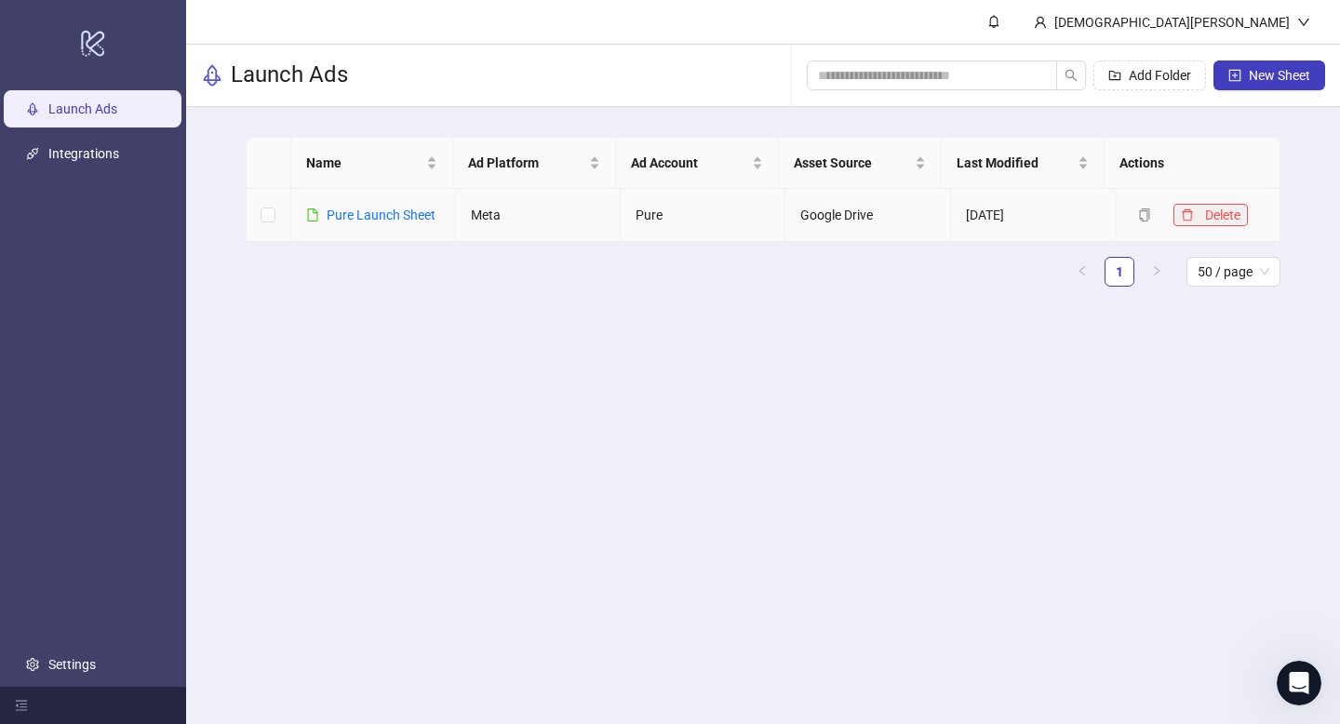
click at [1181, 212] on icon "delete" at bounding box center [1187, 214] width 13 height 13
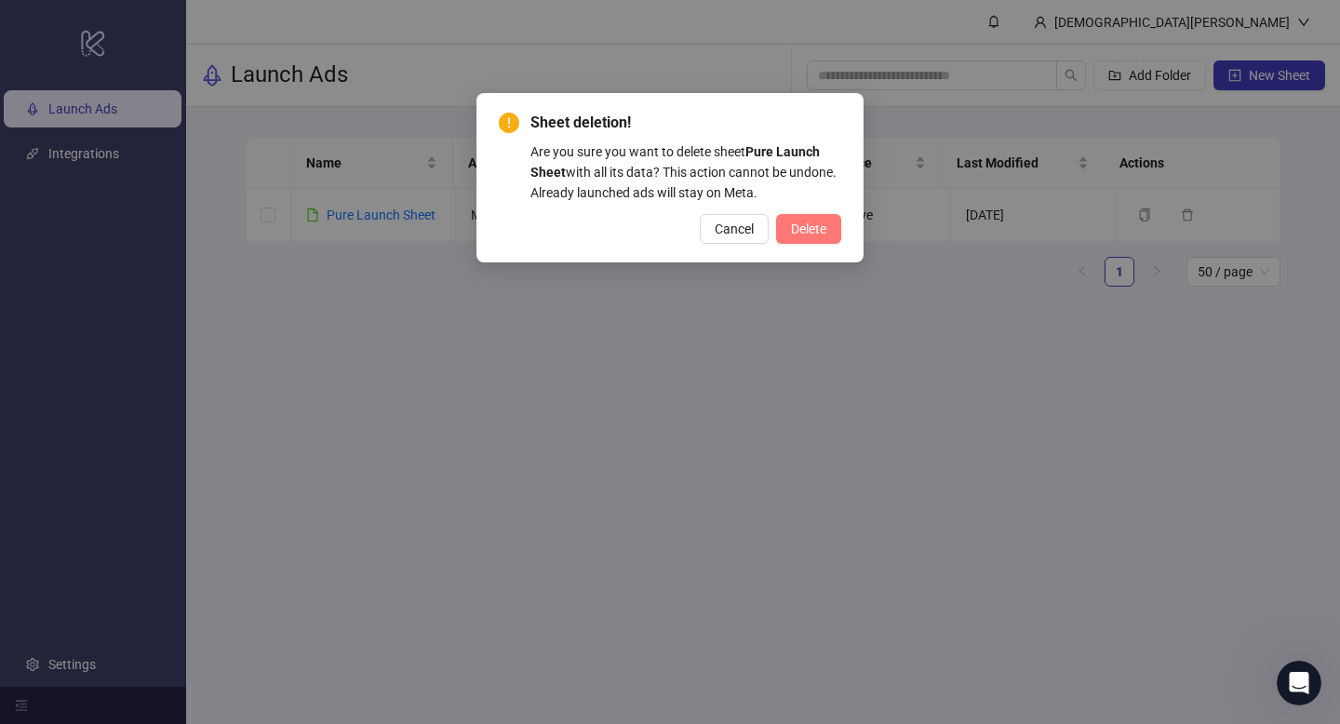
click at [810, 233] on span "Delete" at bounding box center [808, 228] width 35 height 15
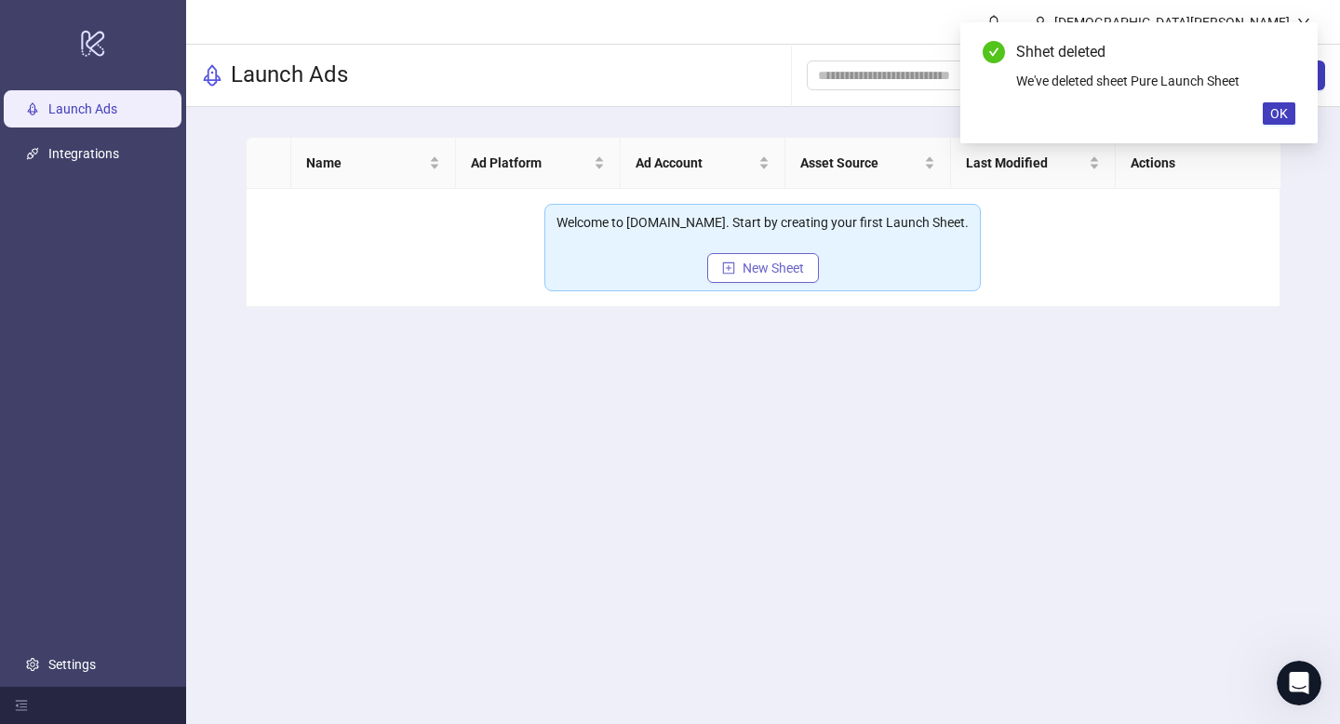
click at [758, 281] on button "New Sheet" at bounding box center [763, 268] width 112 height 30
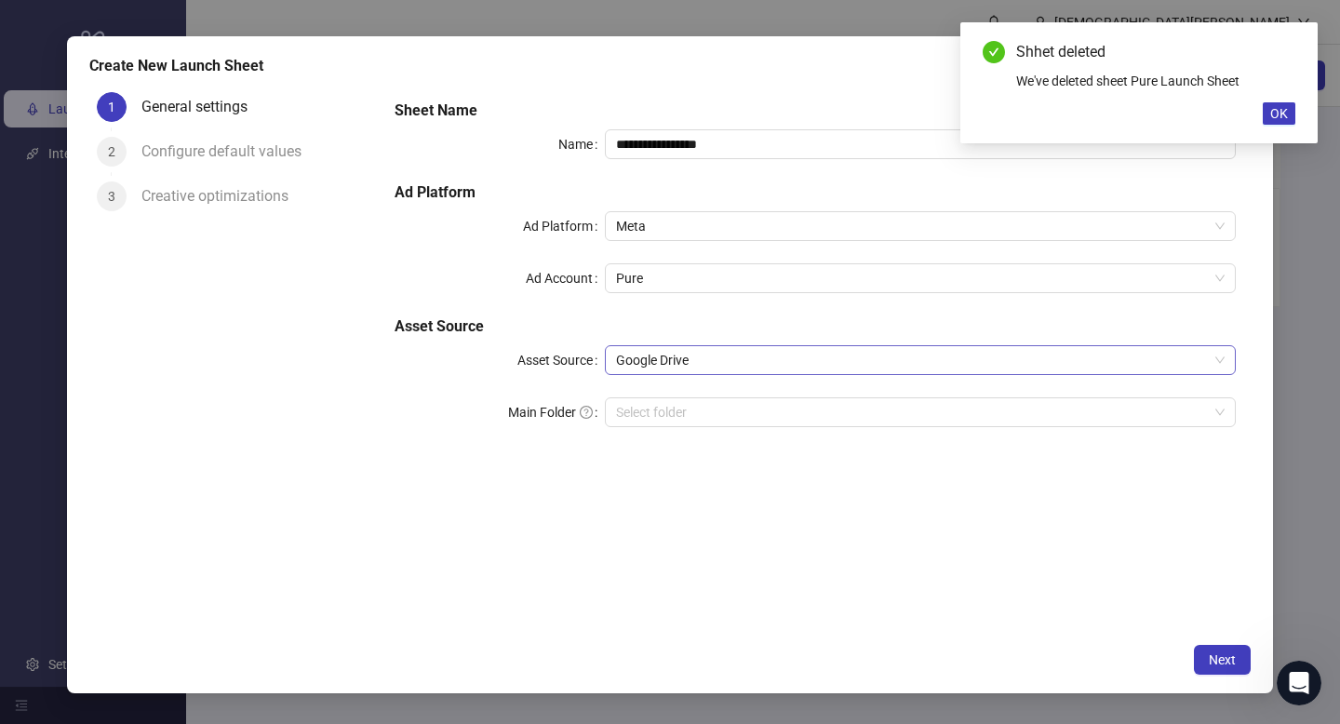
click at [711, 356] on span "Google Drive" at bounding box center [920, 360] width 608 height 28
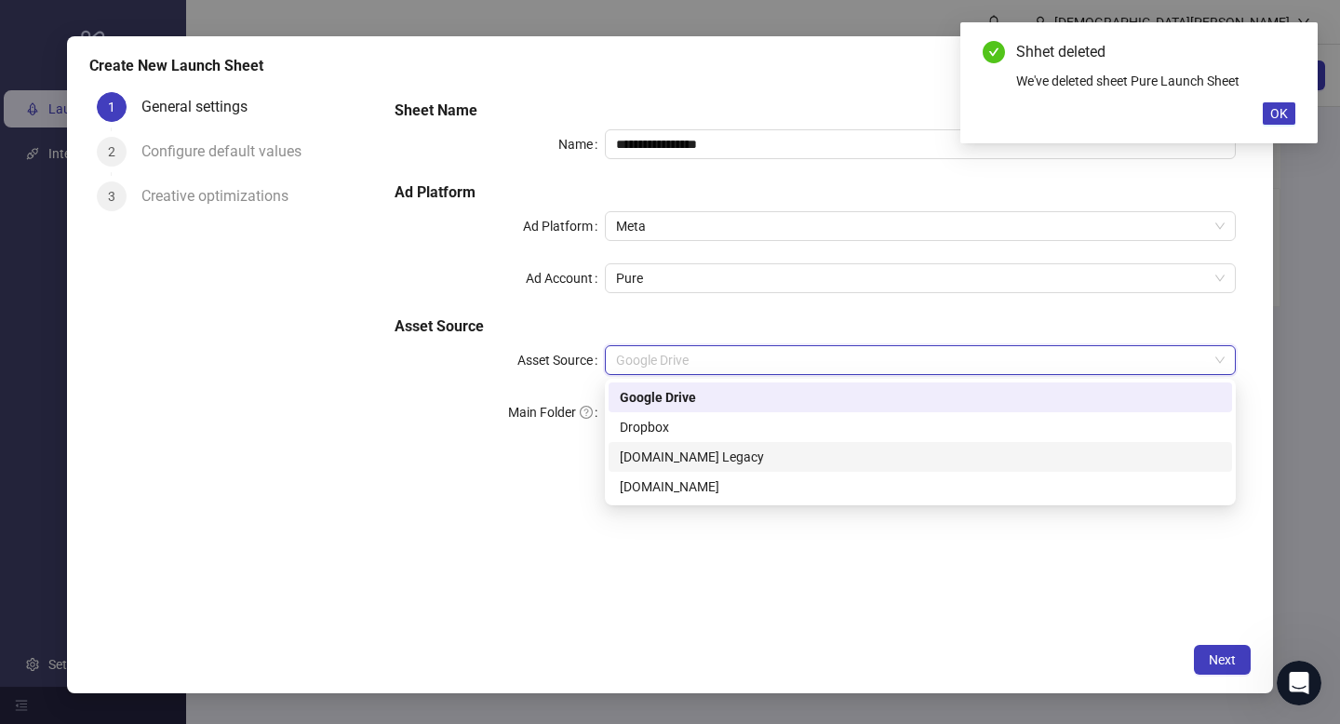
click at [662, 455] on div "Frame.io Legacy" at bounding box center [920, 457] width 601 height 20
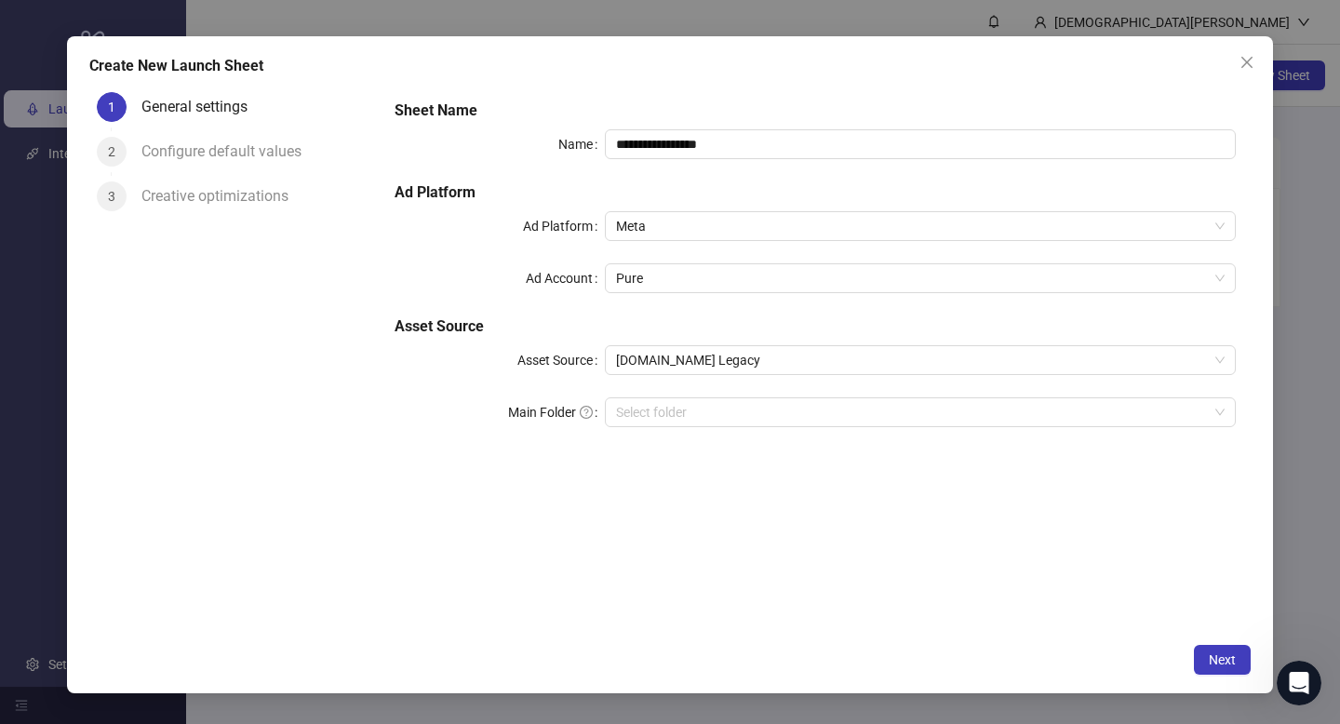
click at [688, 394] on div "**********" at bounding box center [815, 274] width 856 height 365
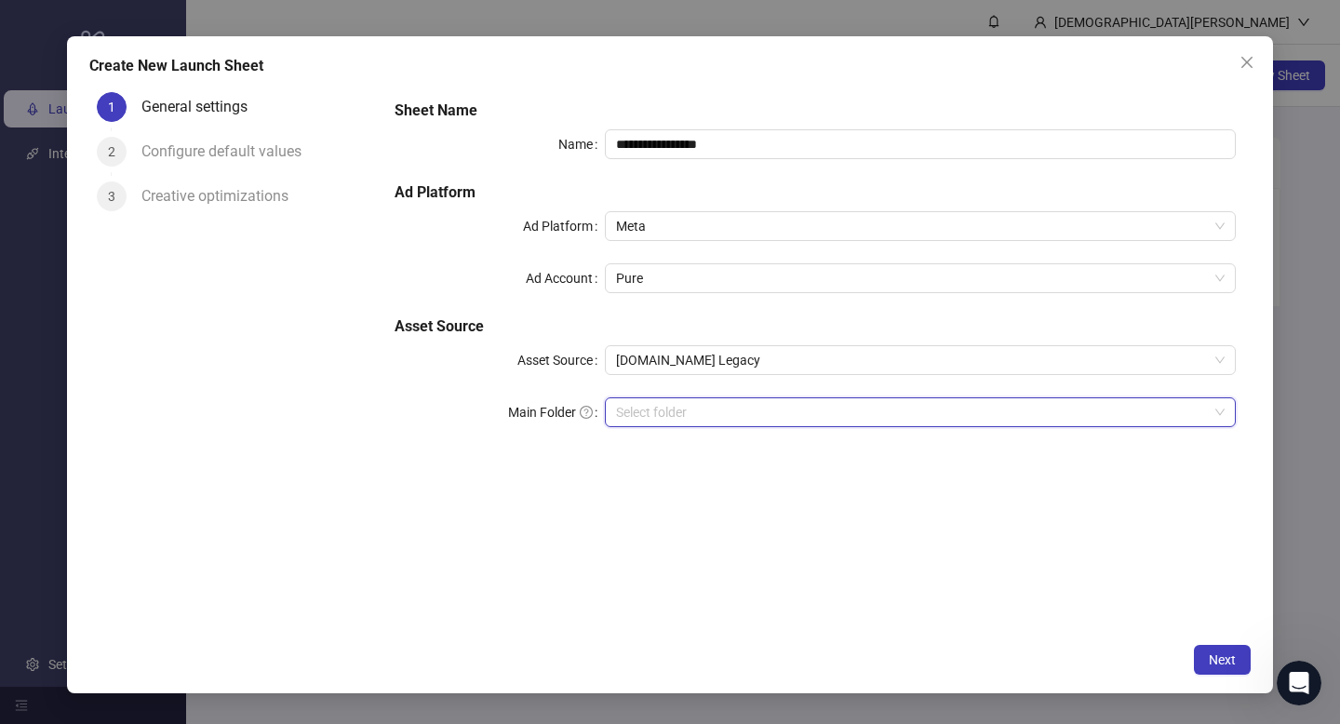
click at [688, 414] on input "search" at bounding box center [912, 412] width 592 height 28
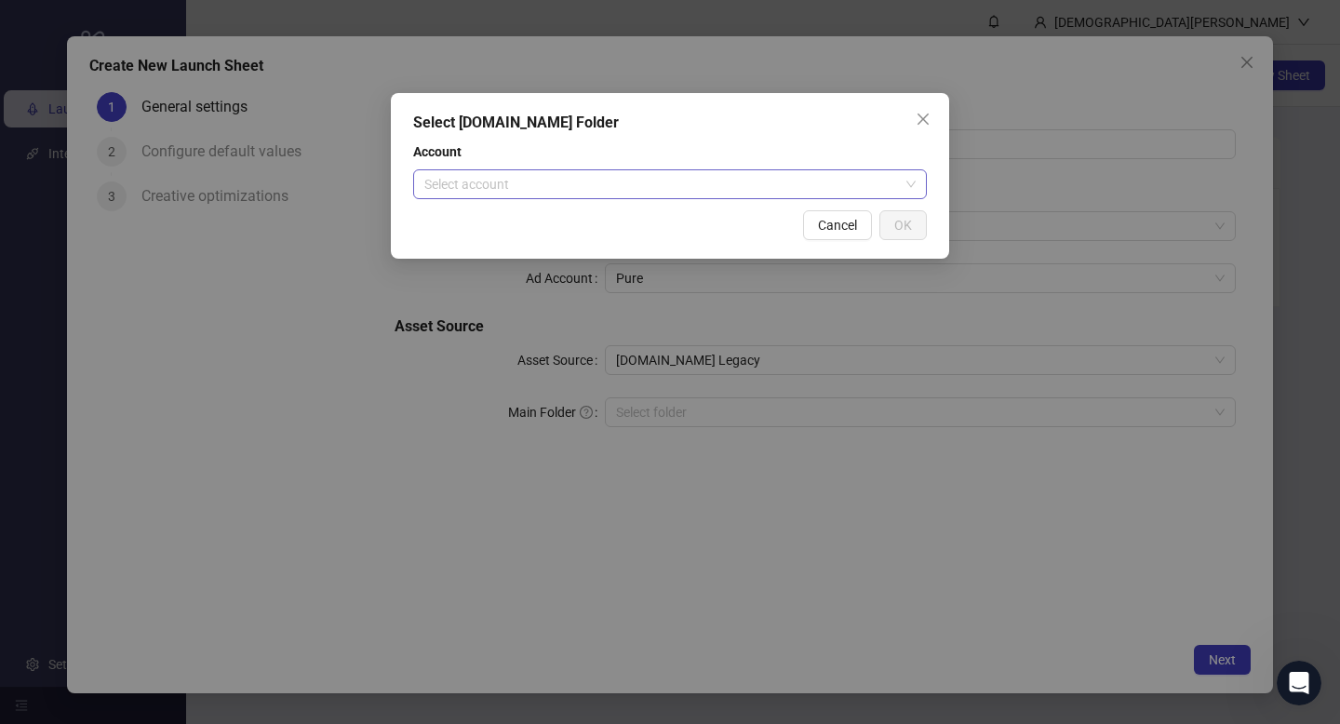
click at [817, 169] on div "Select account" at bounding box center [670, 184] width 514 height 30
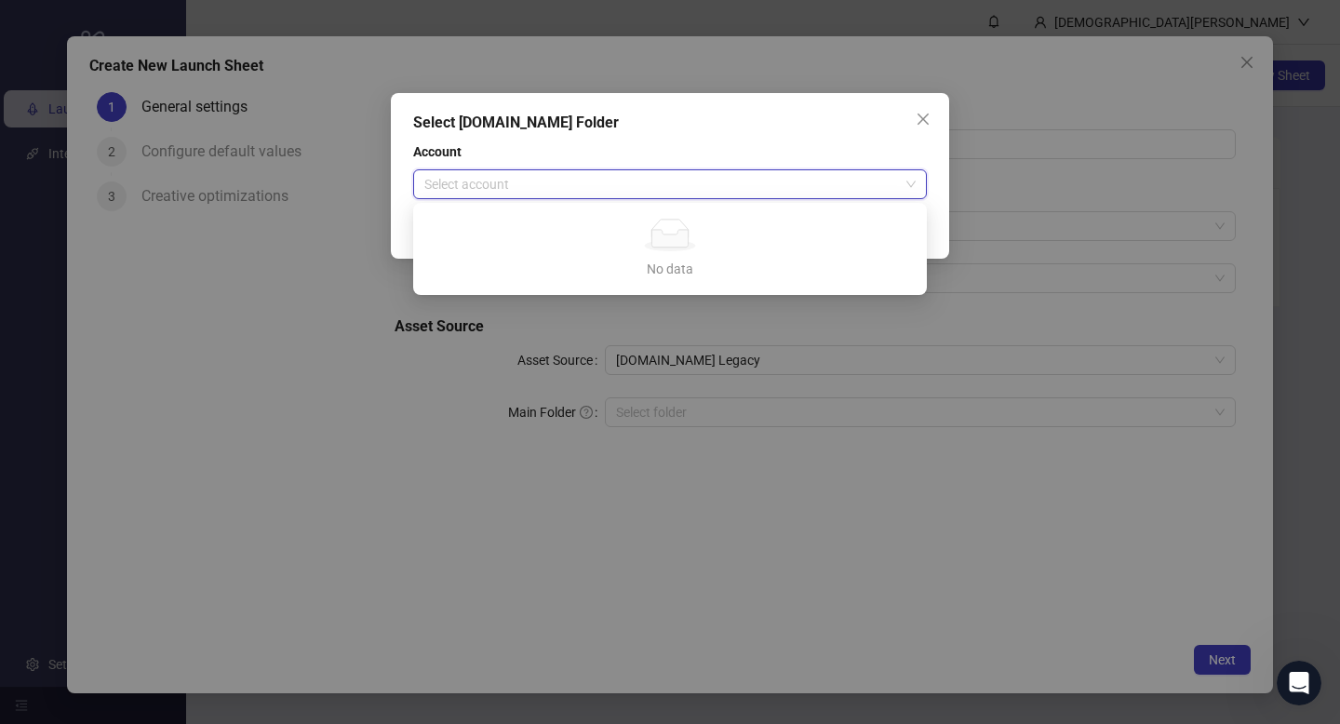
click at [435, 508] on div "Select Frame.io Folder Account Select account Cancel OK" at bounding box center [670, 362] width 1340 height 724
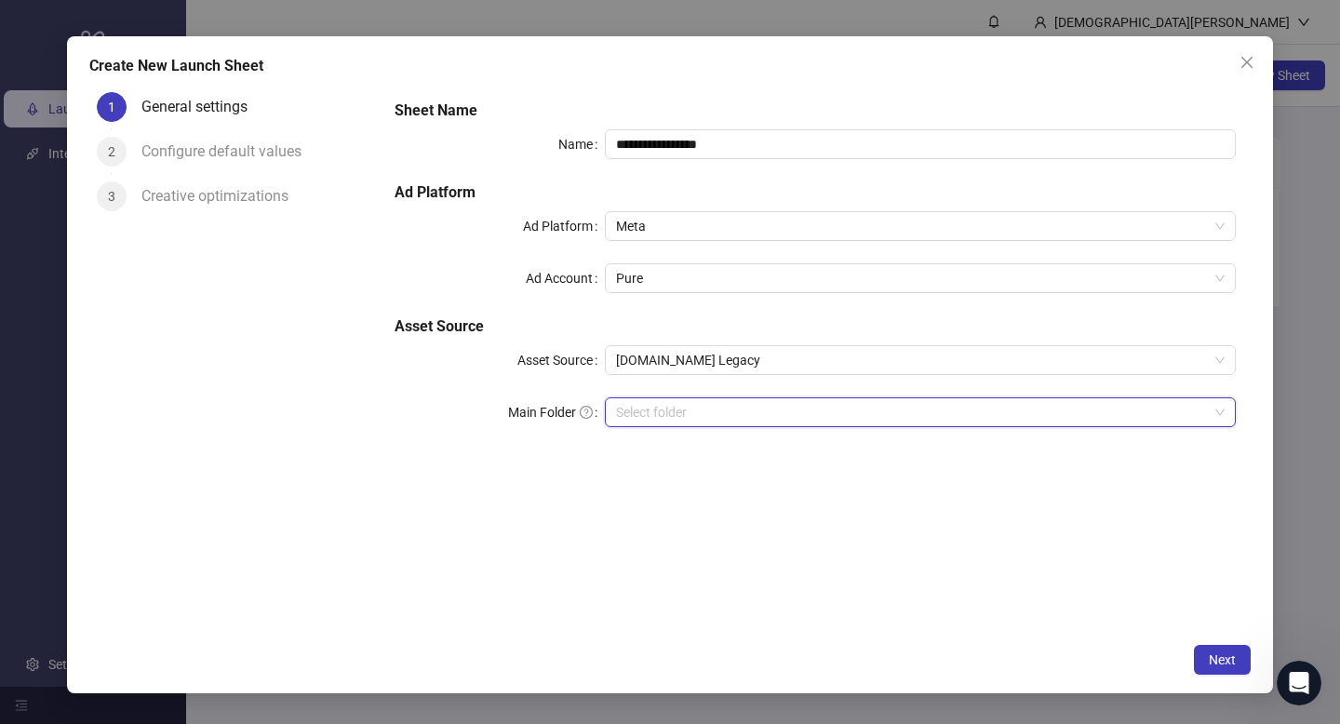
click at [1244, 58] on icon "close" at bounding box center [1246, 62] width 15 height 15
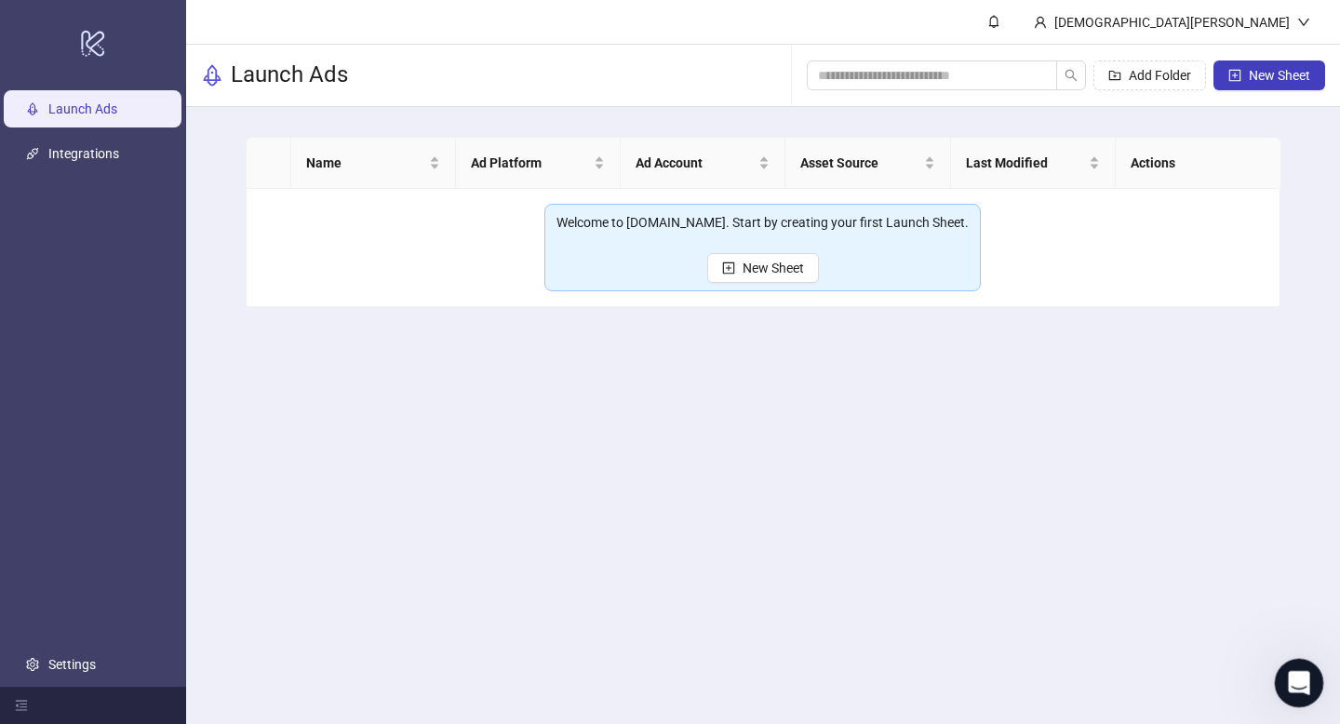
click at [1297, 662] on div "Open Intercom Messenger" at bounding box center [1295, 679] width 61 height 61
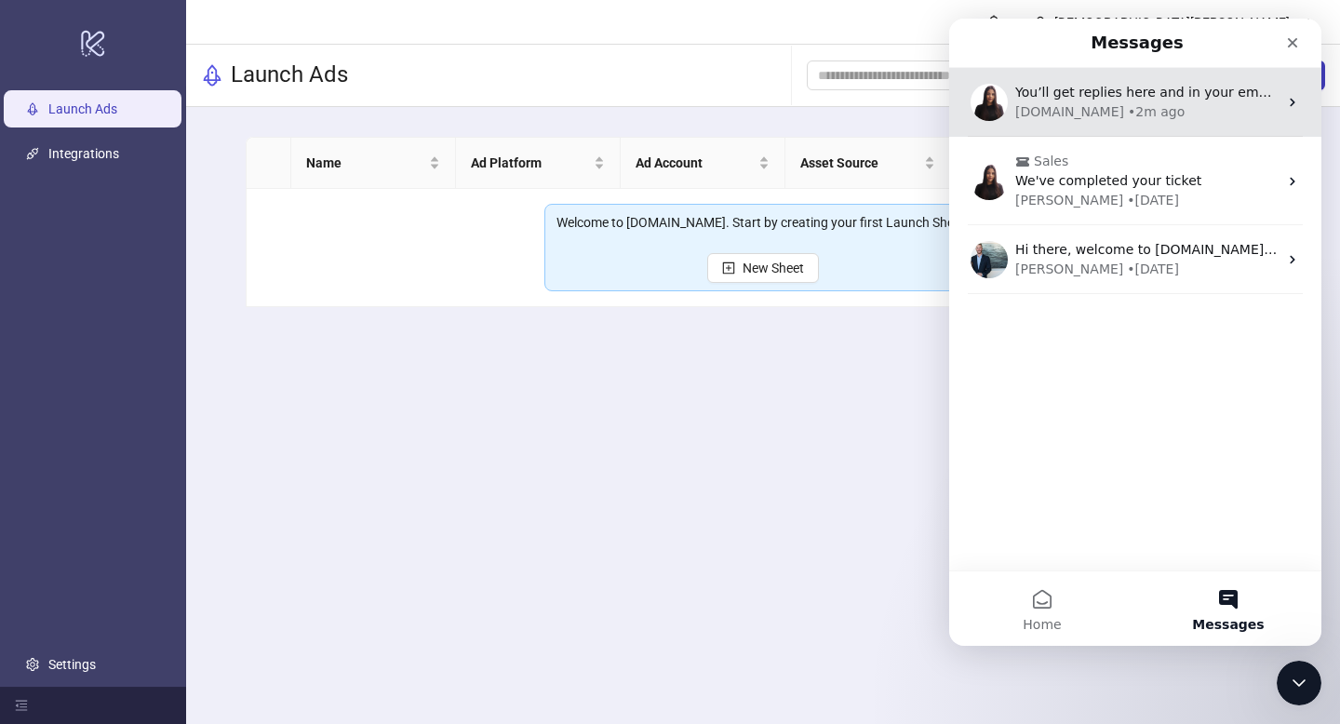
click at [1149, 112] on div "Kitchn.io • 2m ago" at bounding box center [1146, 112] width 262 height 20
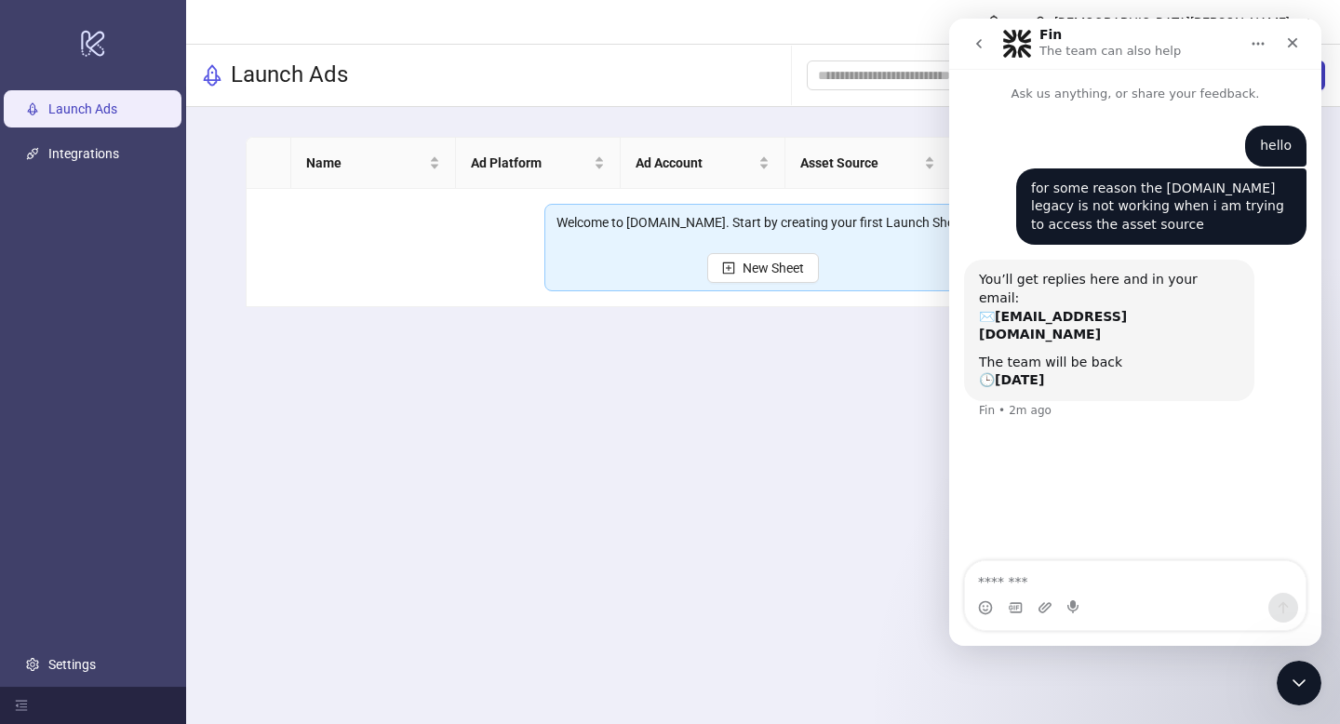
click at [465, 395] on main "Christian Xantus Launch Ads Add Folder New Sheet Name Ad Platform Ad Account As…" at bounding box center [763, 362] width 1154 height 724
click at [991, 34] on button "go back" at bounding box center [978, 43] width 35 height 35
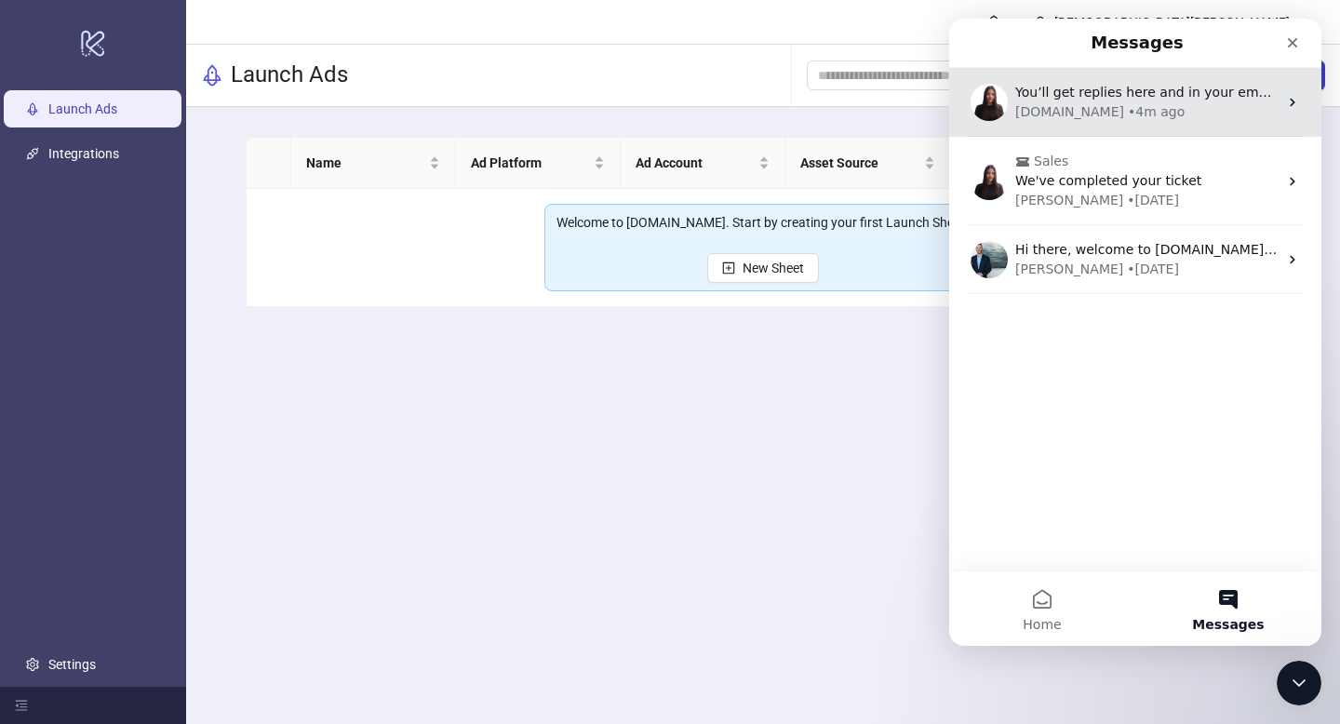
click at [1167, 102] on div "Kitchn.io • 4m ago" at bounding box center [1146, 112] width 262 height 20
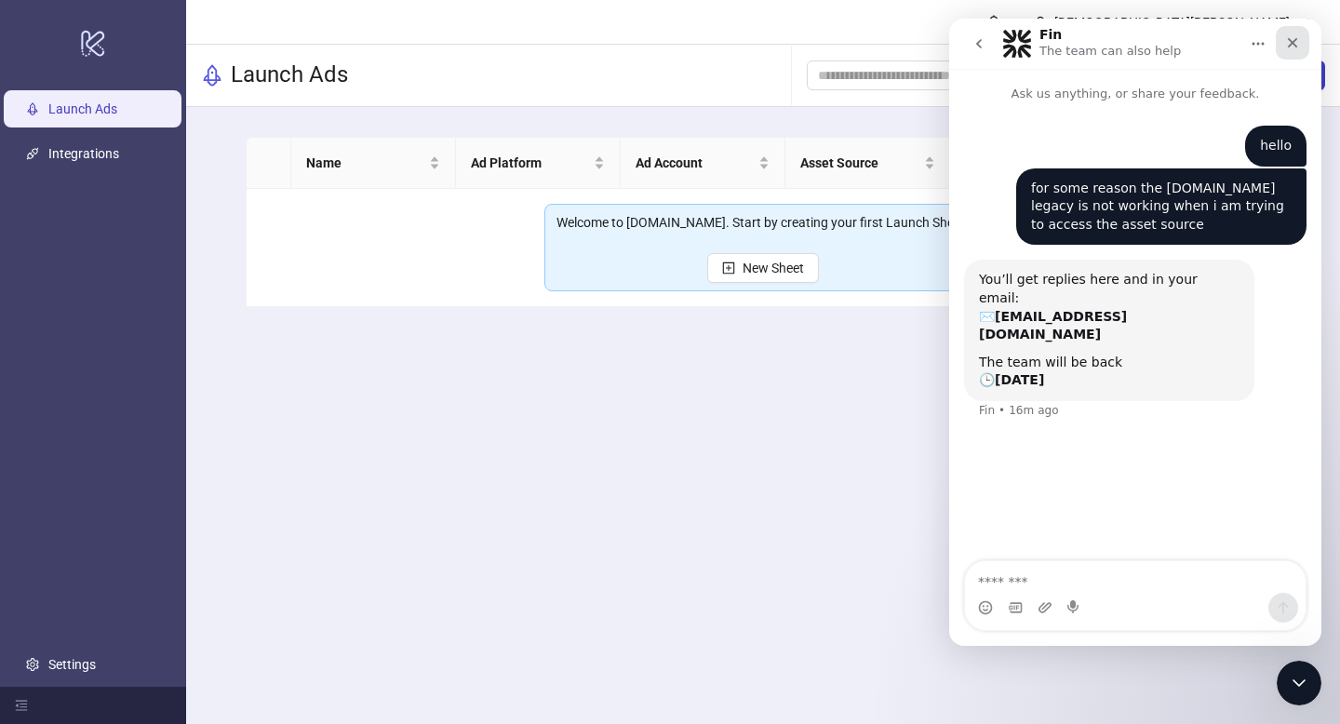
click at [1290, 41] on icon "Close" at bounding box center [1292, 42] width 15 height 15
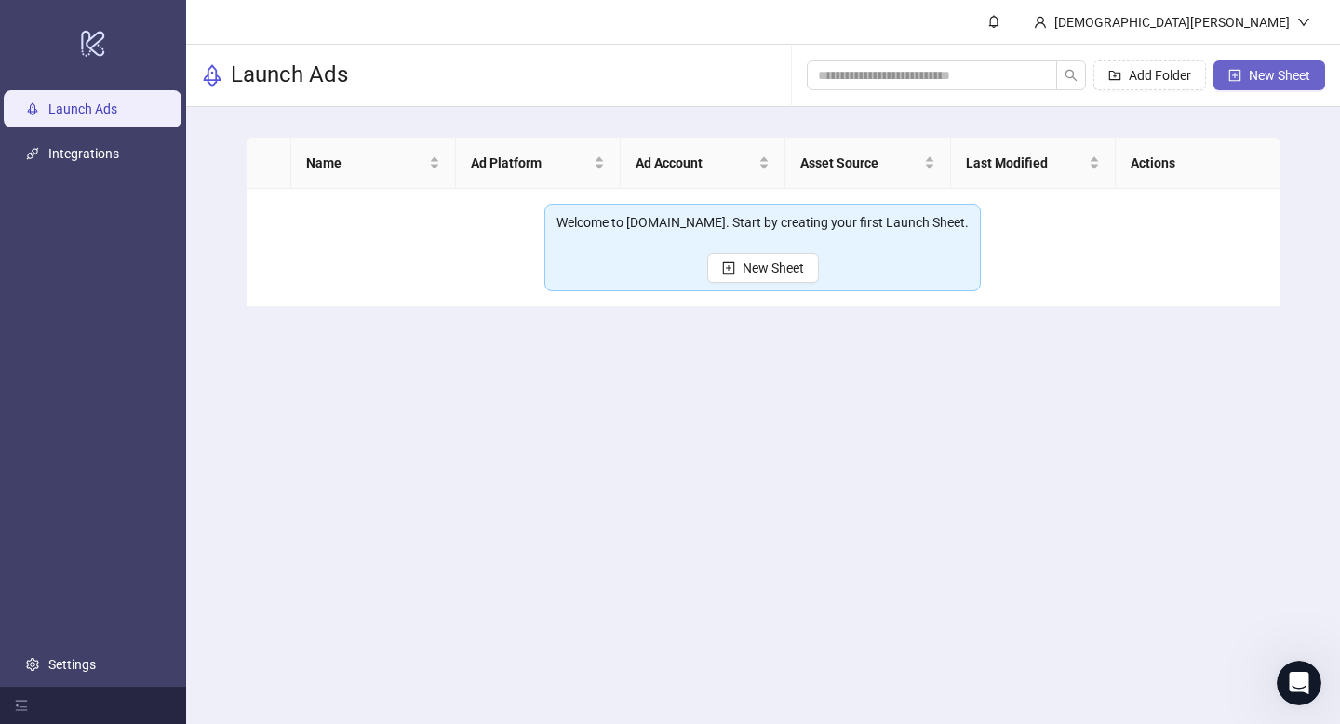
click at [1275, 77] on span "New Sheet" at bounding box center [1279, 75] width 61 height 15
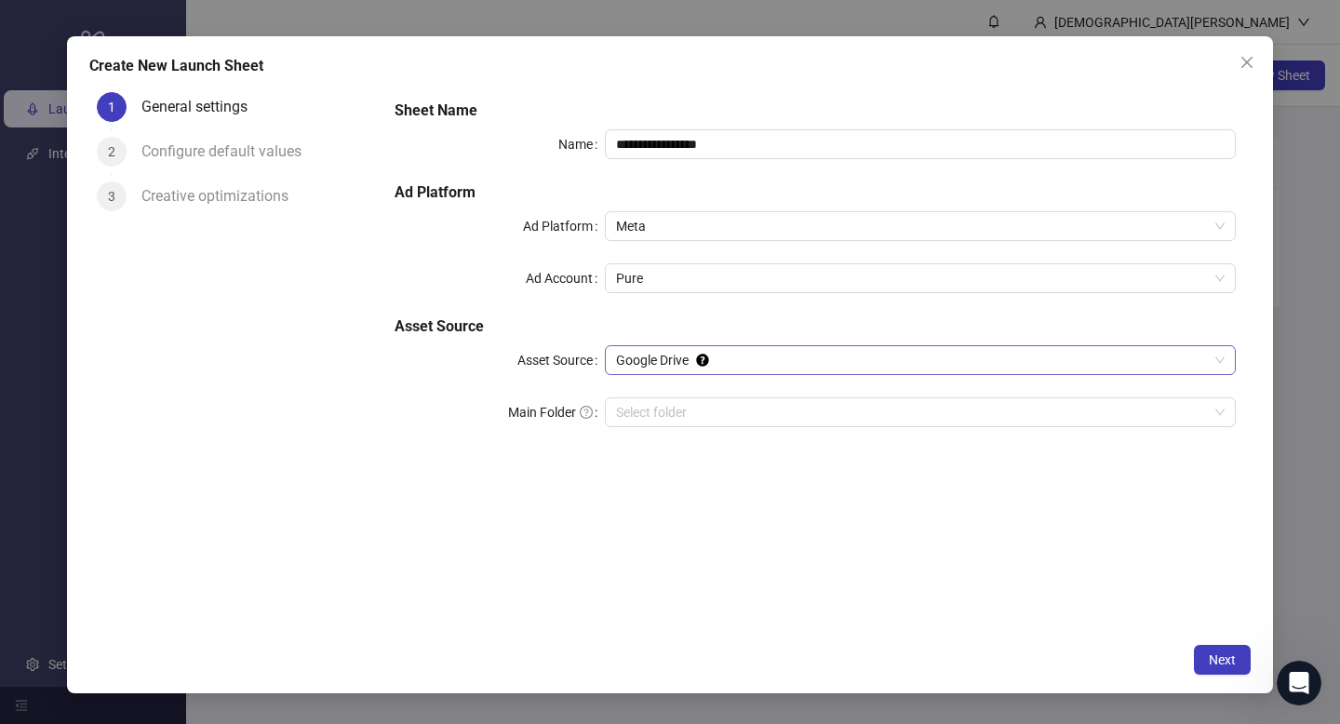
click at [802, 358] on span "Google Drive" at bounding box center [920, 360] width 608 height 28
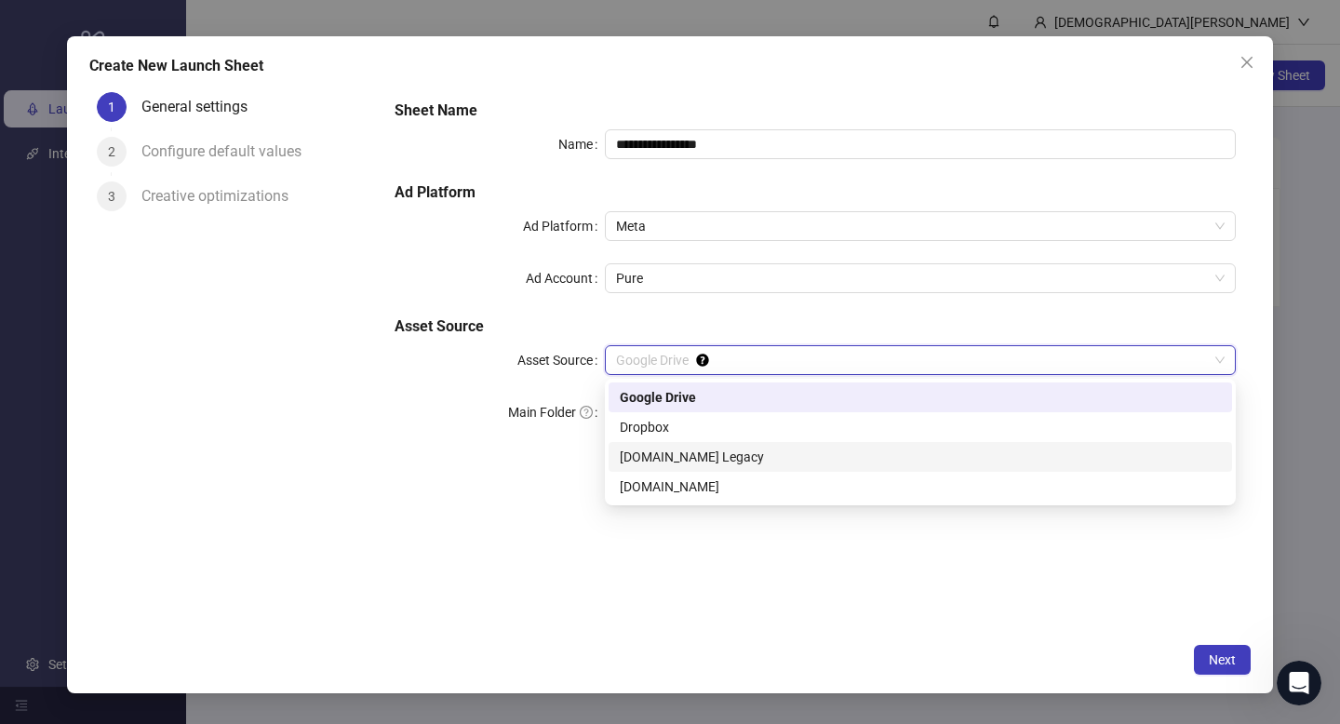
click at [721, 456] on div "[DOMAIN_NAME] Legacy" at bounding box center [920, 457] width 601 height 20
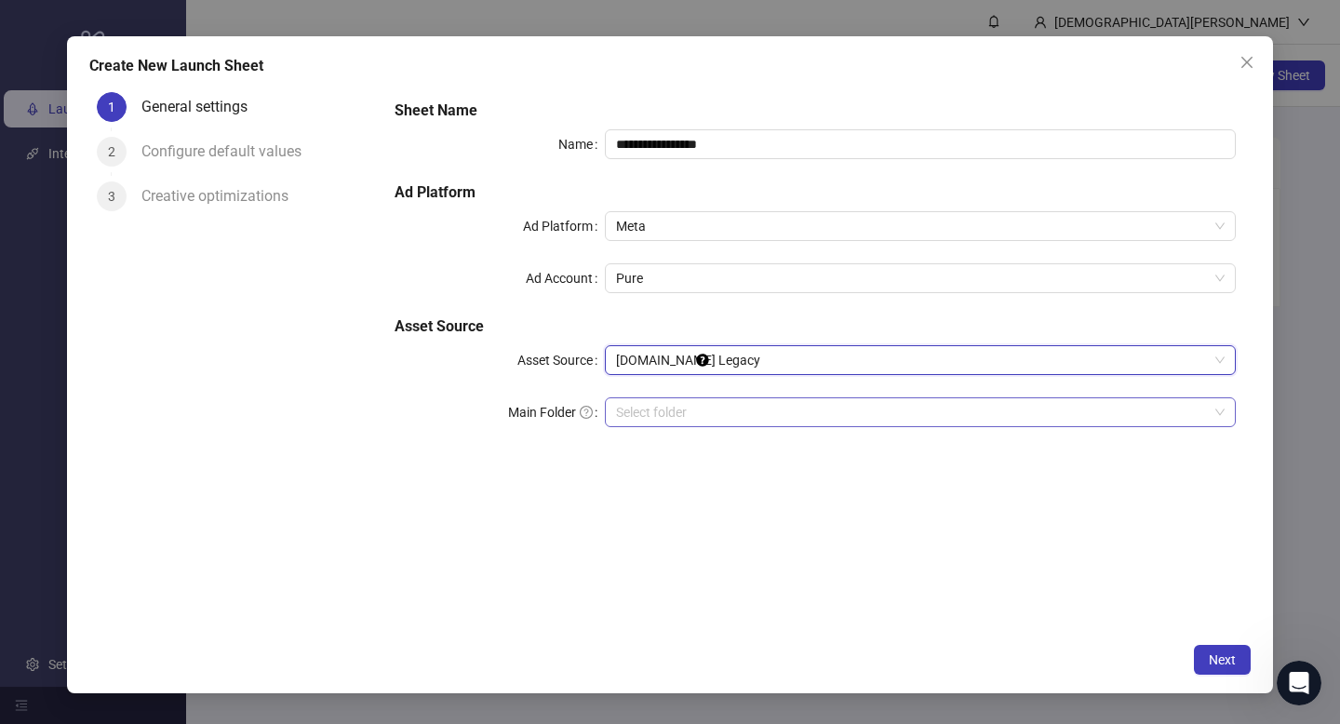
click at [703, 416] on input "search" at bounding box center [912, 412] width 592 height 28
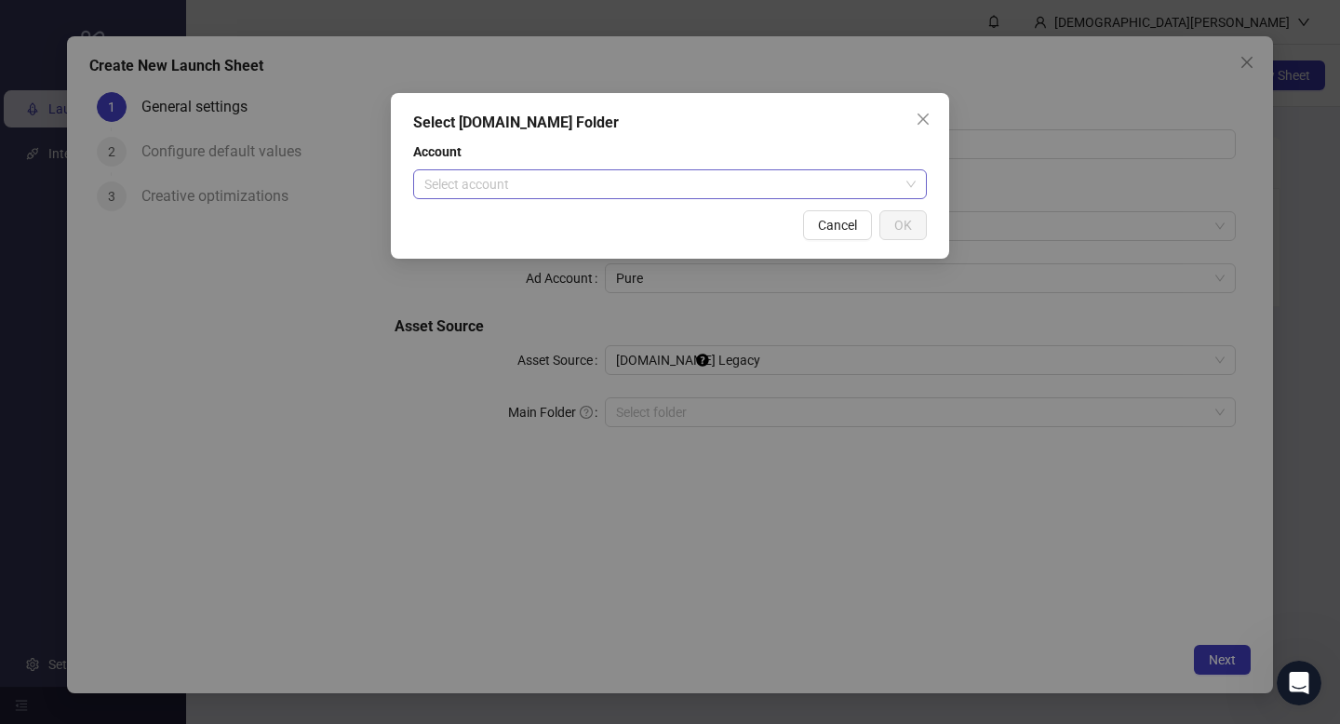
click at [764, 183] on input "search" at bounding box center [661, 184] width 475 height 28
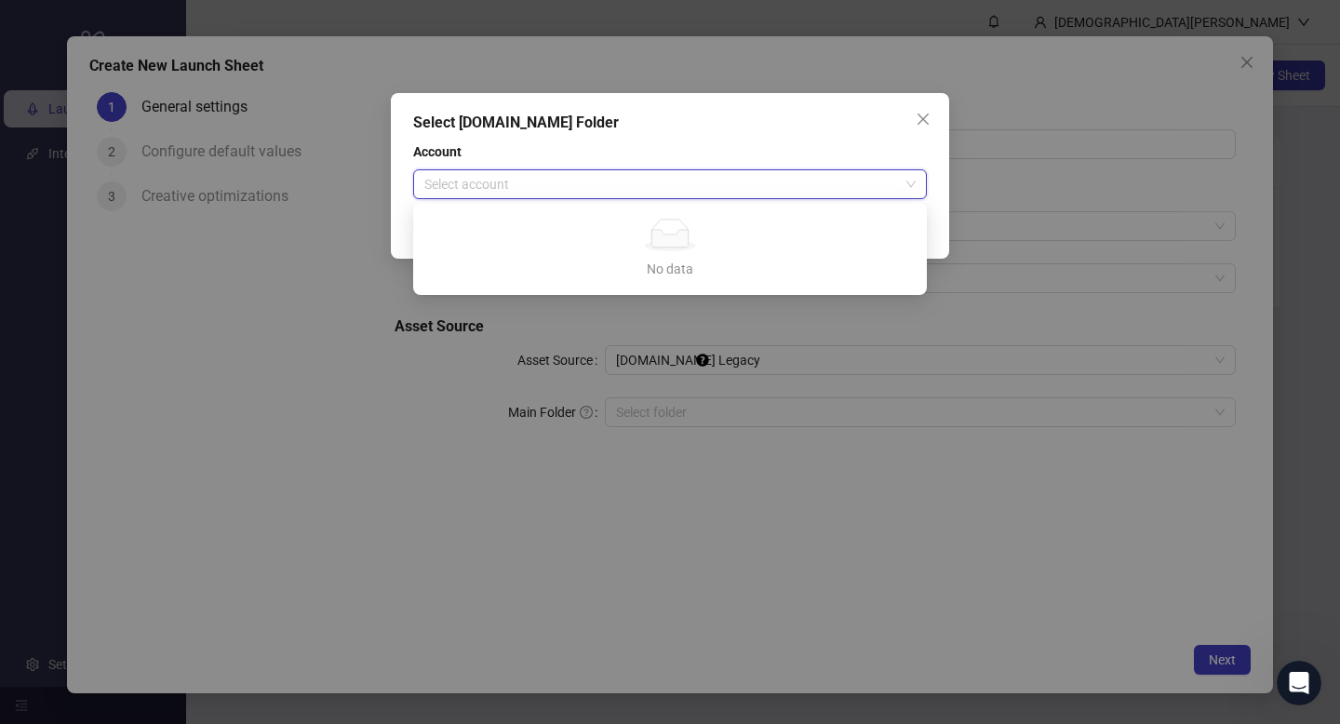
click at [392, 365] on div "Select [DOMAIN_NAME] Folder Account Select account Cancel OK" at bounding box center [670, 362] width 1340 height 724
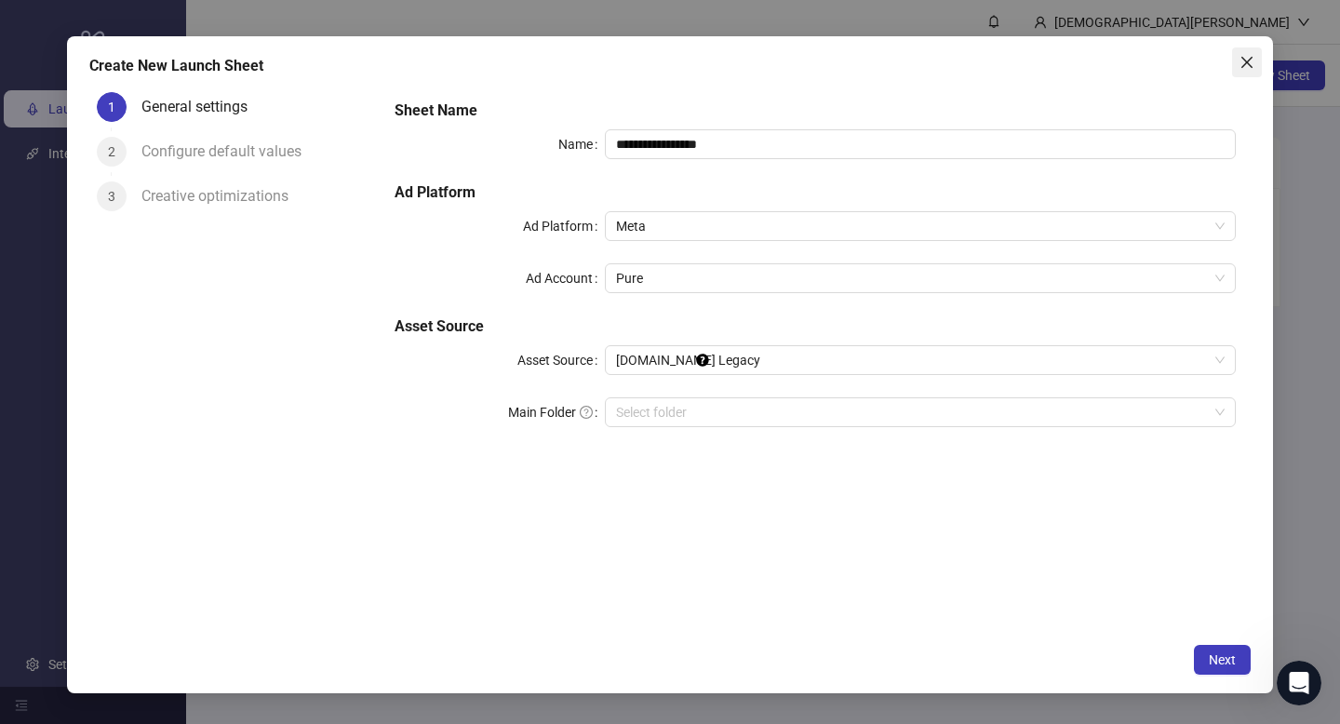
click at [1249, 63] on icon "close" at bounding box center [1246, 62] width 15 height 15
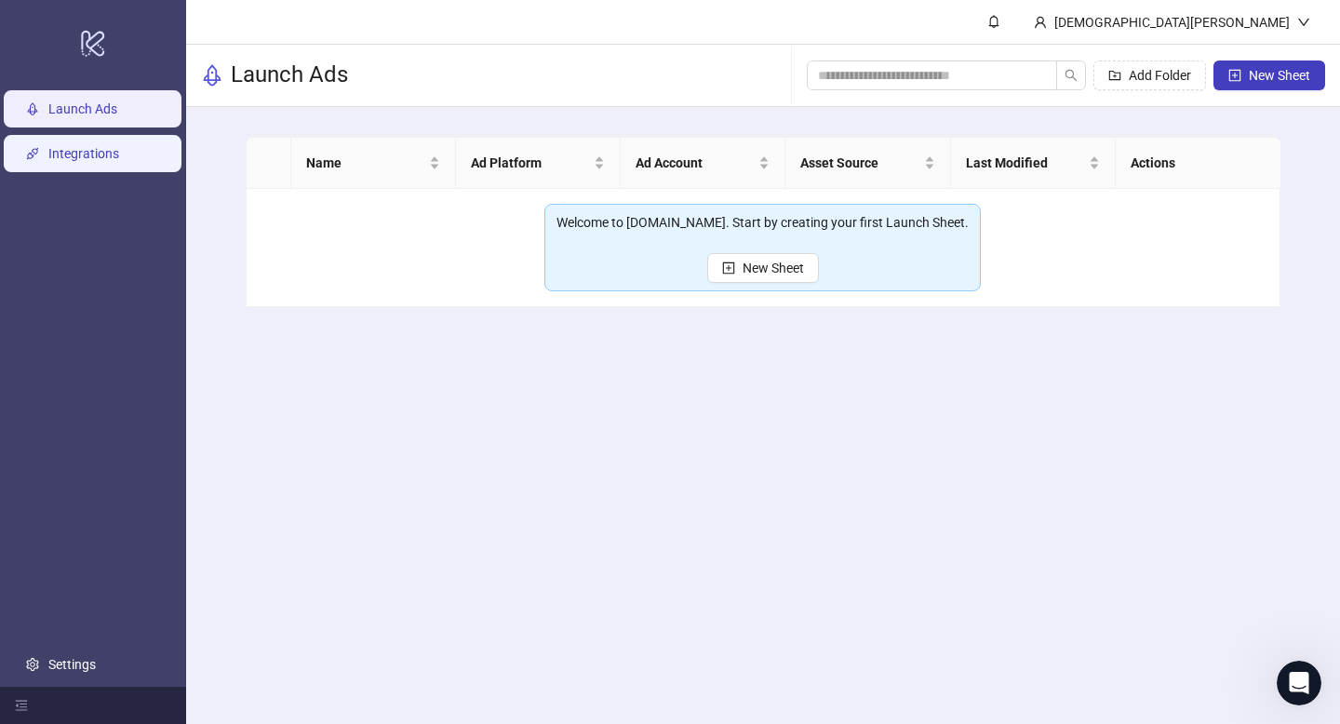
click at [119, 155] on link "Integrations" at bounding box center [83, 153] width 71 height 15
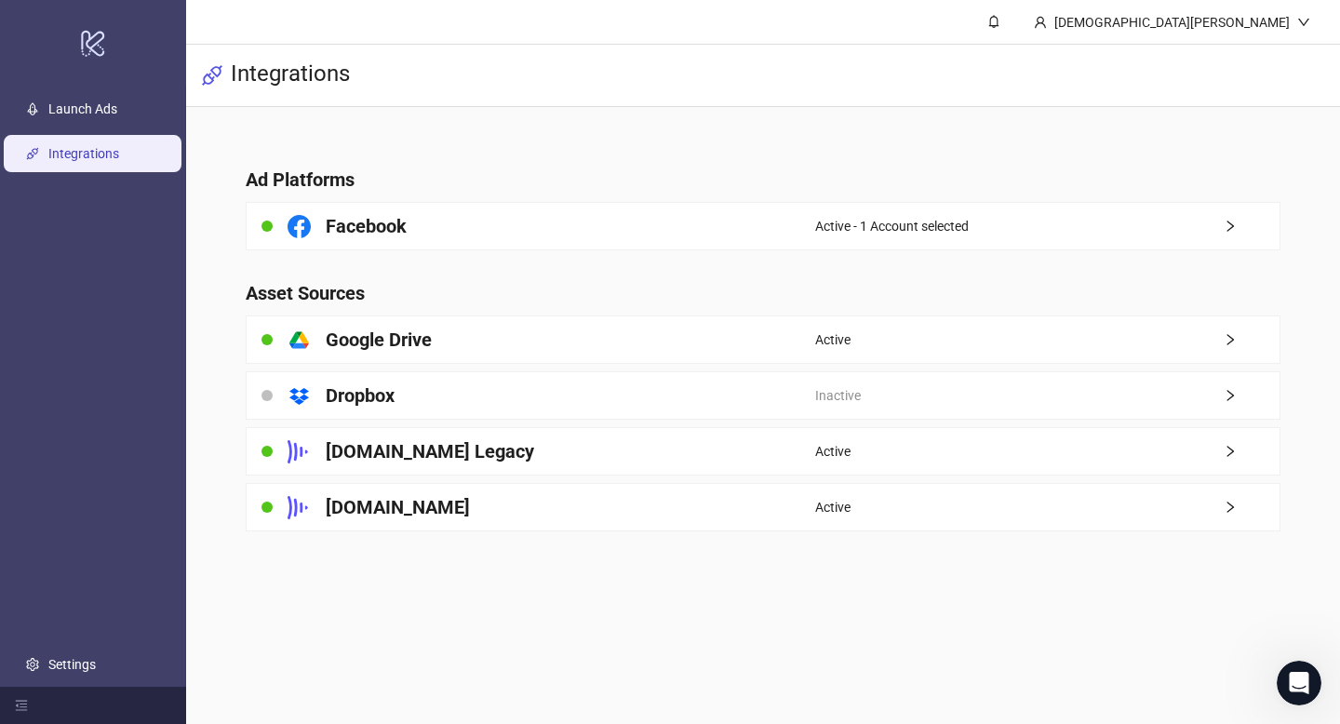
click at [726, 511] on div "Frame.io" at bounding box center [531, 507] width 568 height 47
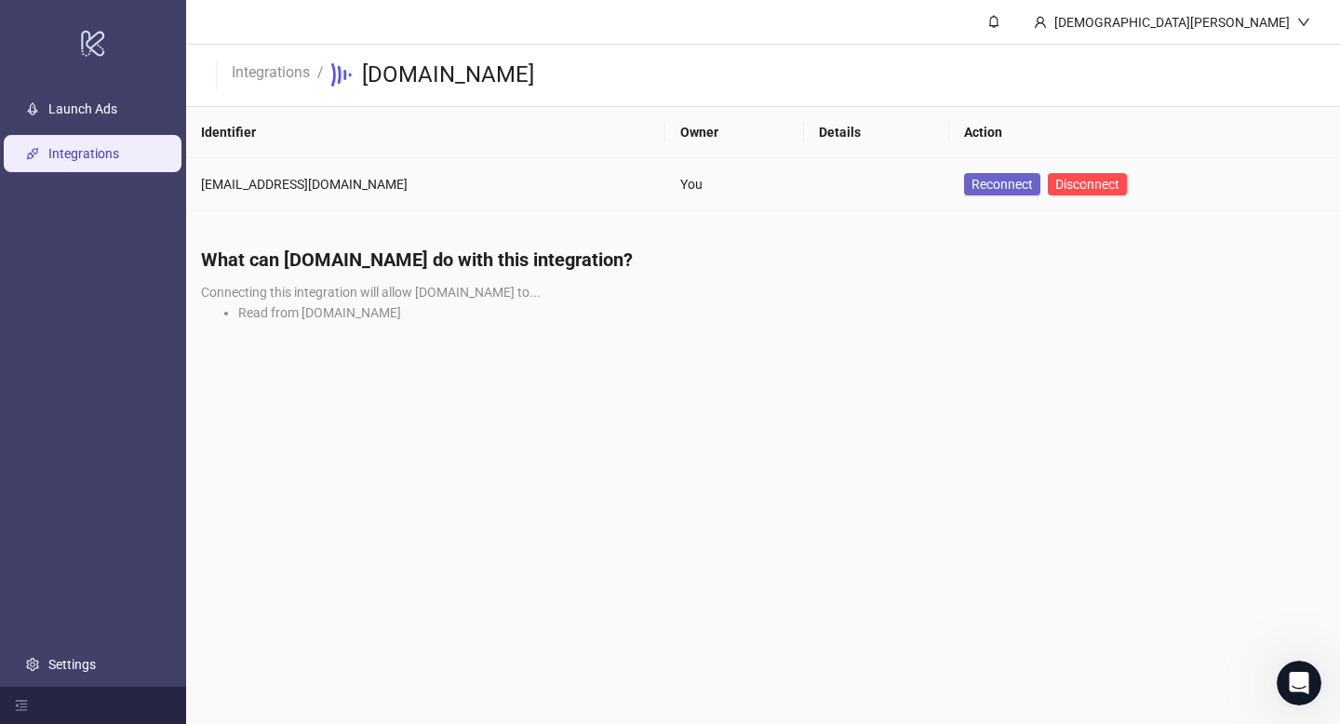
click at [971, 189] on span "Reconnect" at bounding box center [1001, 184] width 61 height 20
click at [971, 175] on span "Reconnect" at bounding box center [1001, 184] width 61 height 20
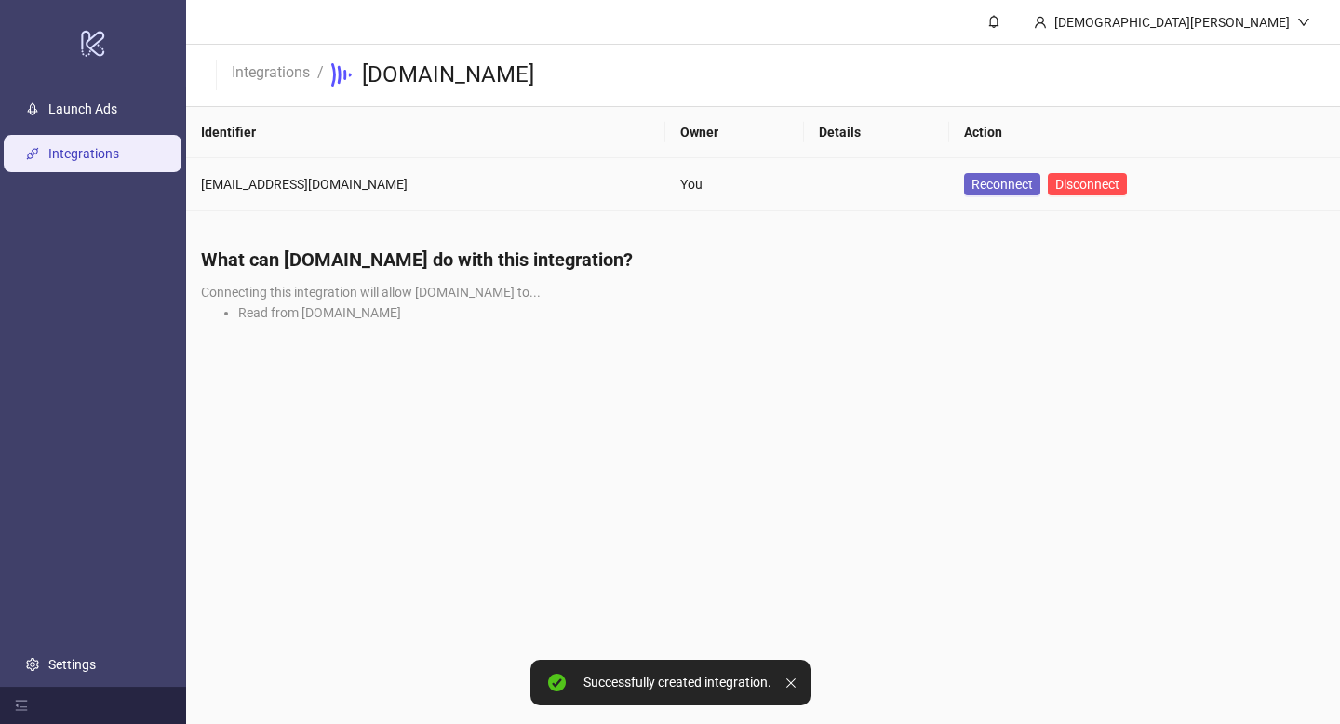
click at [971, 189] on span "Reconnect" at bounding box center [1001, 184] width 61 height 20
click at [971, 177] on span "Reconnect" at bounding box center [1001, 184] width 61 height 20
click at [971, 186] on span "Reconnect" at bounding box center [1001, 184] width 61 height 20
click at [1055, 191] on span "Disconnect" at bounding box center [1087, 184] width 64 height 15
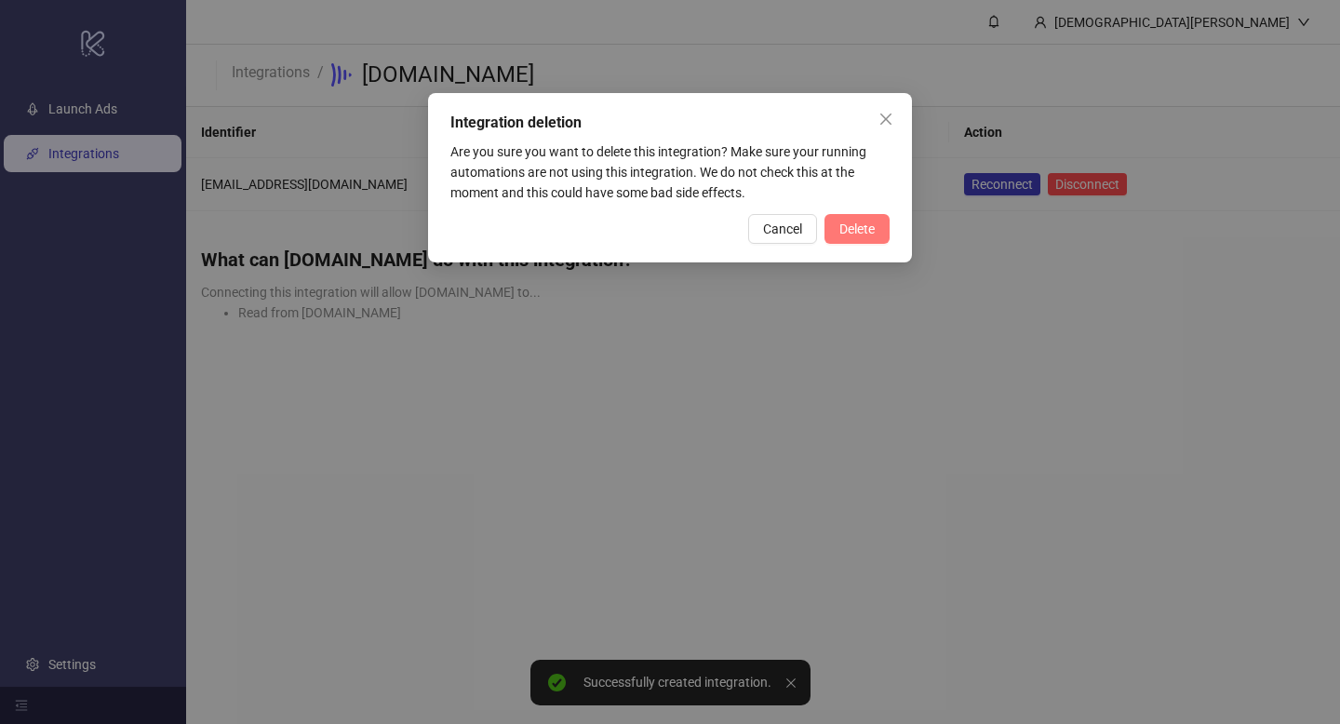
click at [839, 225] on span "Delete" at bounding box center [856, 228] width 35 height 15
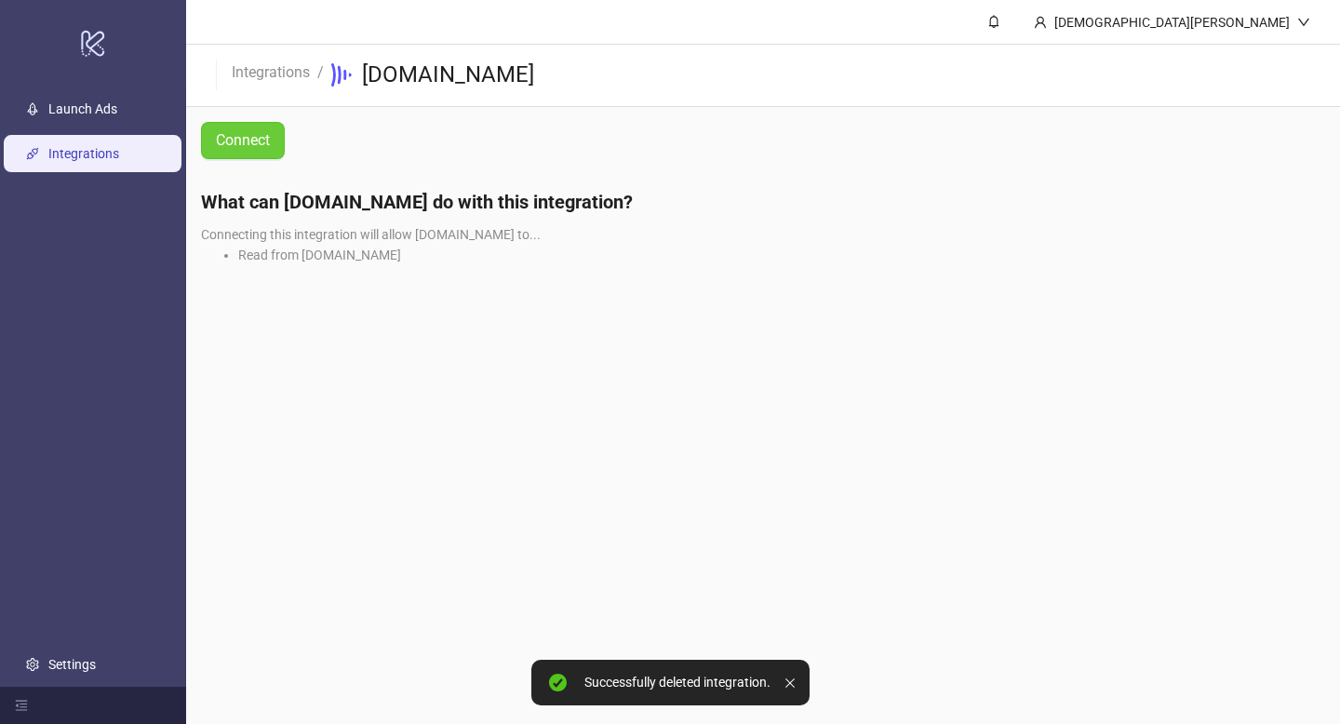
click at [257, 145] on span "Connect" at bounding box center [243, 140] width 54 height 17
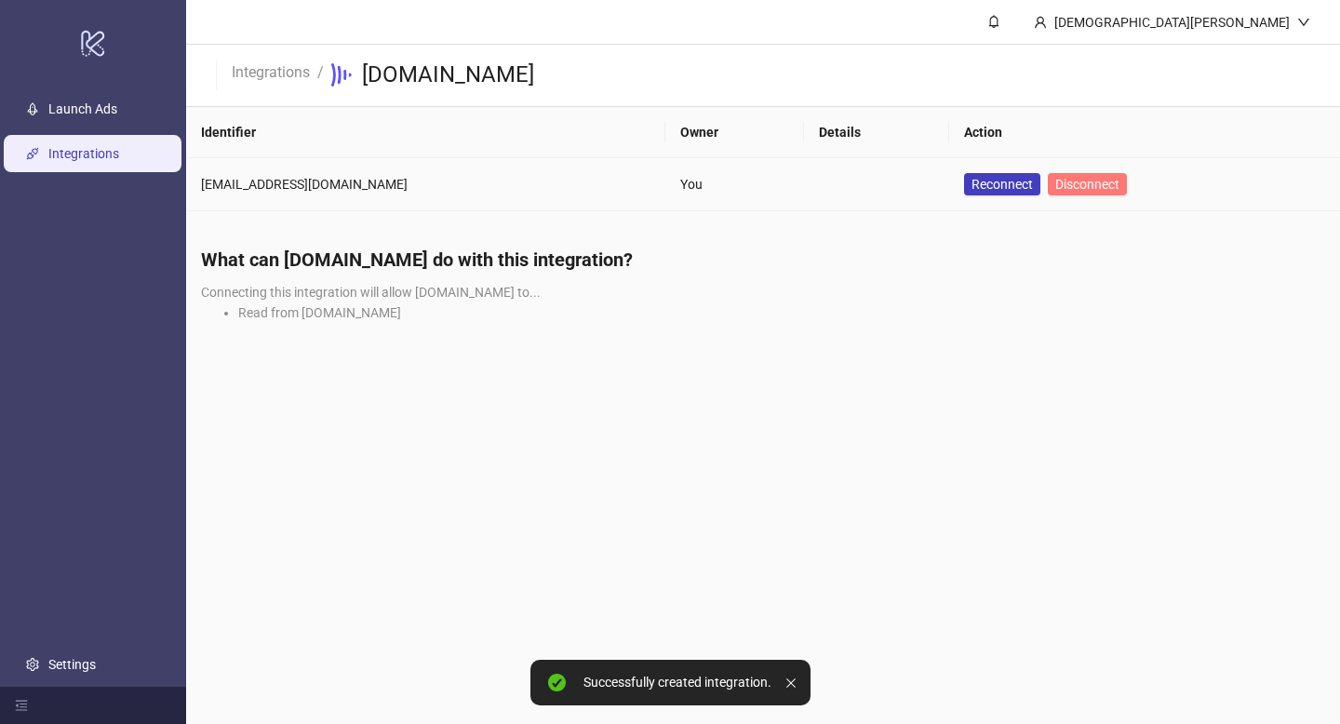
click at [1055, 178] on span "Disconnect" at bounding box center [1087, 184] width 64 height 15
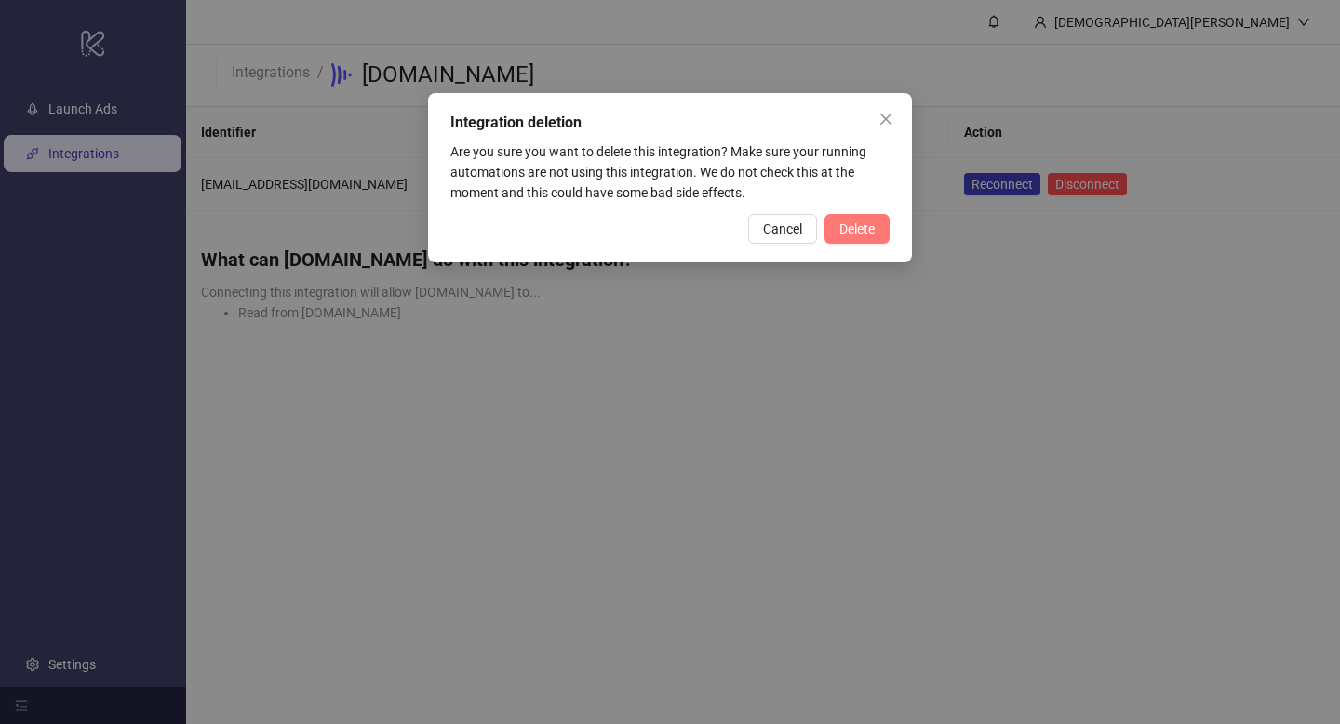
click at [869, 221] on span "Delete" at bounding box center [856, 228] width 35 height 15
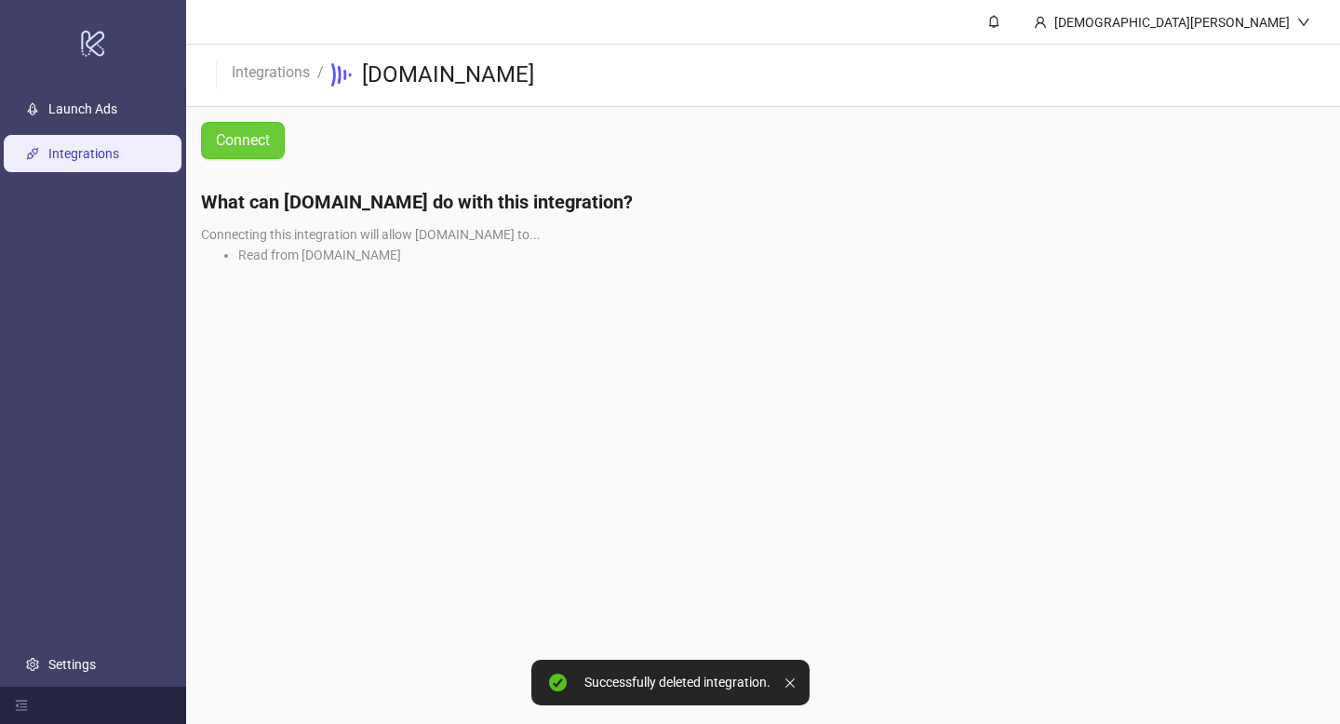
click at [254, 142] on span "Connect" at bounding box center [243, 140] width 54 height 17
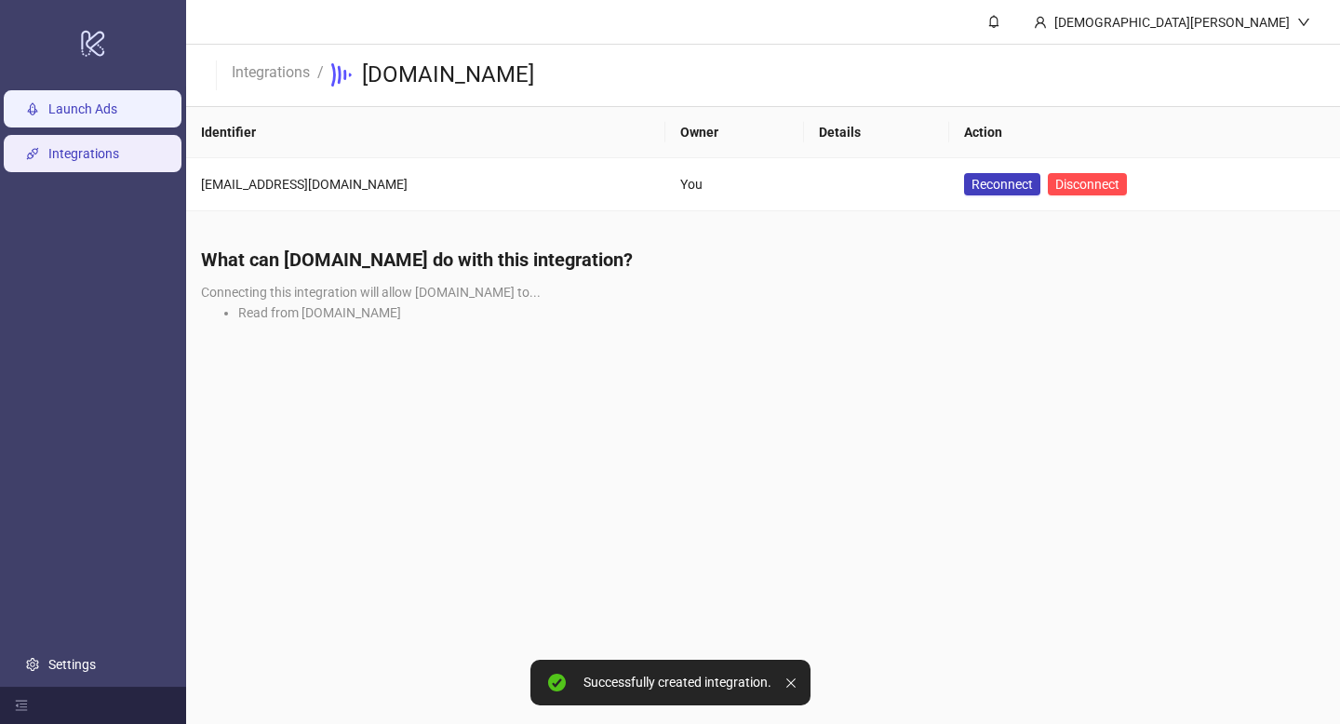
click at [80, 111] on link "Launch Ads" at bounding box center [82, 108] width 69 height 15
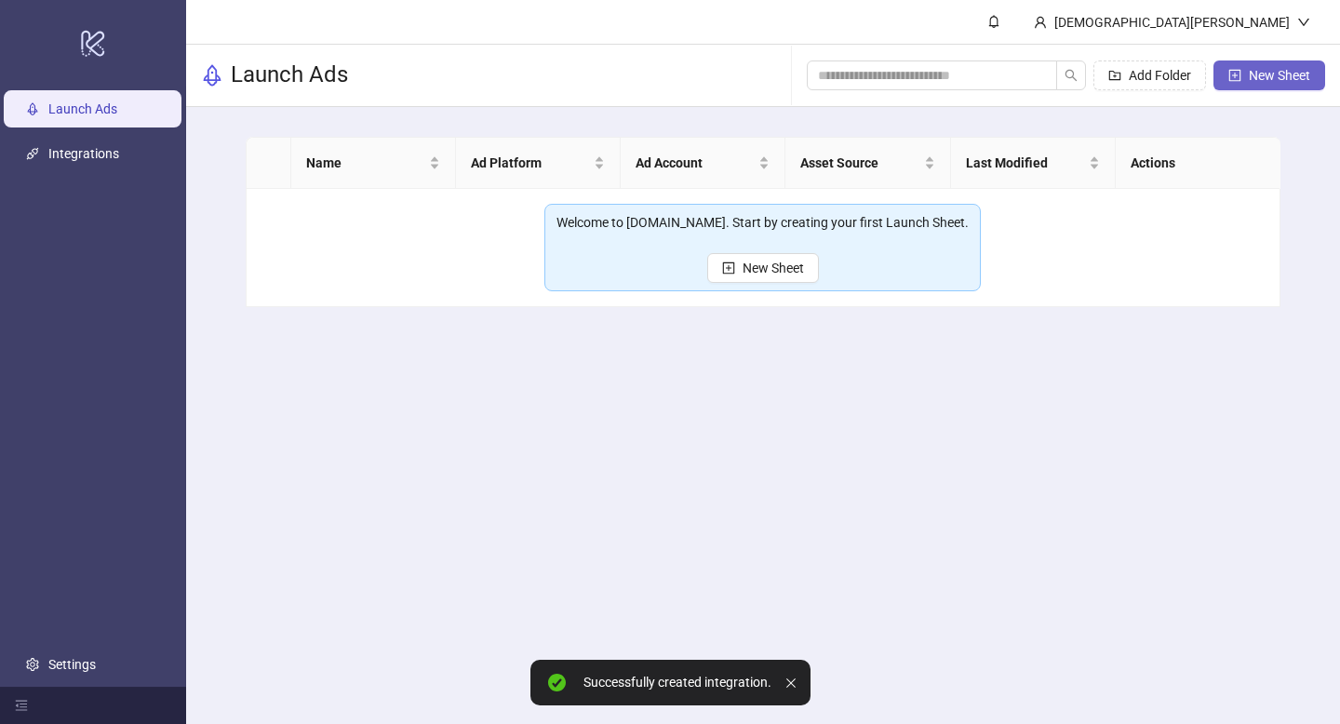
click at [1269, 77] on span "New Sheet" at bounding box center [1279, 75] width 61 height 15
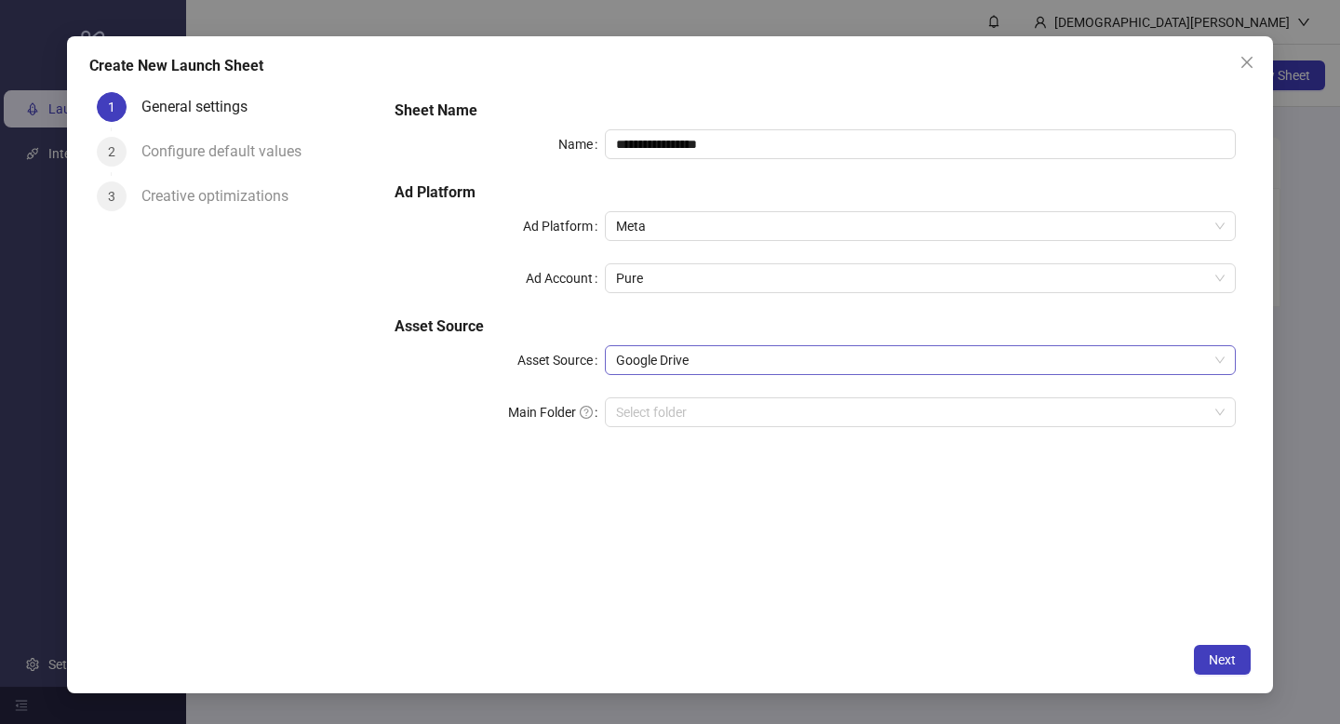
click at [815, 364] on span "Google Drive" at bounding box center [920, 360] width 608 height 28
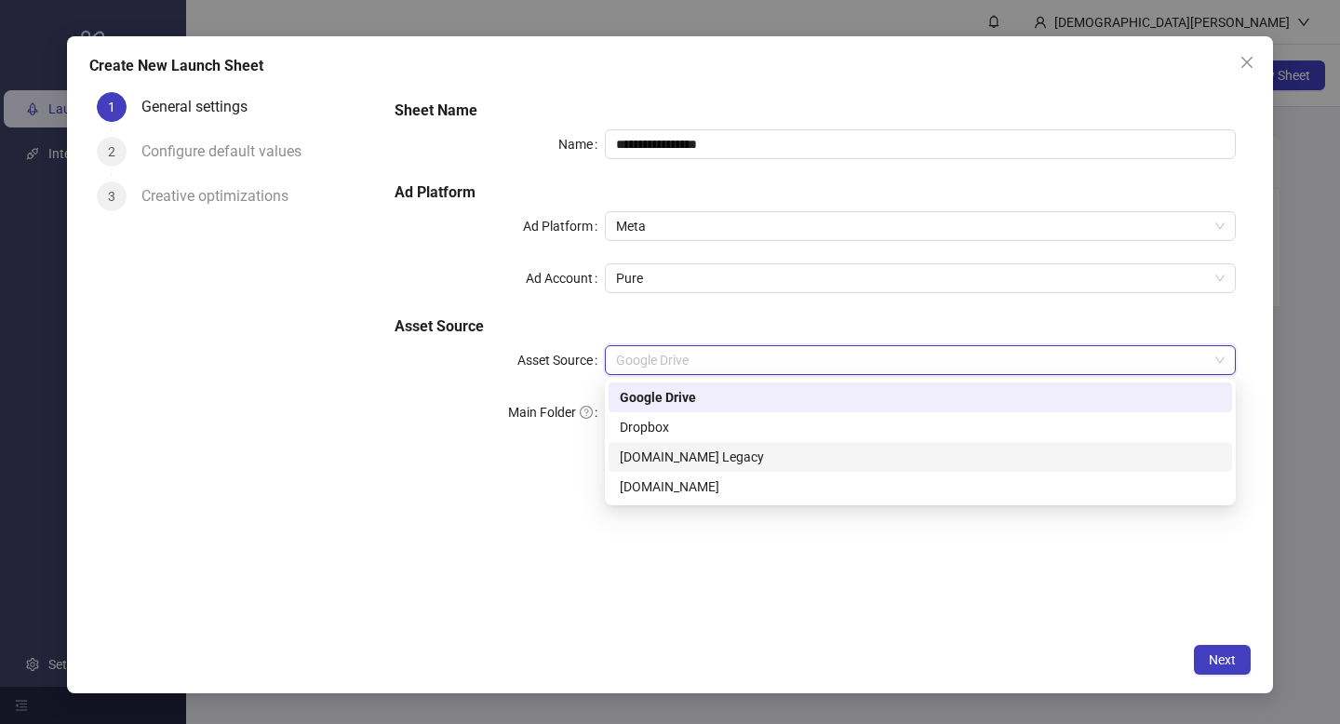
click at [728, 455] on div "[DOMAIN_NAME] Legacy" at bounding box center [920, 457] width 601 height 20
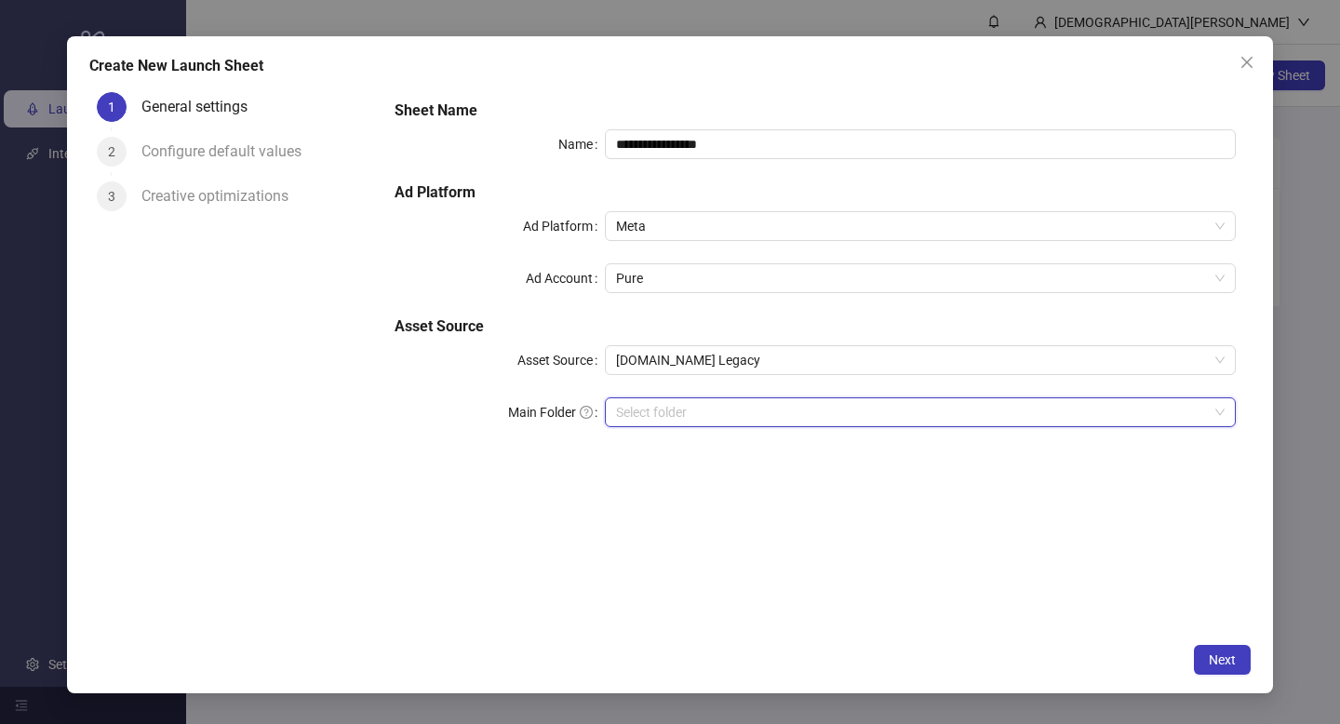
click at [705, 415] on input "search" at bounding box center [912, 412] width 592 height 28
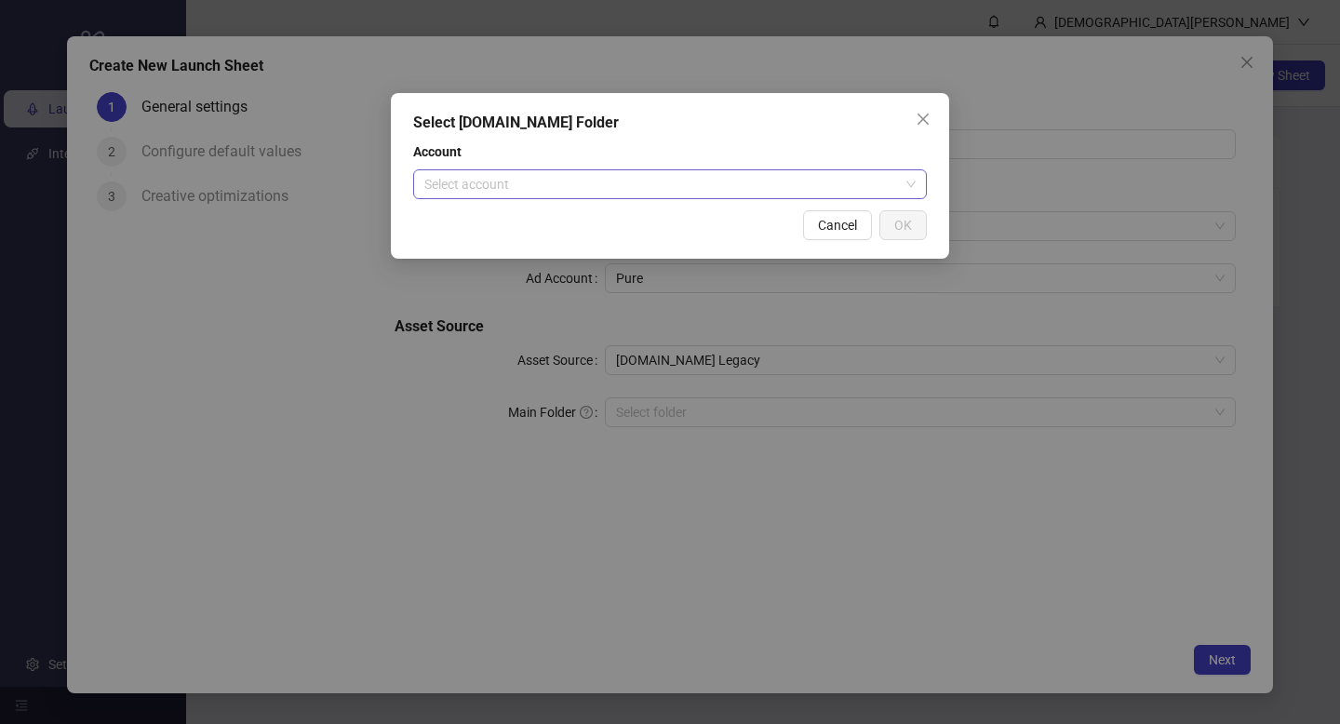
click at [742, 181] on input "search" at bounding box center [661, 184] width 475 height 28
click at [604, 388] on div "Select [DOMAIN_NAME] Folder Account Select account Cancel OK" at bounding box center [670, 362] width 1340 height 724
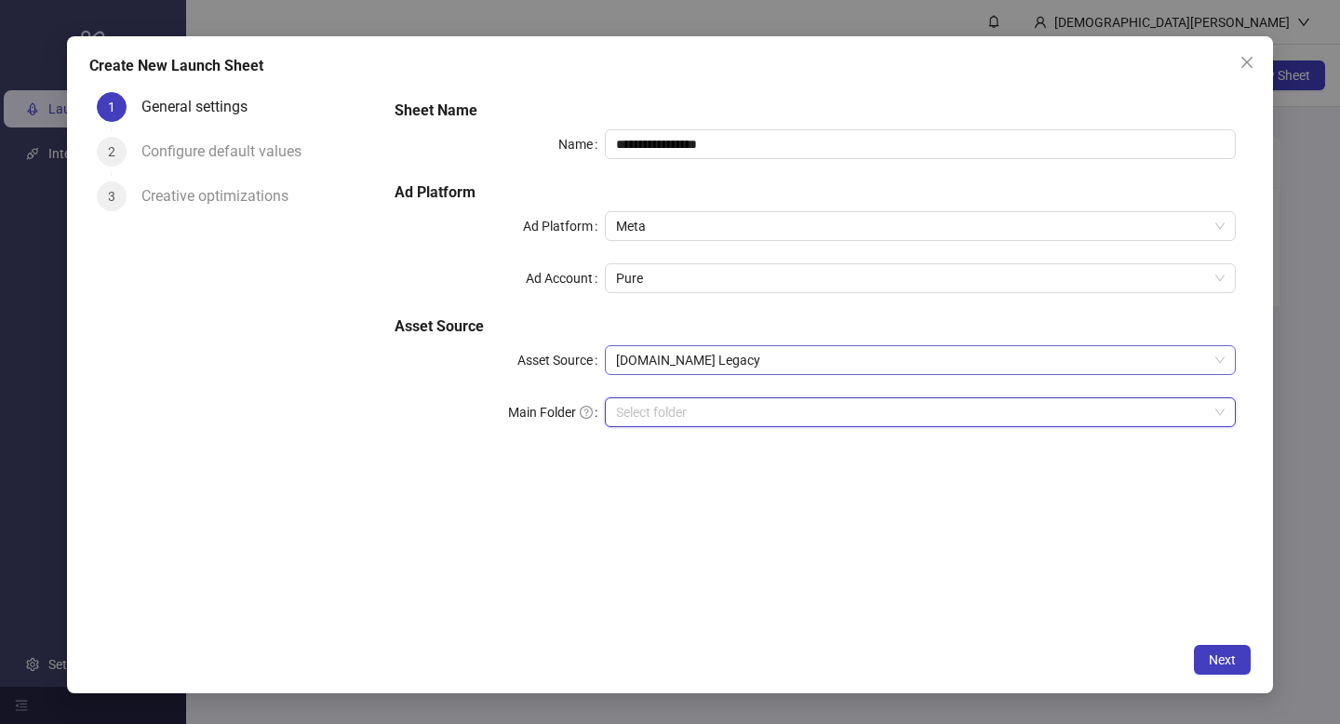
click at [834, 361] on span "[DOMAIN_NAME] Legacy" at bounding box center [920, 360] width 608 height 28
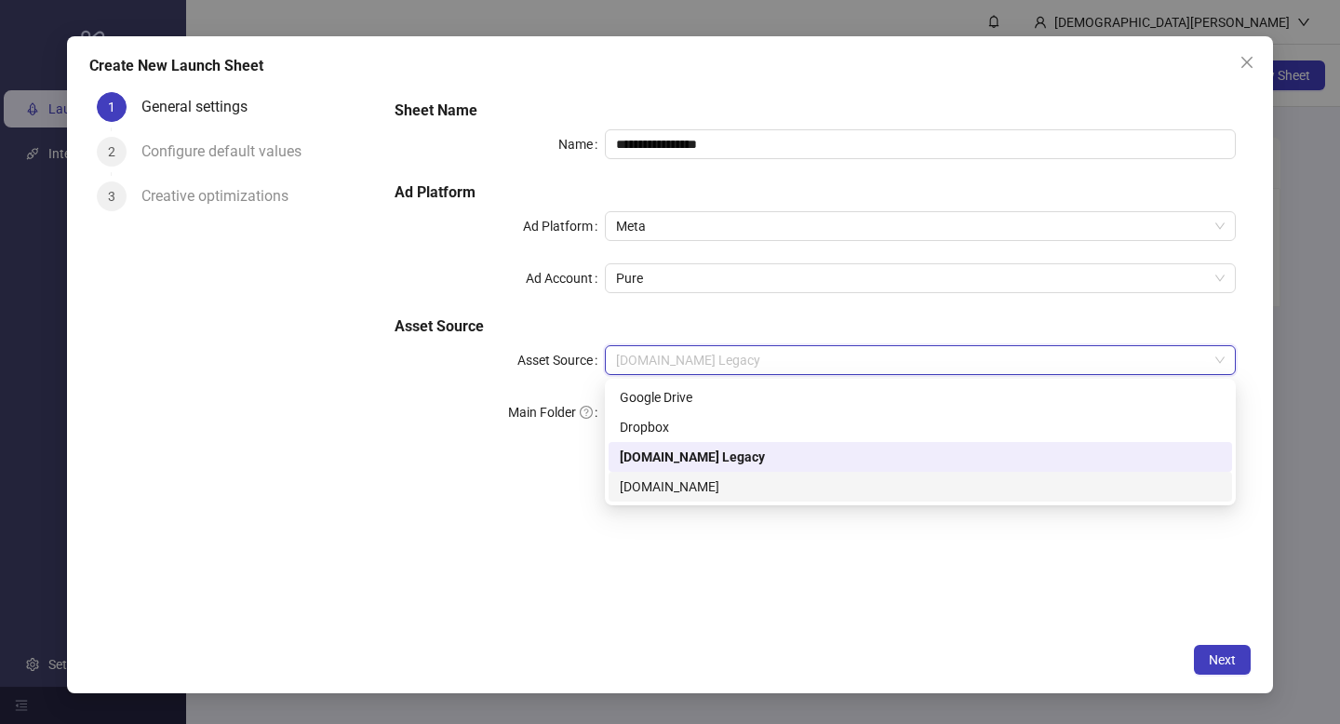
click at [725, 477] on div "[DOMAIN_NAME]" at bounding box center [920, 486] width 601 height 20
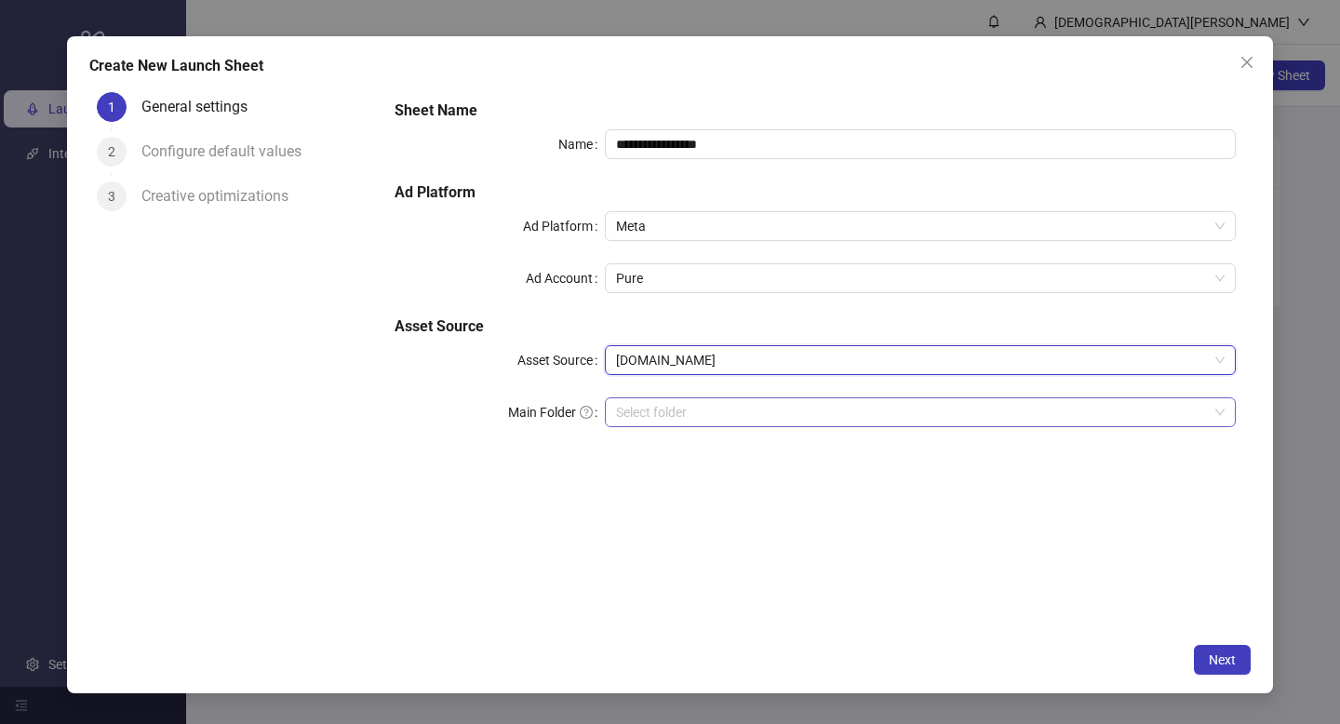
click at [706, 412] on input "search" at bounding box center [912, 412] width 592 height 28
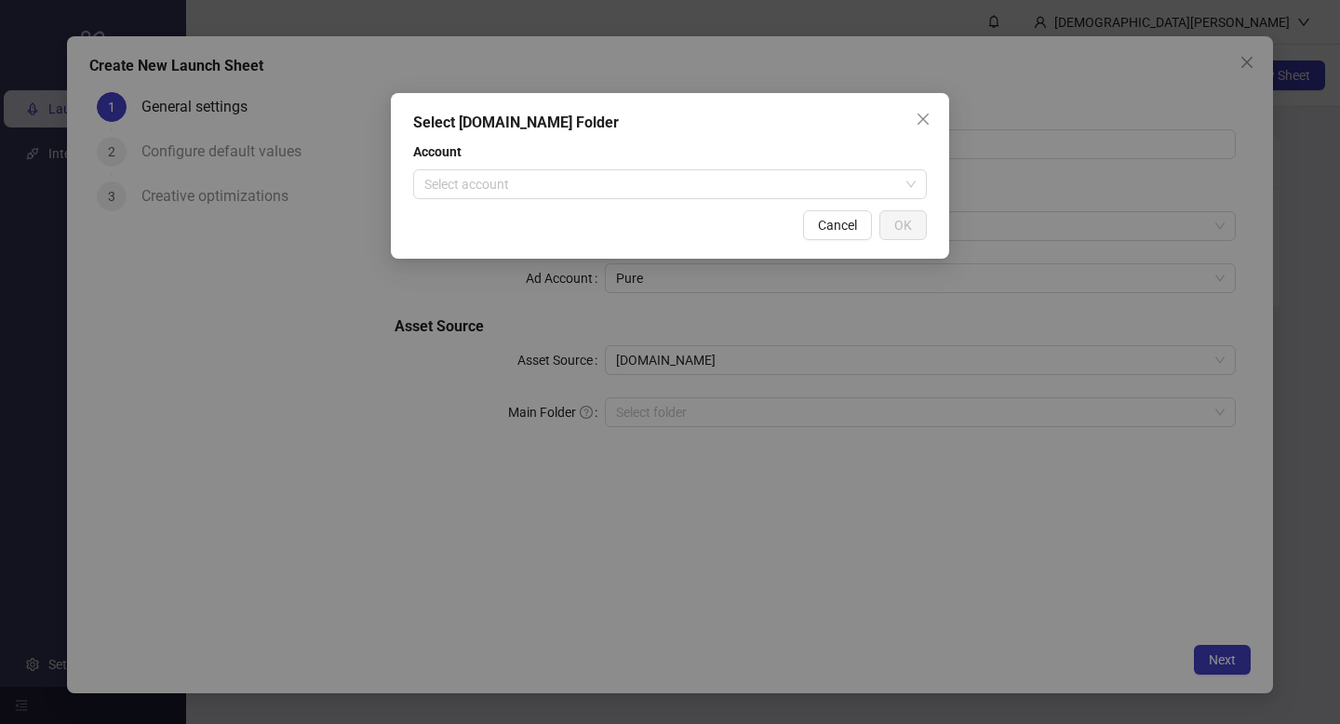
click at [674, 201] on div "Select [DOMAIN_NAME] Folder Account Select account Cancel OK" at bounding box center [670, 176] width 558 height 166
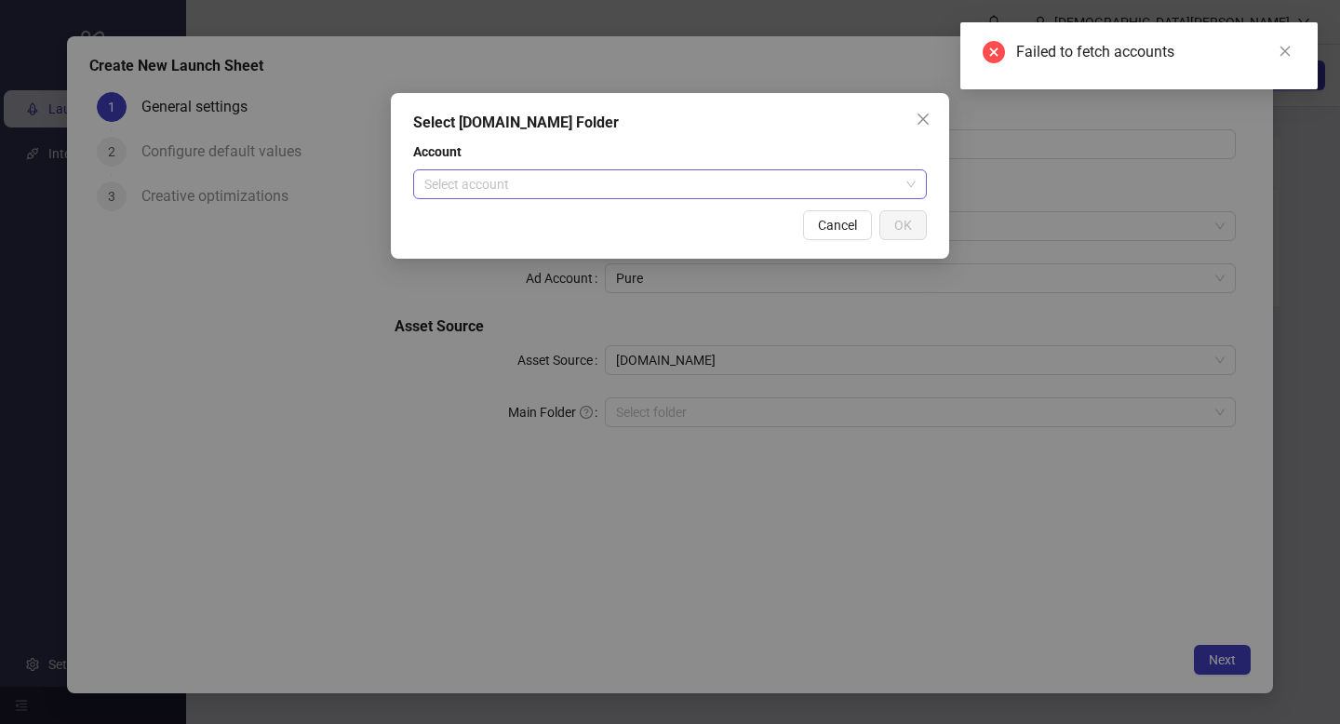
click at [672, 182] on input "search" at bounding box center [661, 184] width 475 height 28
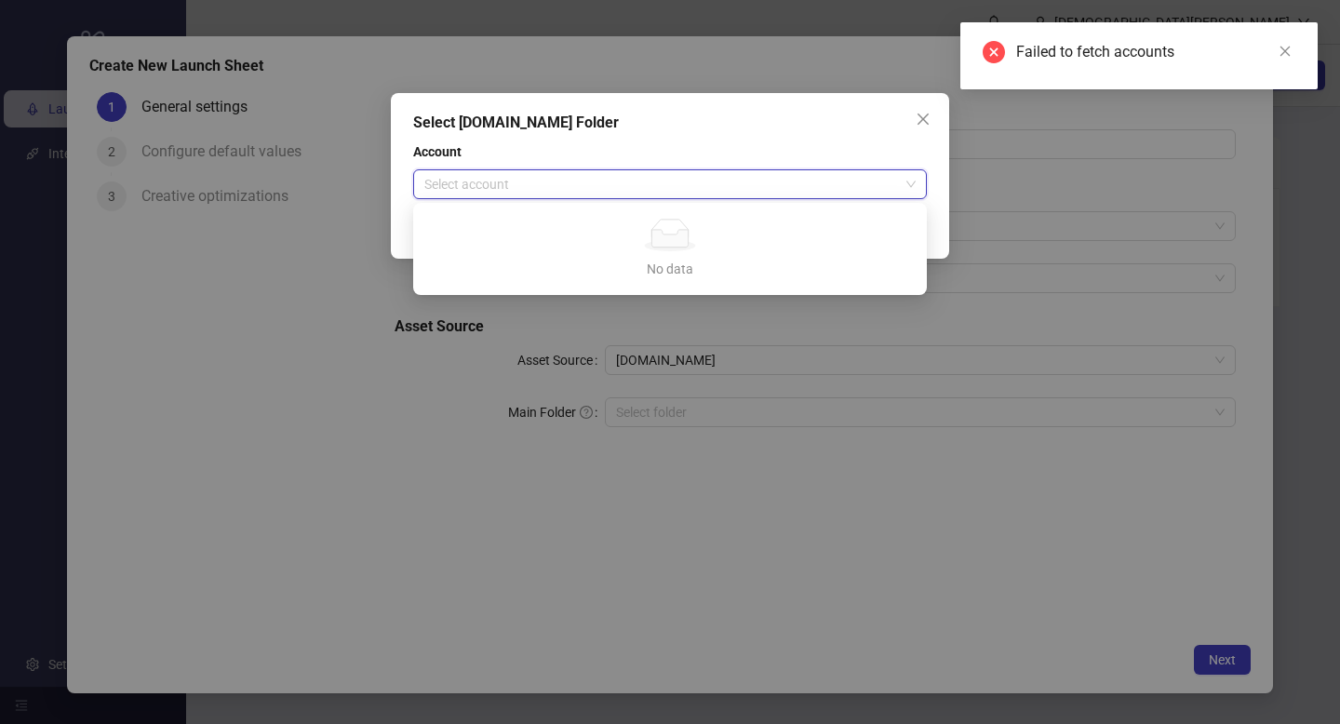
click at [530, 430] on div "Select [DOMAIN_NAME] Folder Account Select account Cancel OK" at bounding box center [670, 362] width 1340 height 724
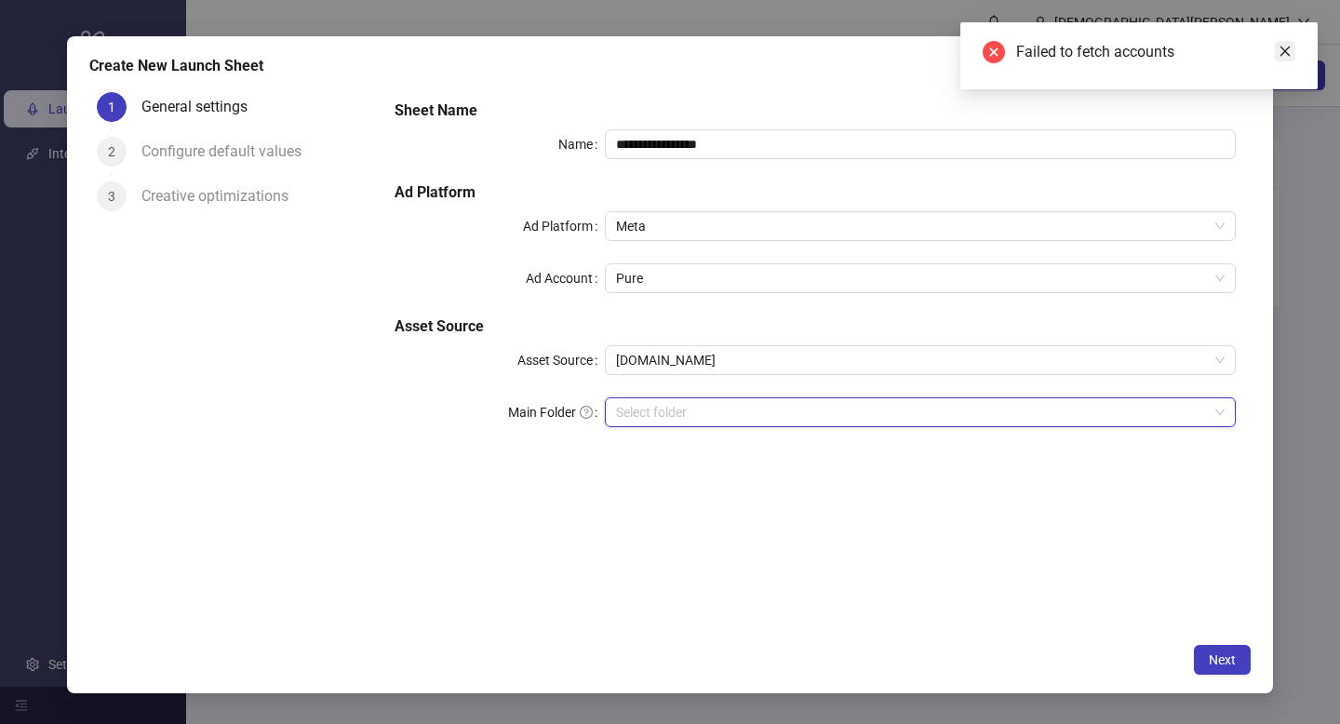
click at [1287, 51] on icon "close" at bounding box center [1284, 51] width 13 height 13
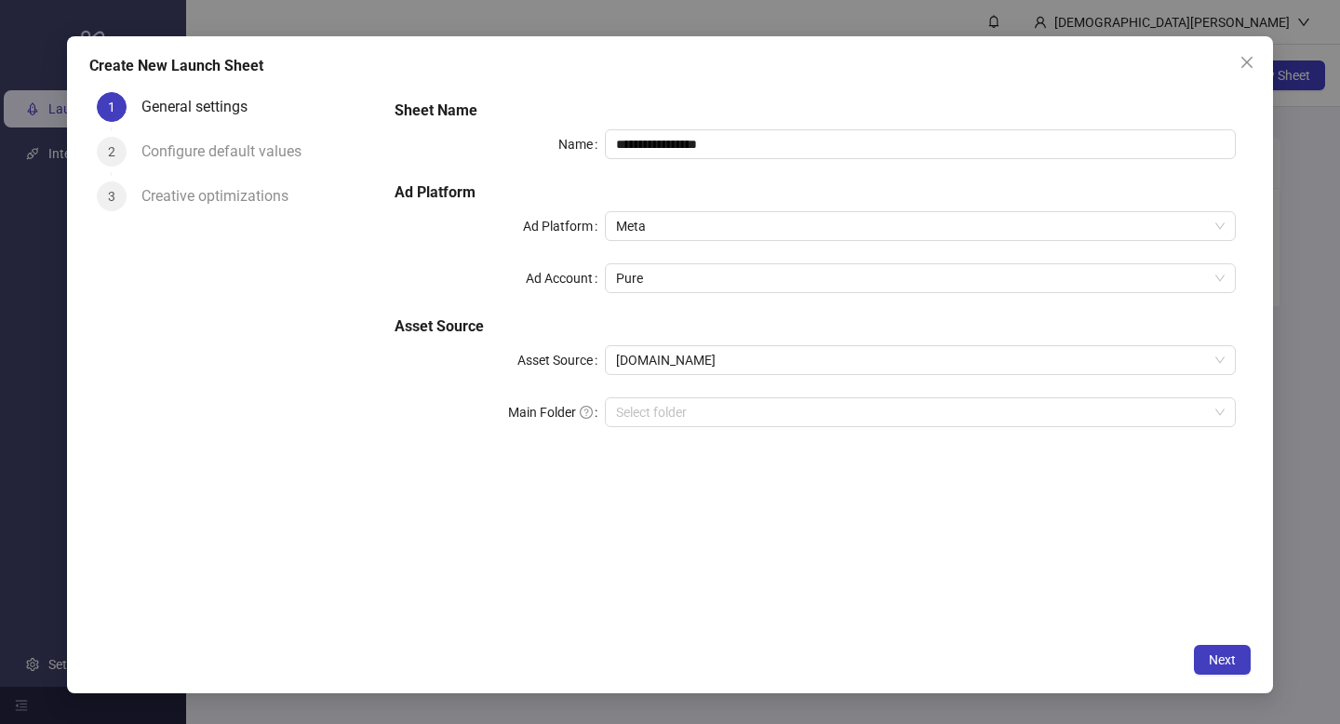
click at [1236, 65] on span "Close" at bounding box center [1247, 62] width 30 height 15
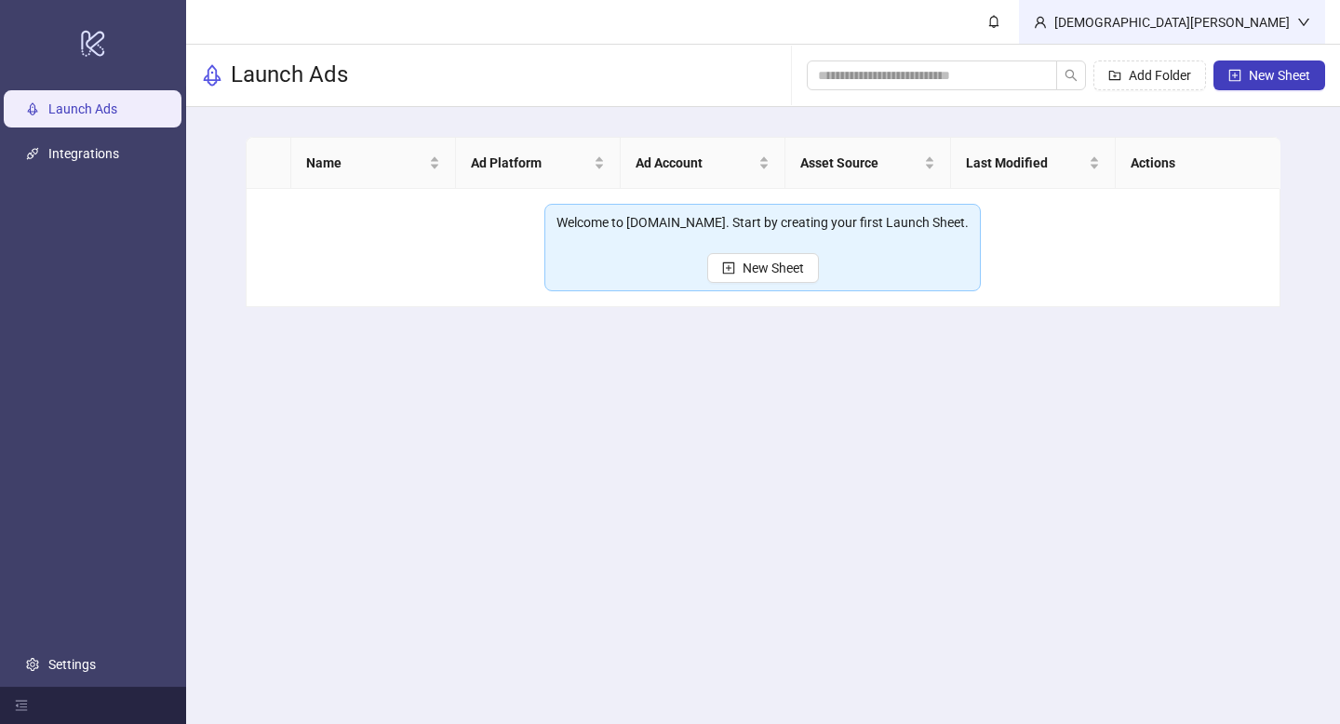
click at [1247, 27] on div "[DEMOGRAPHIC_DATA][PERSON_NAME]" at bounding box center [1172, 22] width 250 height 20
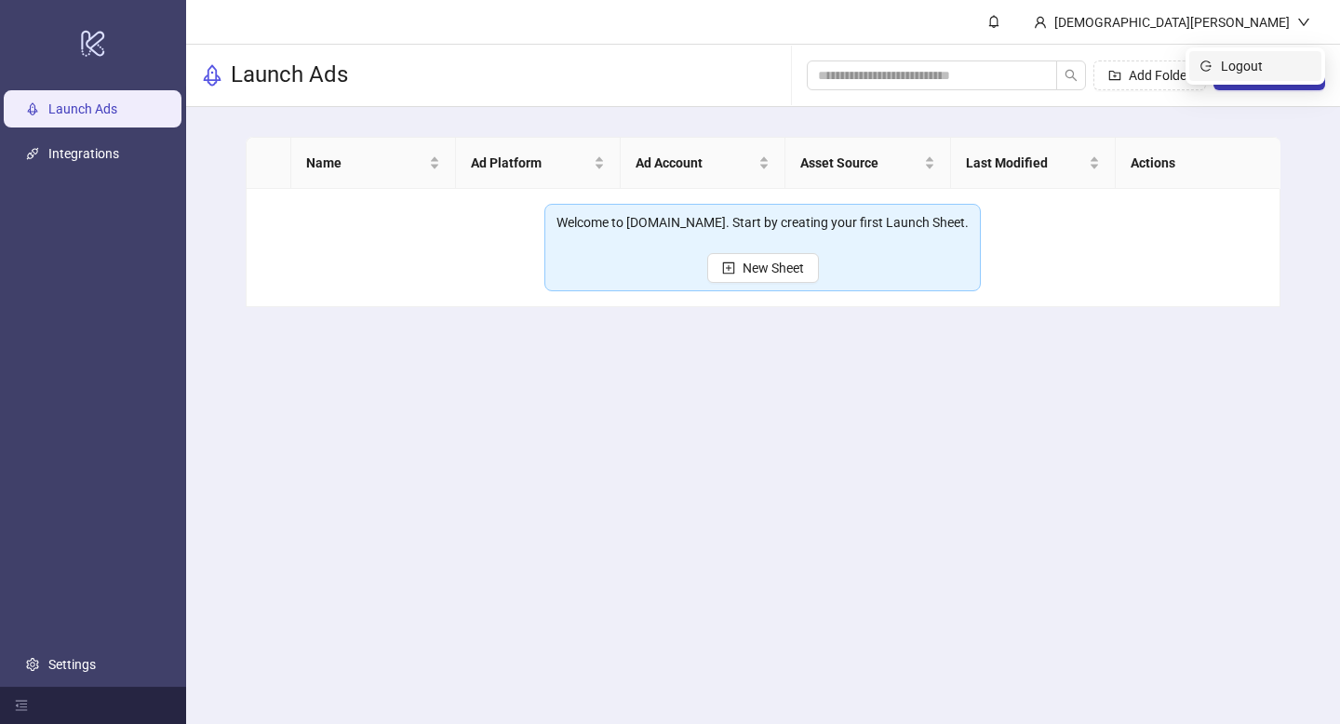
click at [1257, 55] on li "Logout" at bounding box center [1255, 66] width 132 height 30
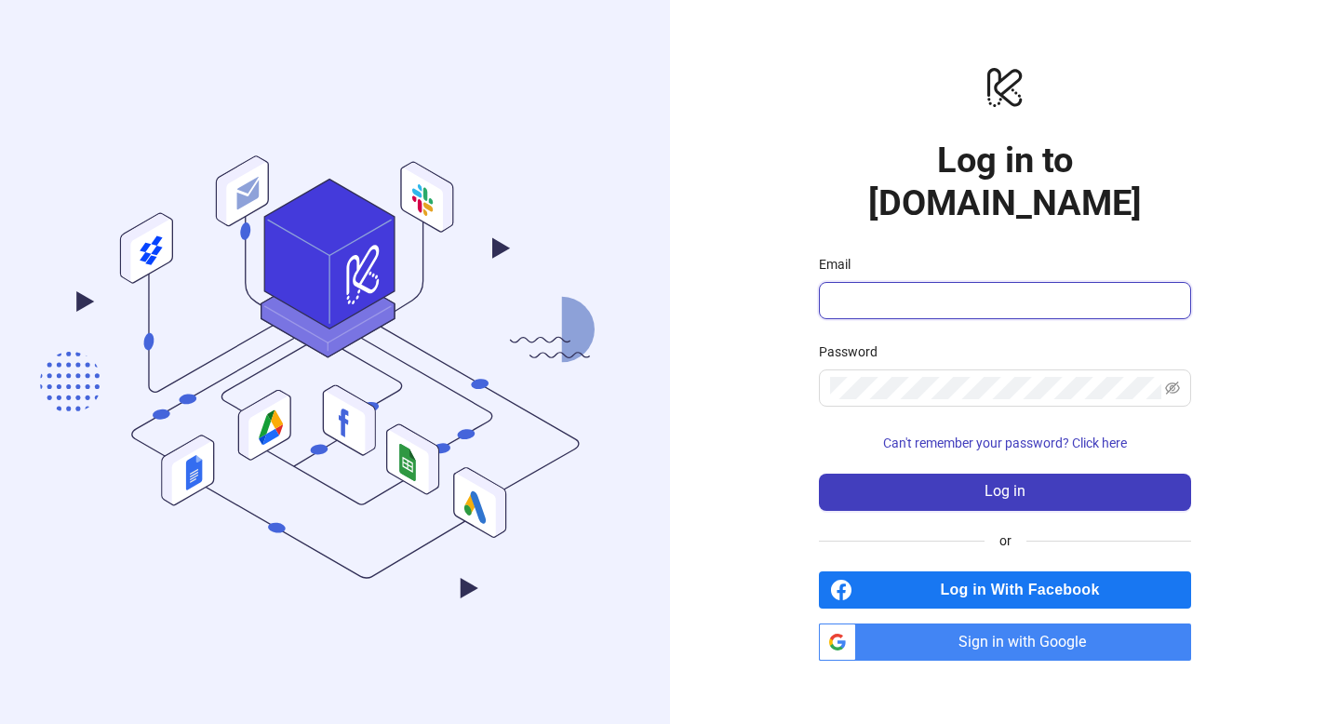
click at [981, 289] on input "Email" at bounding box center [1003, 300] width 346 height 22
click at [926, 630] on span "Sign in with Google" at bounding box center [1026, 641] width 327 height 37
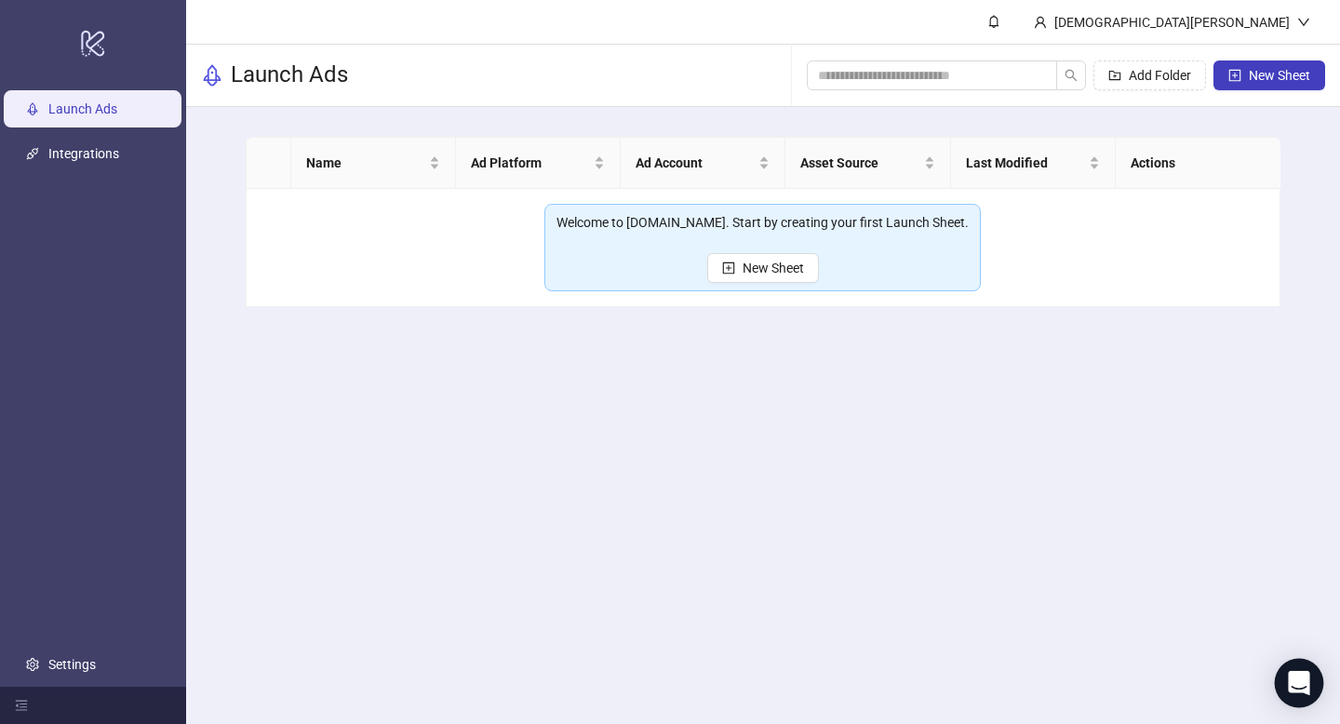
click at [1302, 675] on icon "Open Intercom Messenger" at bounding box center [1298, 683] width 21 height 24
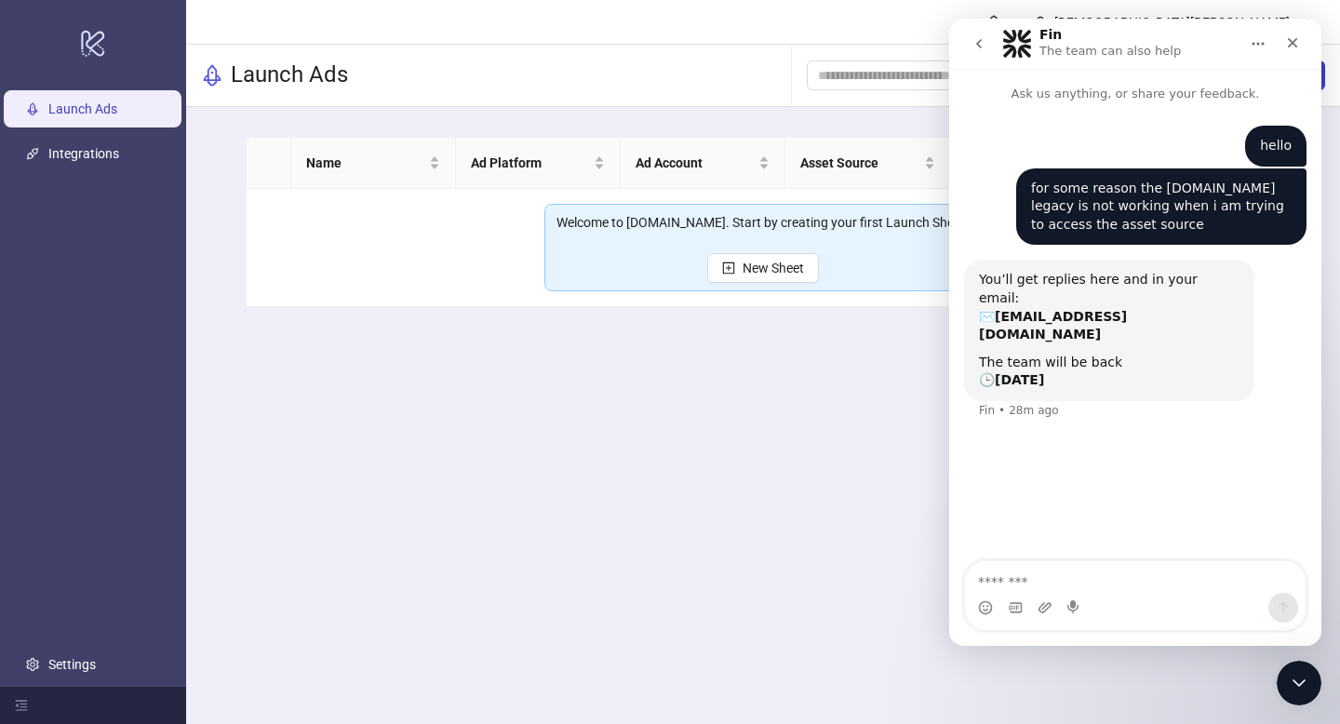
click at [868, 423] on main "Christian Xantus Launch Ads Add Folder New Sheet Name Ad Platform Ad Account As…" at bounding box center [763, 362] width 1154 height 724
click at [1286, 36] on icon "Close" at bounding box center [1292, 42] width 15 height 15
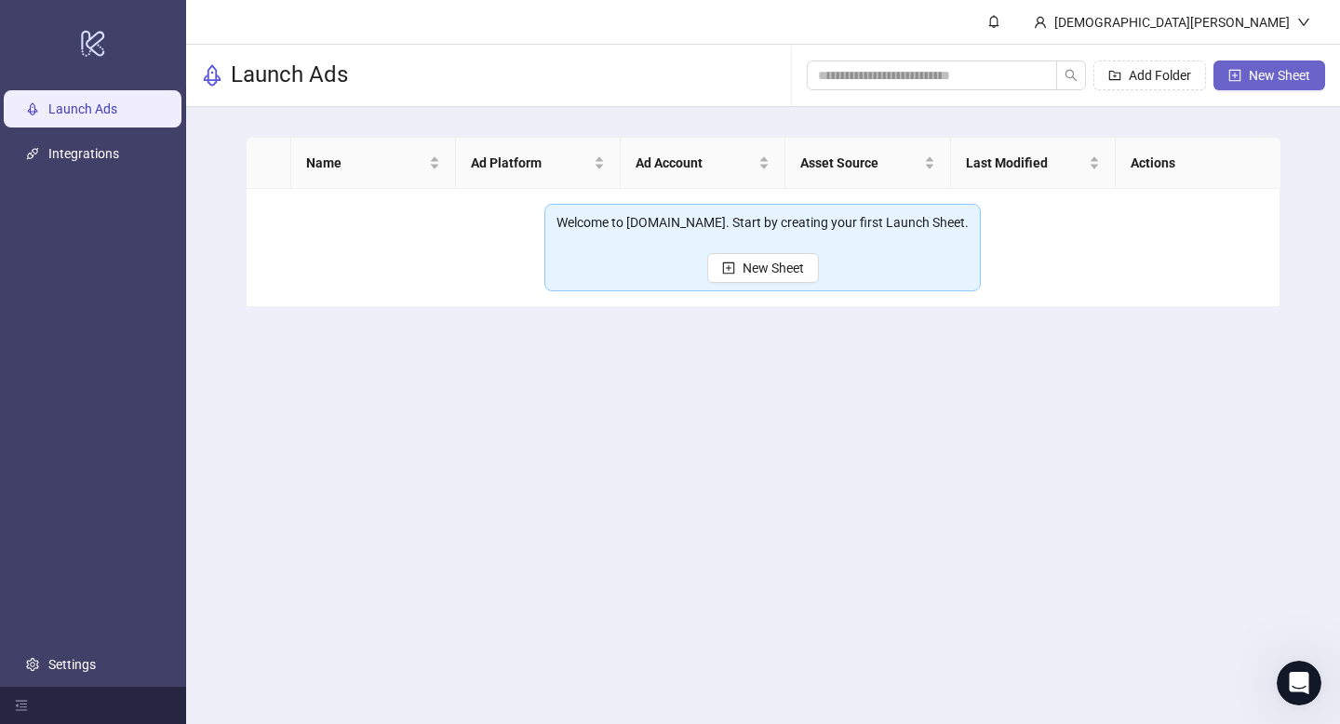
click at [1263, 74] on span "New Sheet" at bounding box center [1279, 75] width 61 height 15
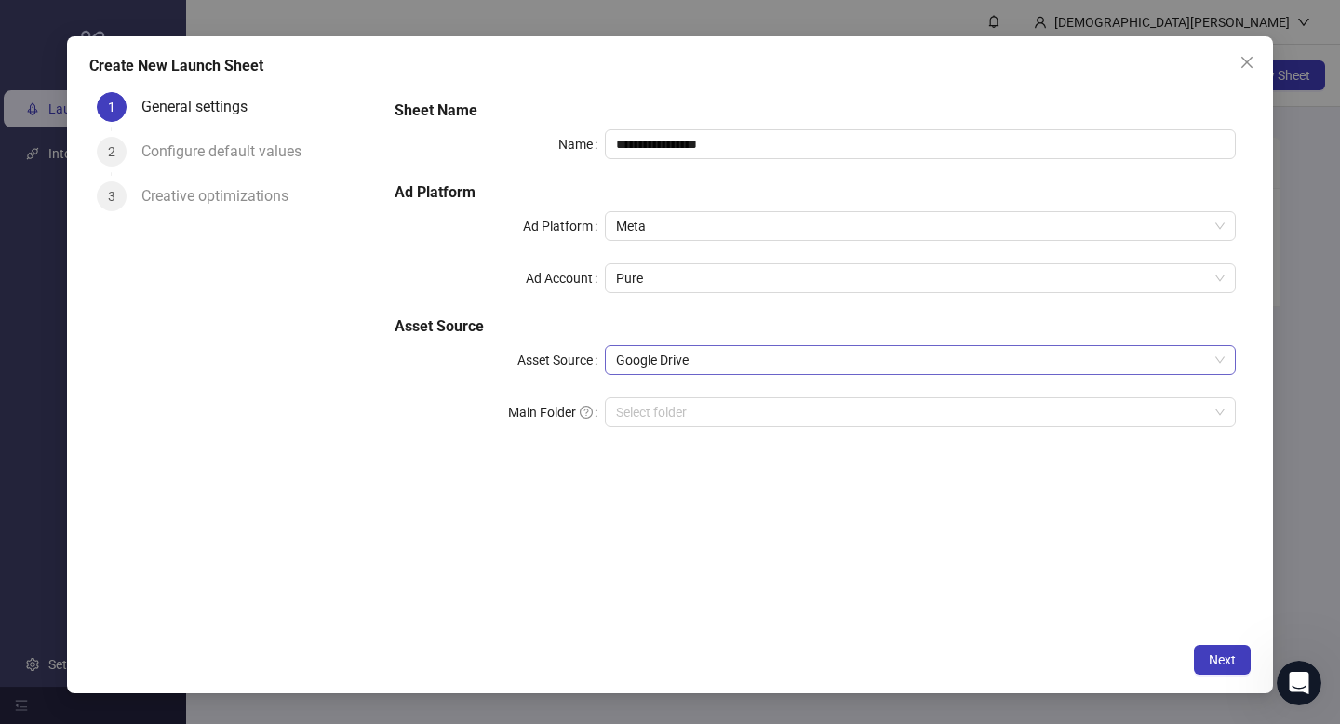
click at [729, 354] on span "Google Drive" at bounding box center [920, 360] width 608 height 28
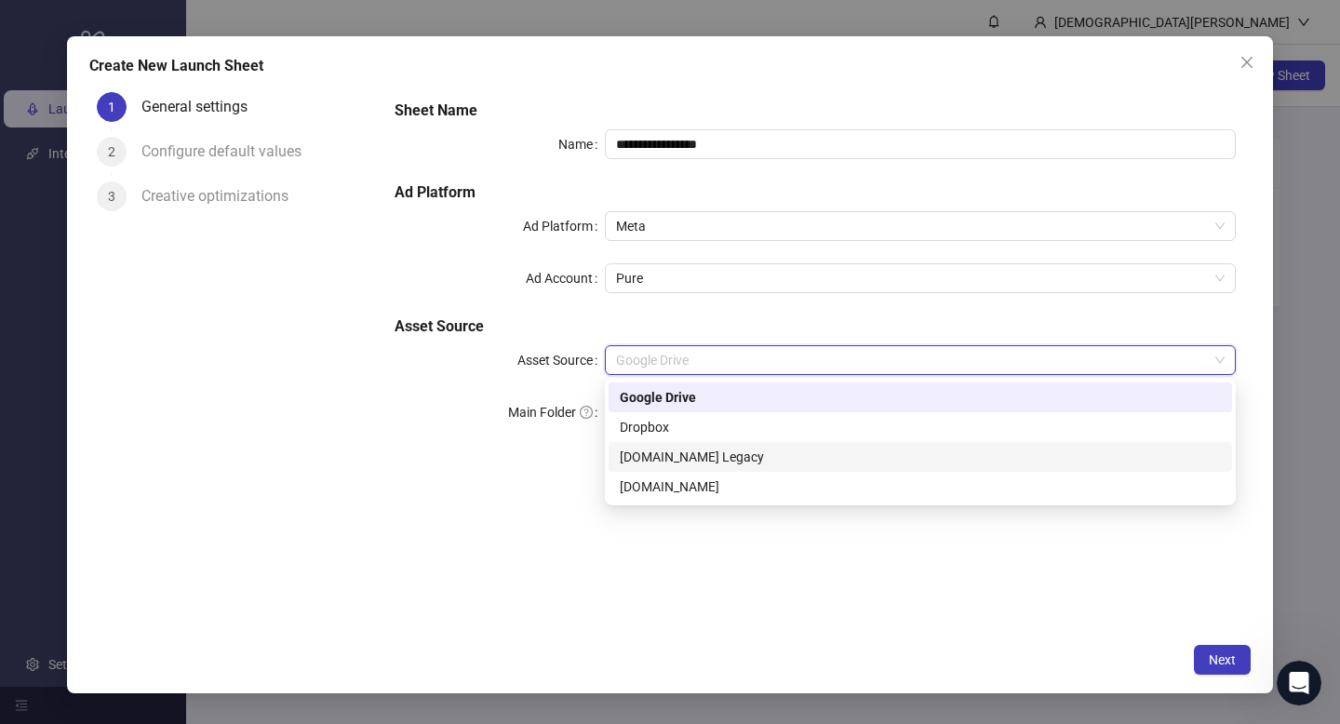
click at [697, 452] on div "Frame.io Legacy" at bounding box center [920, 457] width 601 height 20
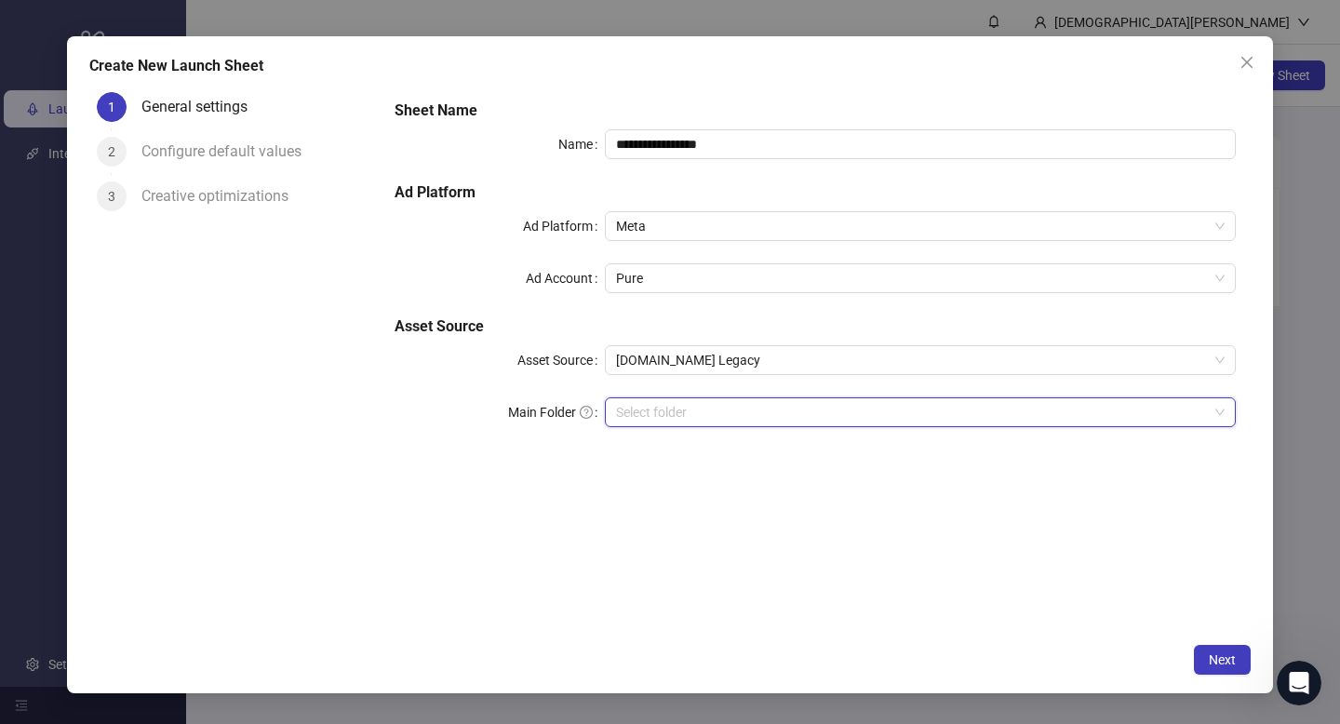
click at [682, 401] on input "search" at bounding box center [912, 412] width 592 height 28
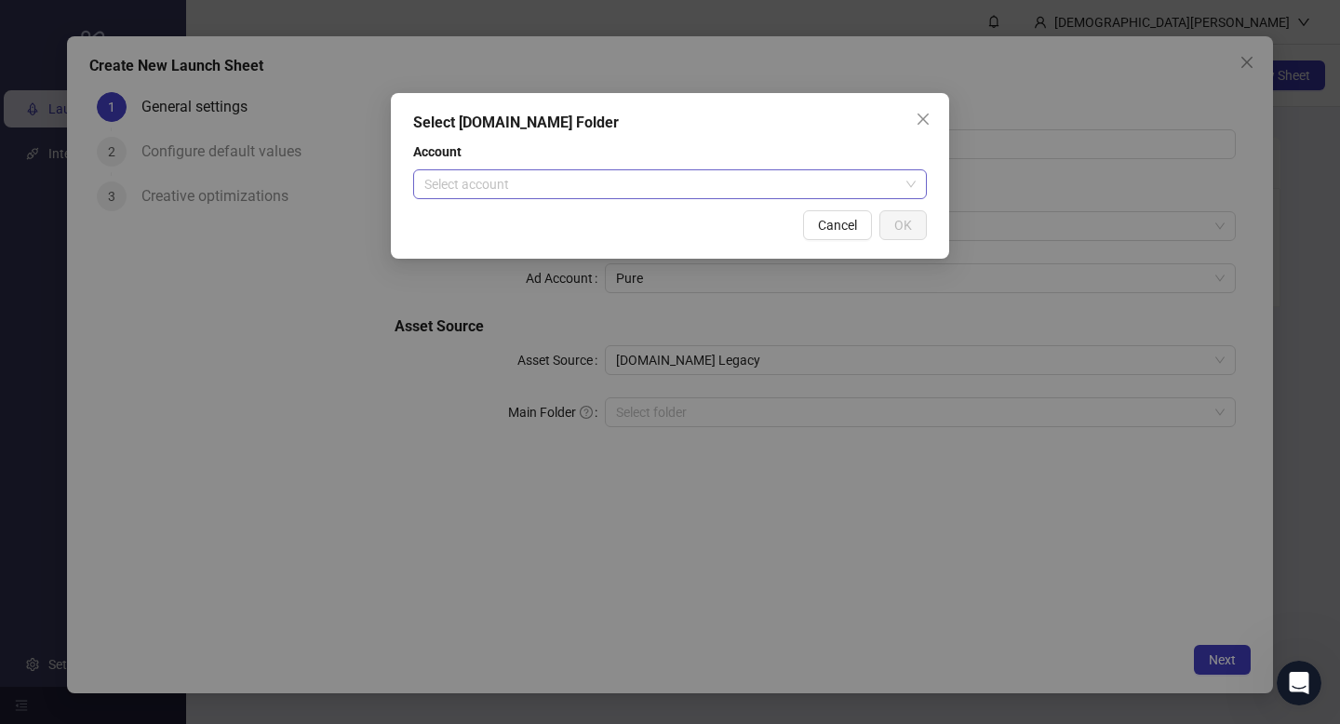
click at [735, 170] on input "search" at bounding box center [661, 184] width 475 height 28
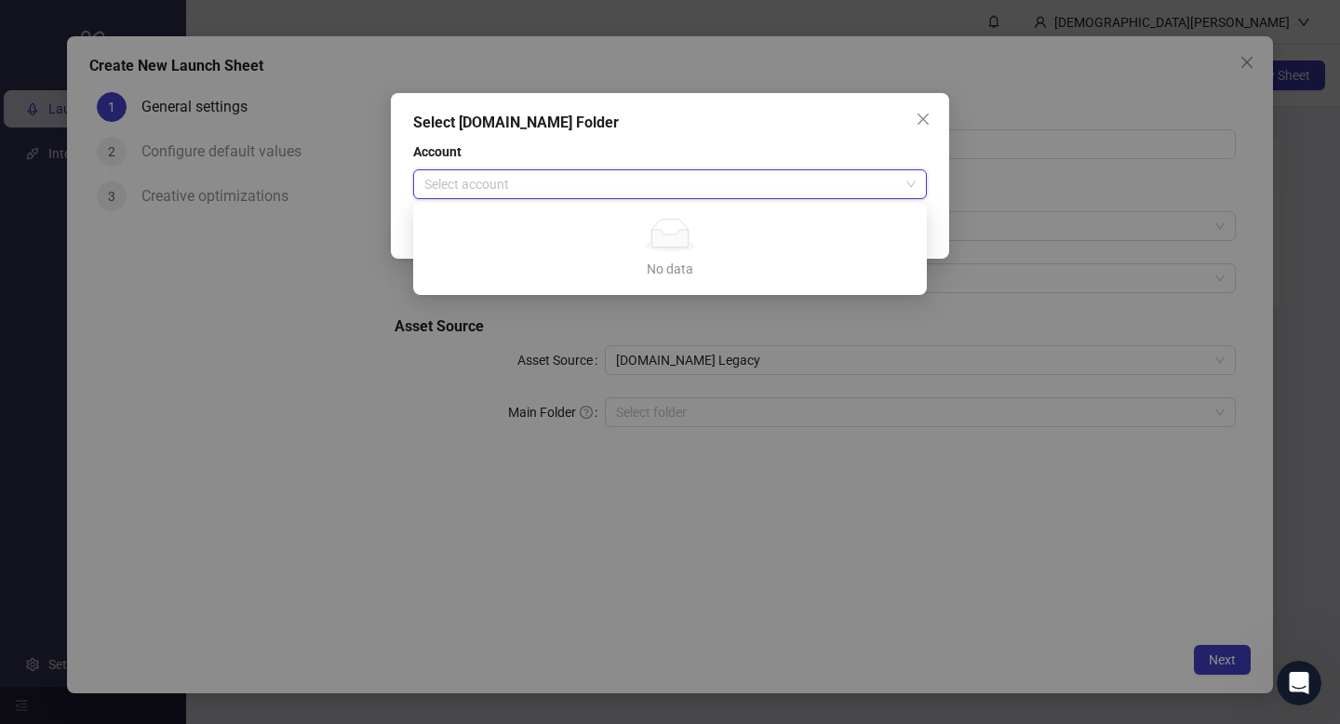
click at [466, 462] on div "Select Frame.io Folder Account Select account Cancel OK" at bounding box center [670, 362] width 1340 height 724
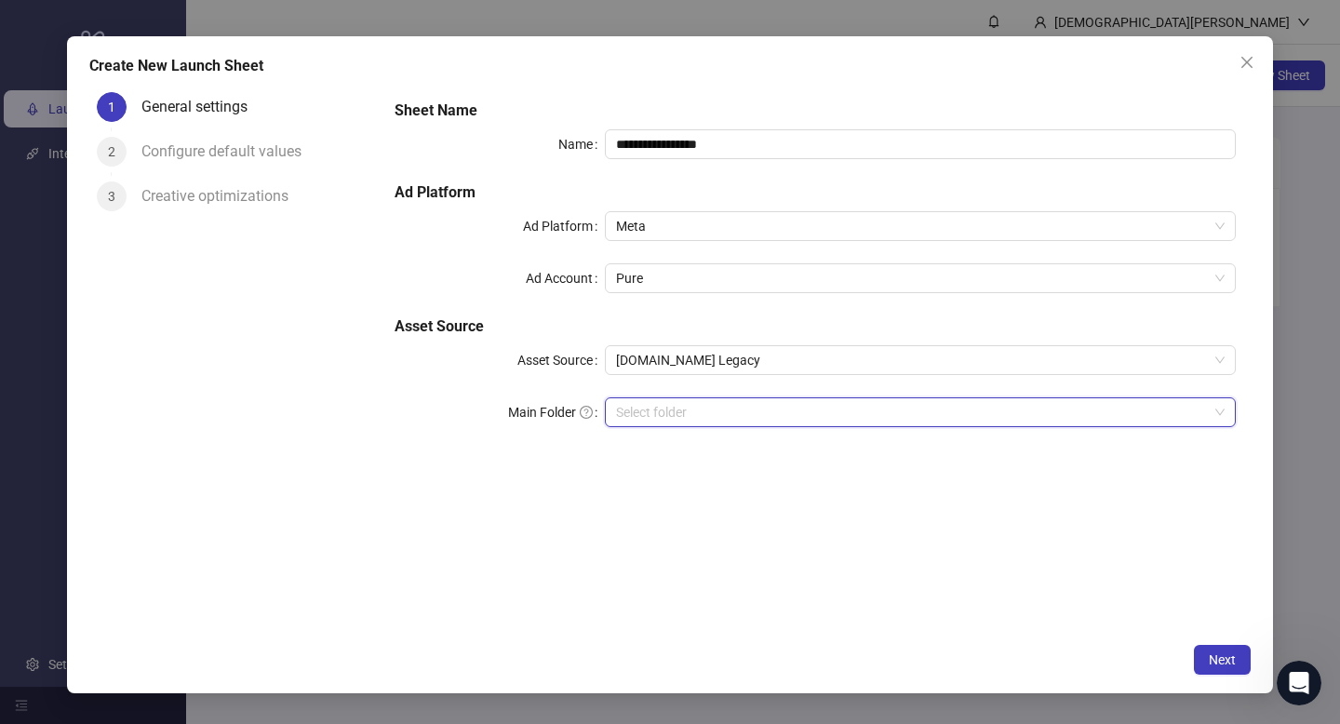
click at [461, 459] on form "**********" at bounding box center [815, 275] width 871 height 380
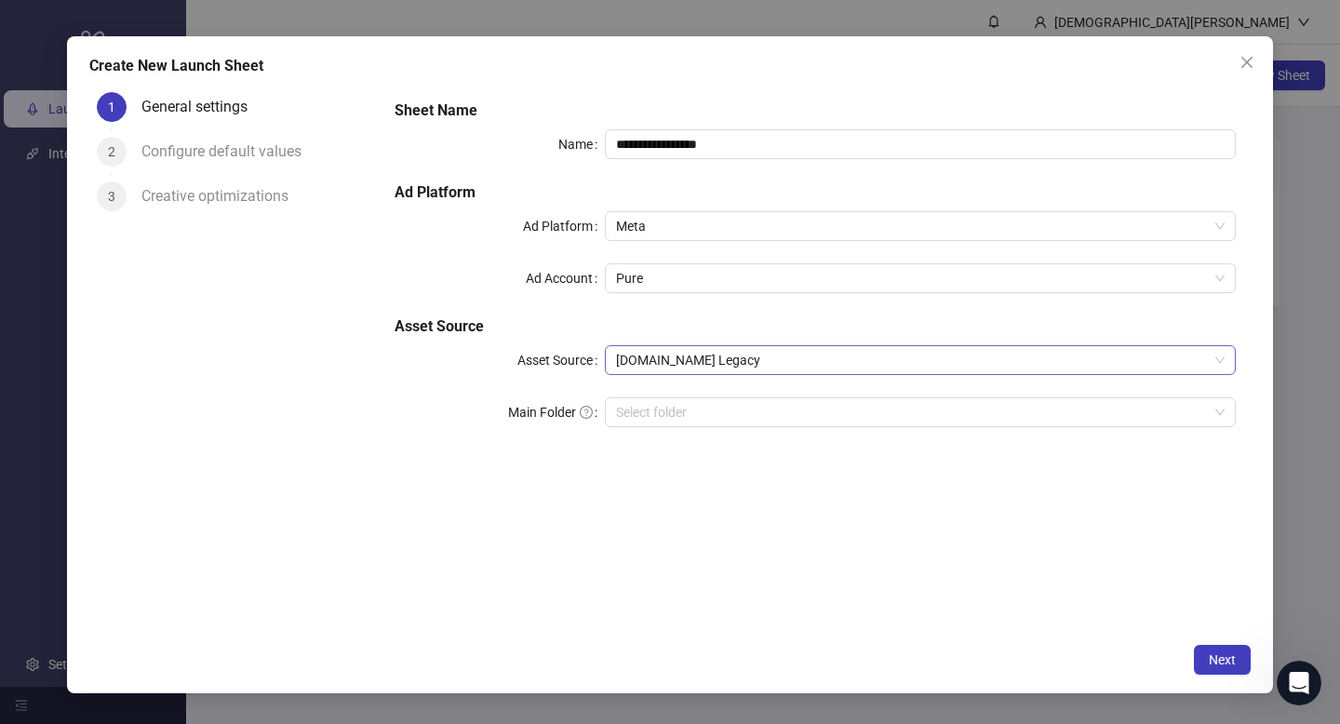
click at [676, 348] on span "Frame.io Legacy" at bounding box center [920, 360] width 608 height 28
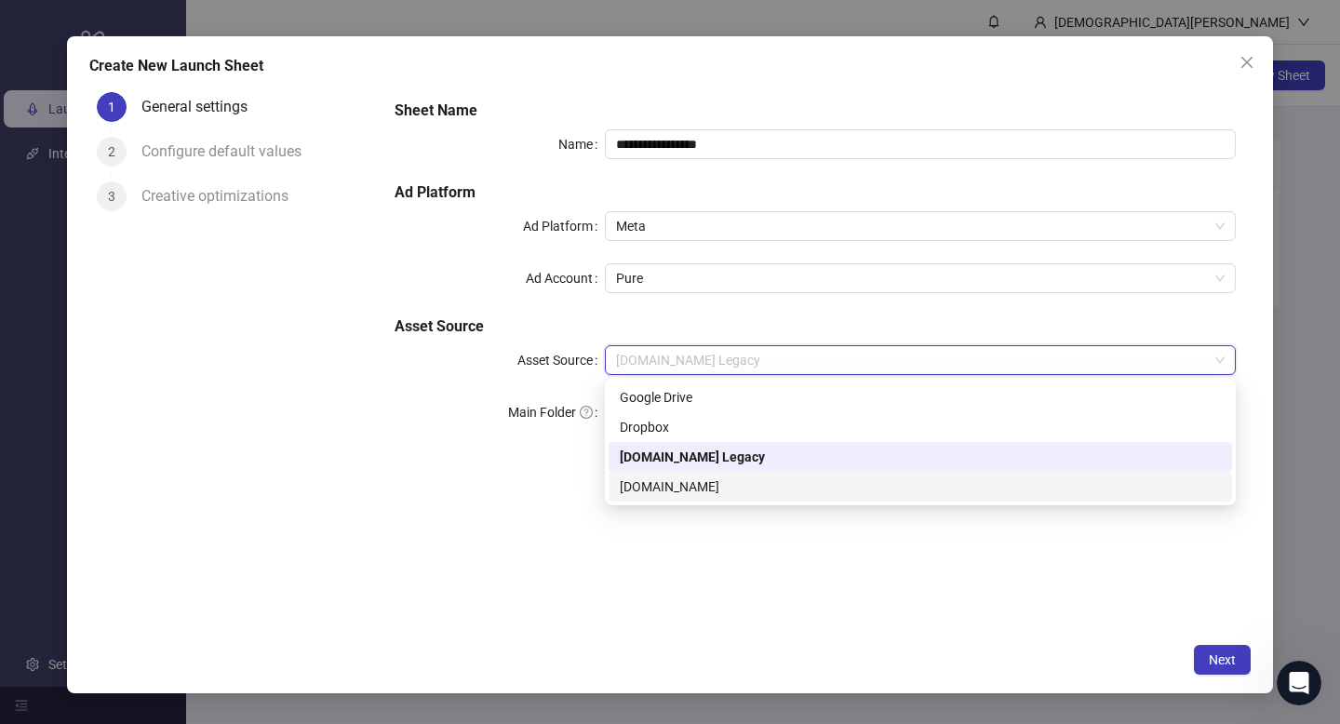
click at [661, 479] on div "Frame.io" at bounding box center [920, 486] width 601 height 20
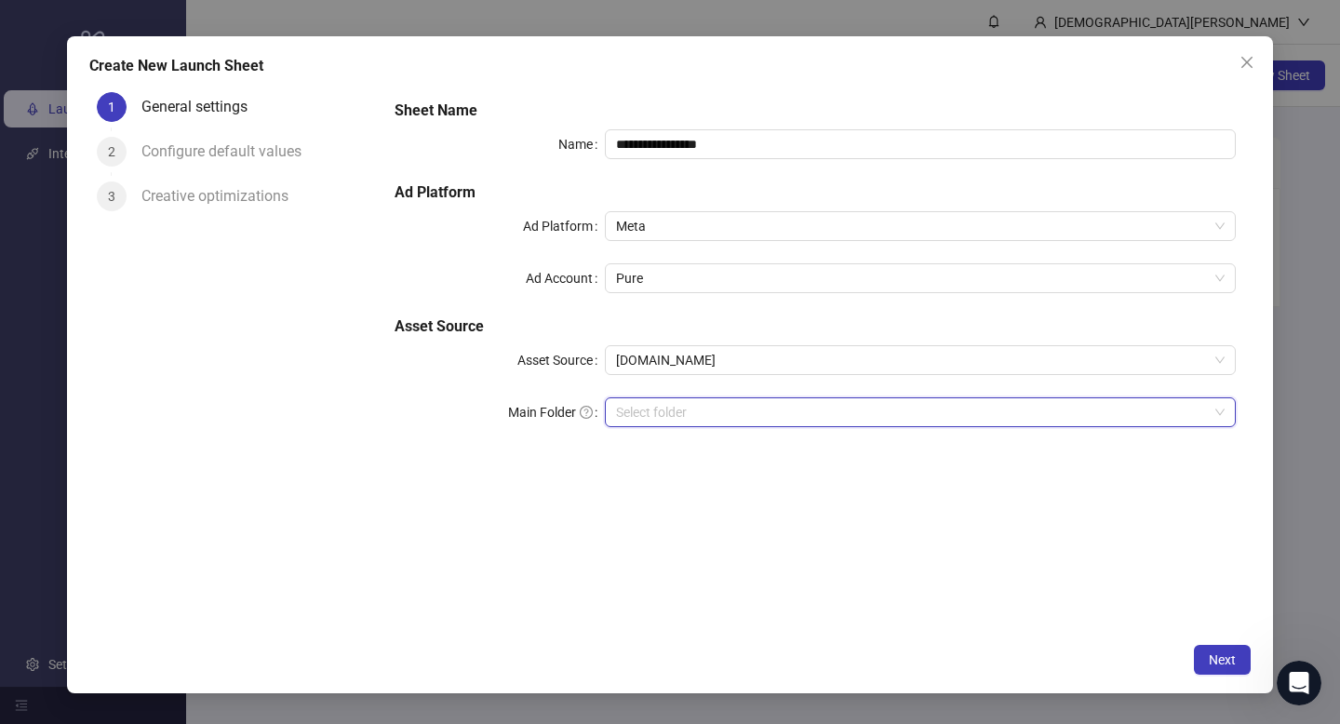
click at [650, 419] on input "search" at bounding box center [912, 412] width 592 height 28
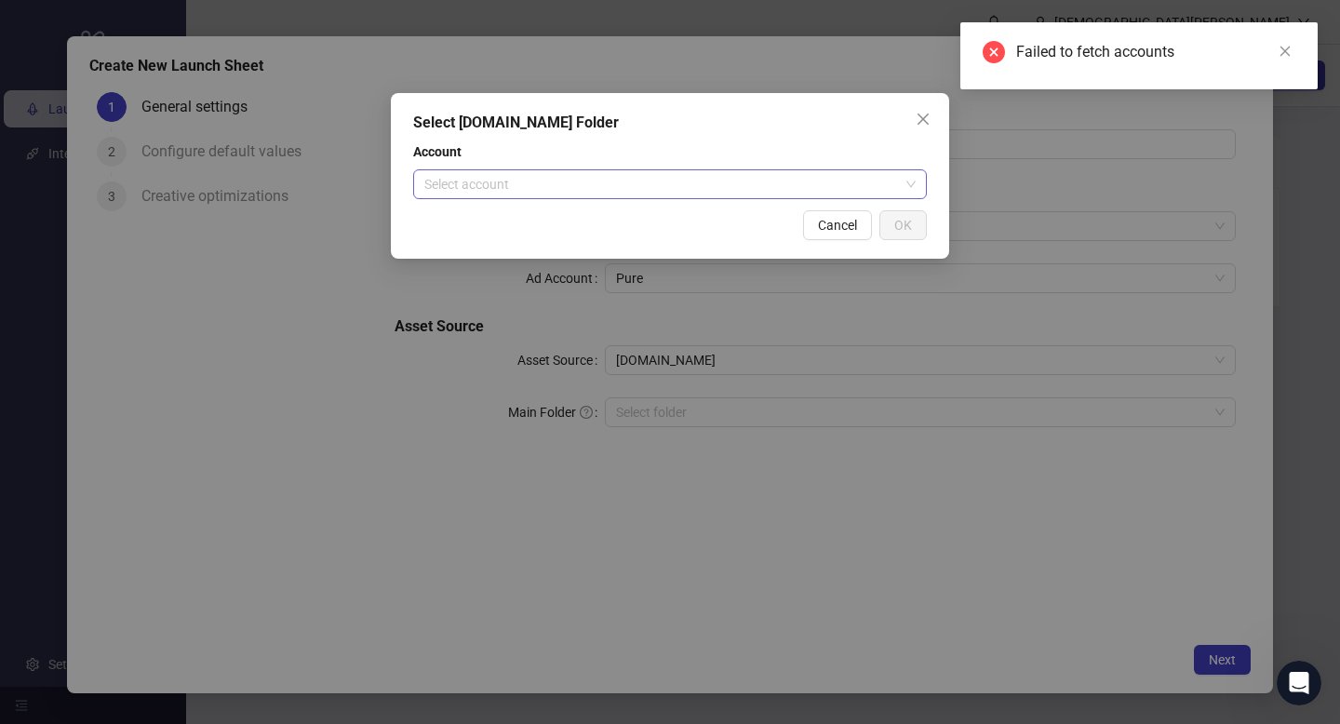
click at [620, 188] on input "search" at bounding box center [661, 184] width 475 height 28
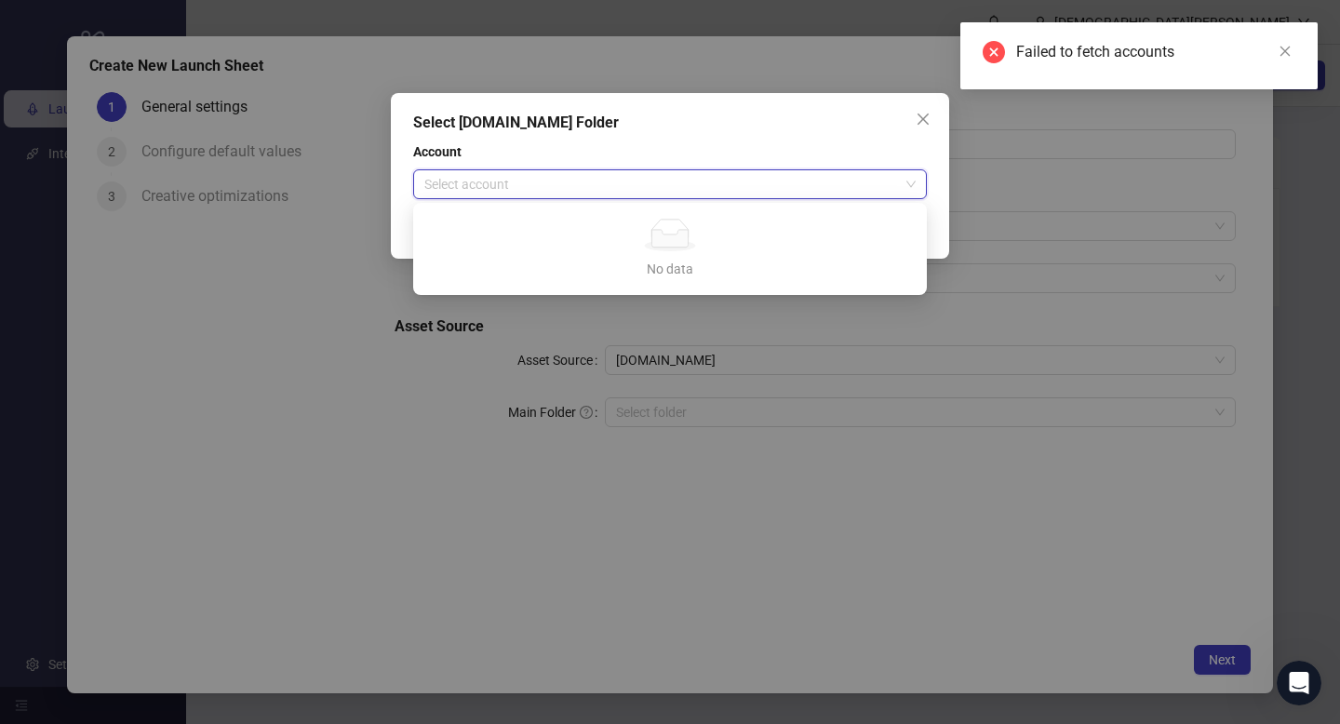
click at [438, 445] on div "Select Frame.io Folder Account Select account Cancel OK" at bounding box center [670, 362] width 1340 height 724
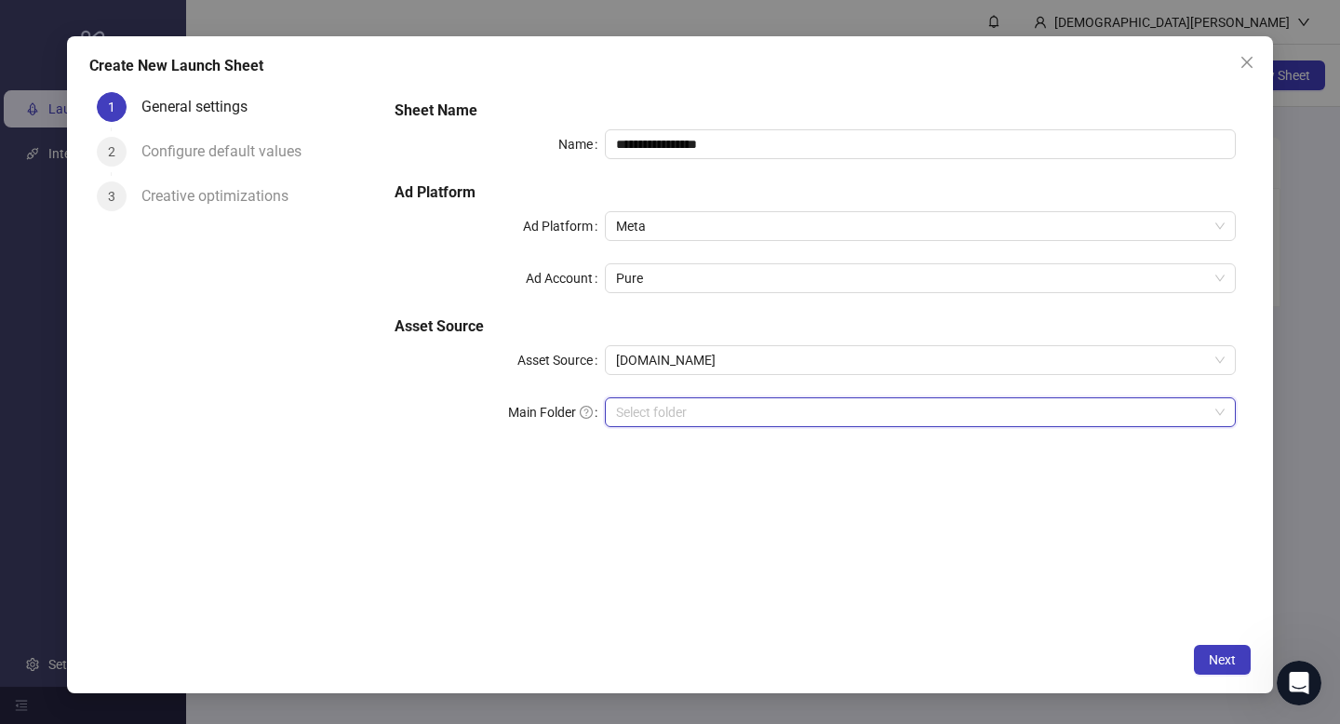
click at [723, 397] on div "Select folder" at bounding box center [920, 412] width 631 height 30
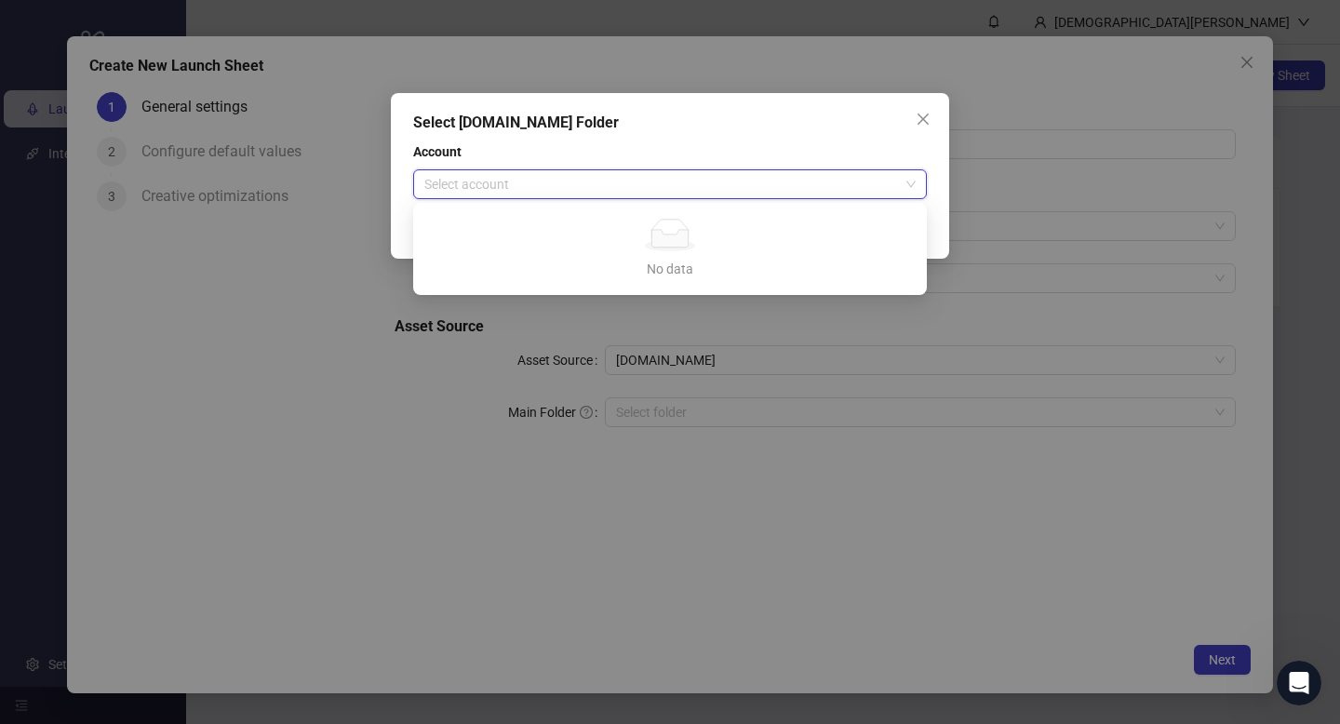
click at [763, 181] on input "search" at bounding box center [661, 184] width 475 height 28
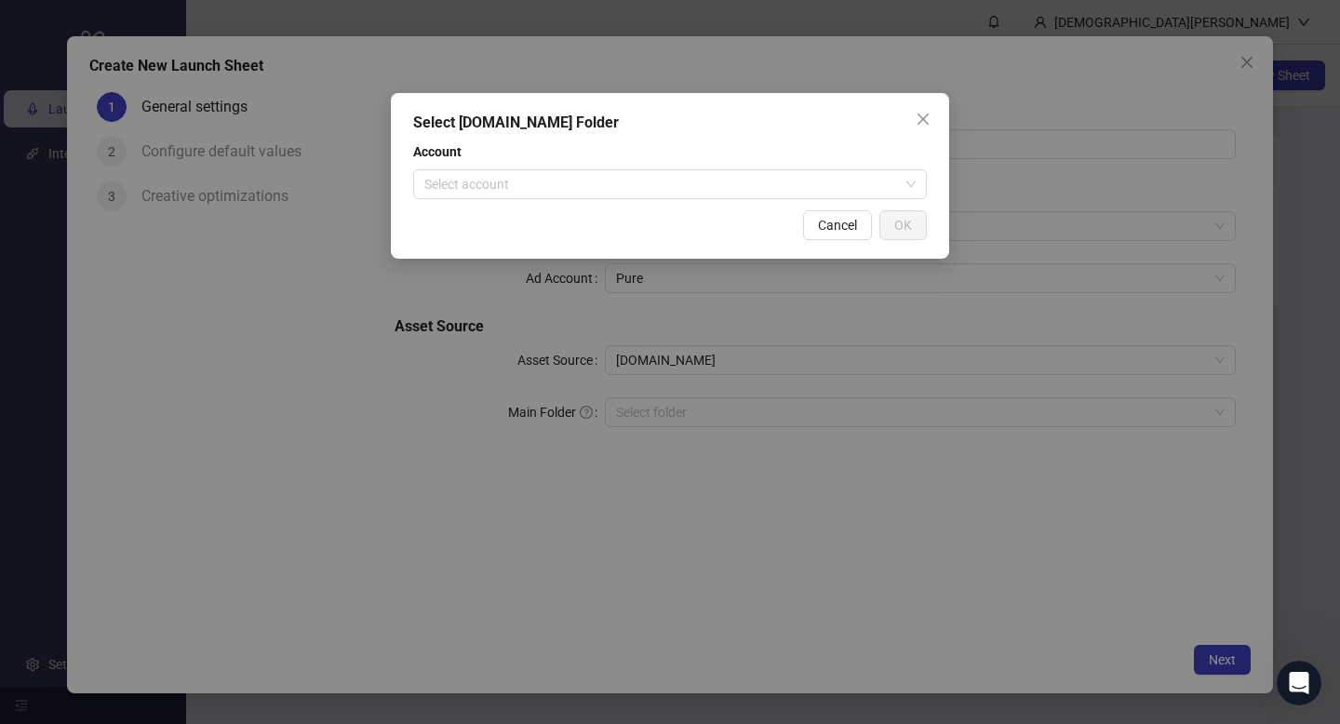
click at [499, 488] on div "Select Frame.io Folder Account Select account Cancel OK" at bounding box center [670, 362] width 1340 height 724
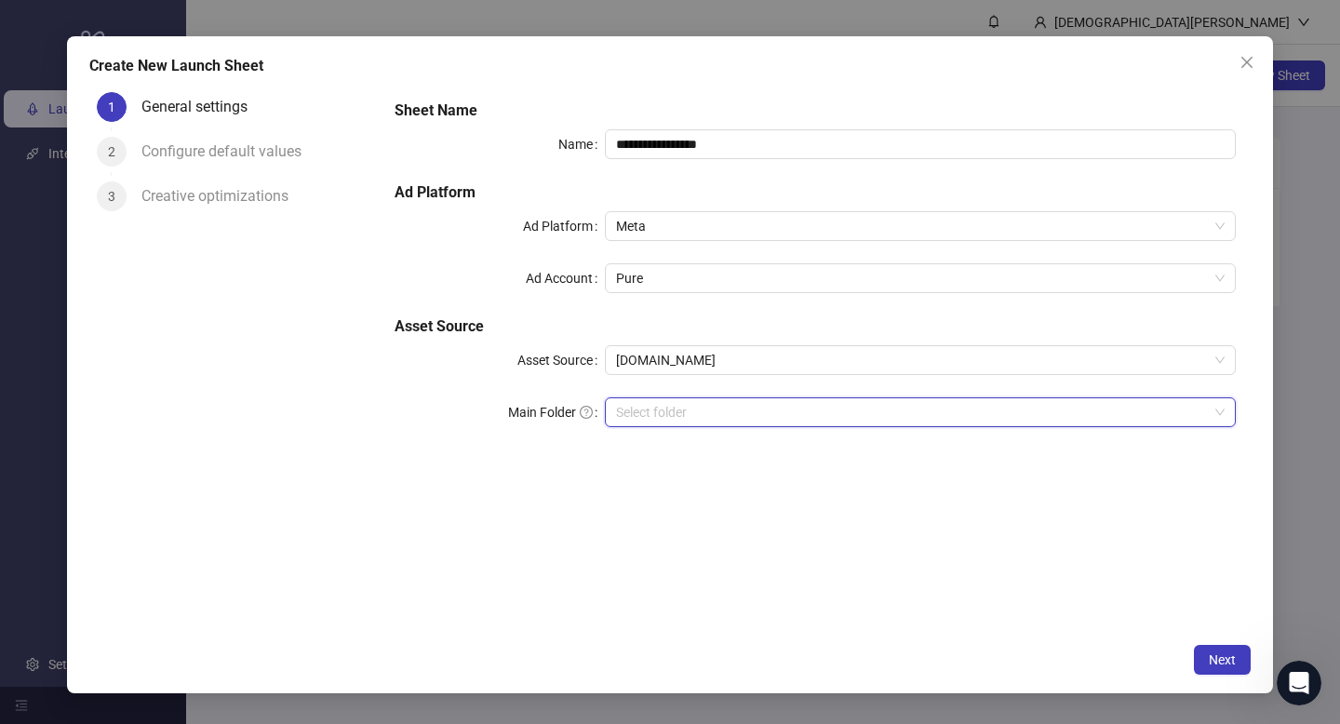
click at [1246, 56] on icon "close" at bounding box center [1246, 62] width 15 height 15
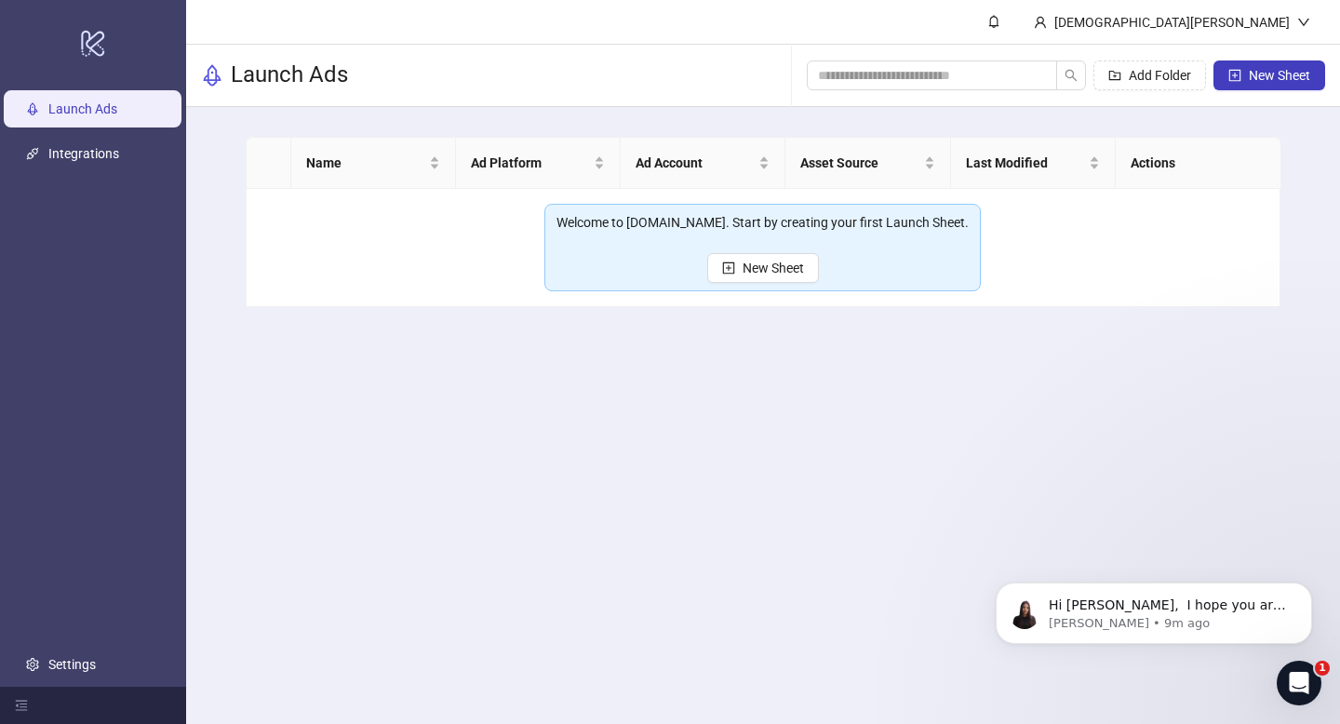
scroll to position [13, 0]
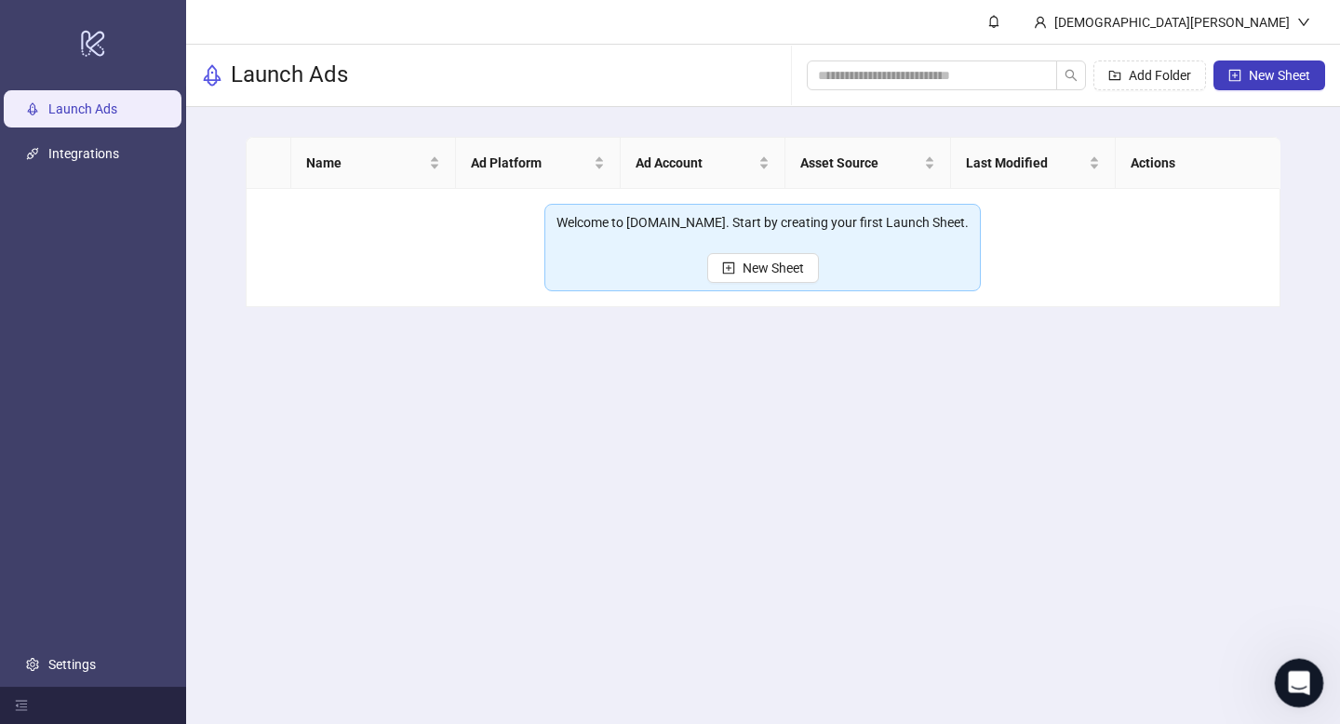
drag, startPoint x: 1300, startPoint y: 663, endPoint x: 2573, endPoint y: 1316, distance: 1430.2
click at [1301, 661] on div "Open Intercom Messenger" at bounding box center [1295, 679] width 61 height 61
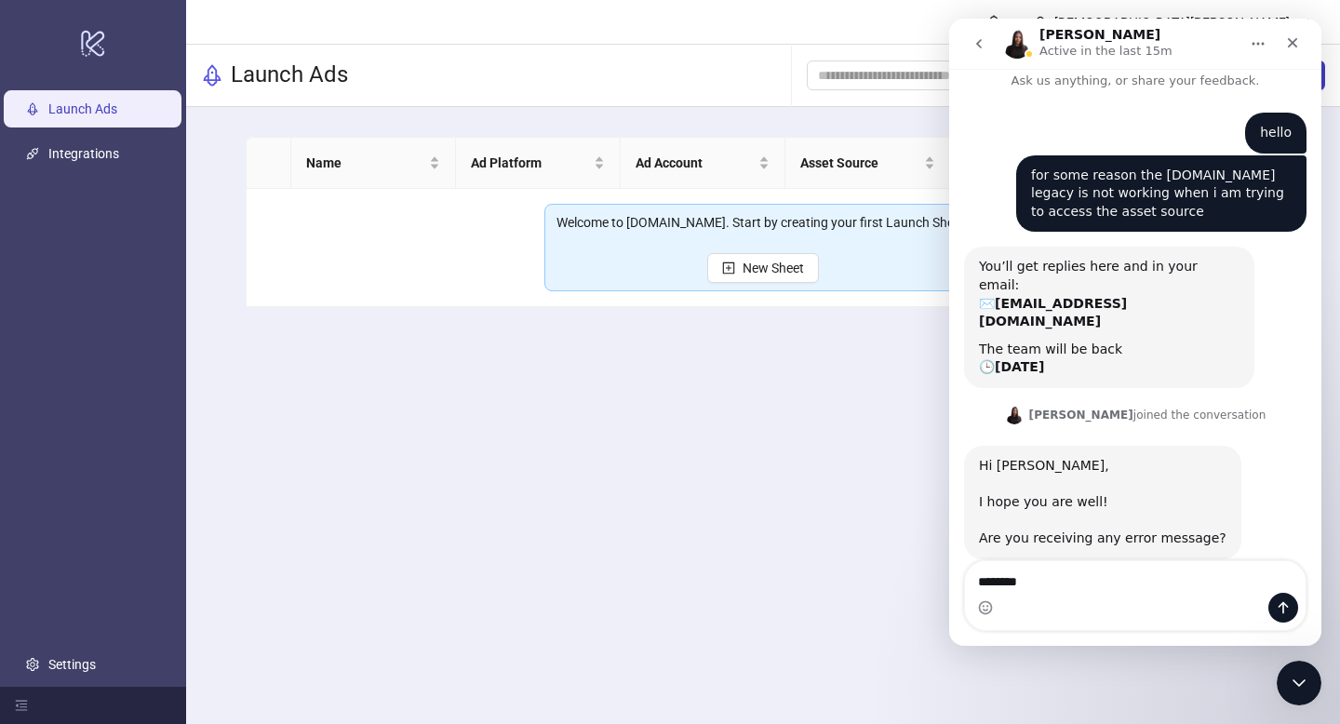
type textarea "*********"
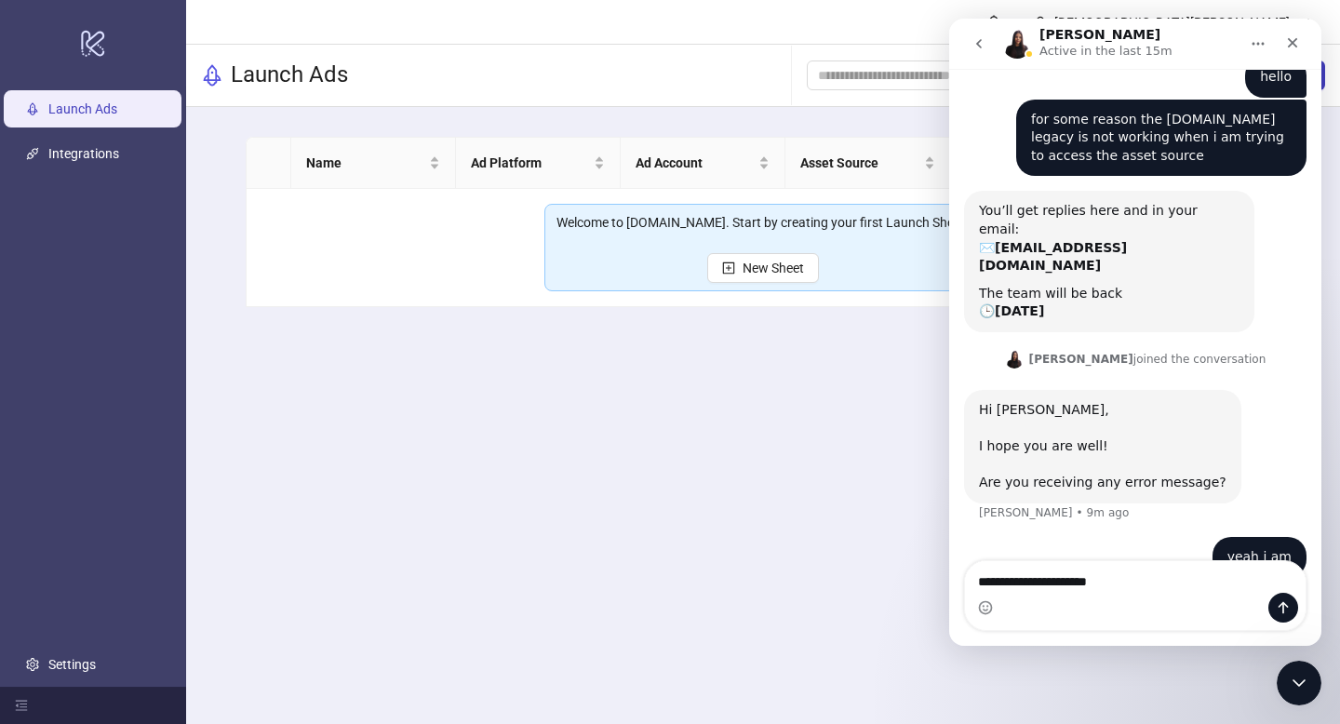
type textarea "**********"
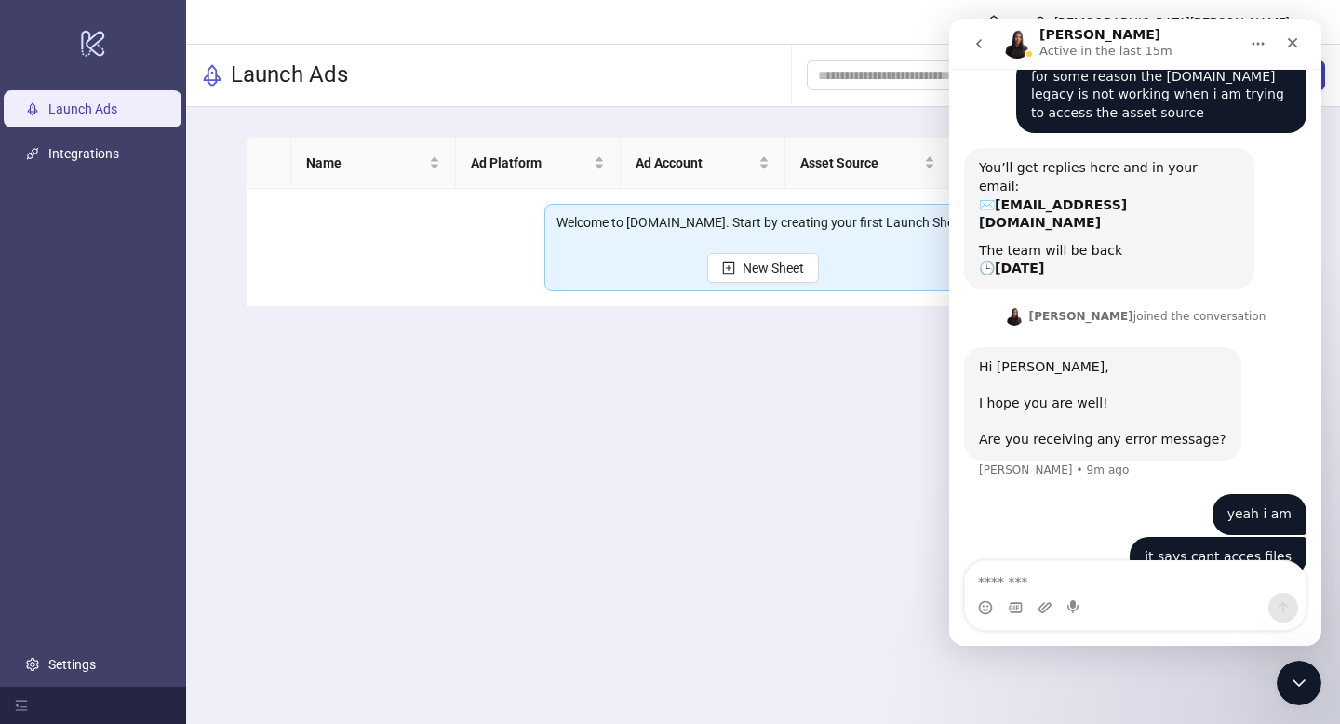
click at [844, 33] on header "[DEMOGRAPHIC_DATA][PERSON_NAME]" at bounding box center [763, 22] width 1154 height 45
click at [978, 37] on icon "go back" at bounding box center [978, 43] width 15 height 15
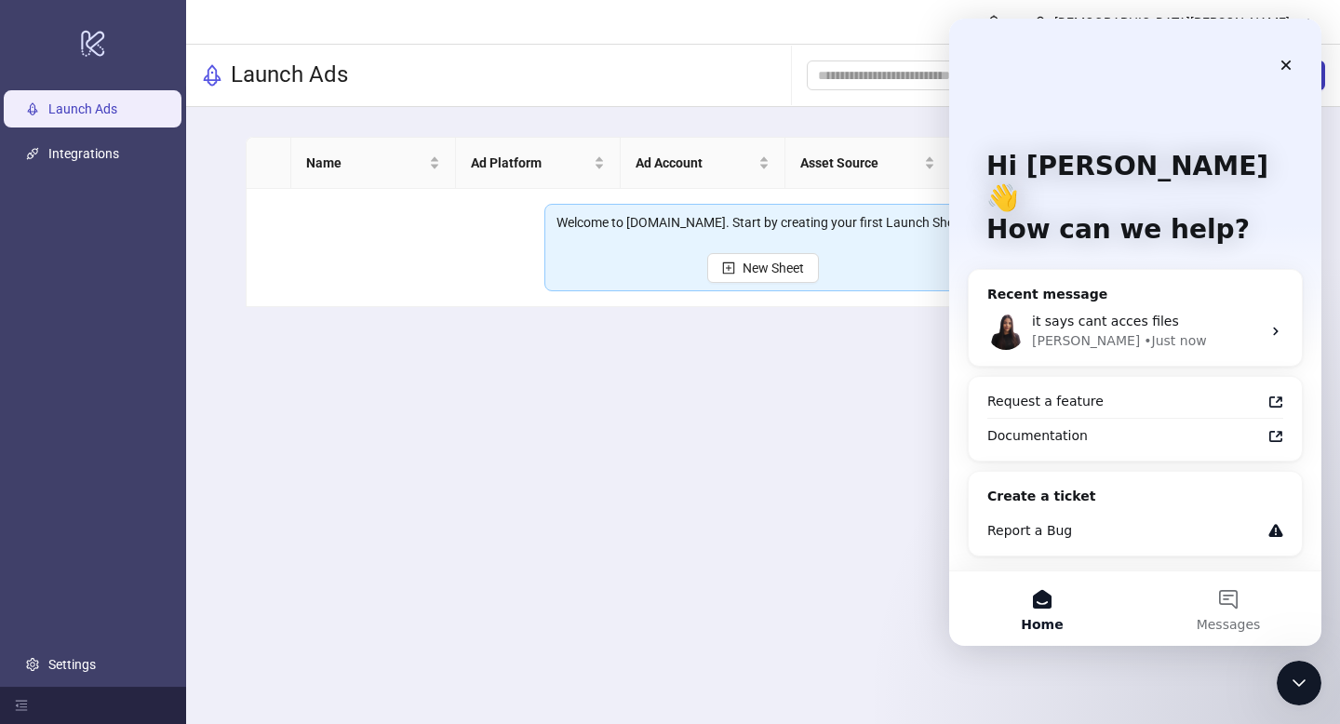
scroll to position [0, 0]
click at [1287, 70] on icon "Close" at bounding box center [1285, 65] width 15 height 15
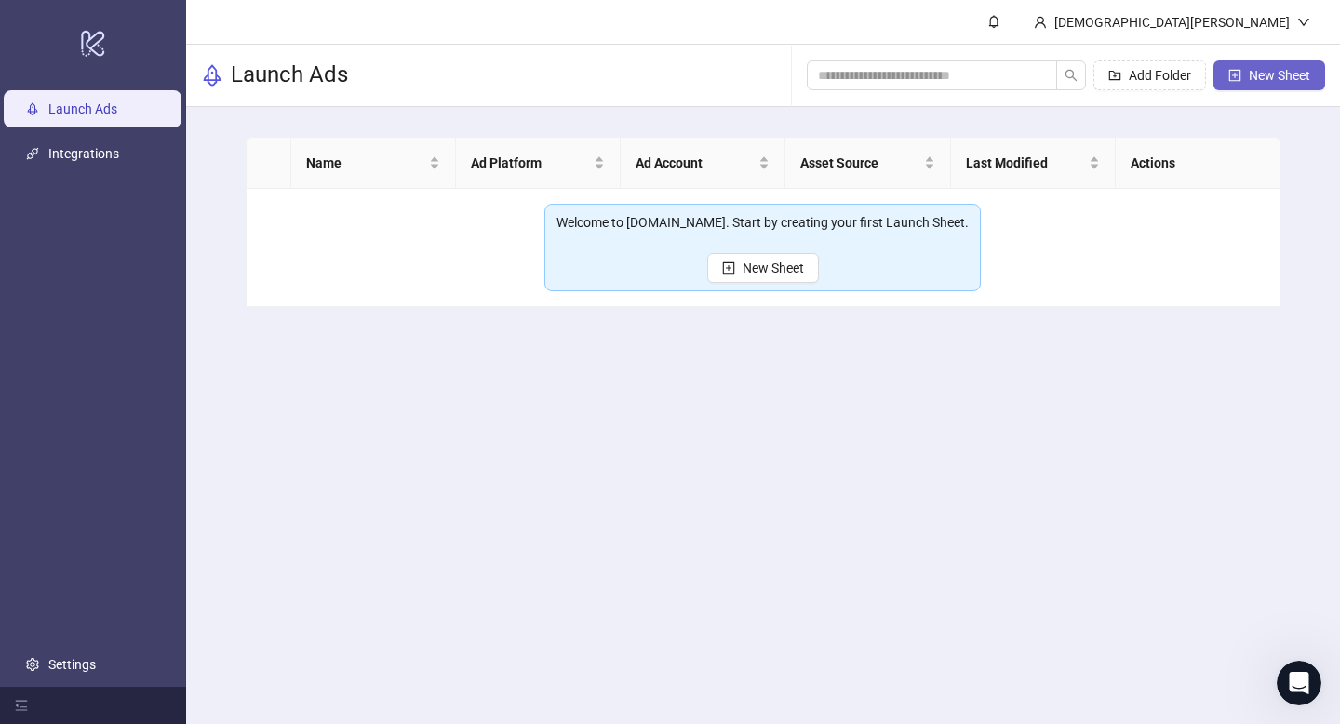
click at [1287, 74] on span "New Sheet" at bounding box center [1279, 75] width 61 height 15
type input "**********"
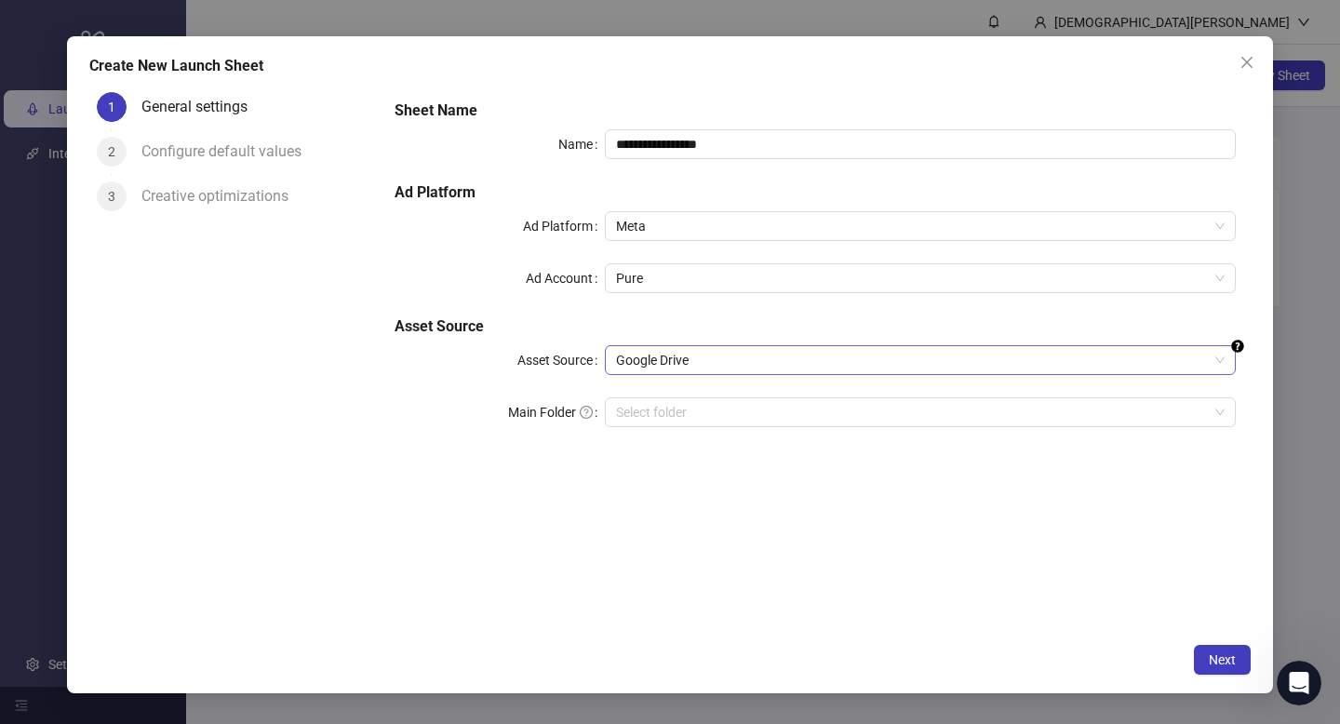
click at [769, 359] on span "Google Drive" at bounding box center [920, 360] width 608 height 28
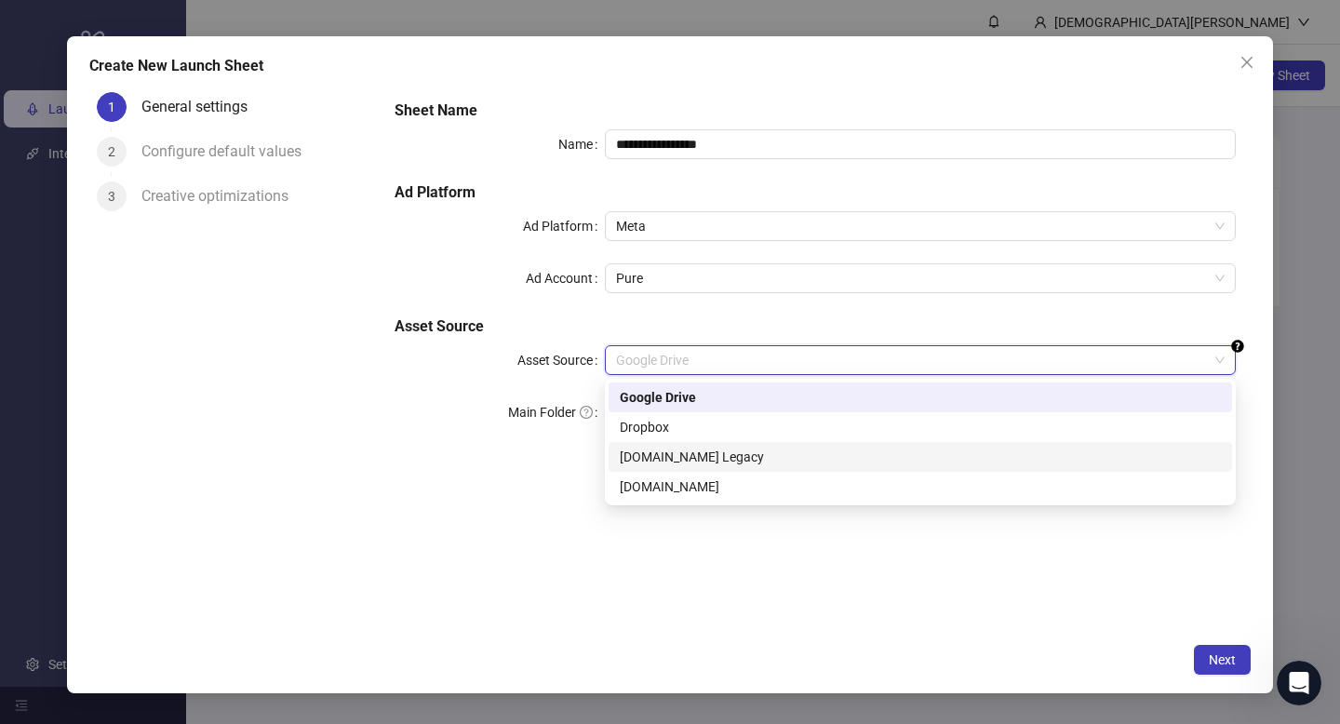
click at [692, 461] on div "Frame.io Legacy" at bounding box center [920, 457] width 601 height 20
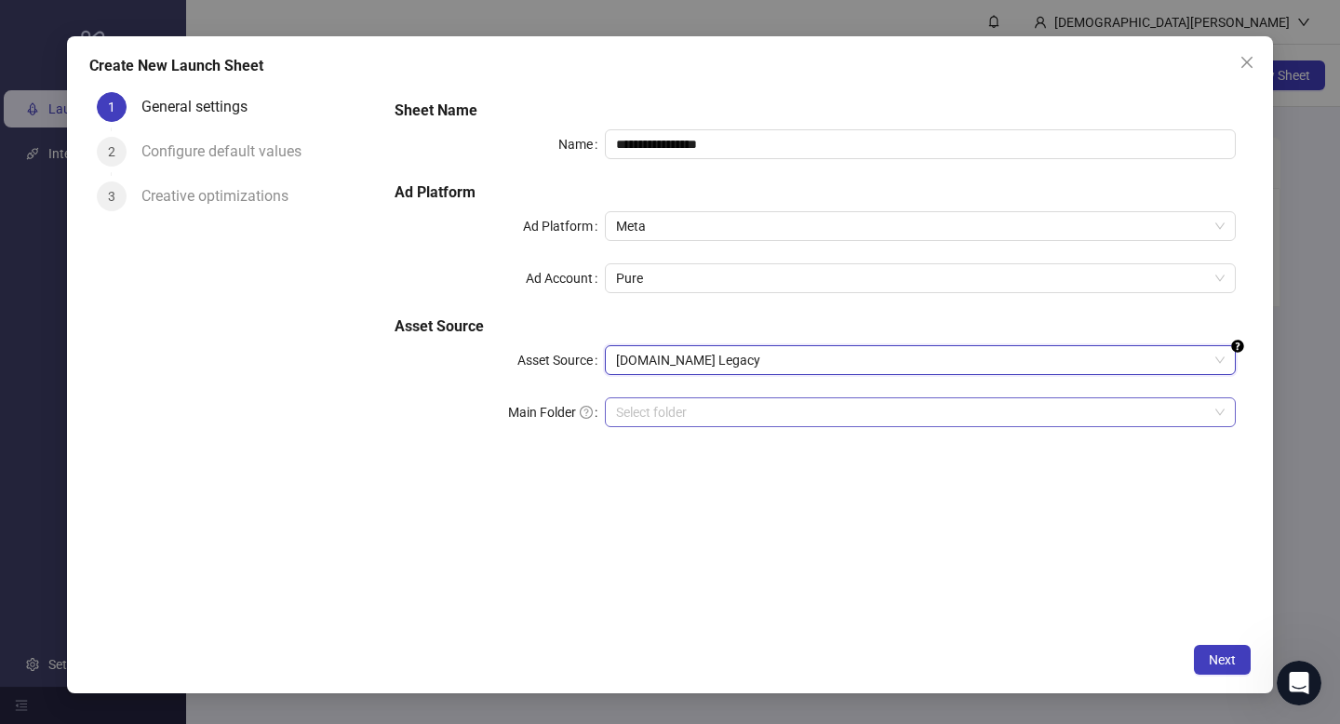
click at [699, 422] on input "search" at bounding box center [912, 412] width 592 height 28
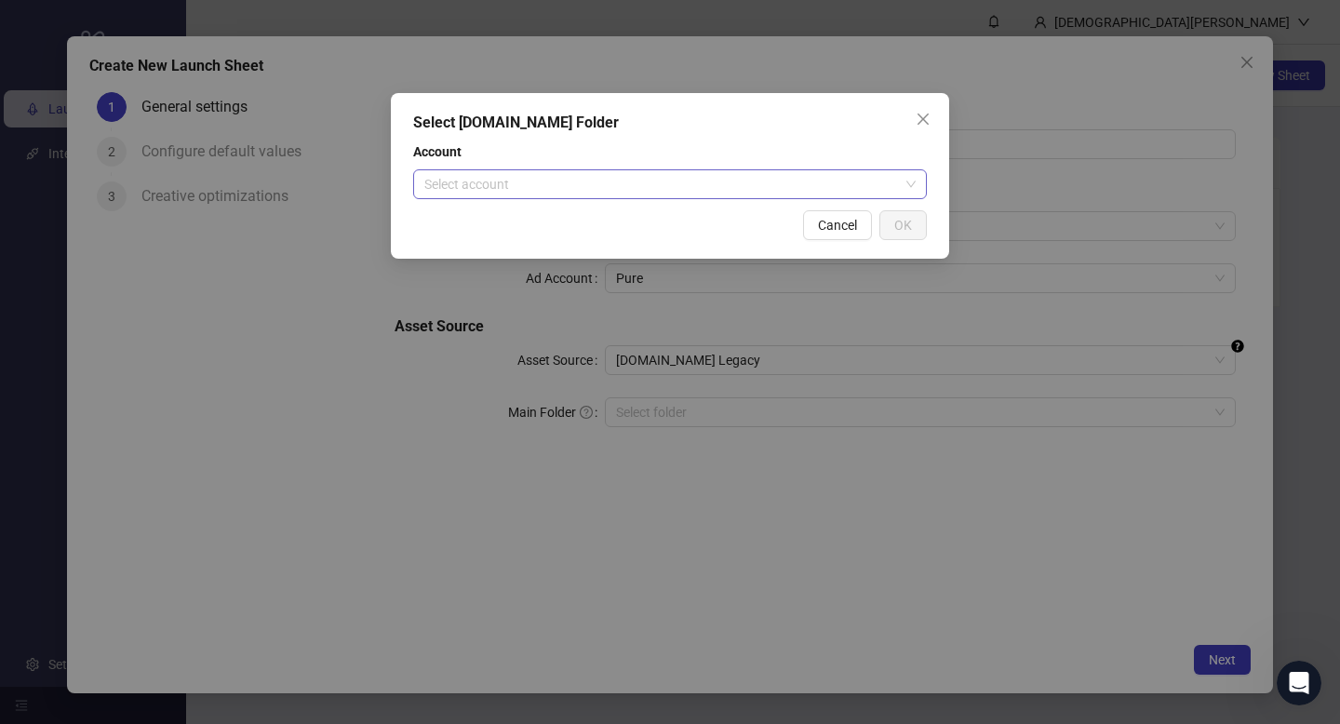
click at [839, 172] on input "search" at bounding box center [661, 184] width 475 height 28
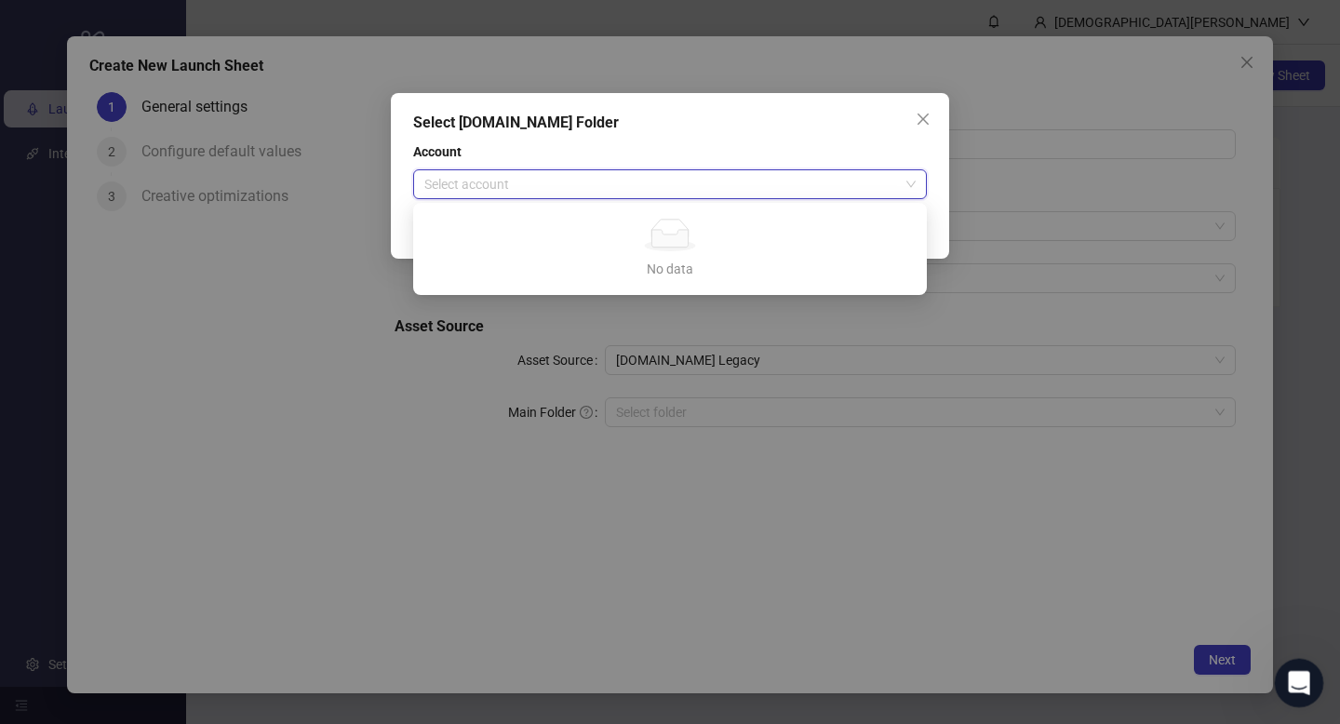
click at [1297, 685] on icon "Open Intercom Messenger" at bounding box center [1296, 680] width 31 height 31
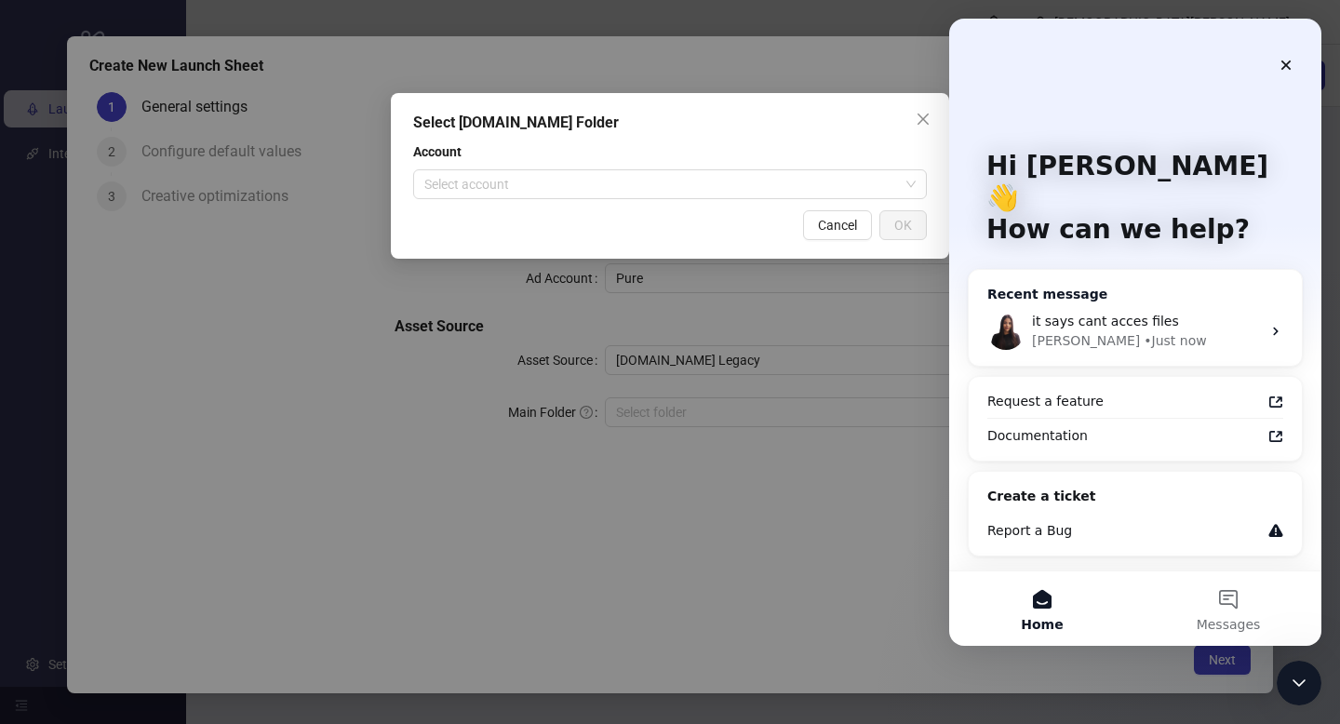
click at [1192, 312] on div "it says cant acces files" at bounding box center [1146, 322] width 229 height 20
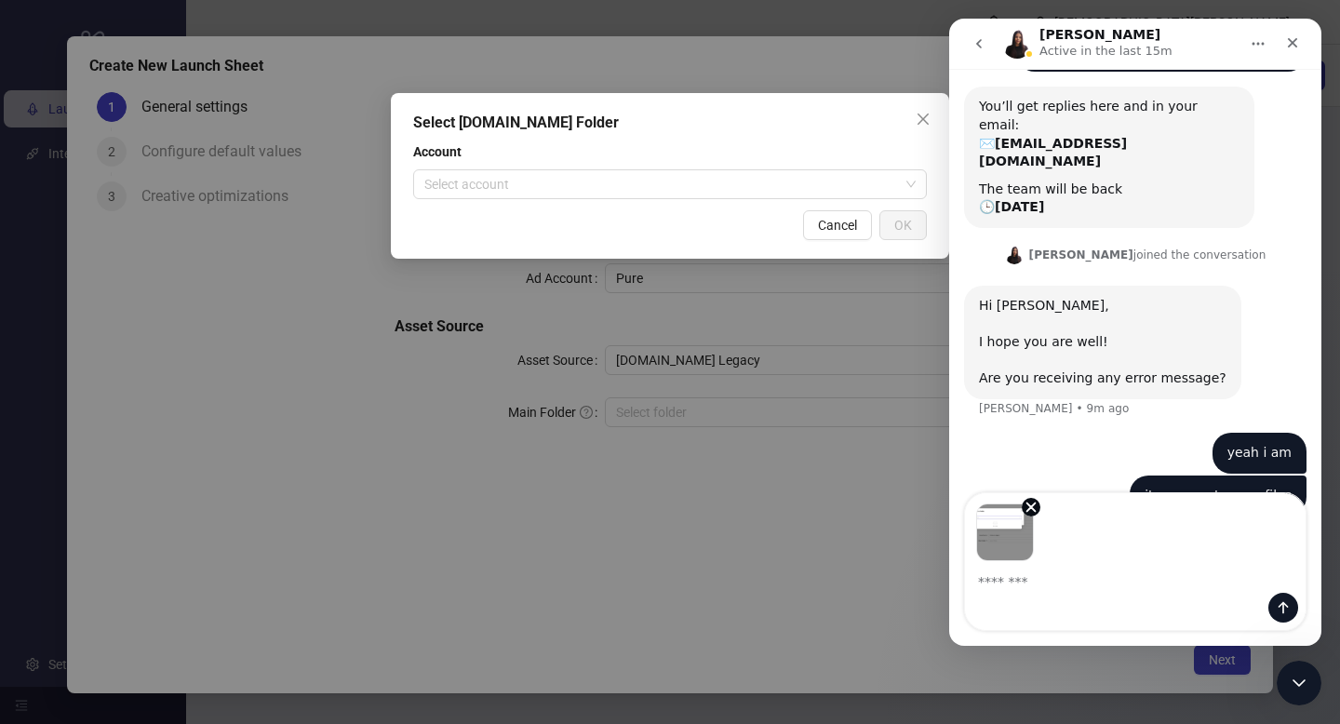
scroll to position [180, 0]
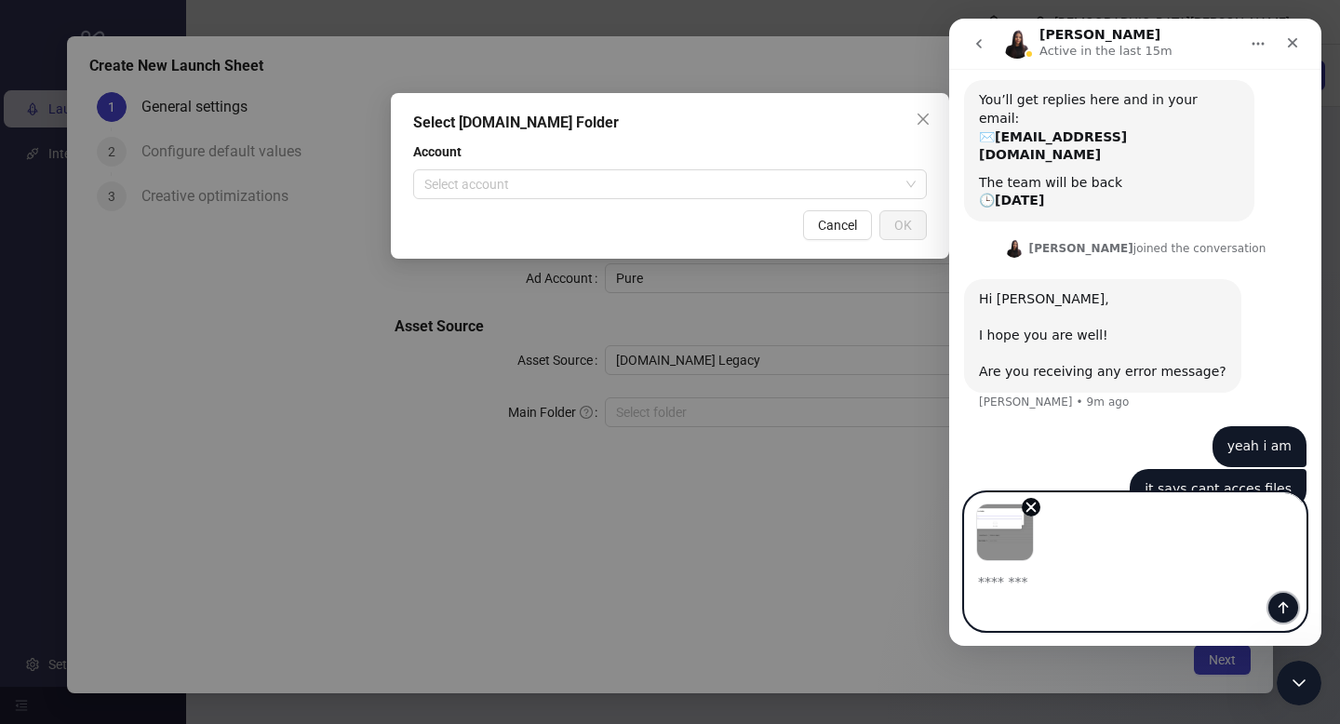
click at [1284, 606] on icon "Send a message…" at bounding box center [1283, 607] width 15 height 15
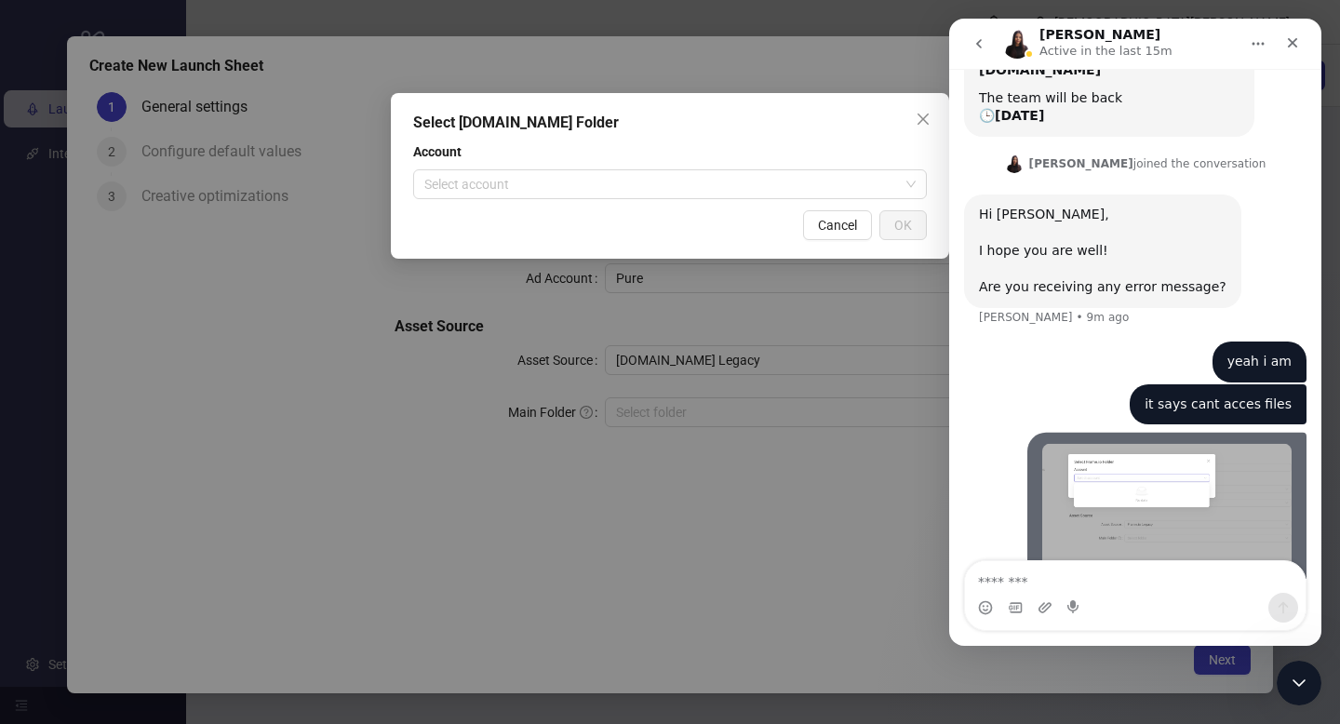
scroll to position [281, 0]
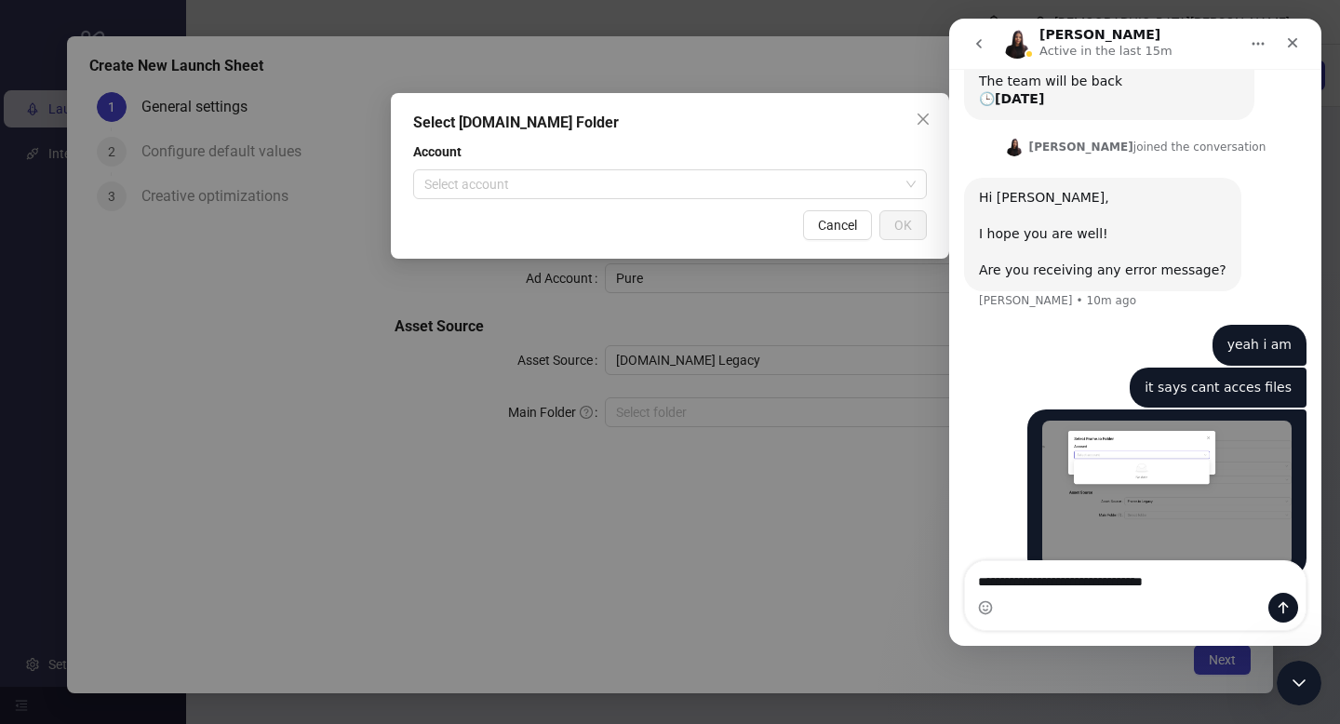
type textarea "**********"
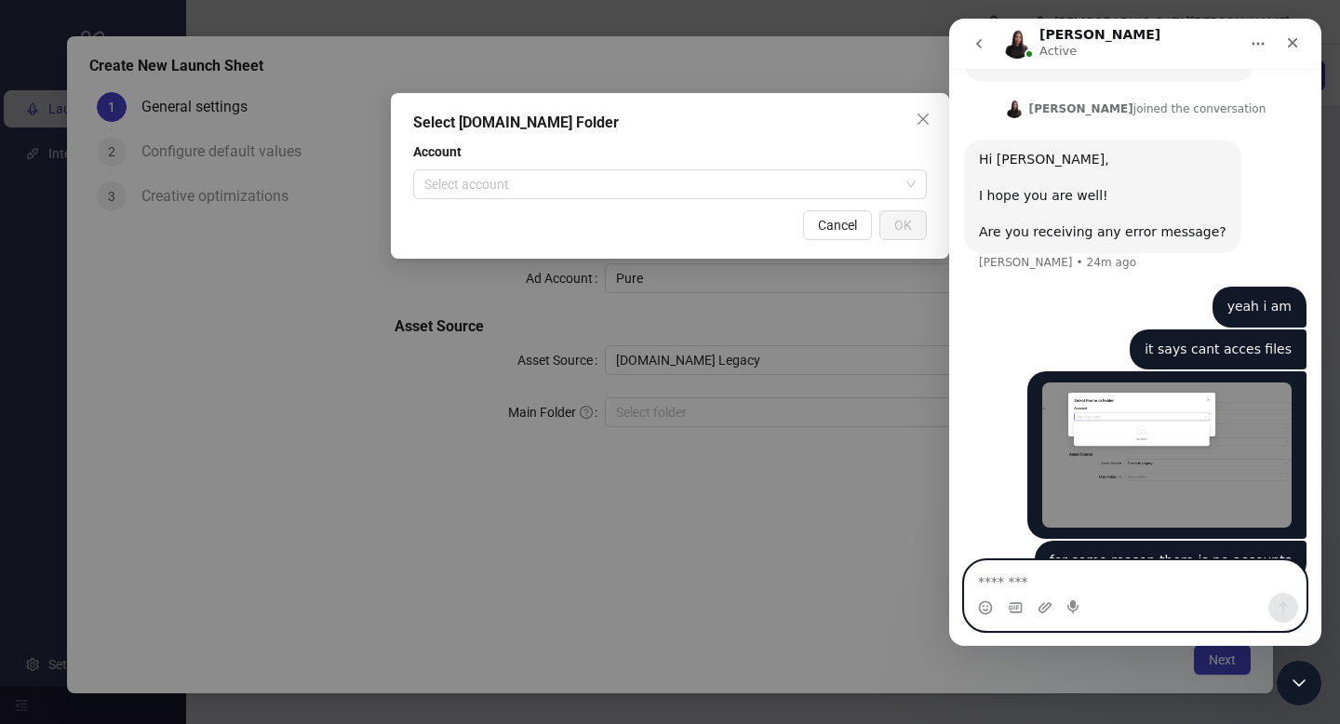
scroll to position [323, 0]
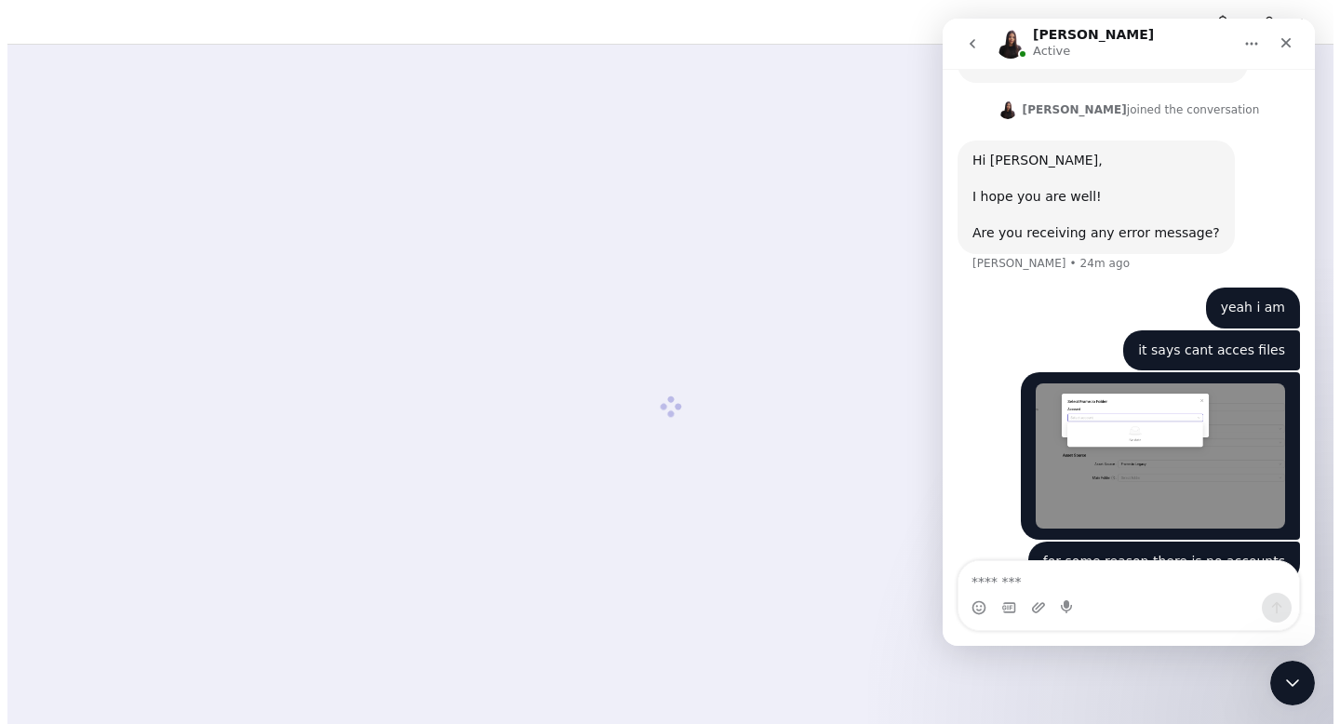
scroll to position [323, 0]
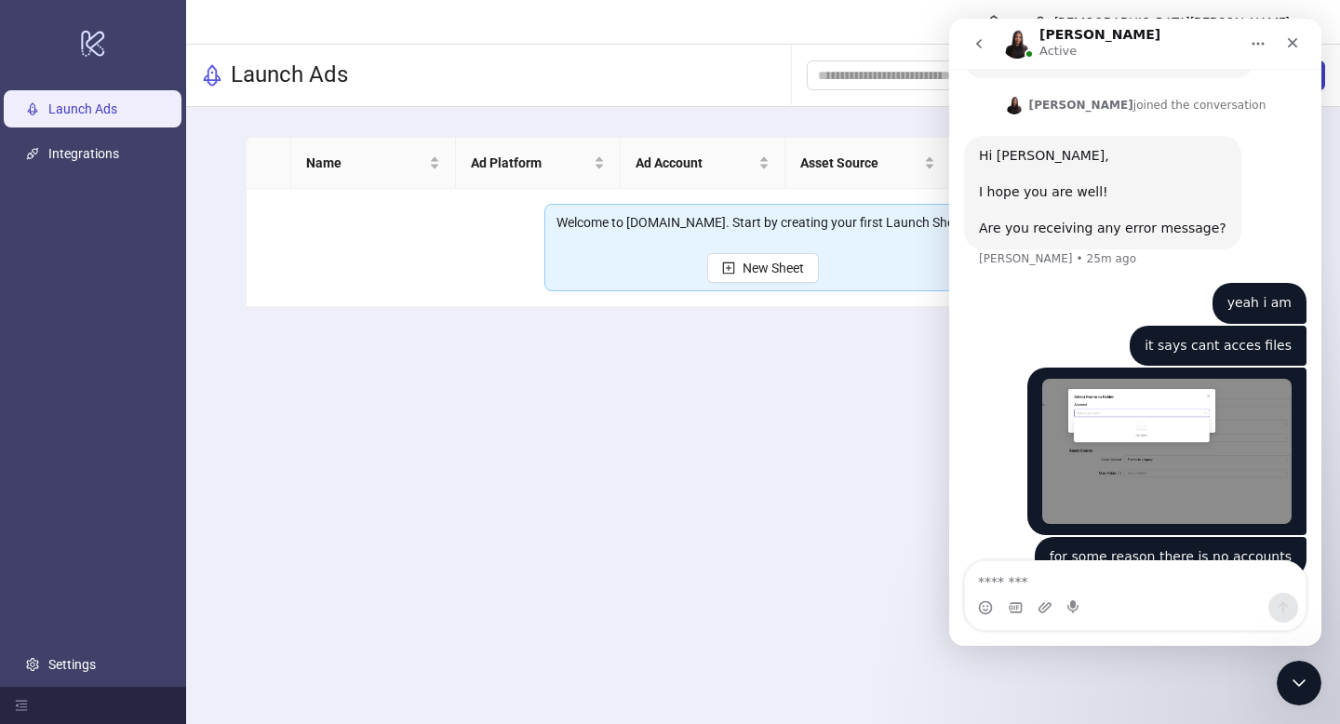
click at [1079, 379] on img "Christian says…" at bounding box center [1166, 451] width 249 height 145
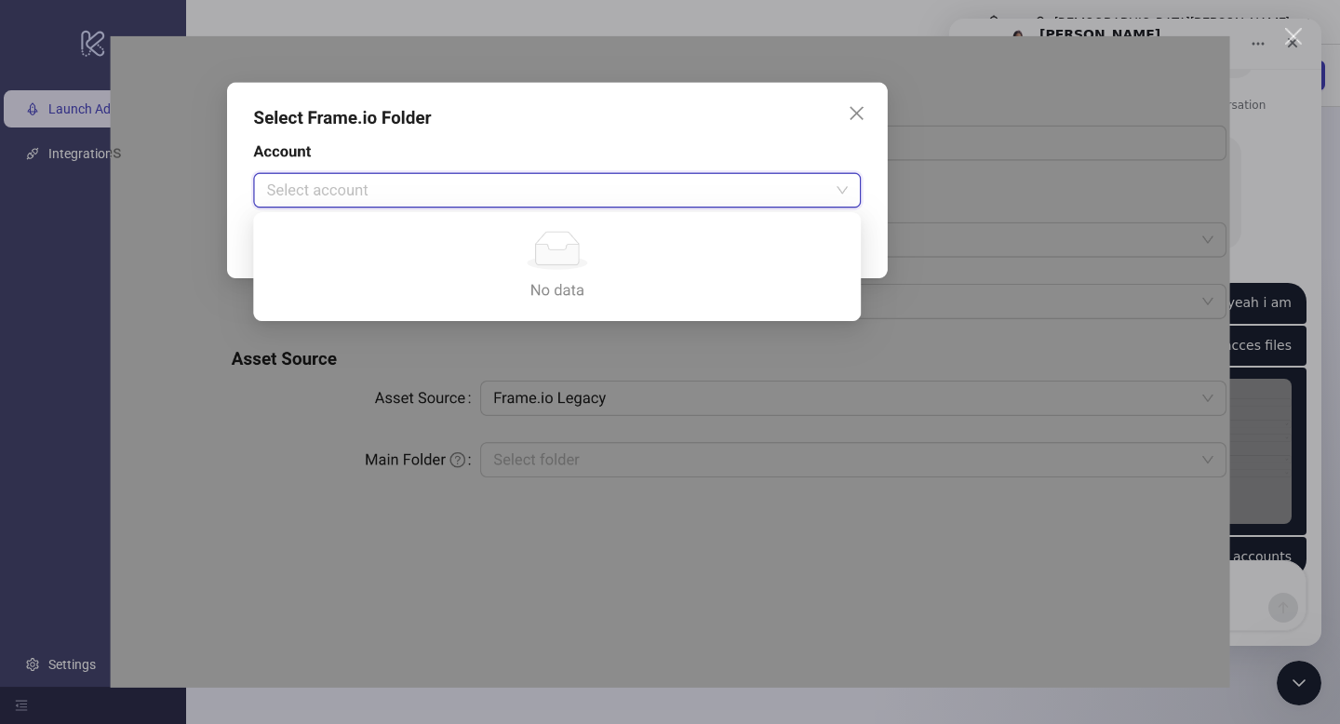
click at [1293, 41] on div "Close" at bounding box center [1294, 37] width 18 height 18
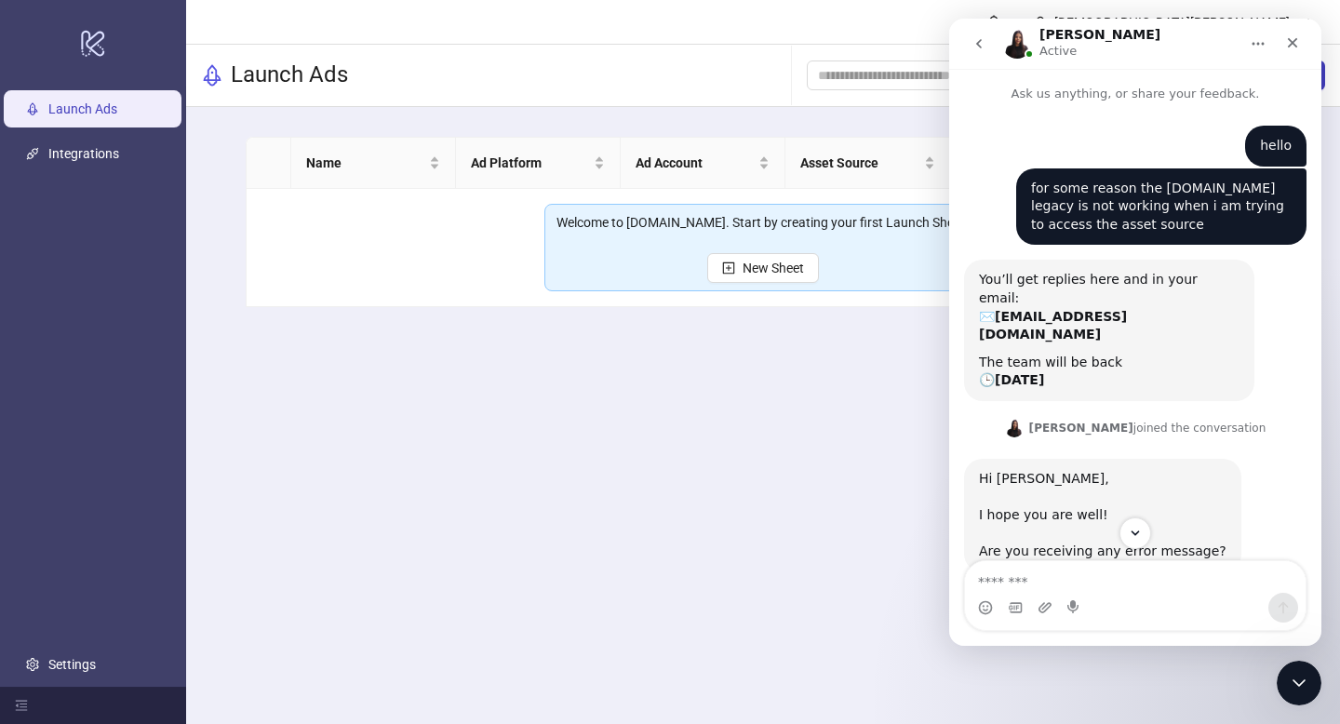
scroll to position [323, 0]
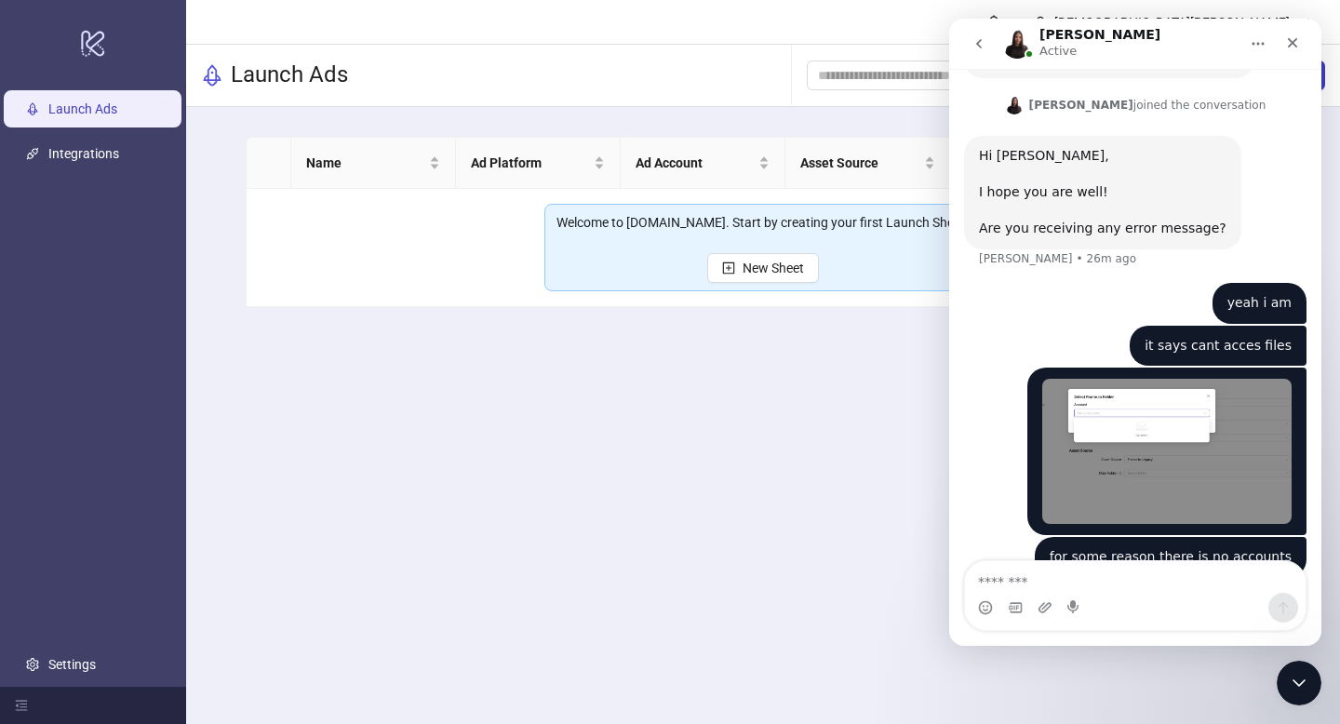
click at [1029, 253] on div "[PERSON_NAME] • 26m ago" at bounding box center [1057, 258] width 157 height 11
click at [1004, 283] on div "yeah i am [DEMOGRAPHIC_DATA] • 17m ago" at bounding box center [1135, 304] width 342 height 43
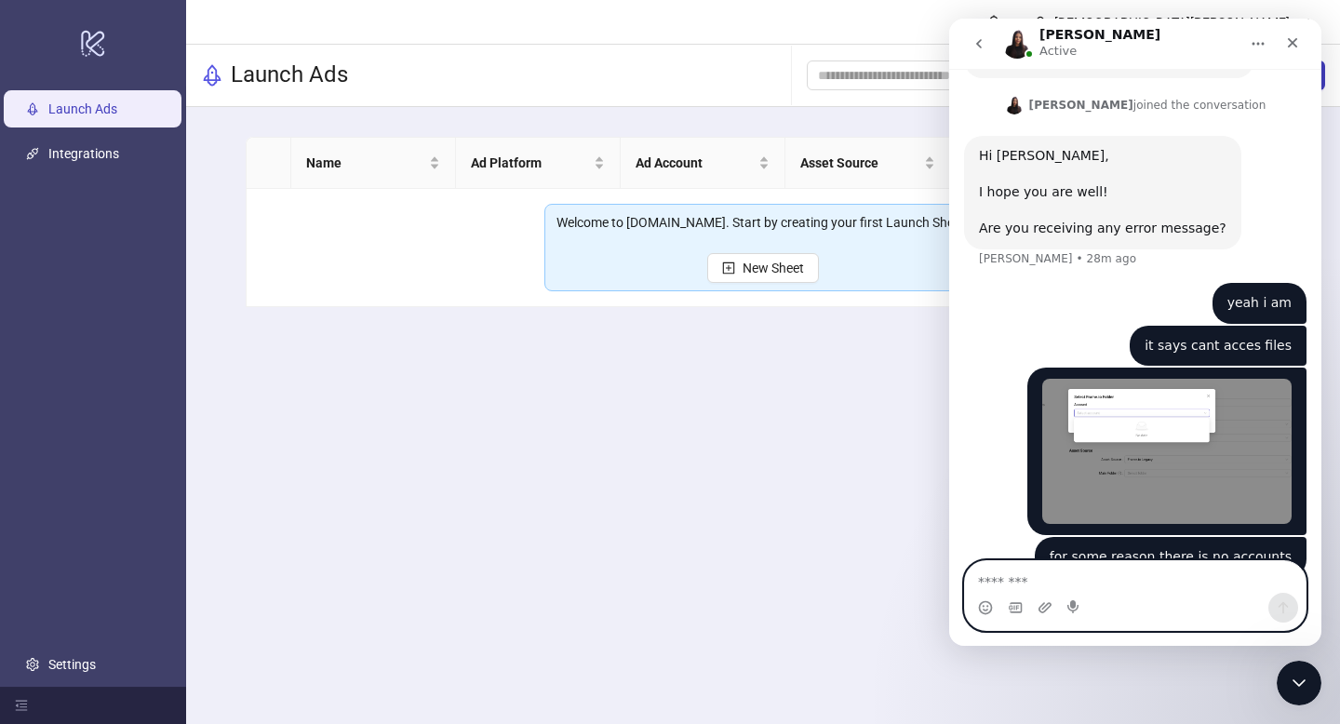
click at [1052, 571] on textarea "Message…" at bounding box center [1135, 577] width 341 height 32
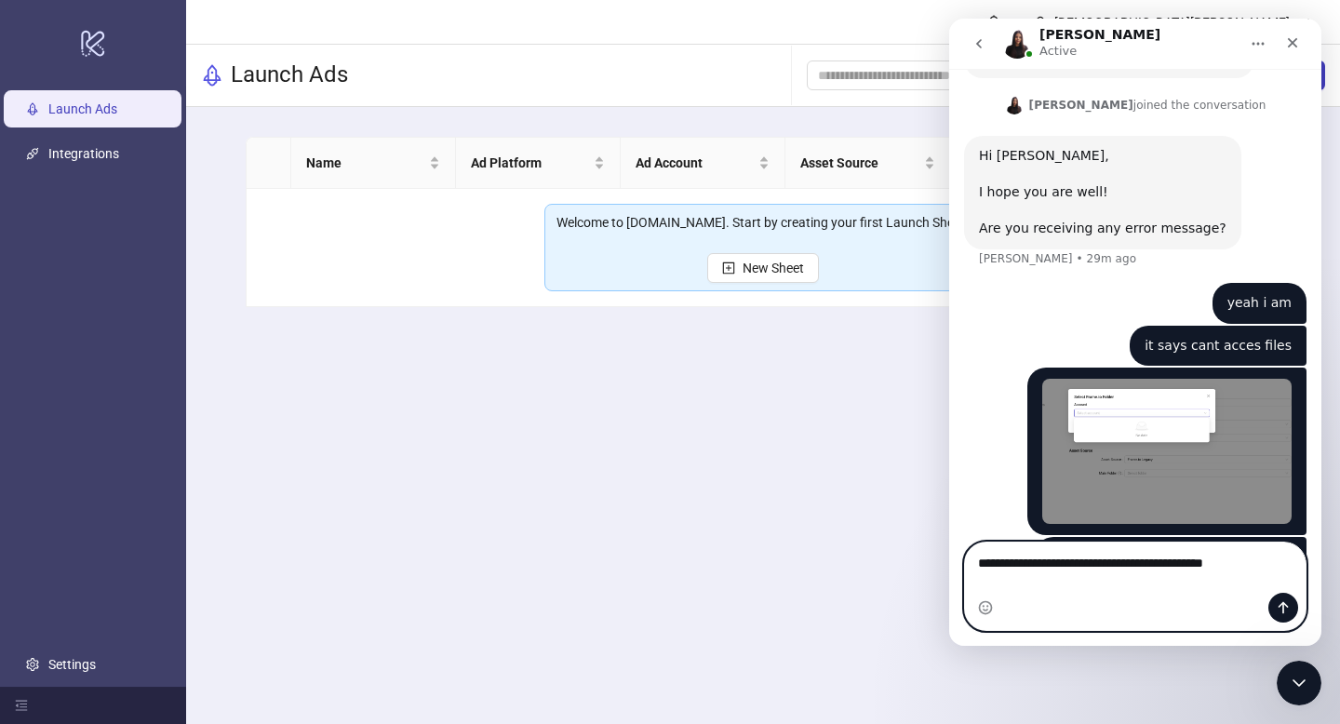
type textarea "**********"
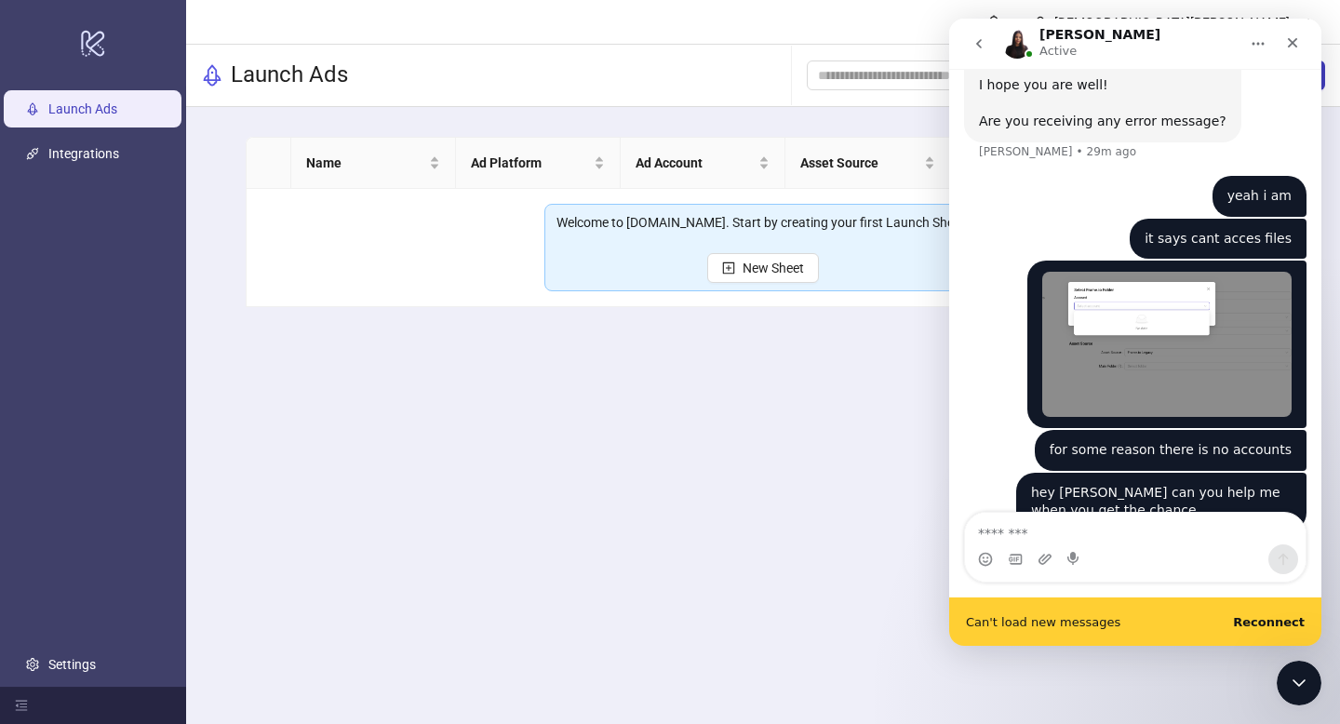
scroll to position [432, 0]
